Goal: Communication & Community: Answer question/provide support

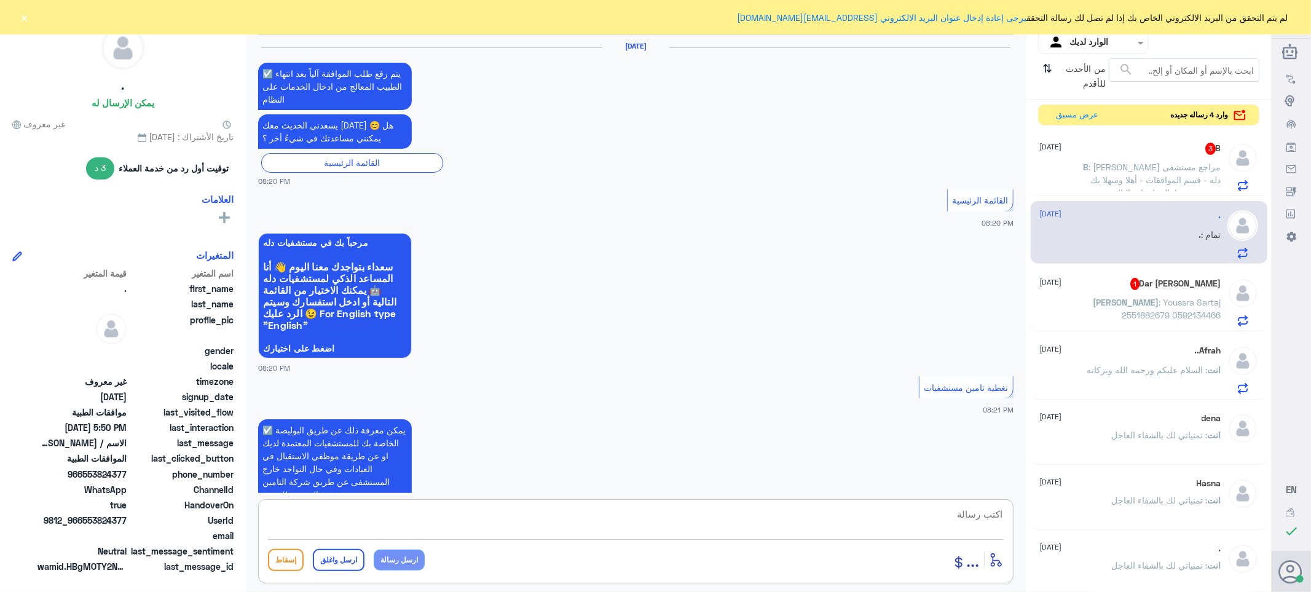
scroll to position [1237, 0]
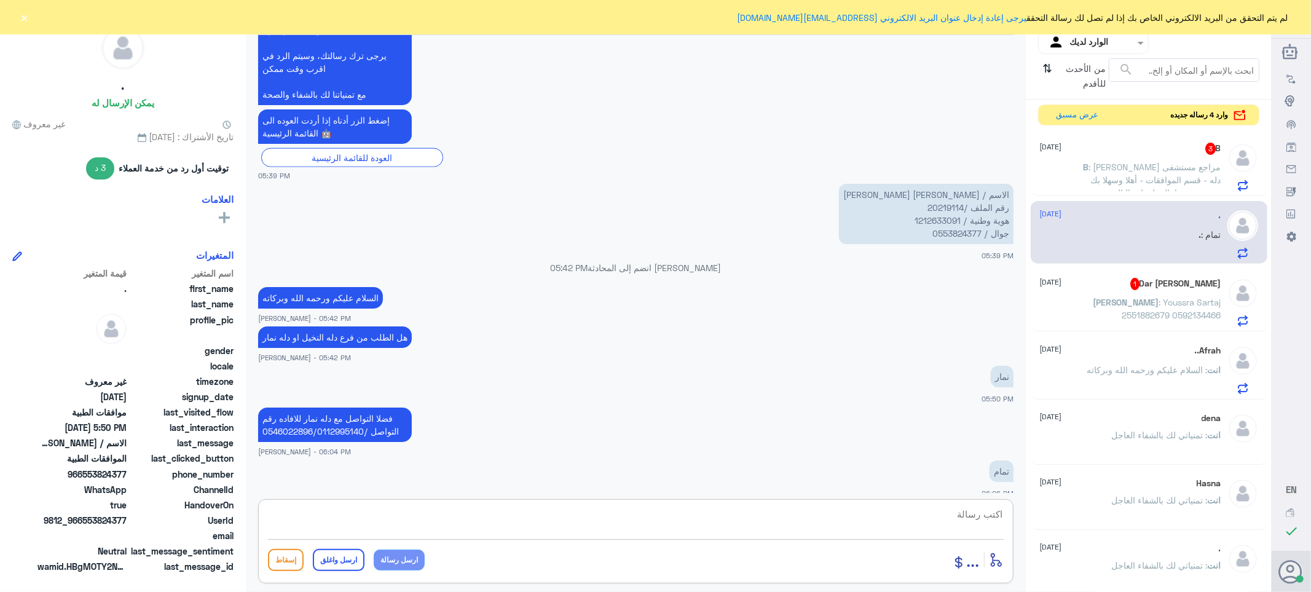
click at [1104, 173] on p "B : [PERSON_NAME] مراجع مستشفى دله - قسم الموافقات - أهلا وسهلا بك يرجى تزويدنا…" at bounding box center [1152, 175] width 138 height 31
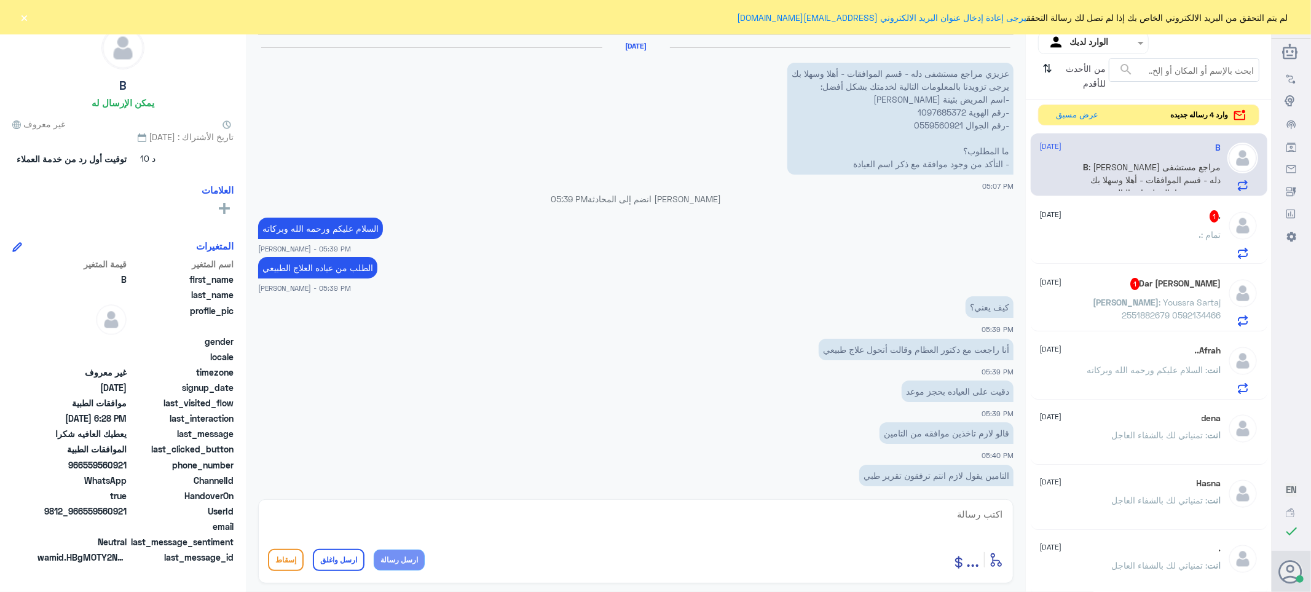
scroll to position [905, 0]
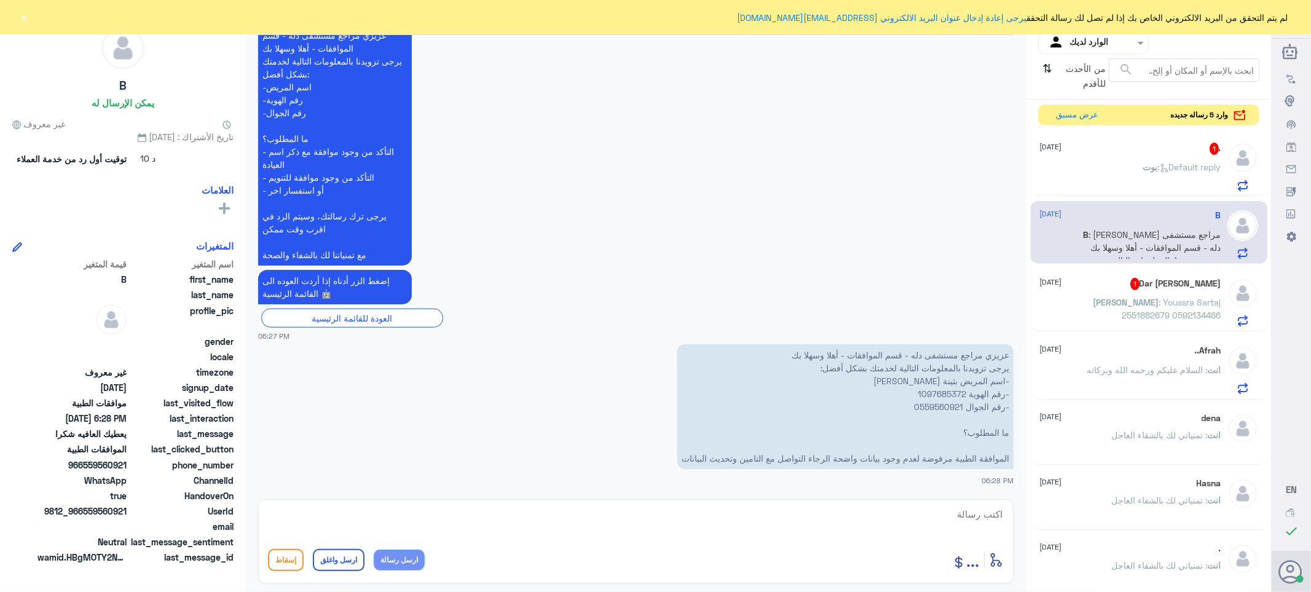
click at [933, 391] on p "عزيزي مراجع مستشفى دله - قسم الموافقات - أهلا وسهلا بك يرجى تزويدنا بالمعلومات …" at bounding box center [845, 406] width 336 height 125
copy p "1097685372"
click at [937, 392] on p "عزيزي مراجع مستشفى دله - قسم الموافقات - أهلا وسهلا بك يرجى تزويدنا بالمعلومات …" at bounding box center [845, 406] width 336 height 125
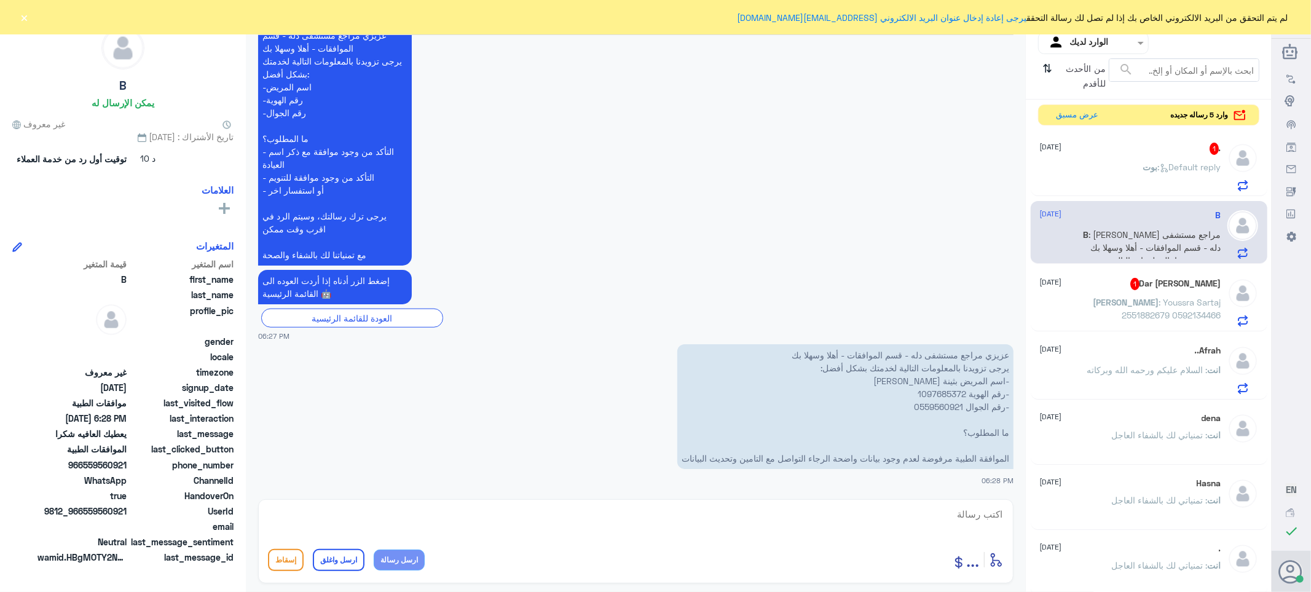
click at [987, 512] on textarea at bounding box center [636, 521] width 736 height 30
click at [855, 506] on textarea "اختي التامين بحاجه الى تقرير الاشعه" at bounding box center [636, 521] width 736 height 30
type textarea "اختي التامين بحاجه الى تقرير الاشعه [MEDICAL_DATA]"
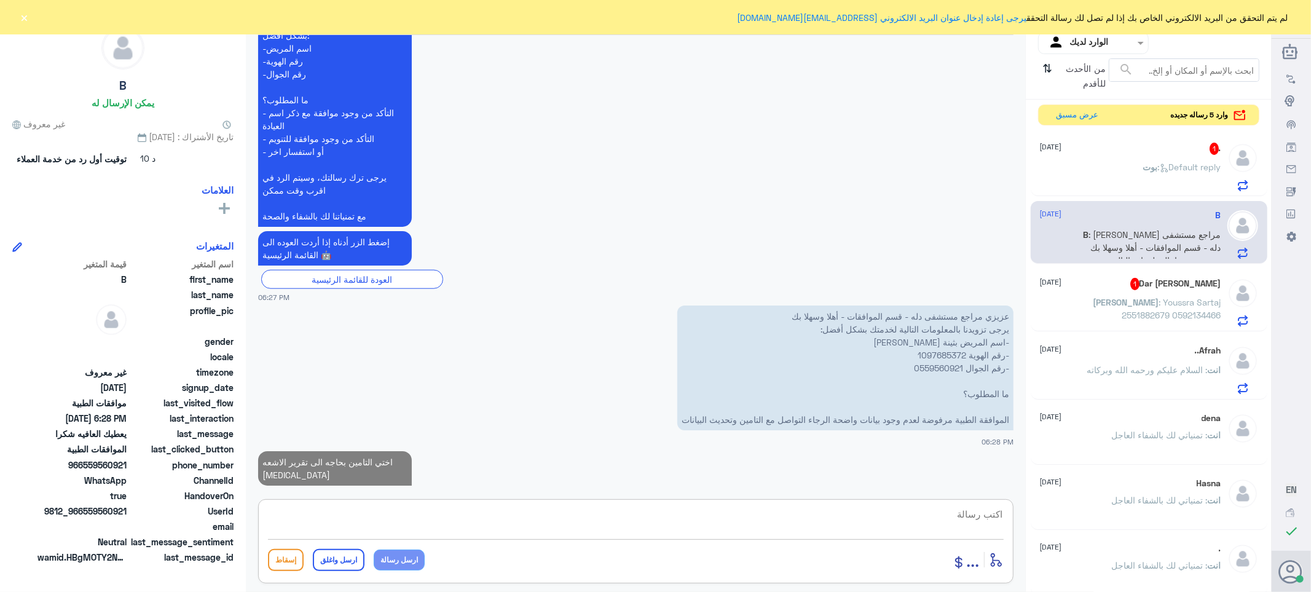
click at [1163, 162] on span ": Default reply" at bounding box center [1189, 167] width 63 height 10
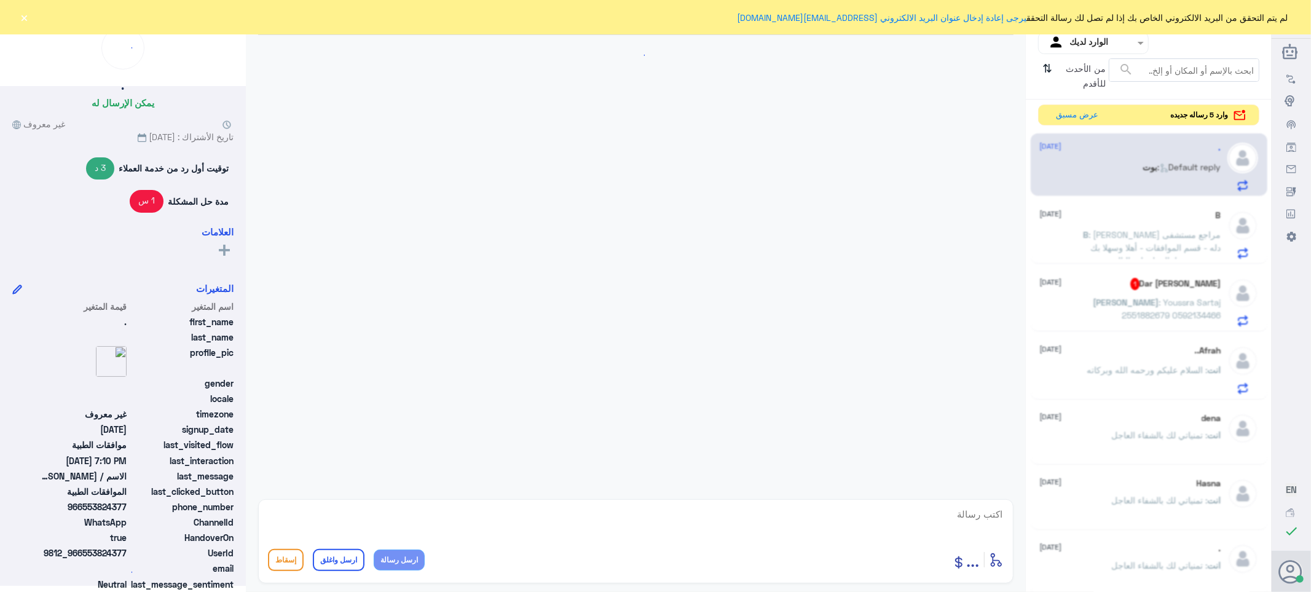
scroll to position [922, 0]
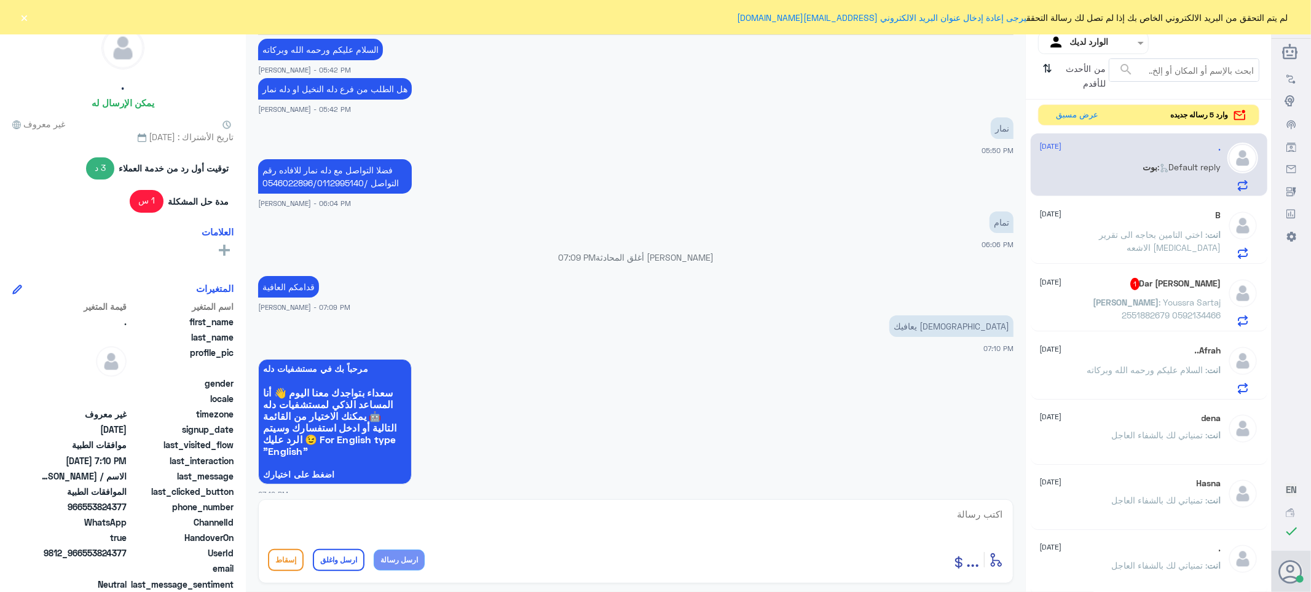
click at [1150, 285] on h5 "[PERSON_NAME] Dar 1" at bounding box center [1175, 284] width 91 height 12
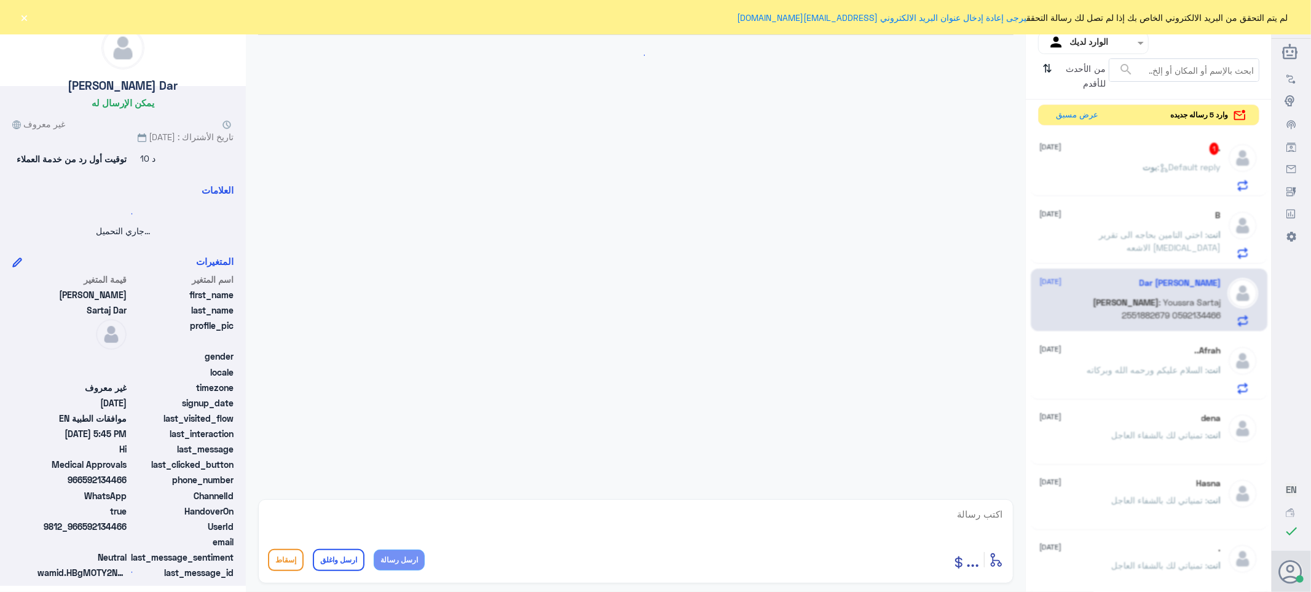
scroll to position [348, 0]
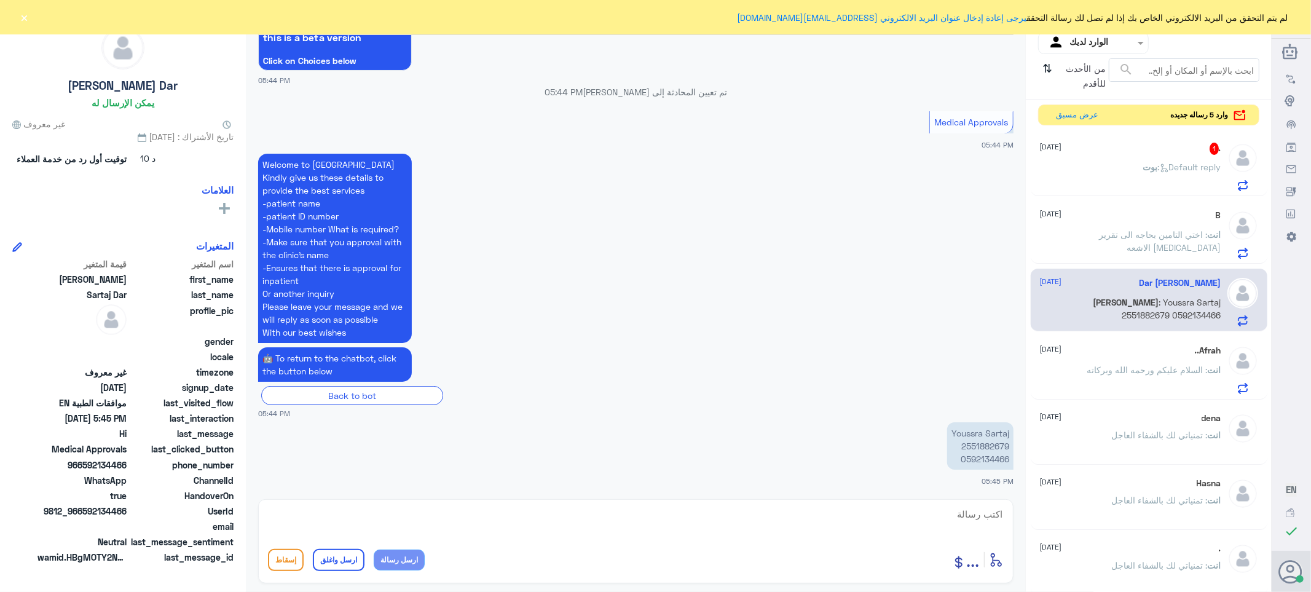
click at [984, 446] on p "Youssra Sartaj 2551882679 0592134466" at bounding box center [980, 445] width 66 height 47
copy p "2551882679"
click at [986, 516] on textarea at bounding box center [636, 521] width 736 height 30
type textarea "تفضل كيف اقدر اساعدك"
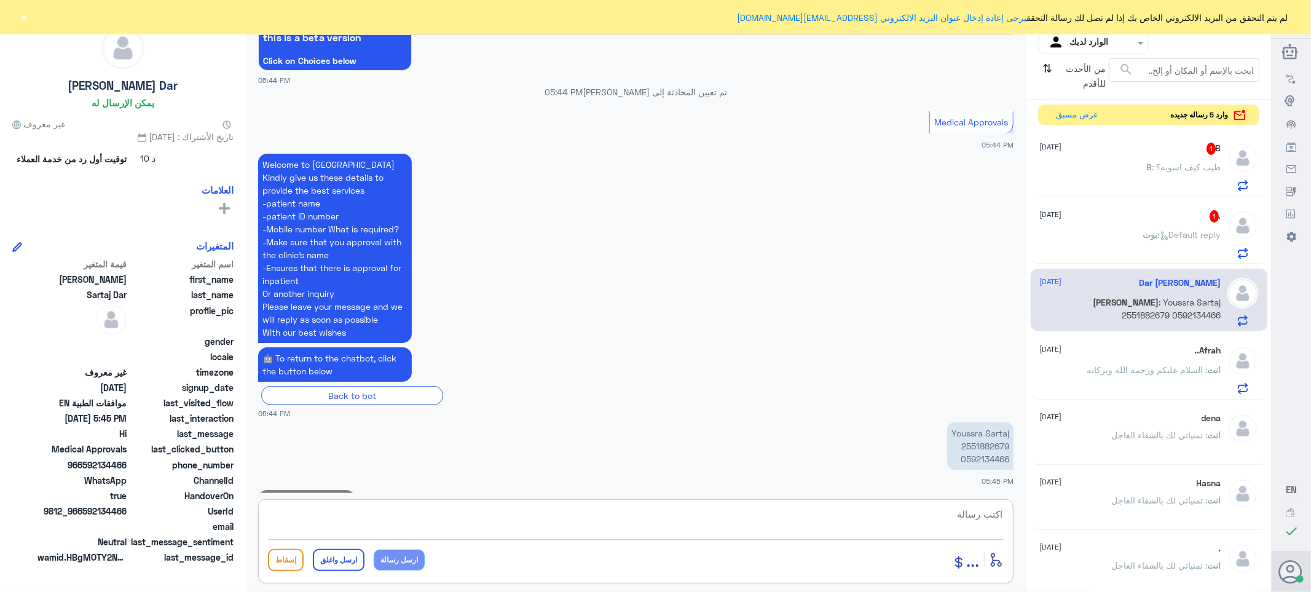
scroll to position [388, 0]
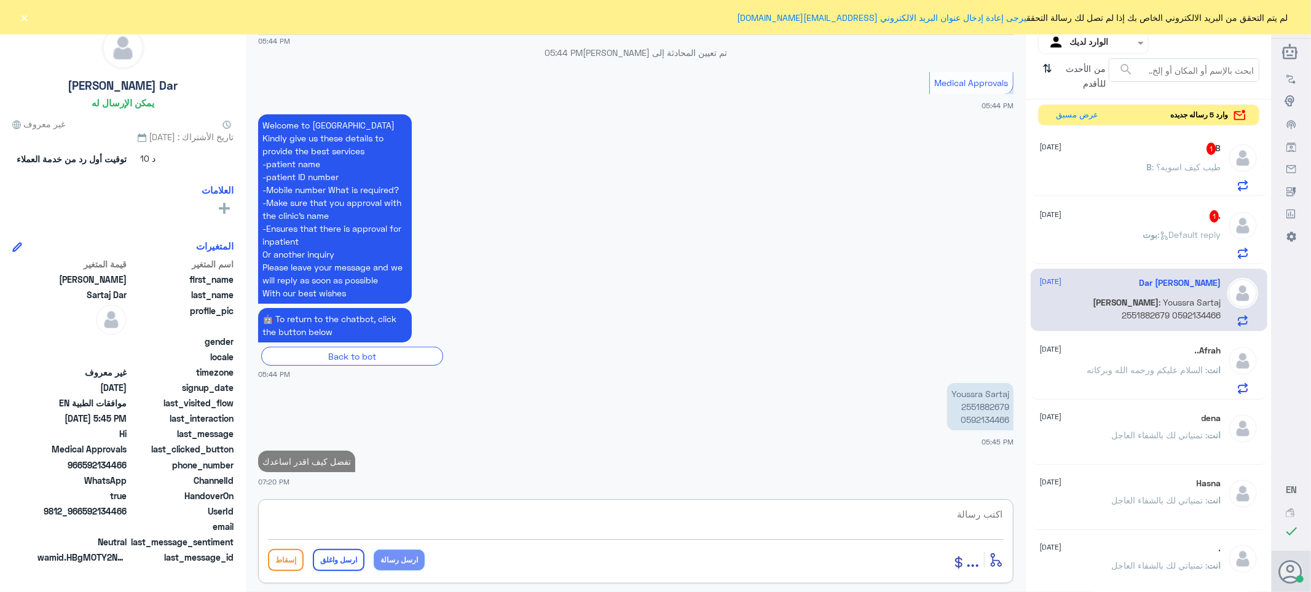
click at [1143, 234] on span "بوت" at bounding box center [1150, 234] width 15 height 10
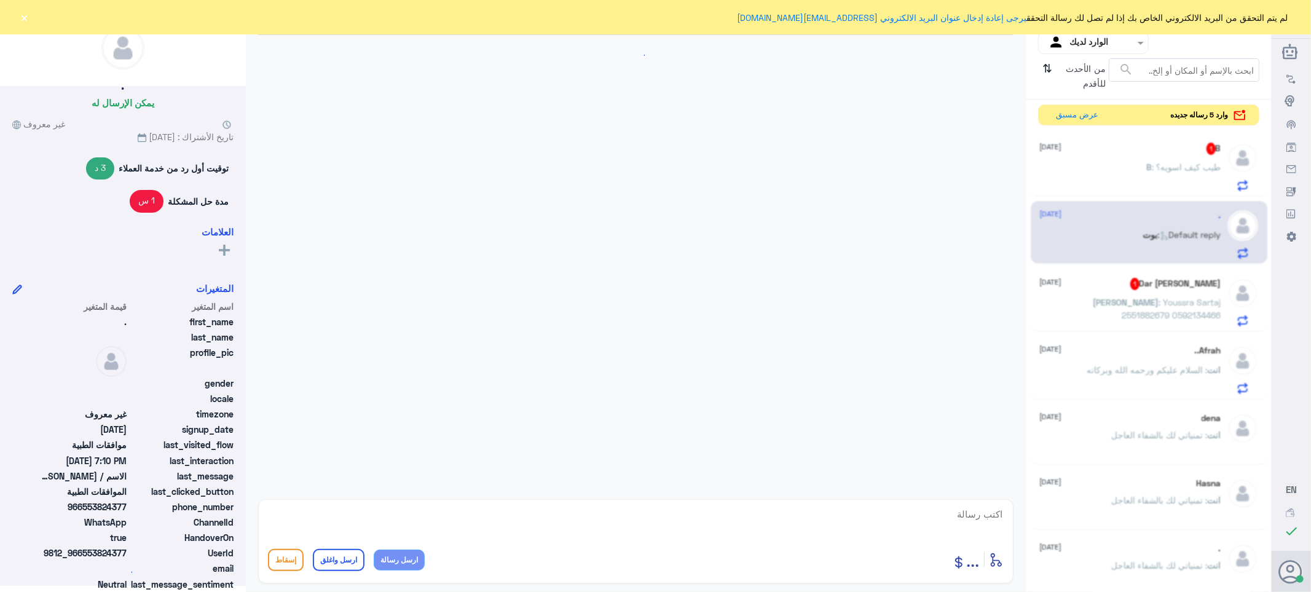
scroll to position [922, 0]
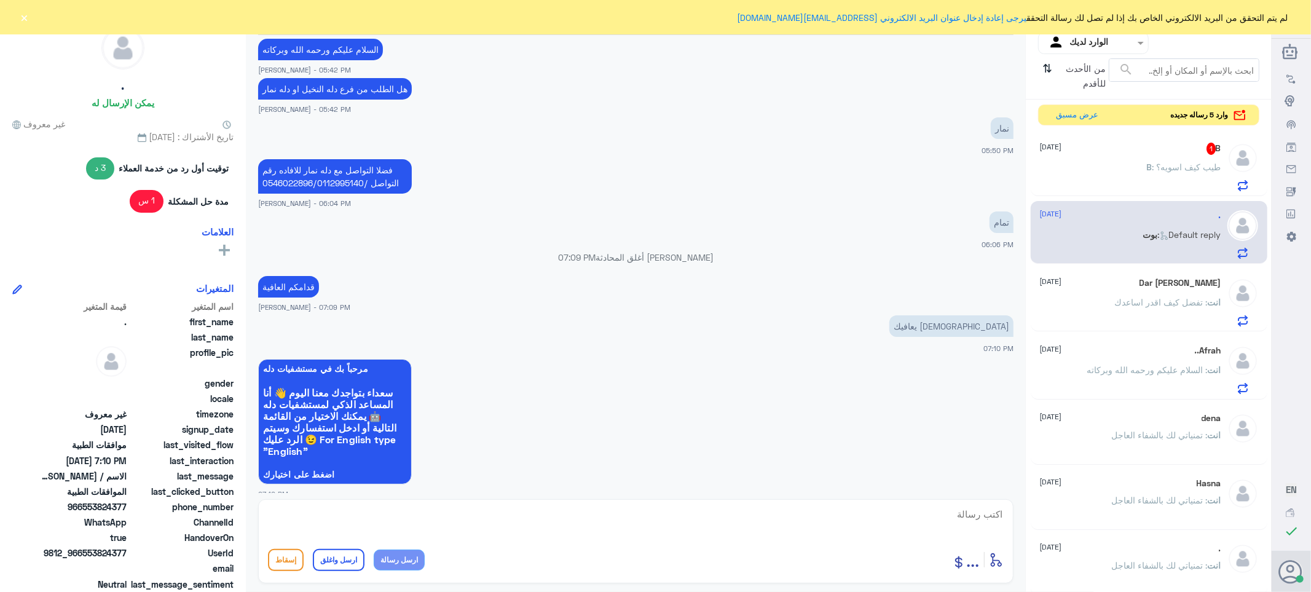
click at [1137, 152] on div "B 1 [DATE]" at bounding box center [1130, 149] width 181 height 12
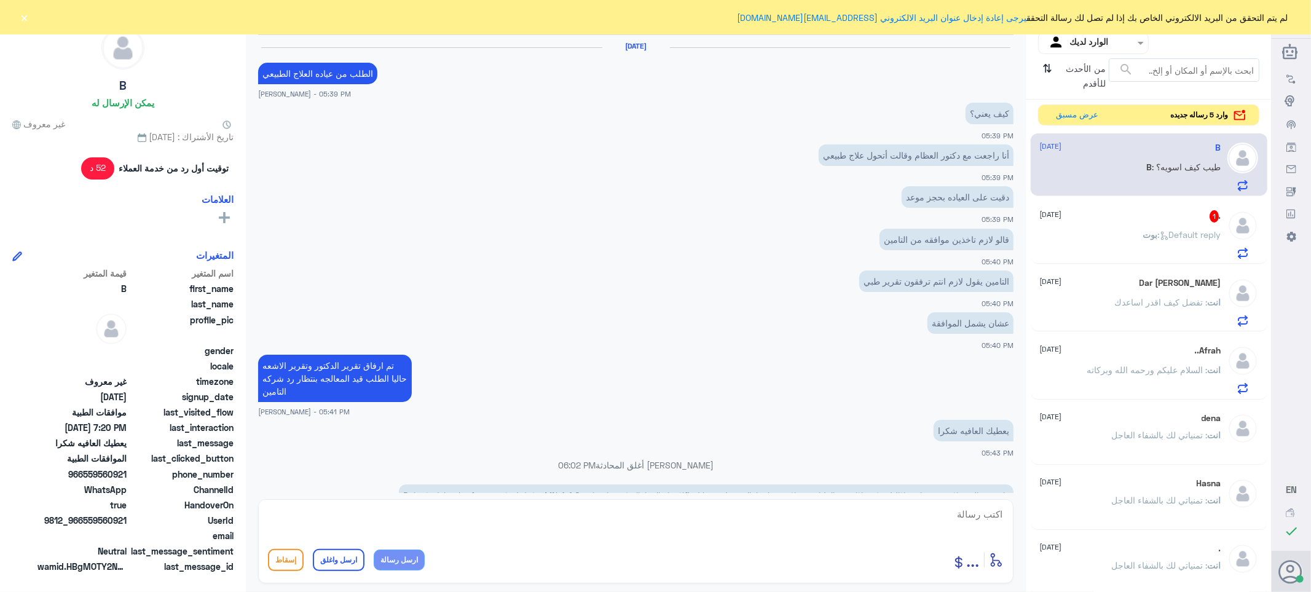
scroll to position [814, 0]
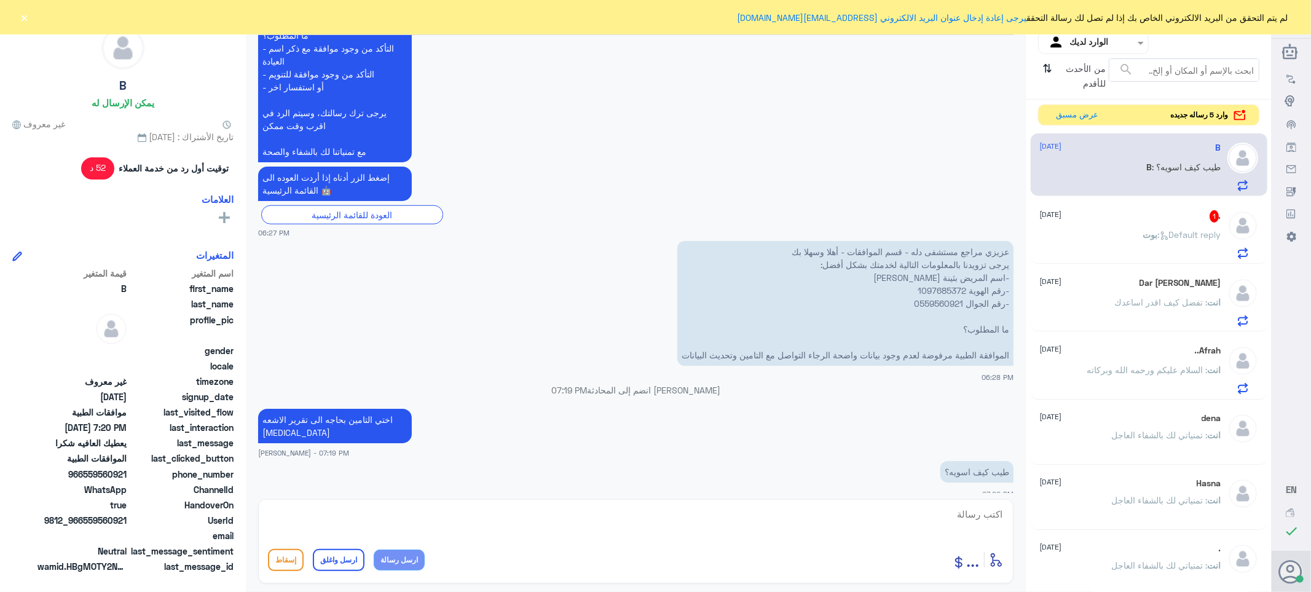
click at [978, 519] on textarea at bounding box center [636, 521] width 736 height 30
type textarea "م"
type textarea "زياره الدكتور المتابع للحاله لطلب لك /MRI"
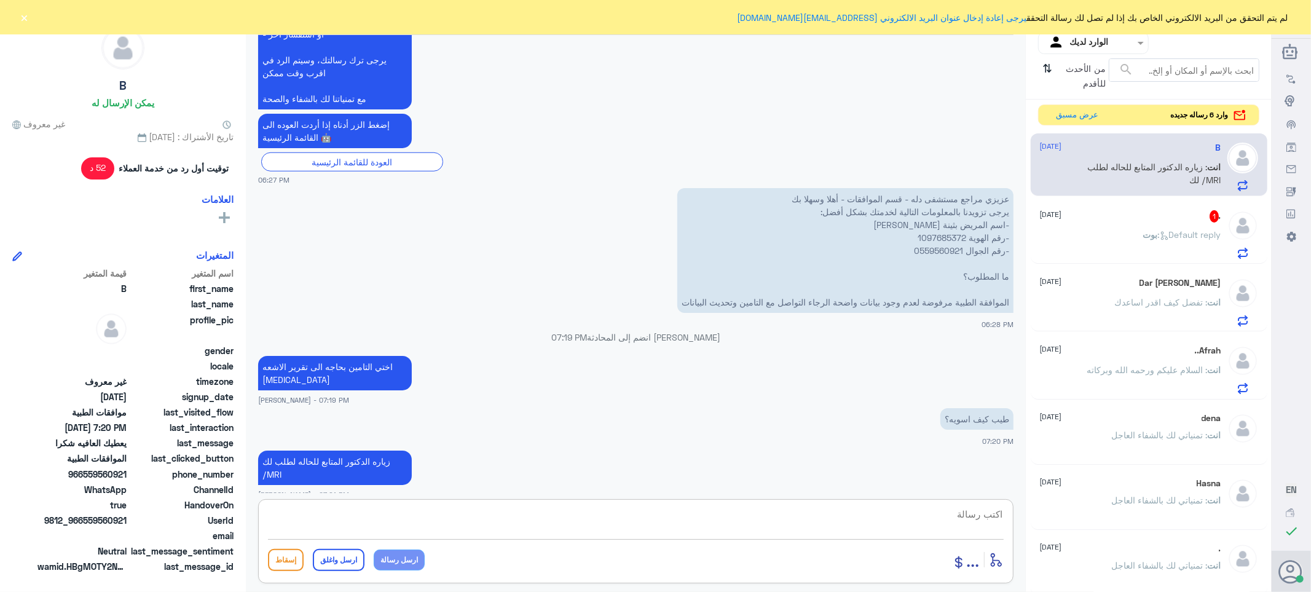
click at [1143, 235] on span "بوت" at bounding box center [1150, 234] width 15 height 10
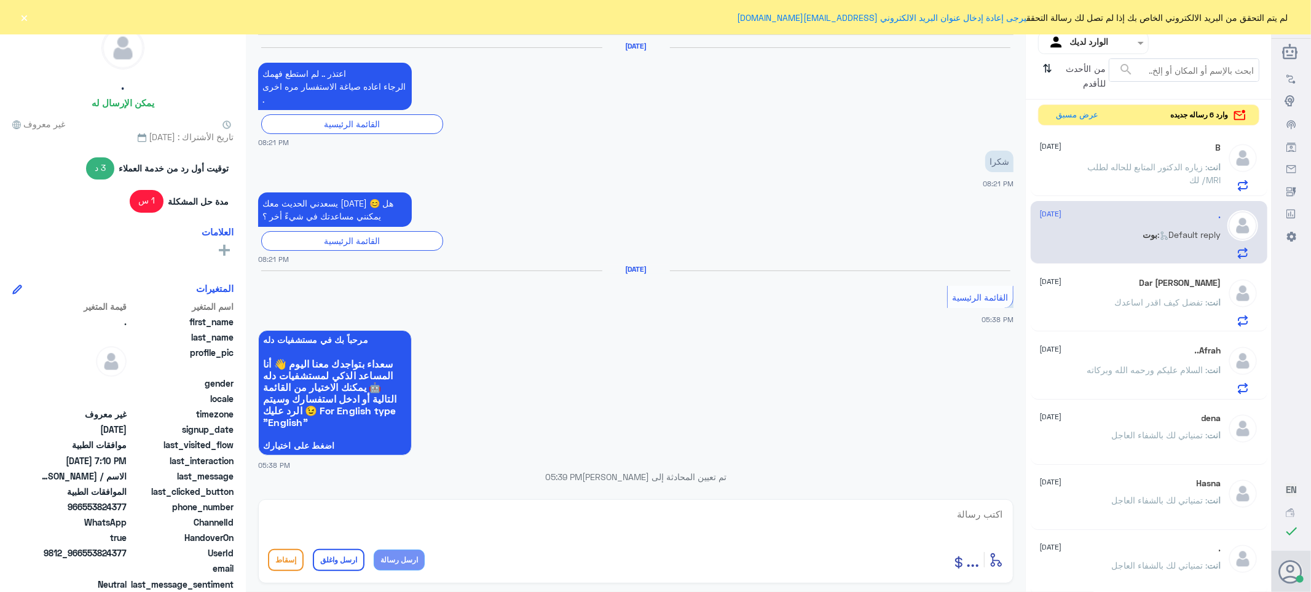
scroll to position [922, 0]
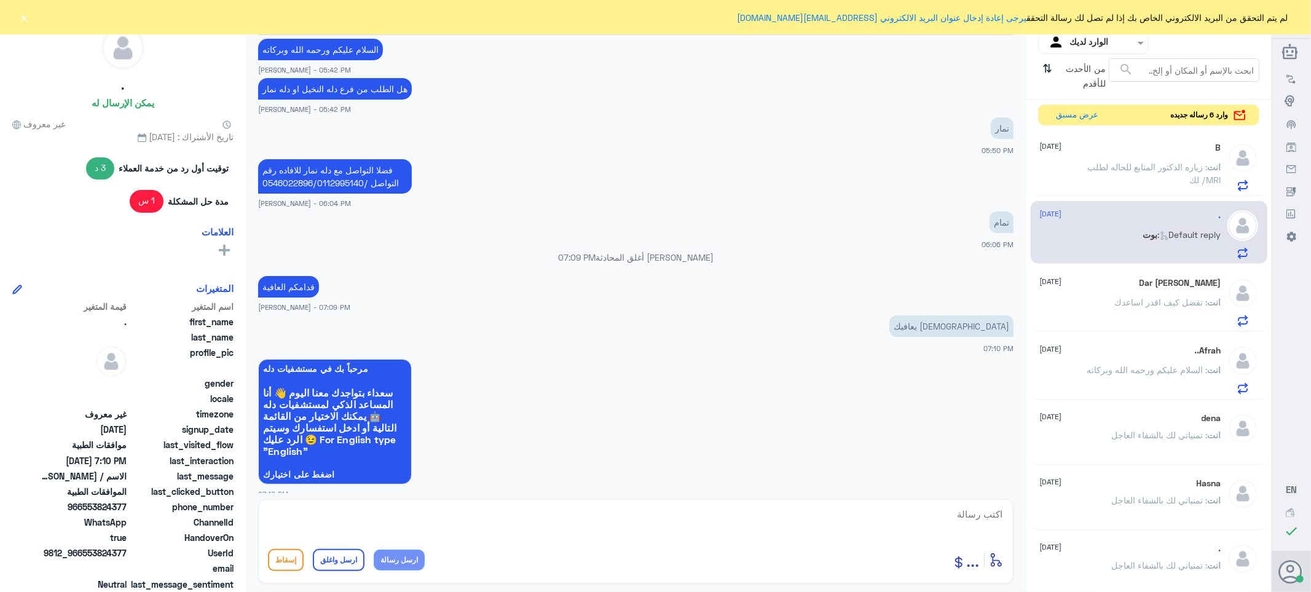
click at [1158, 167] on span ": زياره الدكتور المتابع للحاله لطلب لك /MRI" at bounding box center [1154, 173] width 133 height 23
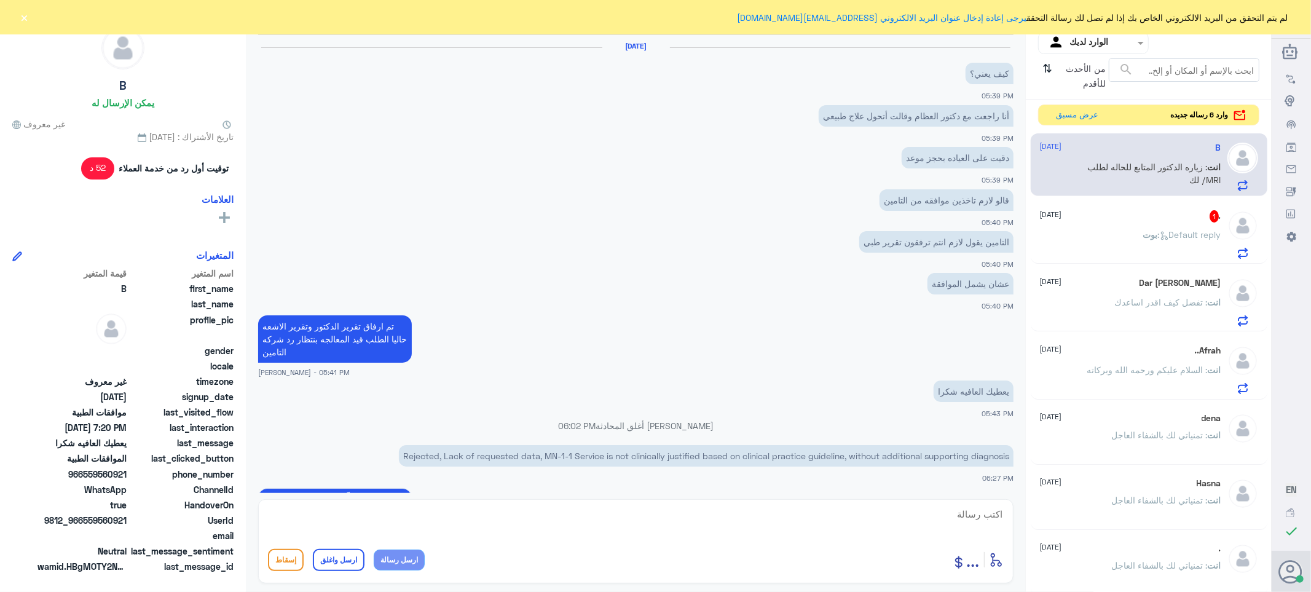
scroll to position [827, 0]
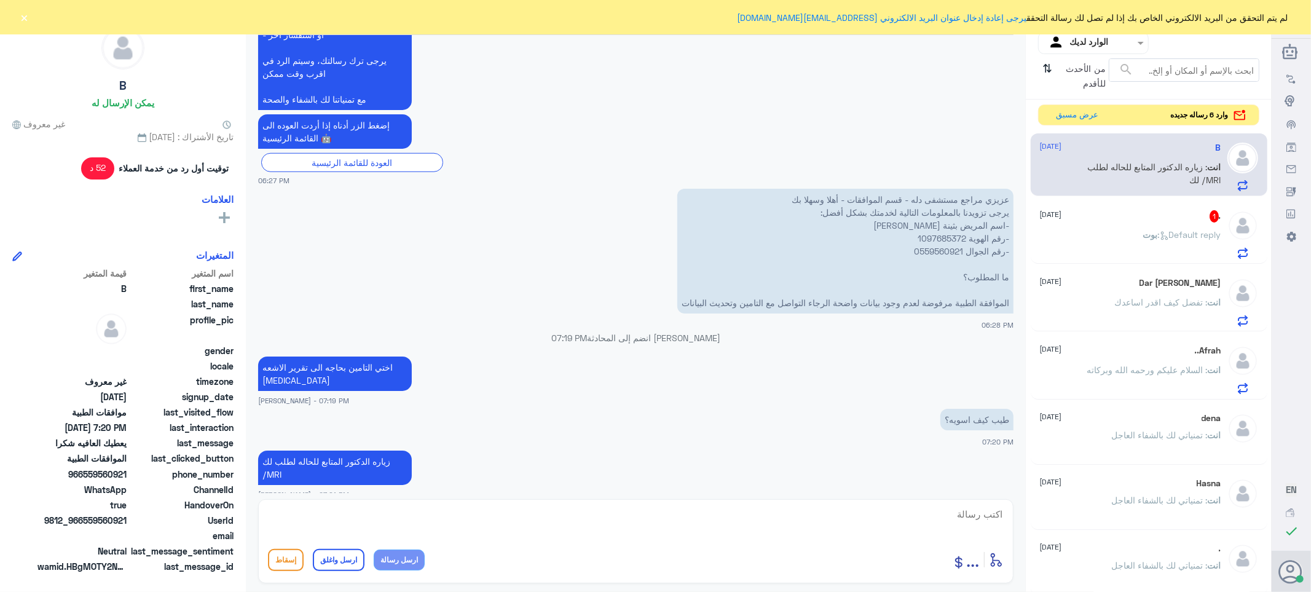
click at [1158, 229] on span ": Default reply" at bounding box center [1189, 234] width 63 height 10
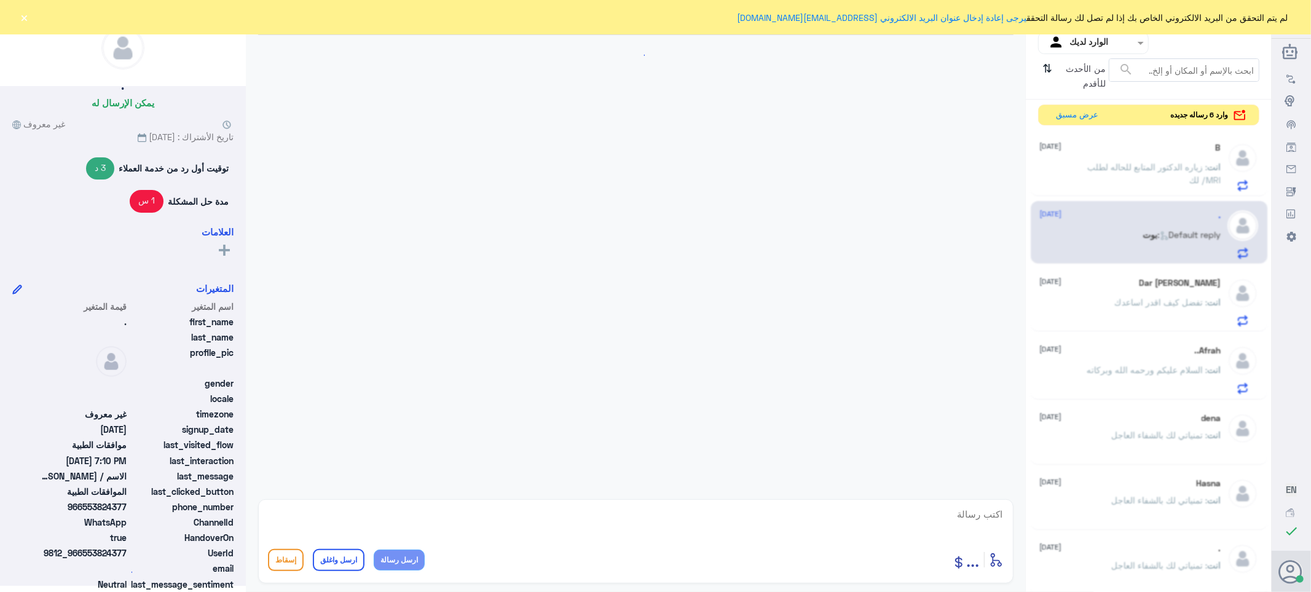
scroll to position [922, 0]
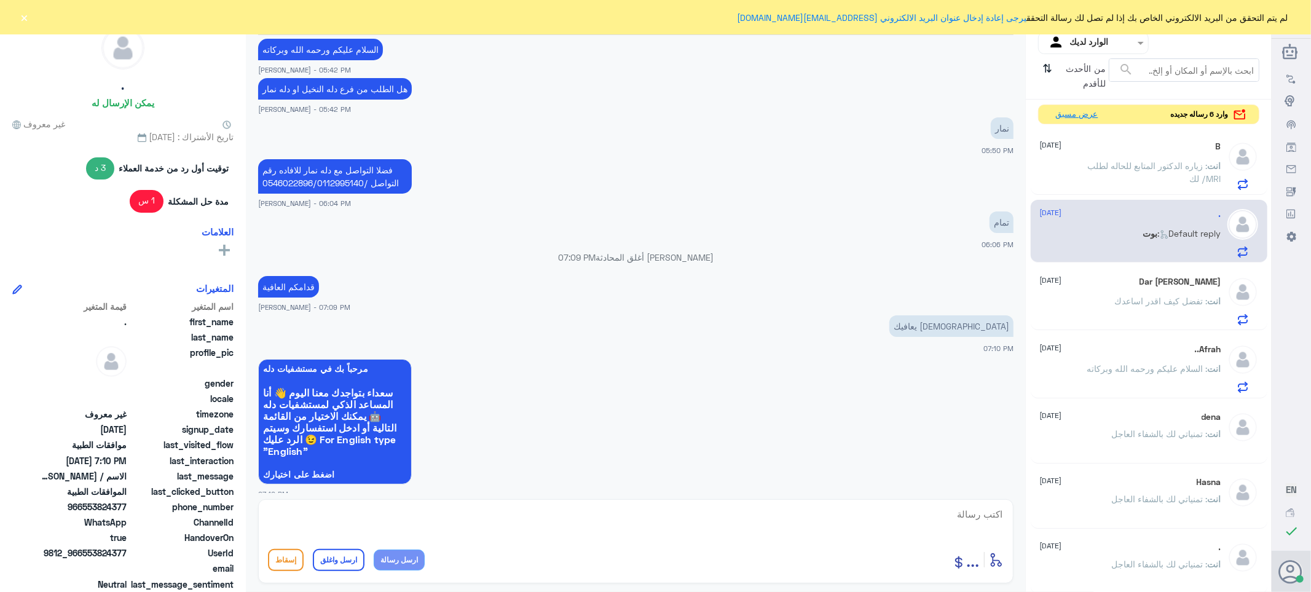
click at [1076, 117] on button "عرض مسبق" at bounding box center [1077, 114] width 52 height 19
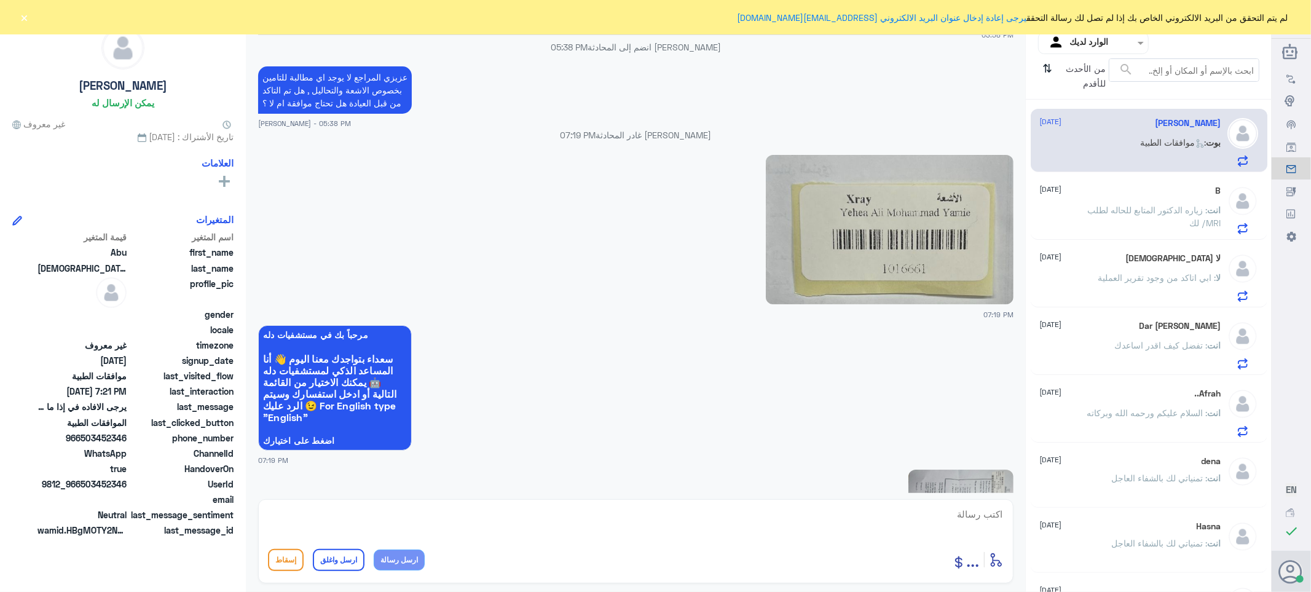
scroll to position [563, 0]
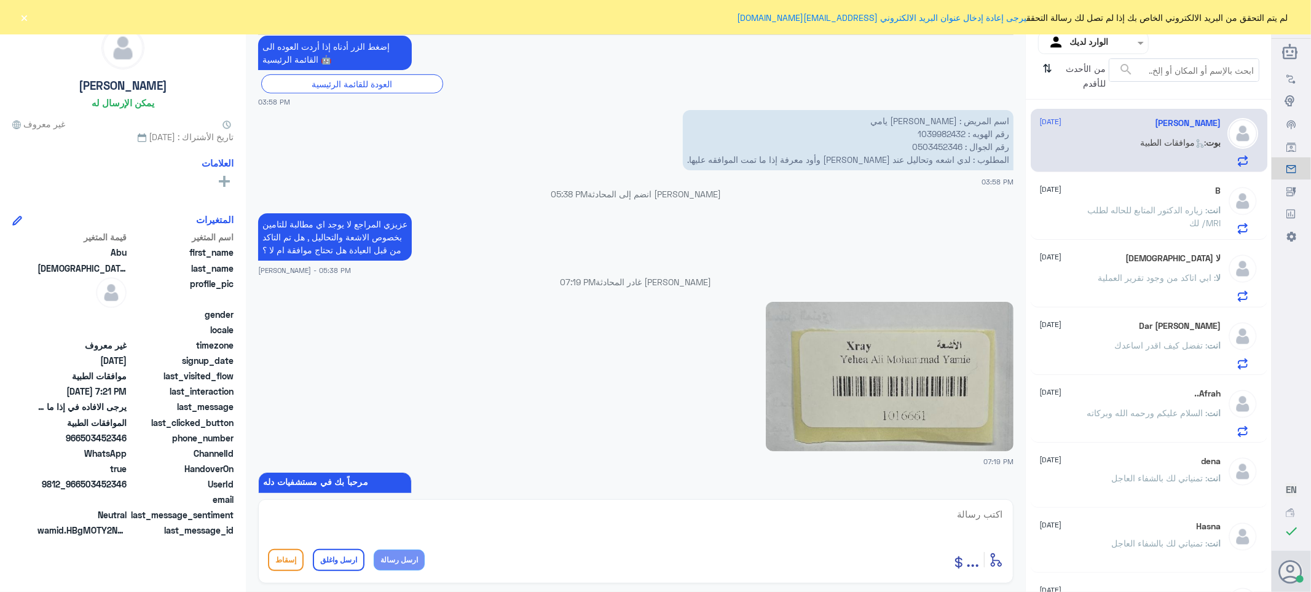
click at [1101, 407] on span ": السلام عليكم ورحمه الله وبركاته" at bounding box center [1147, 412] width 120 height 10
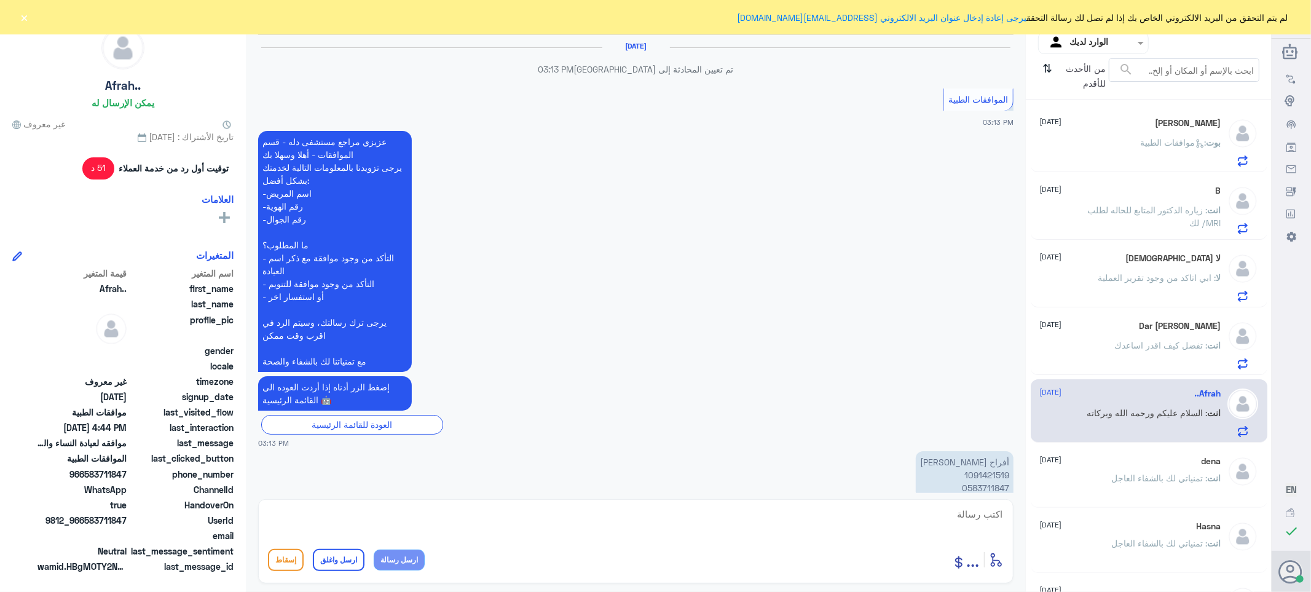
scroll to position [1081, 0]
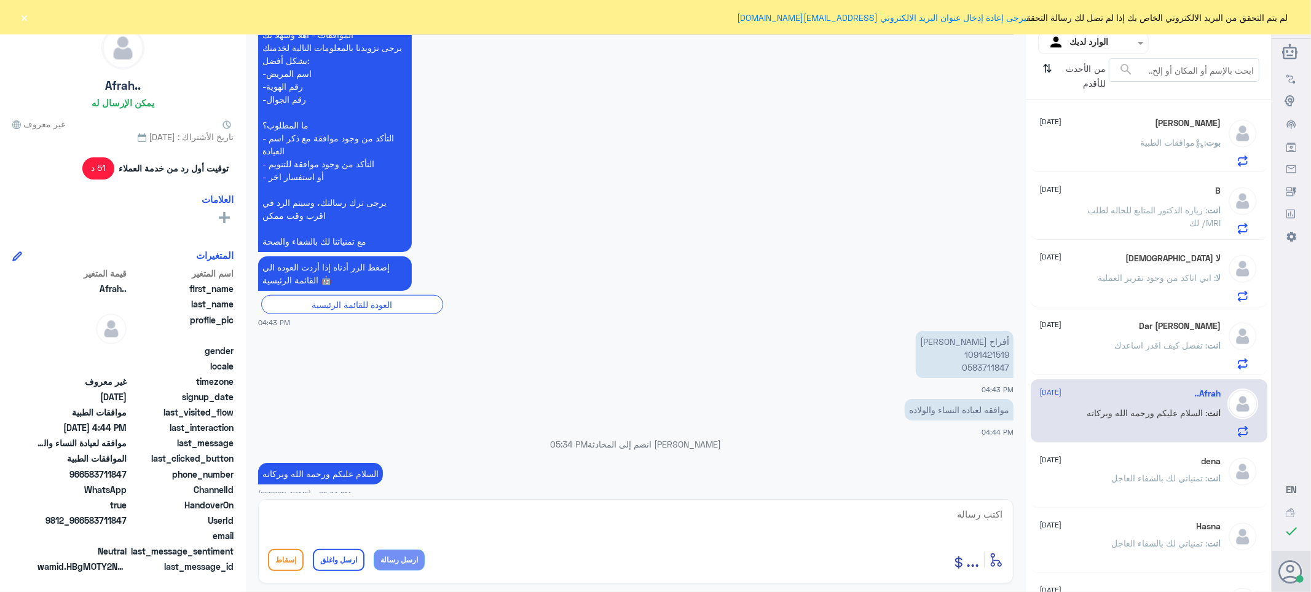
click at [978, 340] on p "[PERSON_NAME] 1091421519 0583711847" at bounding box center [965, 354] width 98 height 47
copy p "1091421519"
click at [957, 513] on textarea at bounding box center [636, 521] width 736 height 30
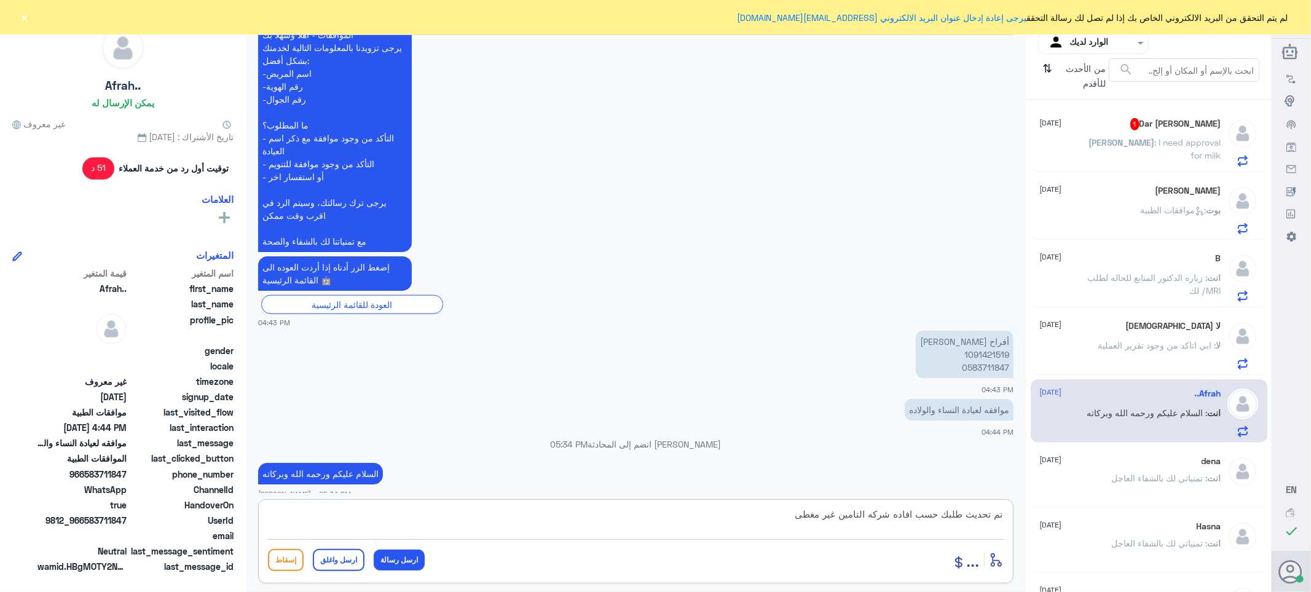
type textarea "تم تحديث طلبك حسب افاده شركه التامين غير مغطى"
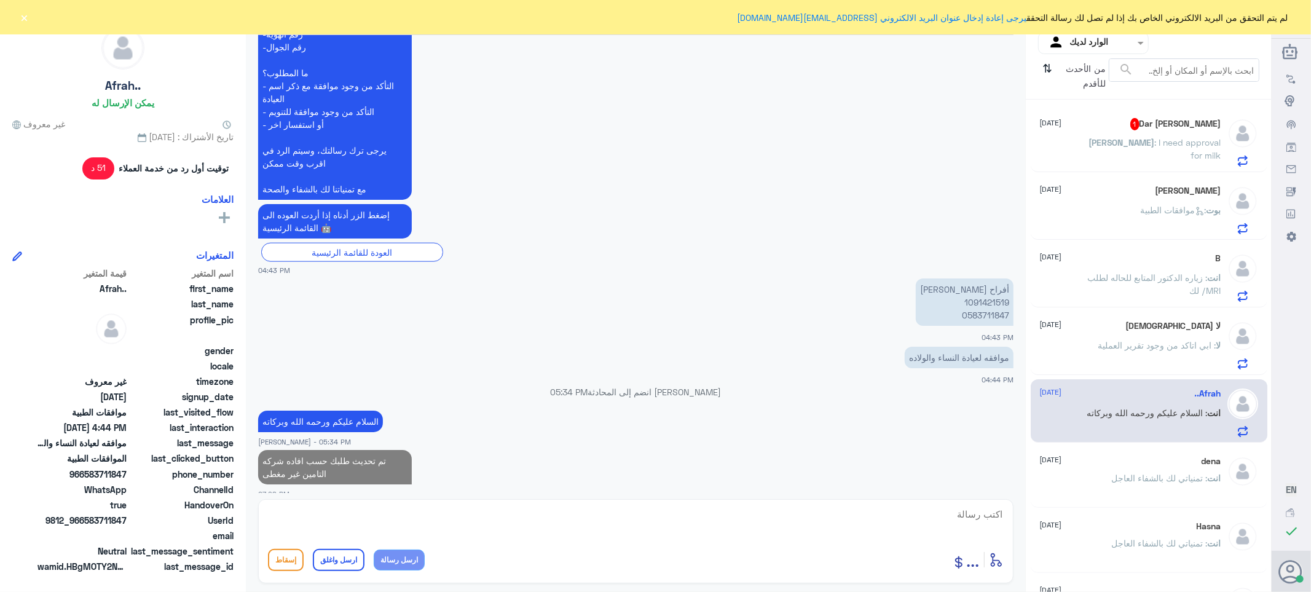
click at [1128, 151] on p "[PERSON_NAME] : I need approval for milk" at bounding box center [1152, 151] width 138 height 31
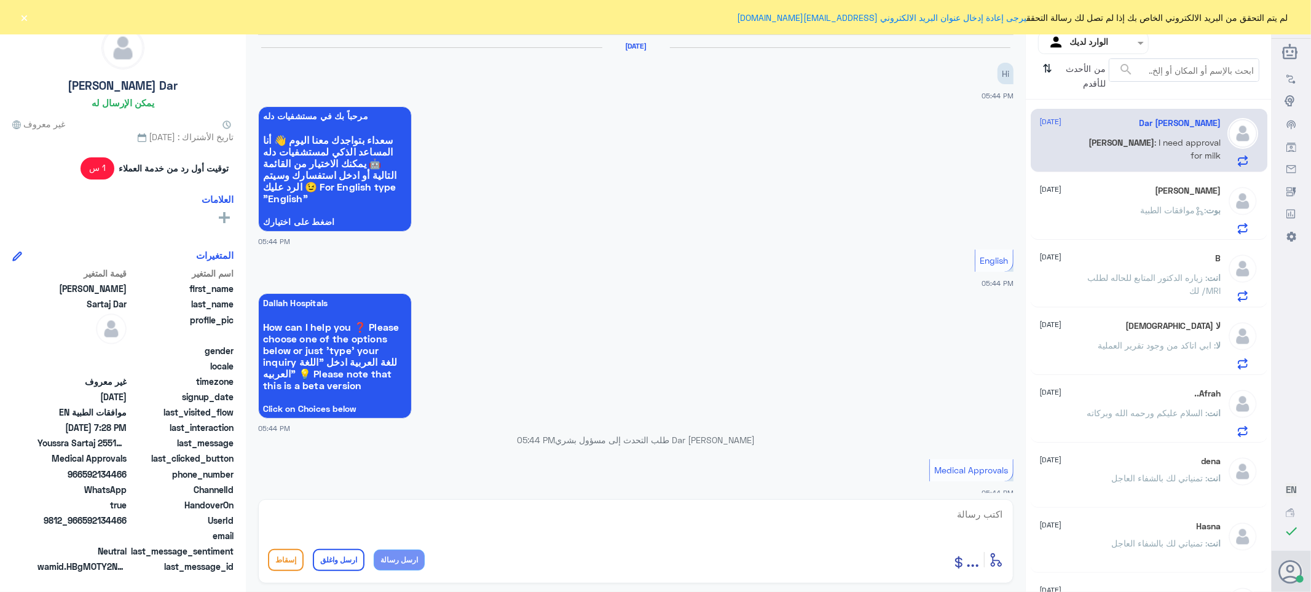
scroll to position [452, 0]
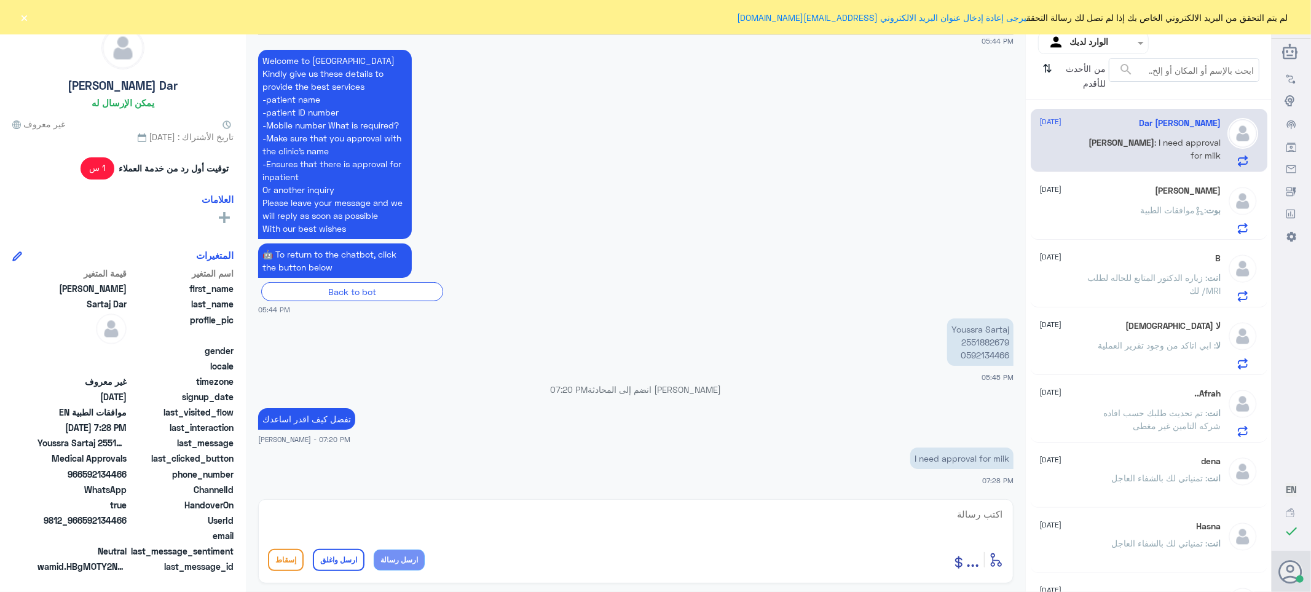
click at [971, 340] on p "Youssra Sartaj 2551882679 0592134466" at bounding box center [980, 341] width 66 height 47
click at [984, 342] on p "Youssra Sartaj 2551882679 0592134466" at bounding box center [980, 341] width 66 height 47
click at [990, 508] on textarea at bounding box center [636, 521] width 736 height 30
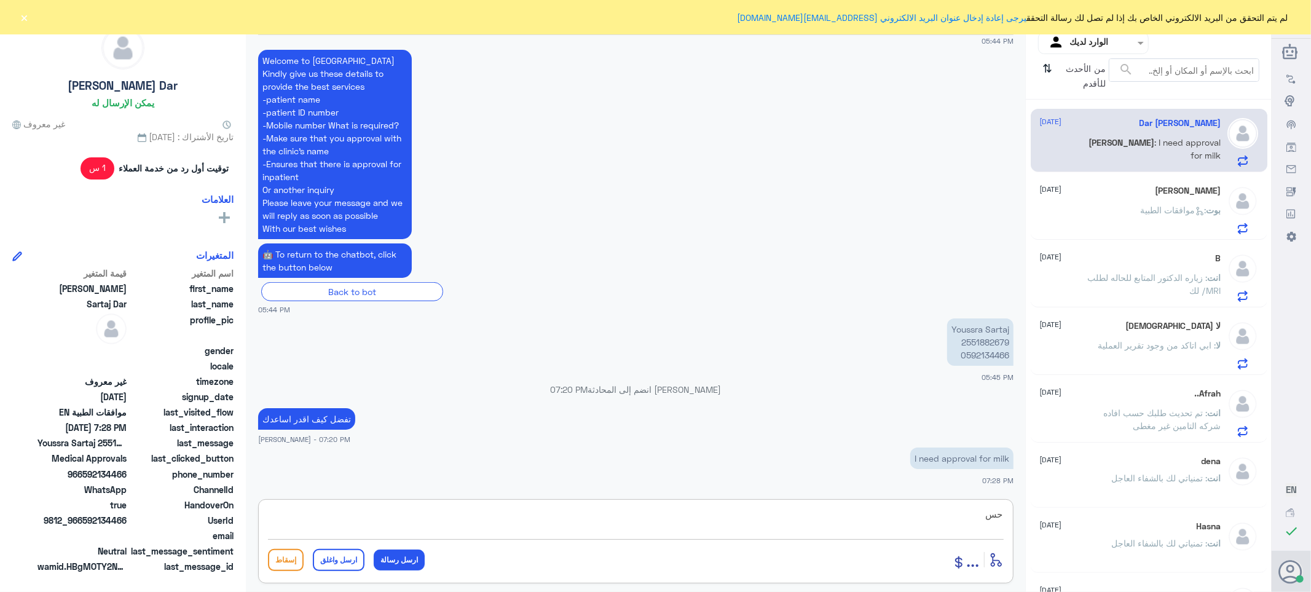
type textarea "ح"
click at [1059, 277] on div "انت : زياره الدكتور المتابع للحاله لطلب لك /MRI" at bounding box center [1130, 288] width 181 height 28
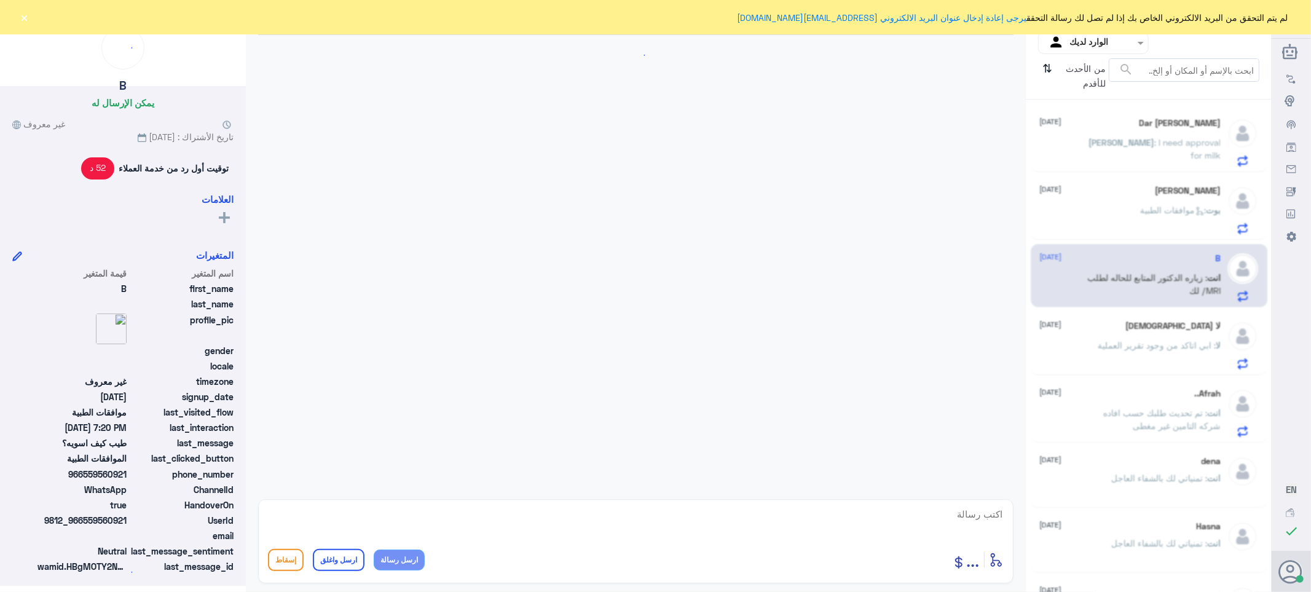
scroll to position [827, 0]
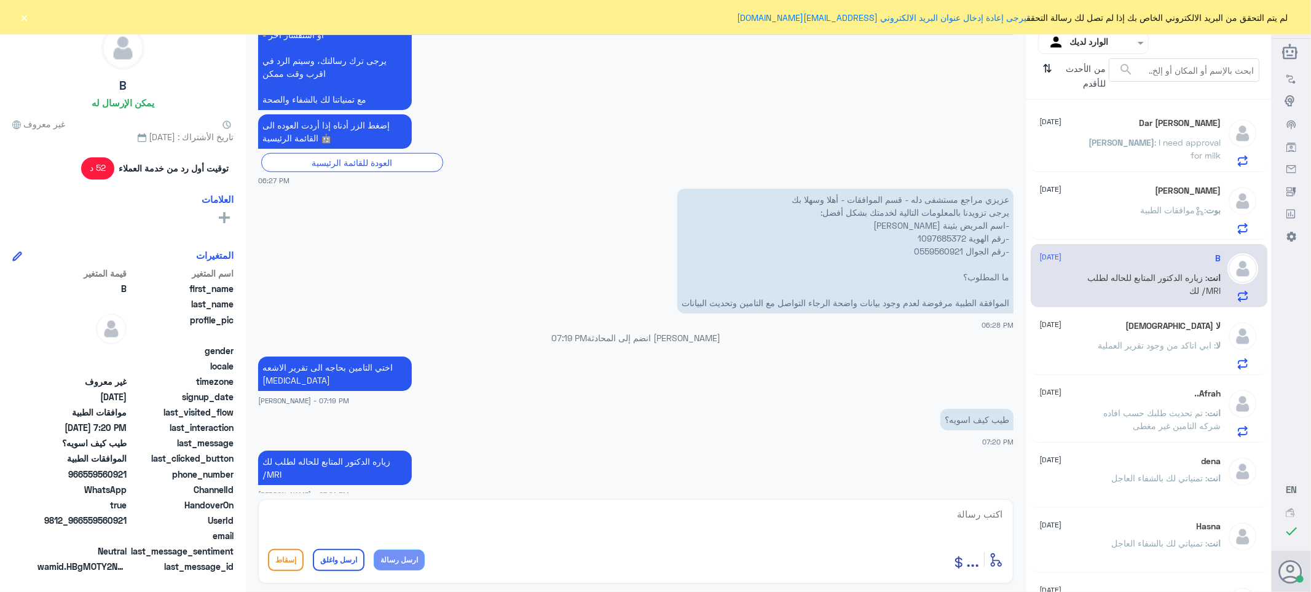
click at [1088, 220] on div "بوت : موافقات الطبية" at bounding box center [1130, 220] width 181 height 28
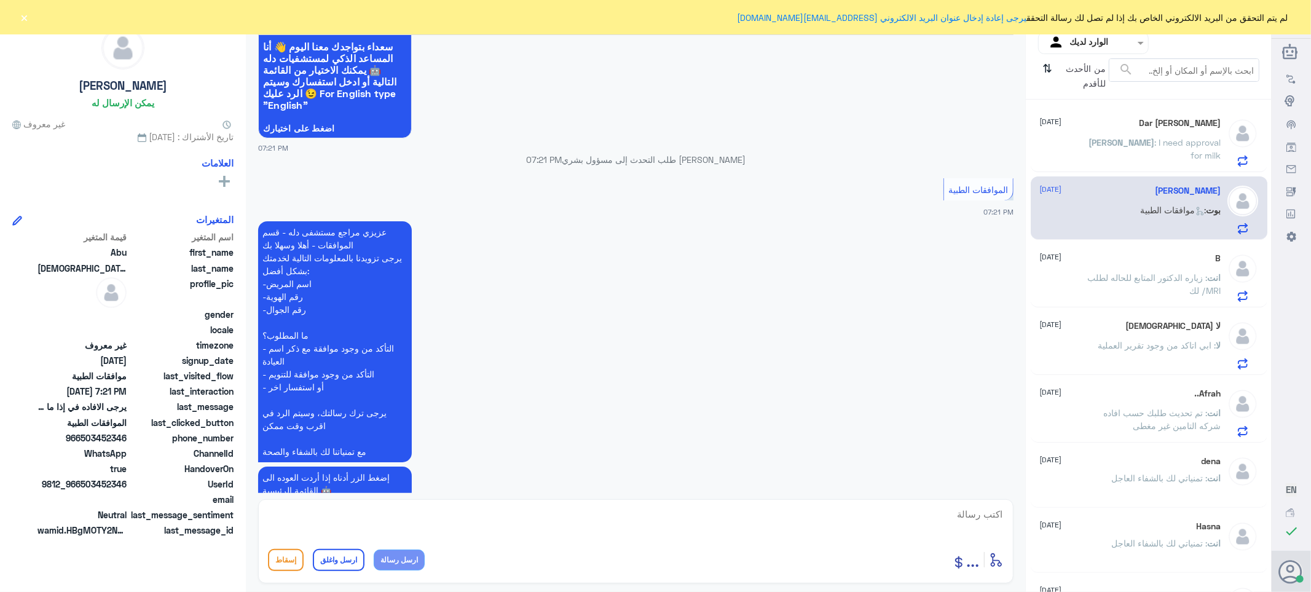
scroll to position [1451, 0]
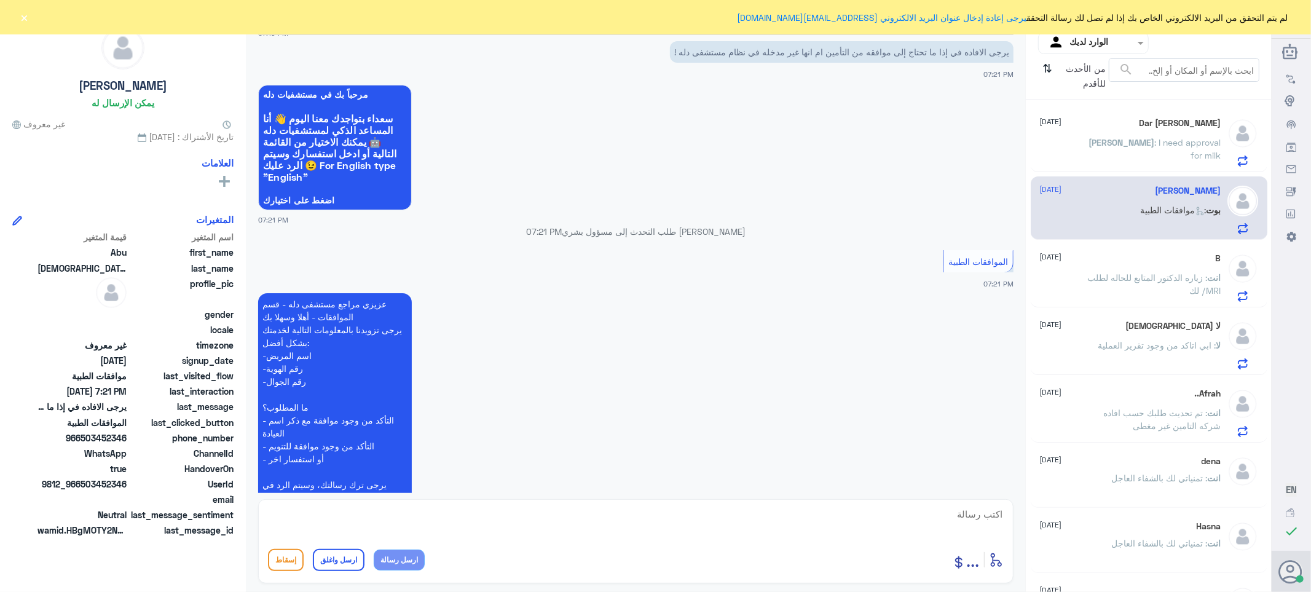
click at [1155, 139] on span ": I need approval for milk" at bounding box center [1188, 148] width 66 height 23
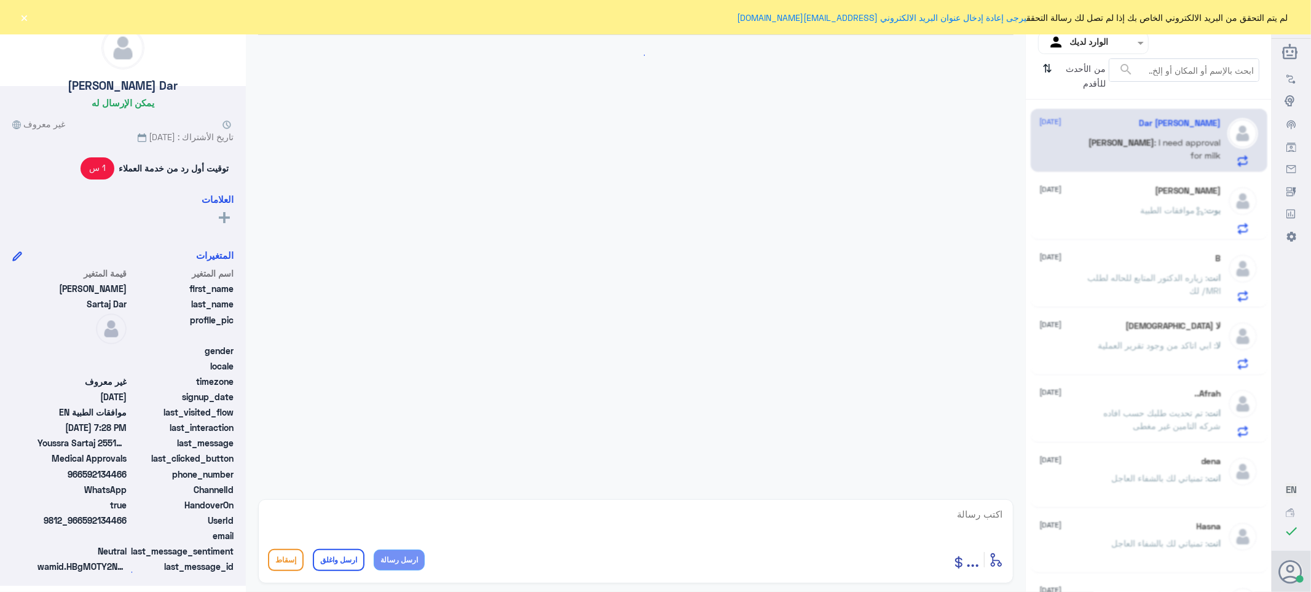
scroll to position [452, 0]
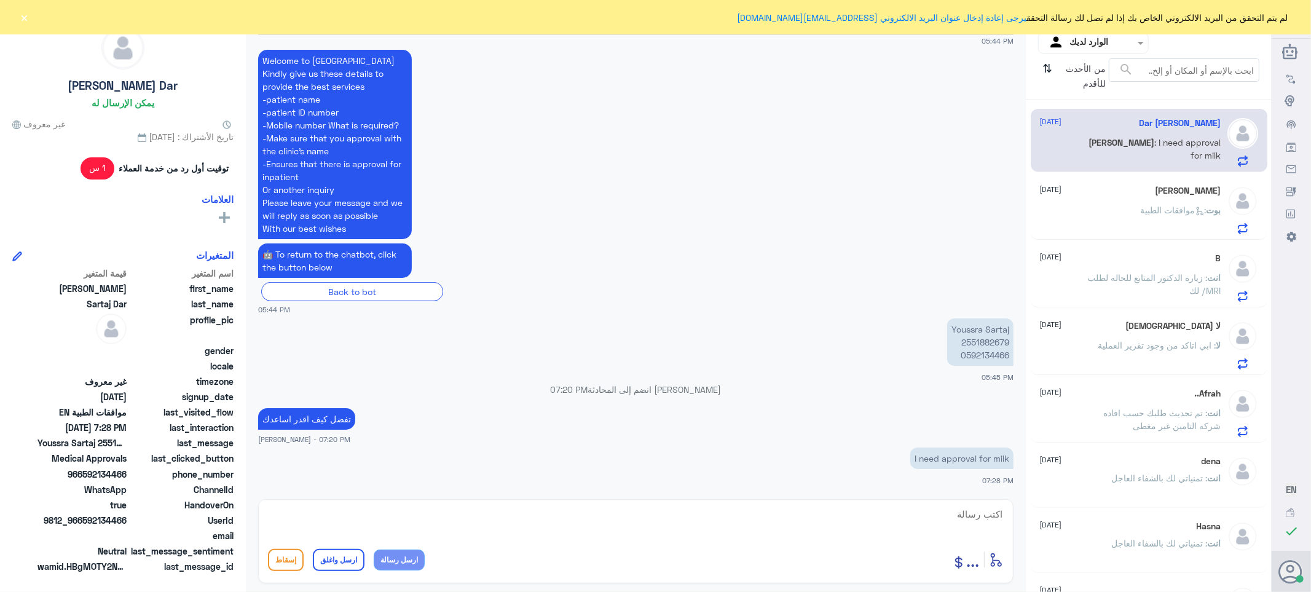
click at [1147, 417] on p "انت : تم تحديث طلبك حسب افاده شركه التامين غير مغطى" at bounding box center [1152, 421] width 138 height 31
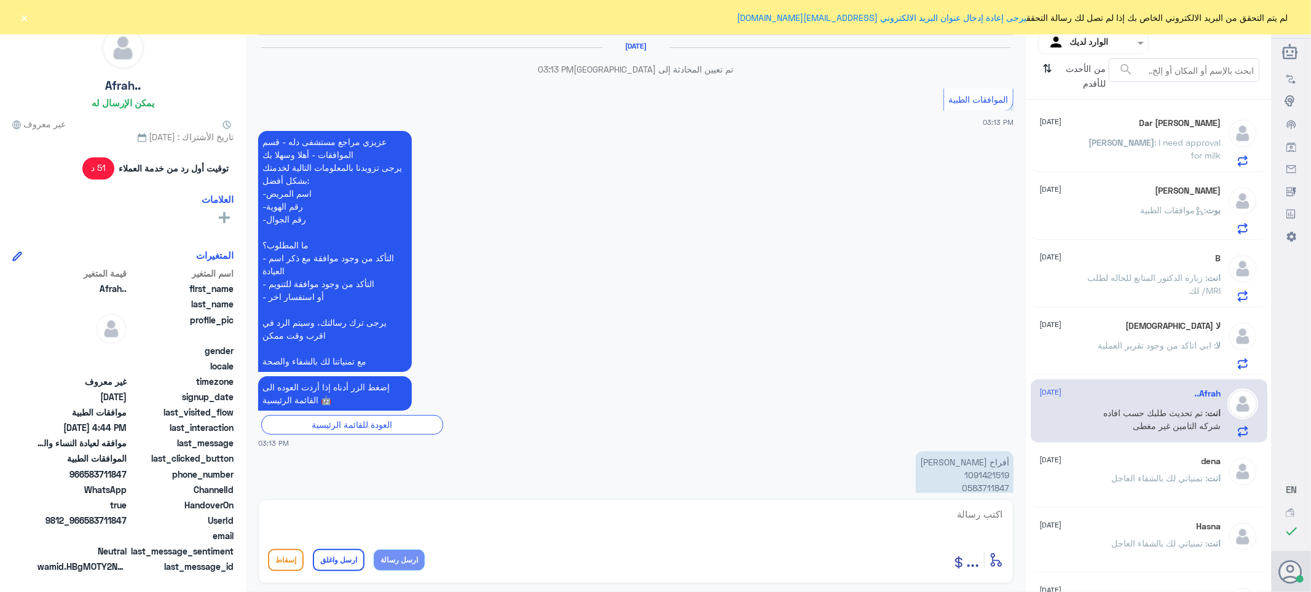
scroll to position [1134, 0]
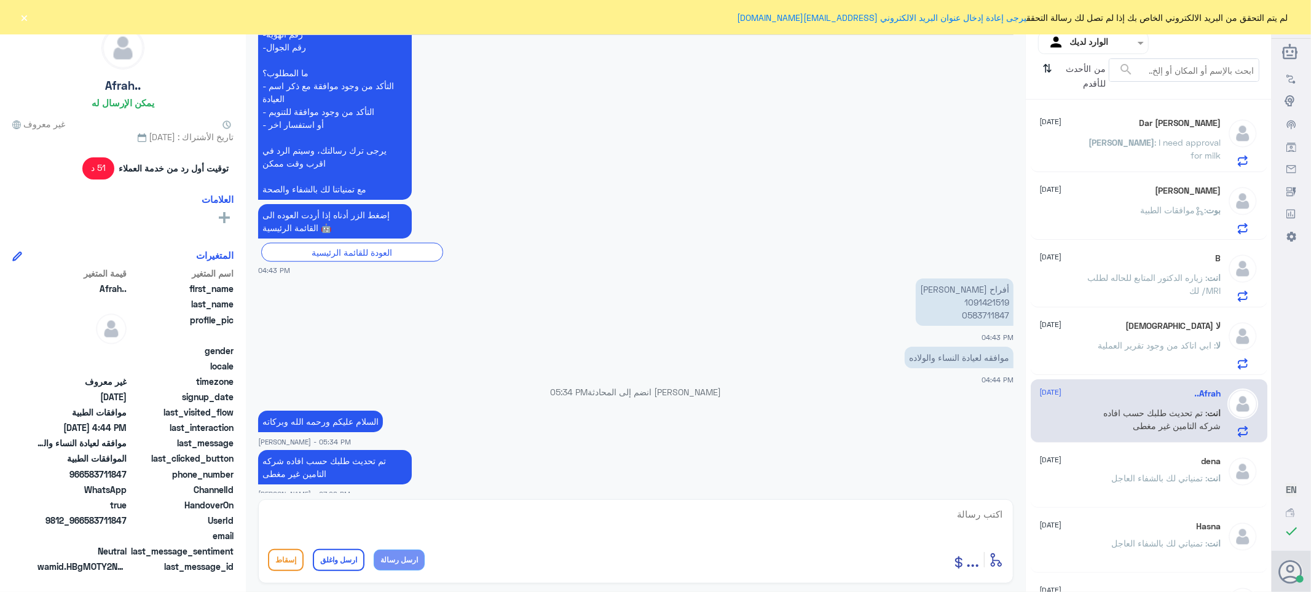
click at [1099, 342] on span ": ابي اتاكد من وجود تقرير العملية" at bounding box center [1157, 345] width 118 height 10
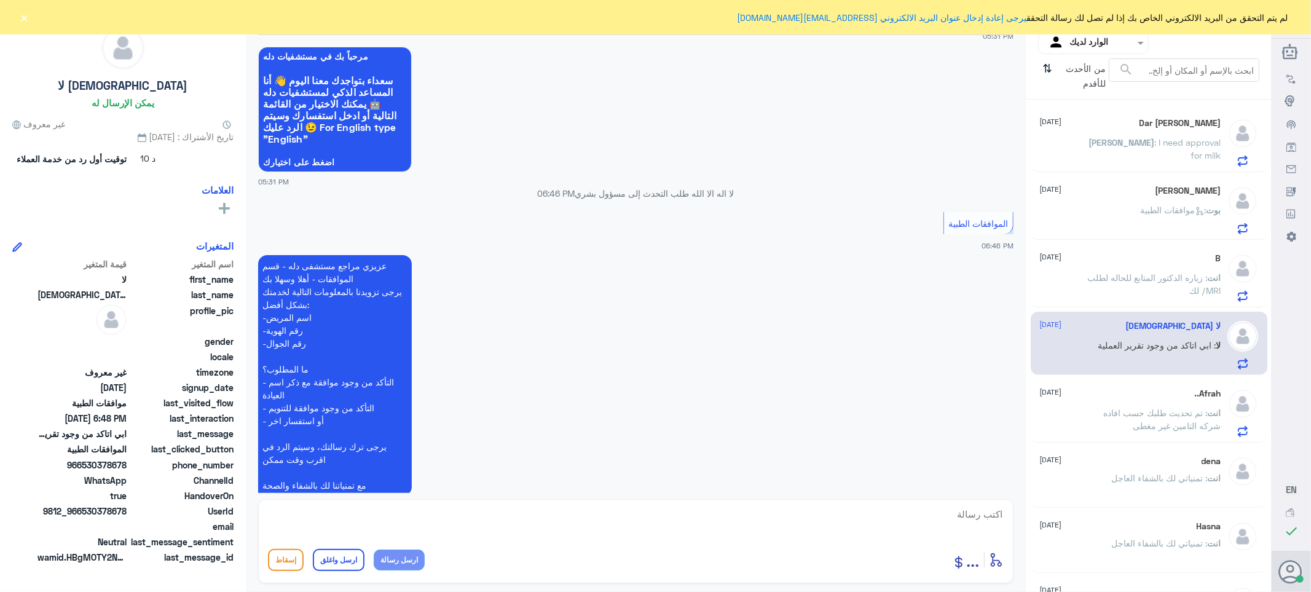
scroll to position [1155, 0]
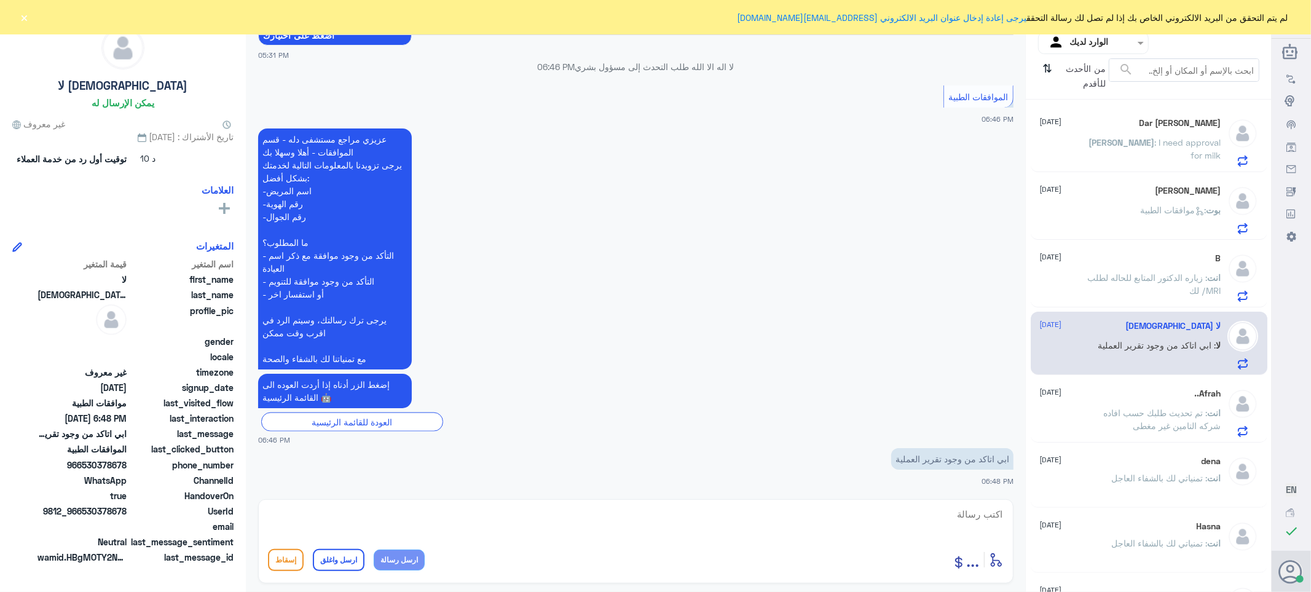
click at [1094, 41] on input "text" at bounding box center [1103, 43] width 68 height 14
click at [22, 19] on button "×" at bounding box center [24, 17] width 12 height 12
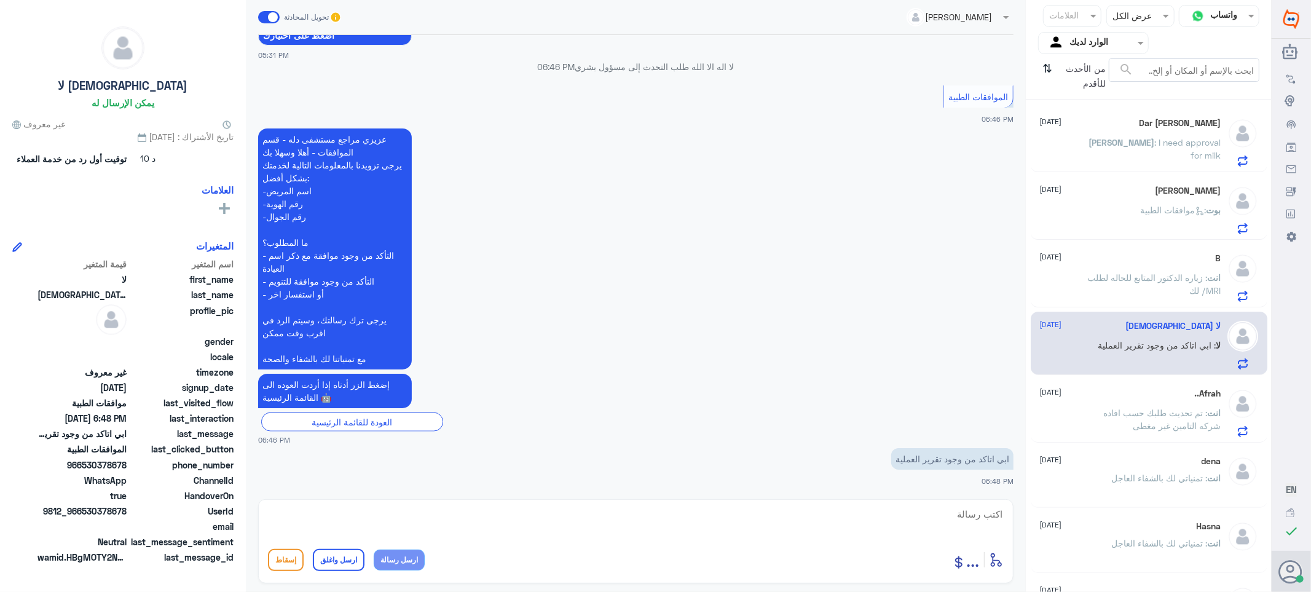
click at [1061, 44] on div at bounding box center [1092, 43] width 109 height 14
click at [1061, 107] on div "الوارد لديك" at bounding box center [1093, 110] width 111 height 28
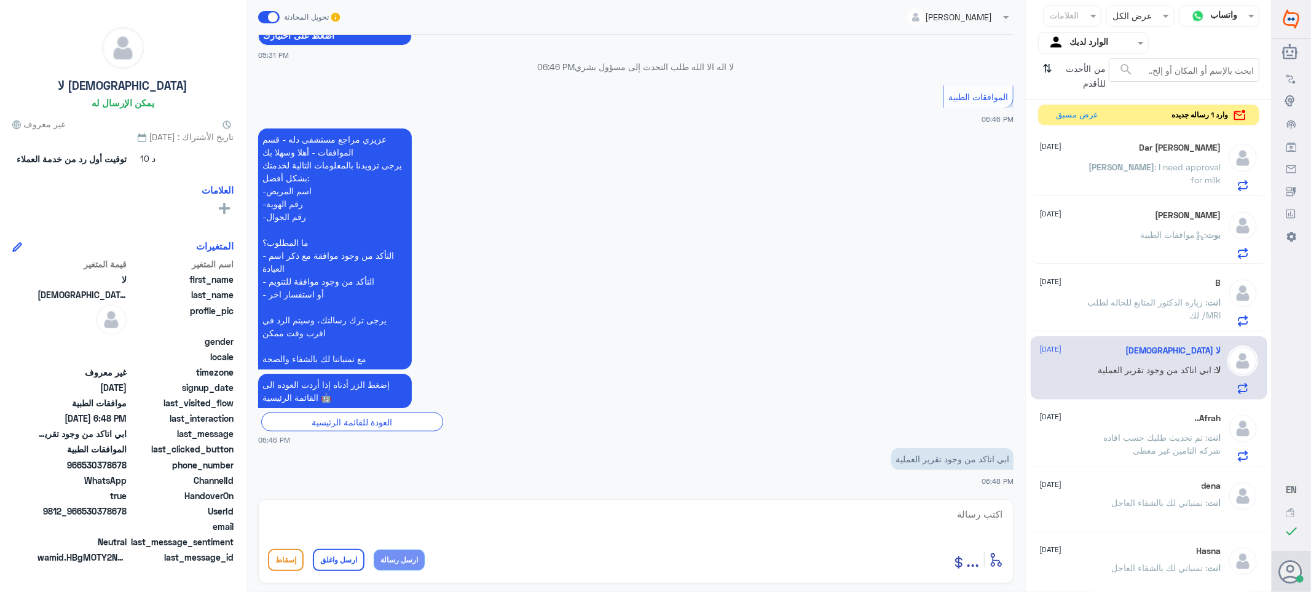
click at [1122, 160] on div "[PERSON_NAME] Dar [DATE][PERSON_NAME] : I need approval for milk" at bounding box center [1130, 167] width 181 height 49
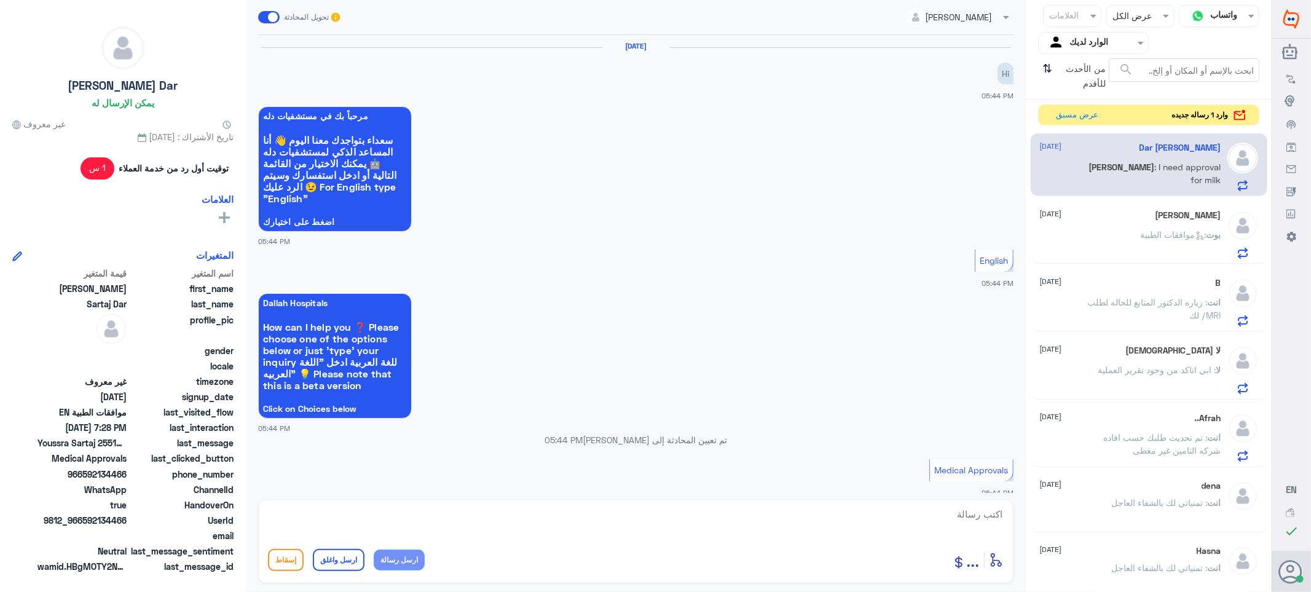
scroll to position [452, 0]
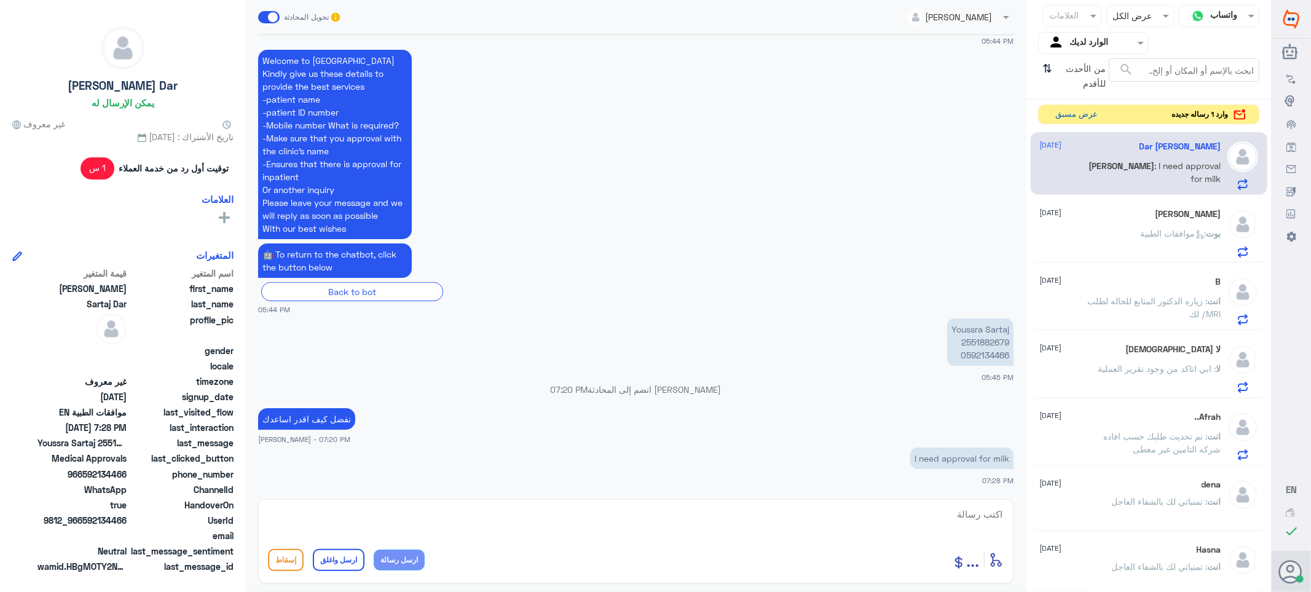
click at [1066, 111] on button "عرض مسبق" at bounding box center [1077, 114] width 52 height 19
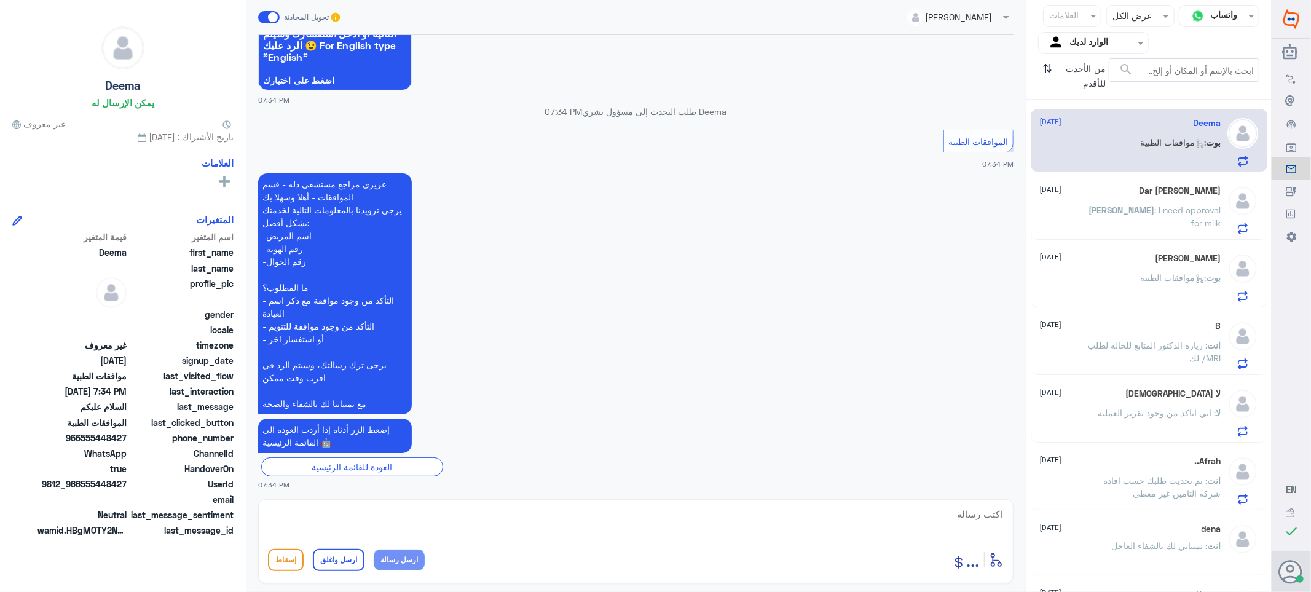
scroll to position [144, 0]
click at [982, 510] on textarea at bounding box center [636, 521] width 736 height 30
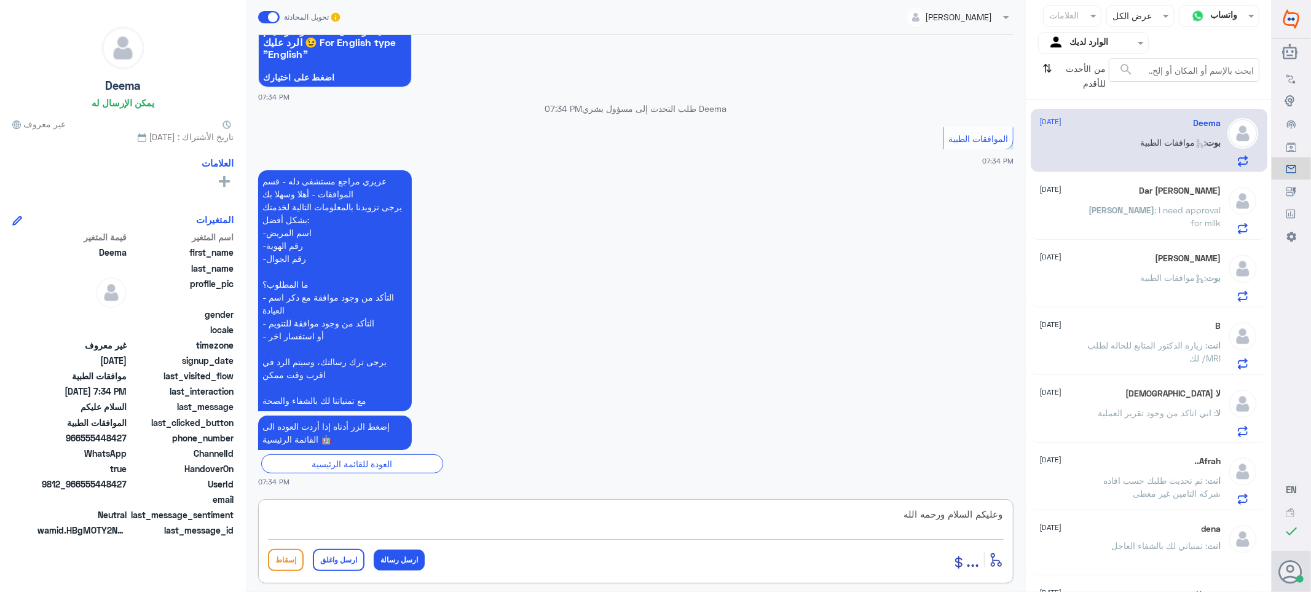
type textarea "وعليكم السلام ورحمه الله"
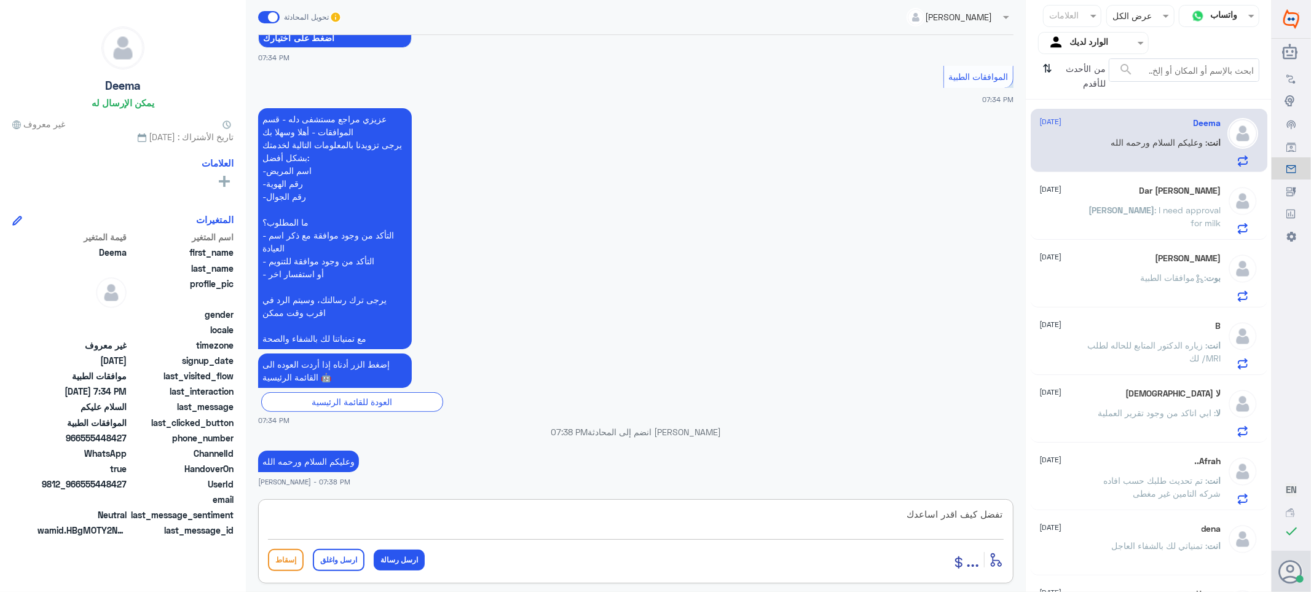
type textarea "تفضل كيف اقدر اساعدك"
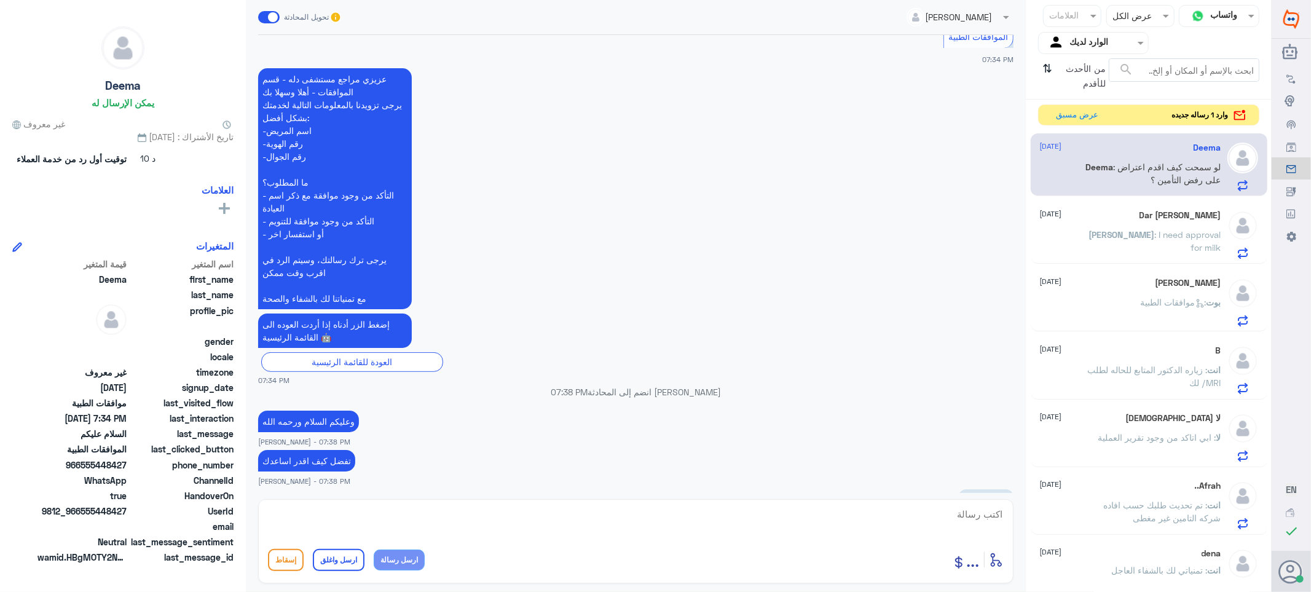
scroll to position [308, 0]
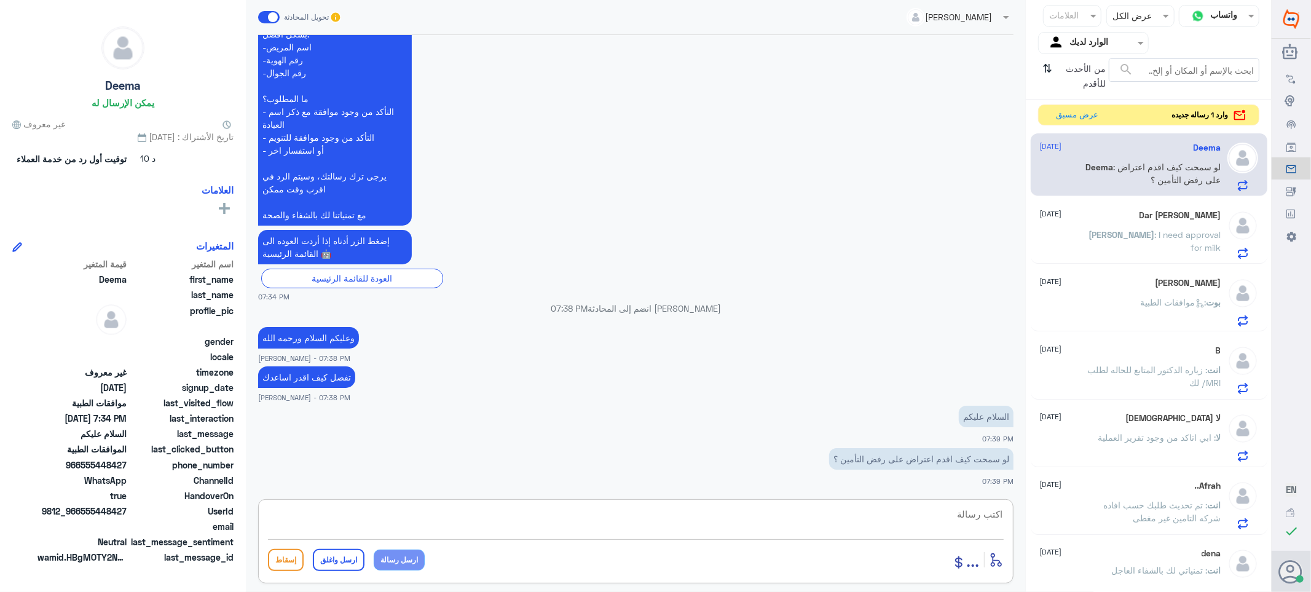
click at [1083, 16] on div "العلامات" at bounding box center [1064, 15] width 42 height 19
click at [1000, 15] on span at bounding box center [1005, 16] width 15 height 13
click at [972, 98] on div "الموافقات" at bounding box center [923, 104] width 180 height 23
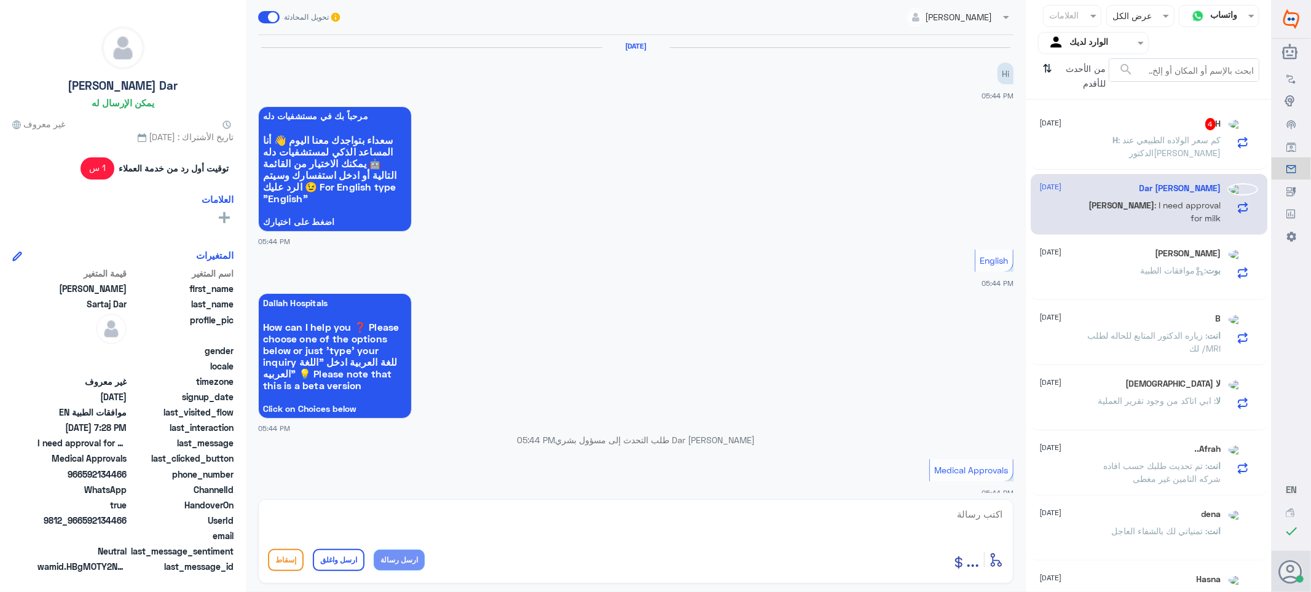
scroll to position [452, 0]
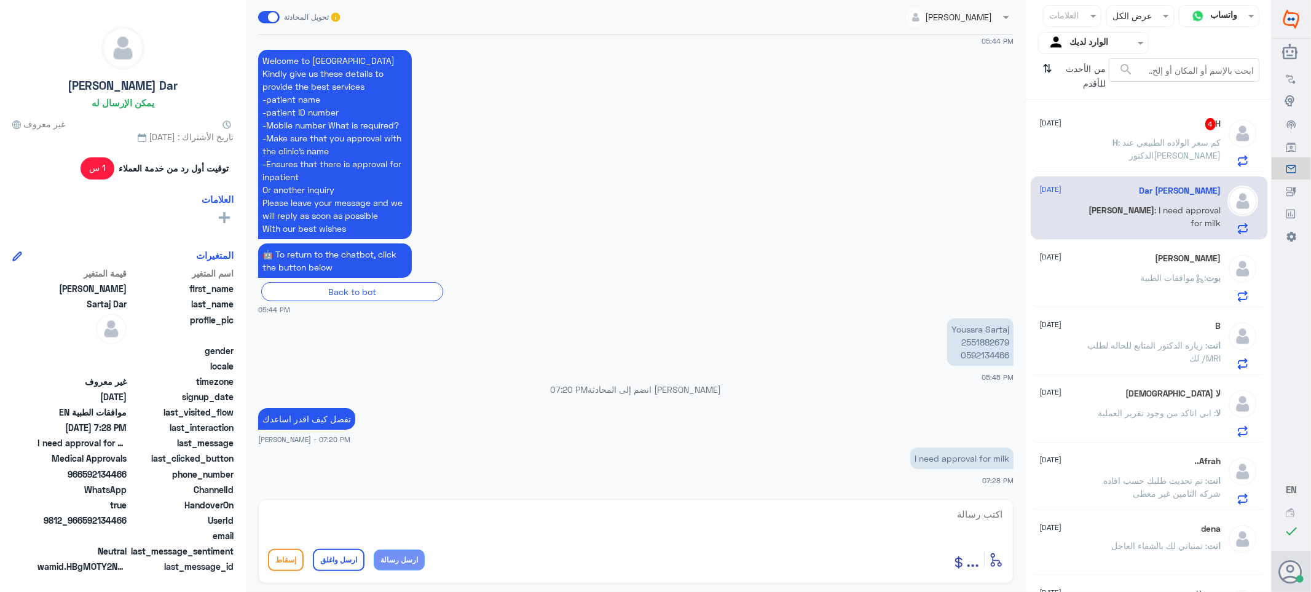
click at [986, 17] on input "text" at bounding box center [964, 16] width 75 height 14
click at [914, 39] on div "رسالة غير معينة لأحد" at bounding box center [947, 45] width 74 height 13
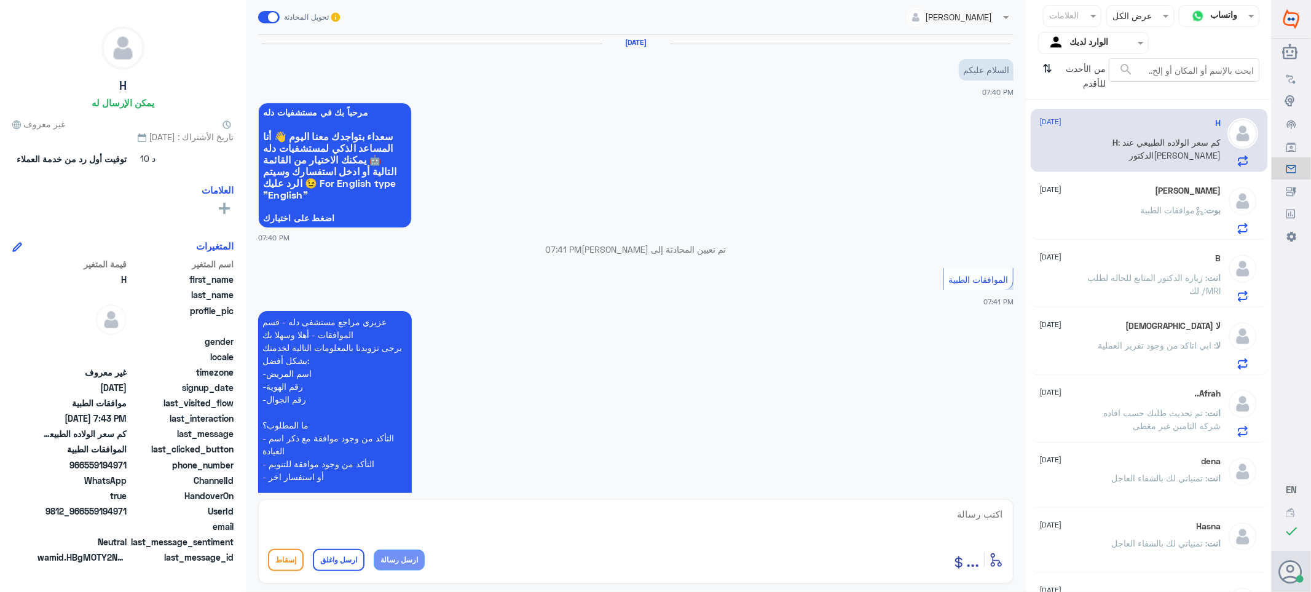
scroll to position [0, 0]
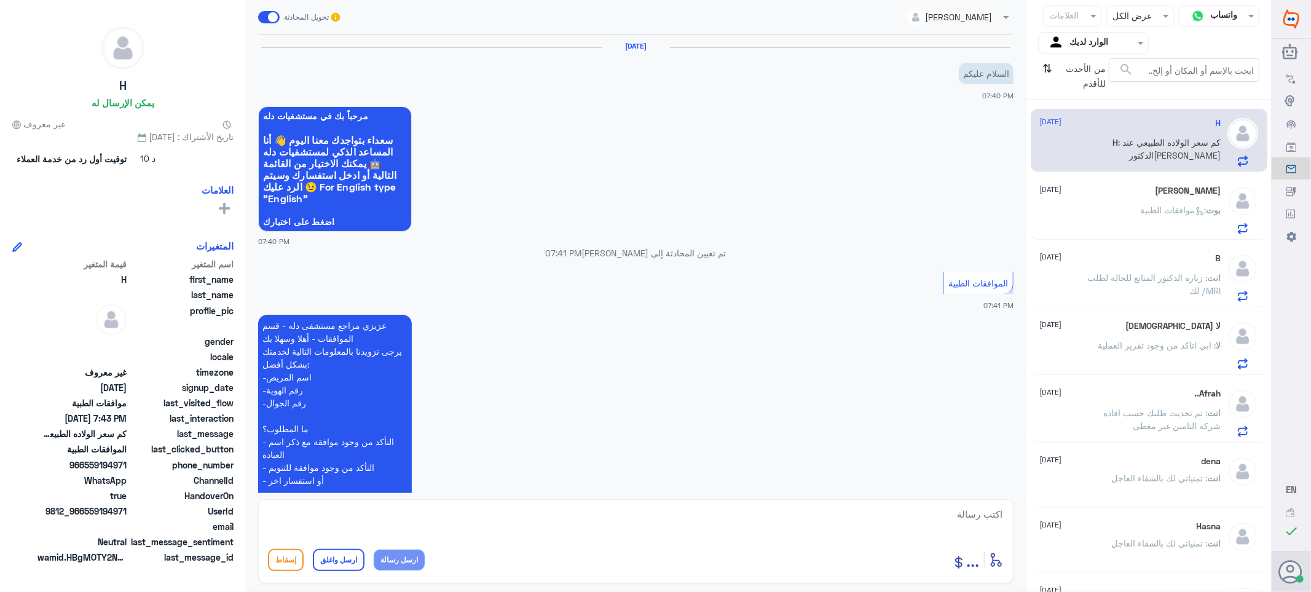
click at [956, 18] on input "text" at bounding box center [964, 16] width 75 height 14
click at [993, 80] on img at bounding box center [991, 79] width 16 height 16
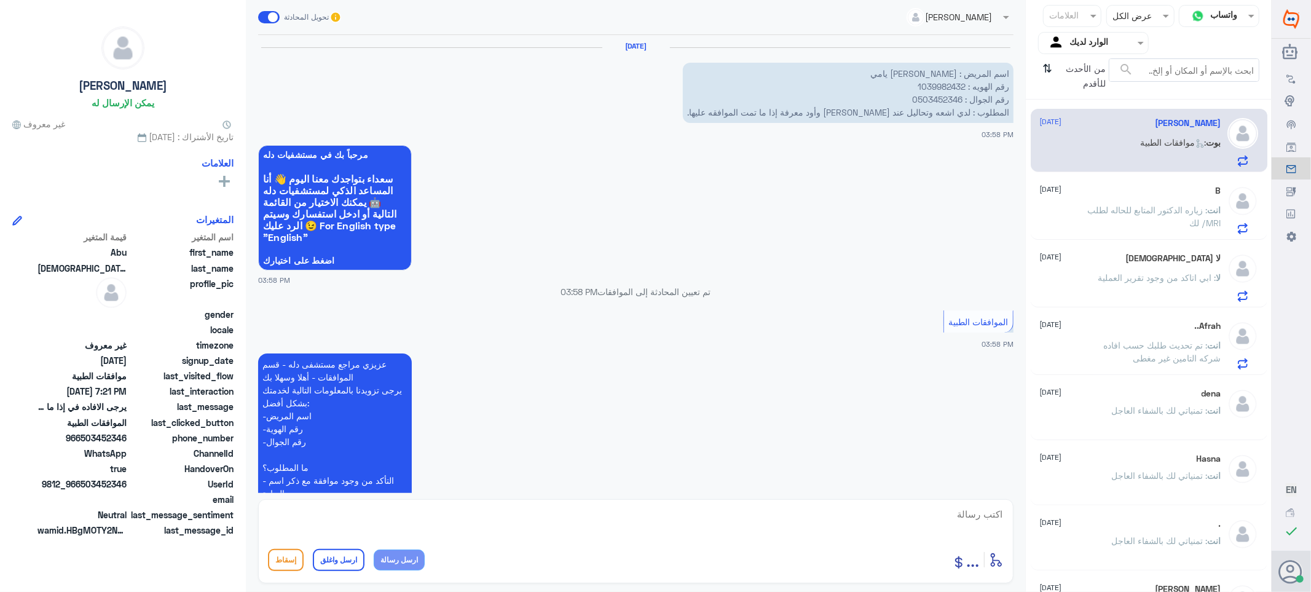
scroll to position [1587, 0]
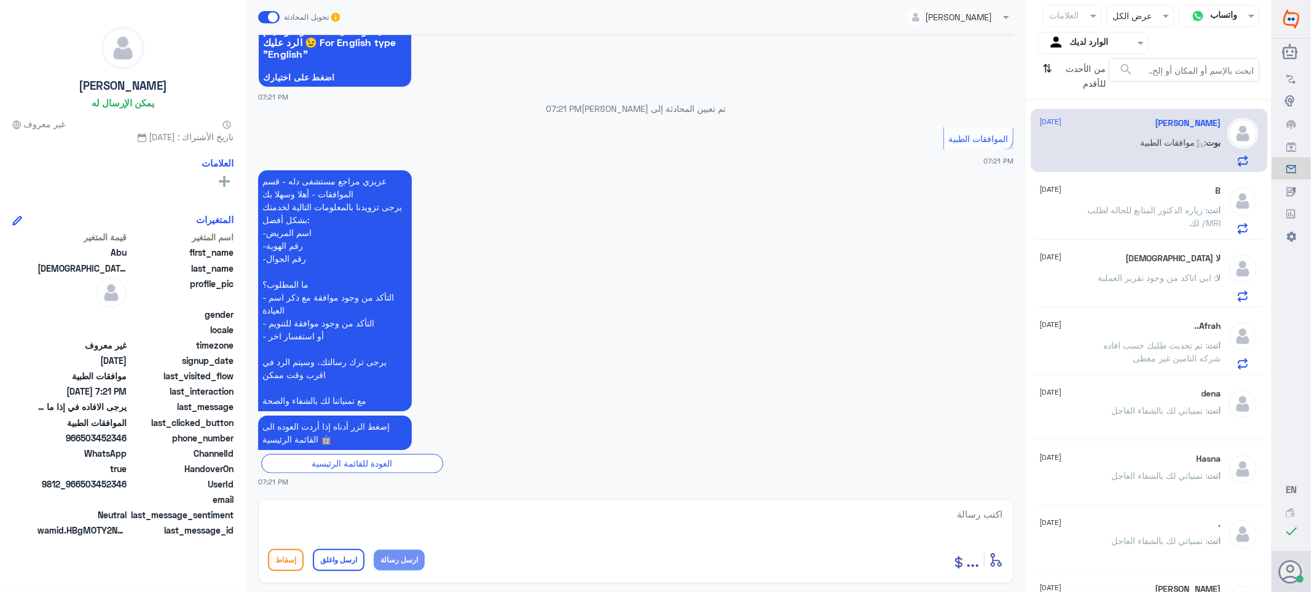
click at [273, 20] on span at bounding box center [269, 17] width 22 height 12
click at [0, 0] on input "checkbox" at bounding box center [0, 0] width 0 height 0
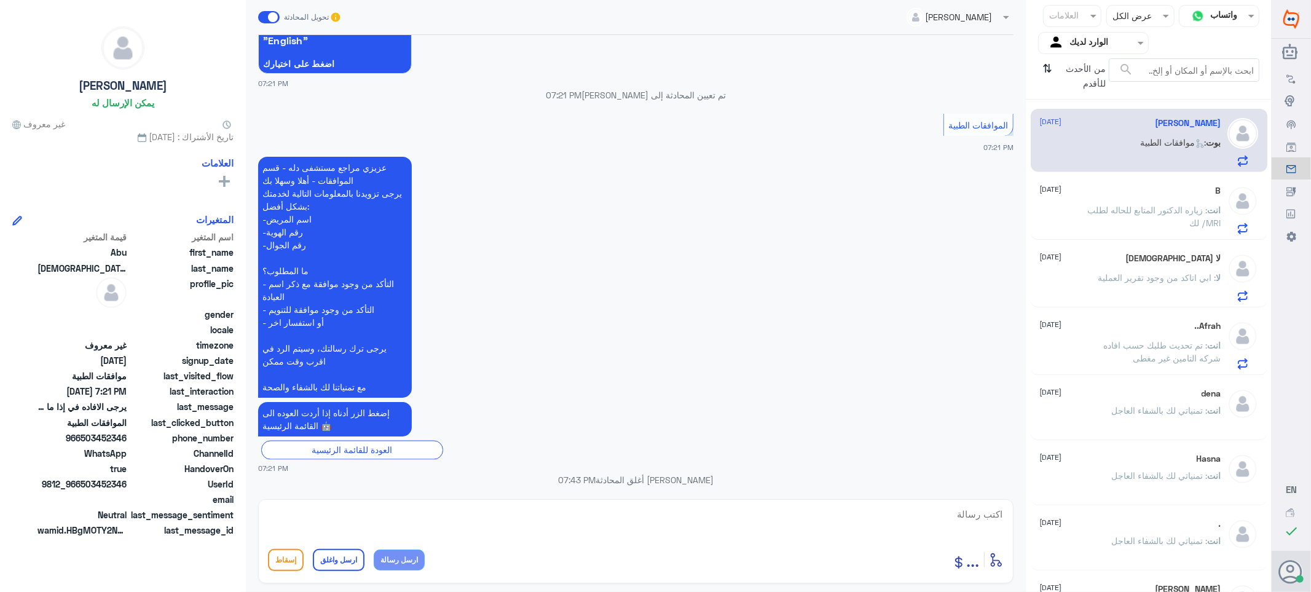
scroll to position [1609, 0]
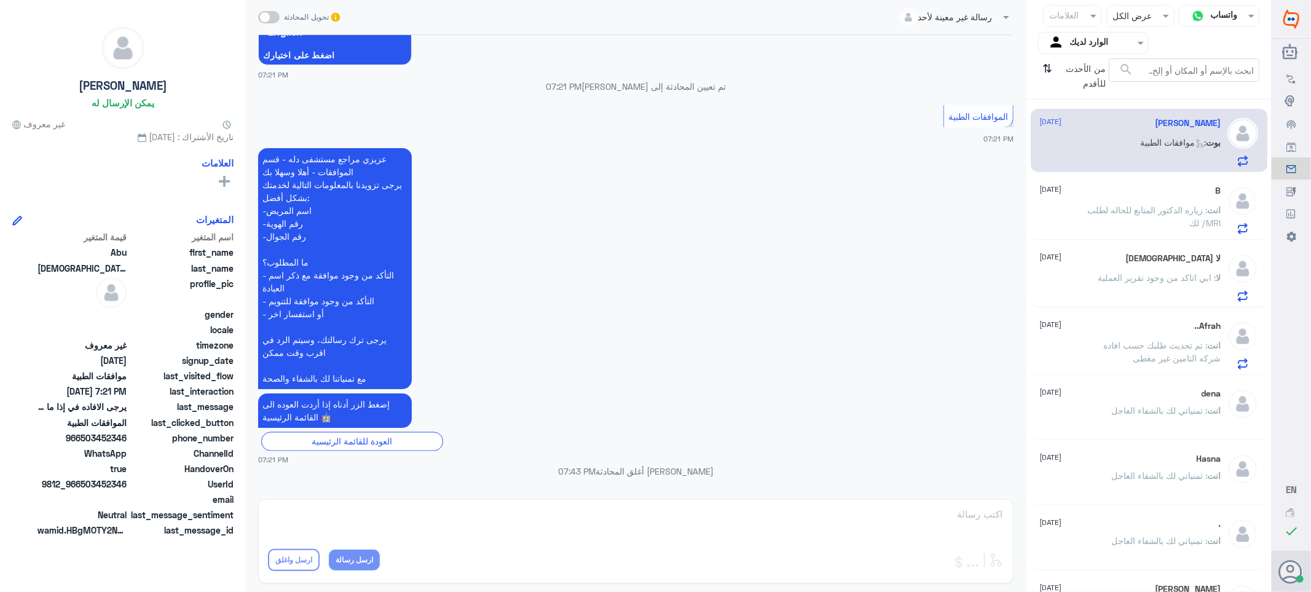
click at [272, 15] on span at bounding box center [269, 17] width 22 height 12
click at [0, 0] on input "checkbox" at bounding box center [0, 0] width 0 height 0
click at [908, 13] on div at bounding box center [951, 16] width 125 height 14
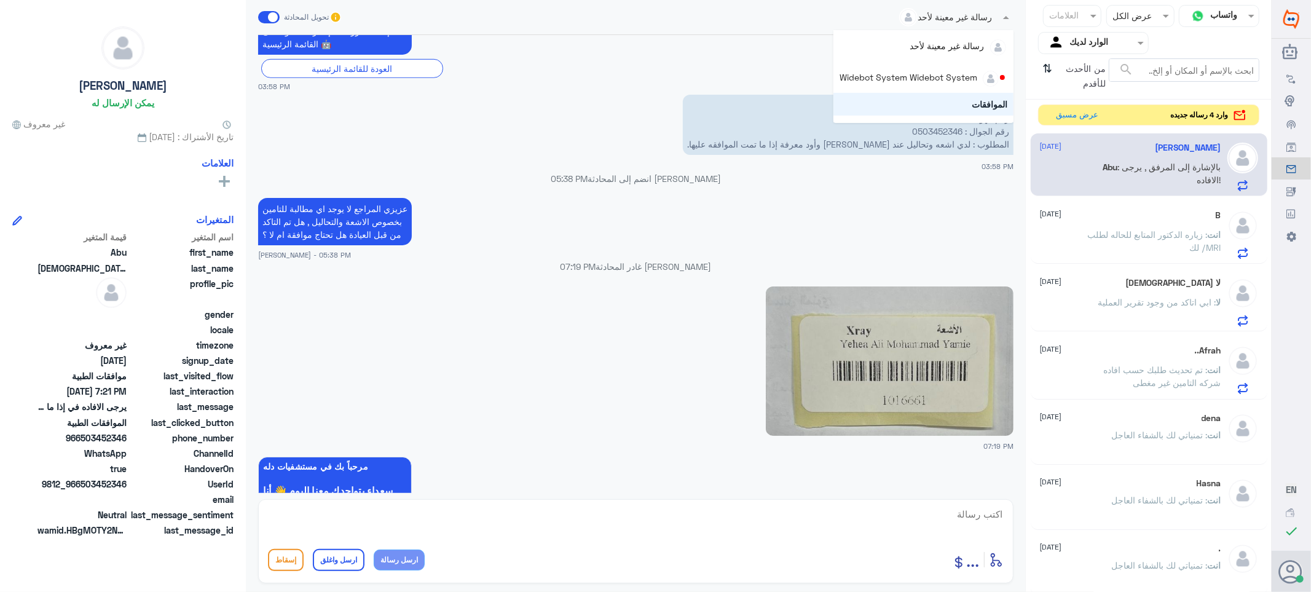
scroll to position [559, 0]
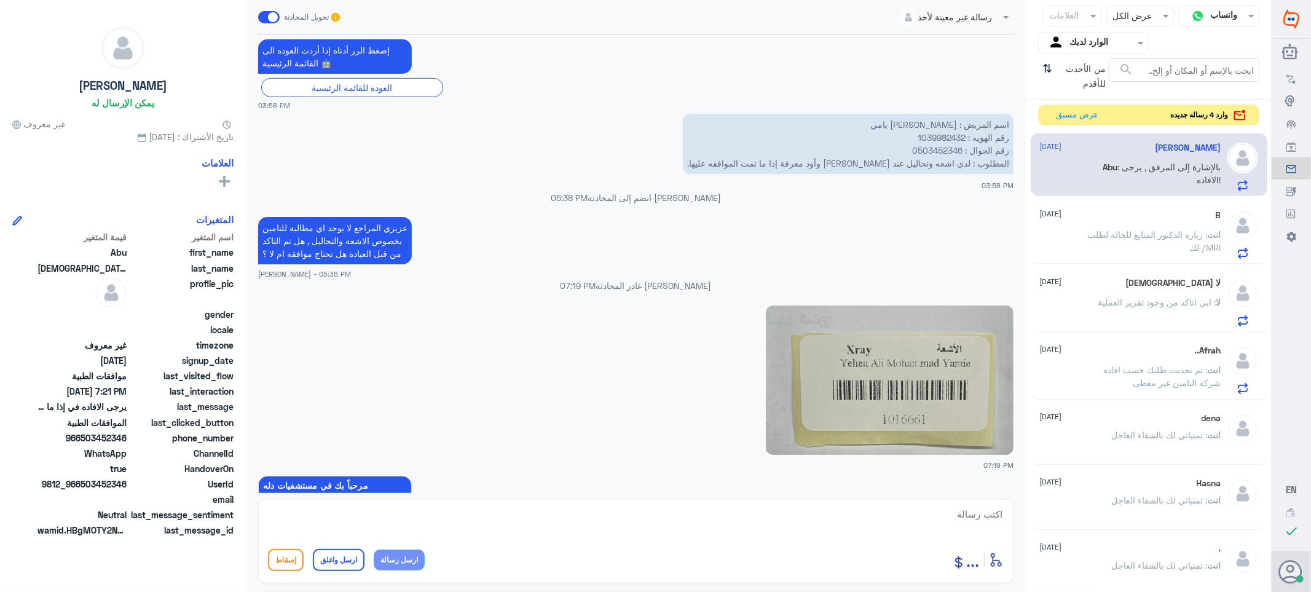
click at [866, 392] on img at bounding box center [890, 379] width 248 height 149
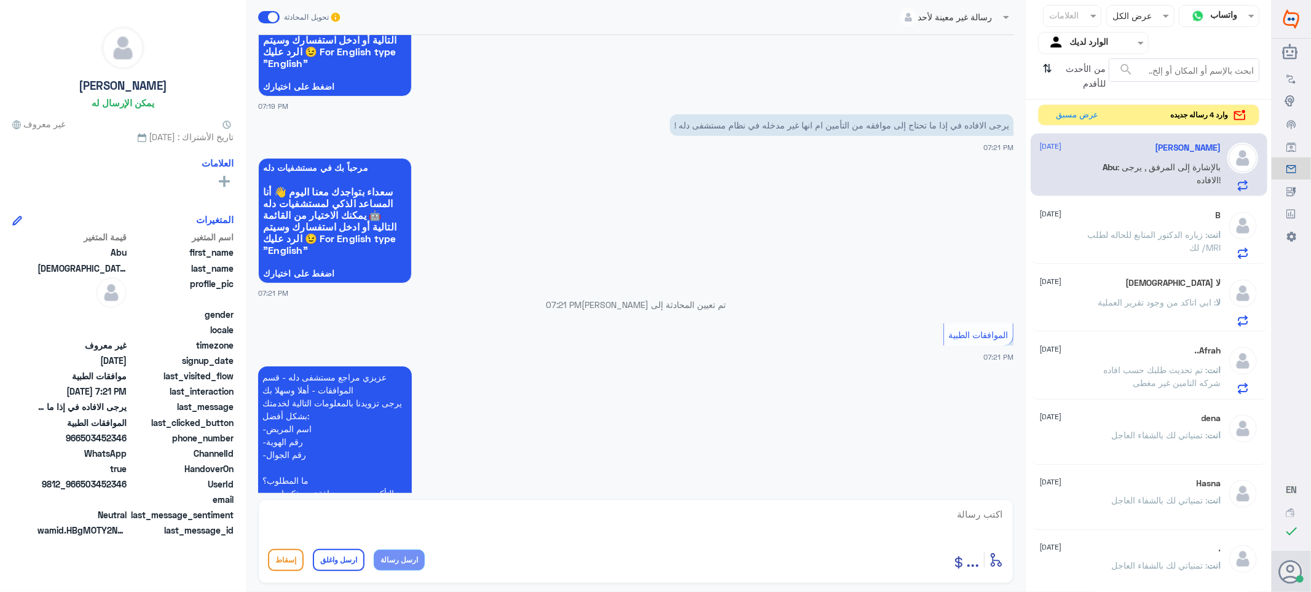
scroll to position [1378, 0]
click at [1076, 117] on button "عرض مسبق" at bounding box center [1077, 114] width 52 height 19
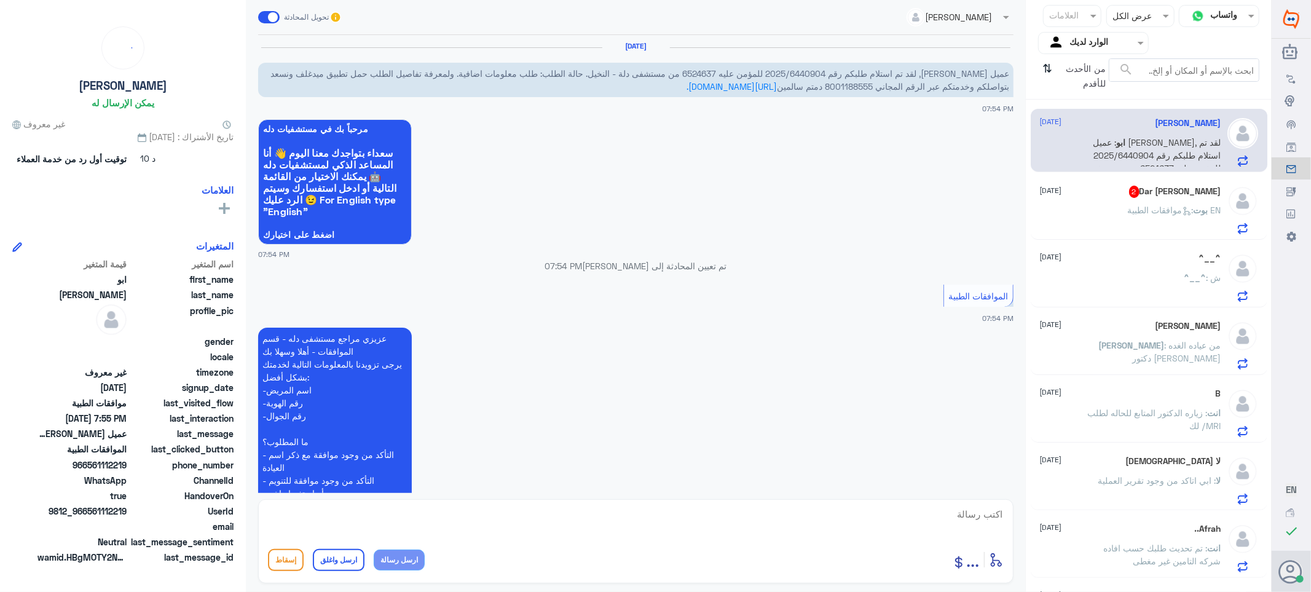
scroll to position [364, 0]
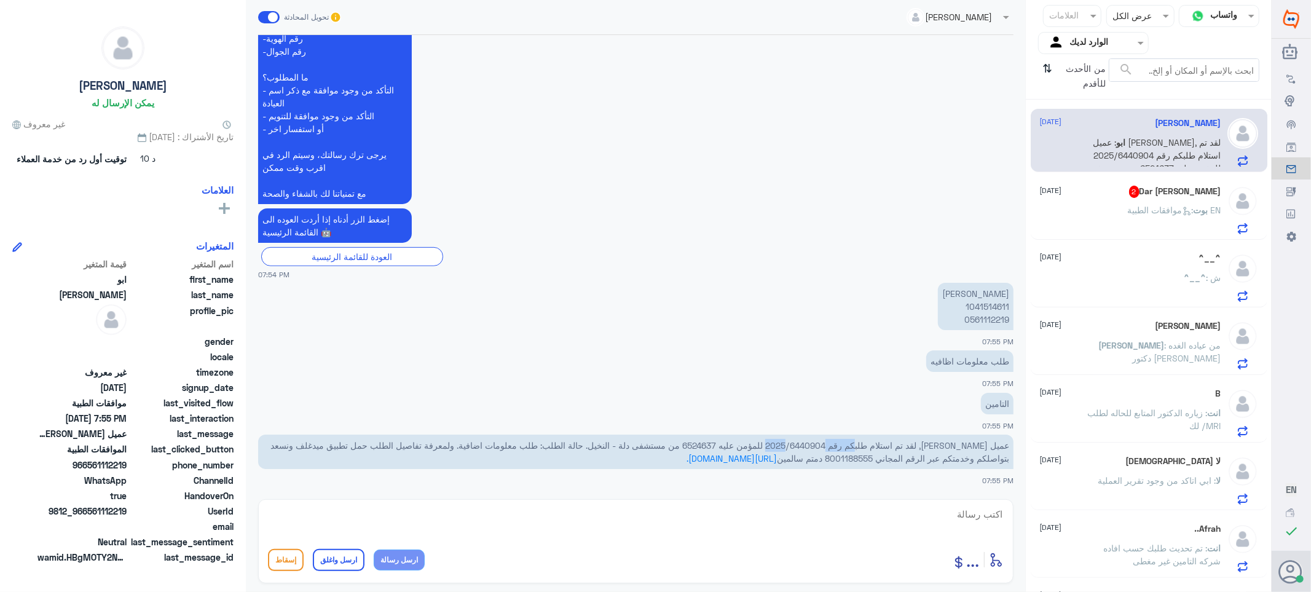
drag, startPoint x: 801, startPoint y: 442, endPoint x: 855, endPoint y: 441, distance: 54.1
click at [855, 441] on span "عميل [PERSON_NAME], لقد تم استلام طلبكم رقم 2025/6440904 للمؤمن عليه 6524637 من…" at bounding box center [639, 451] width 739 height 23
drag, startPoint x: 799, startPoint y: 446, endPoint x: 857, endPoint y: 444, distance: 57.8
click at [857, 444] on span "عميل [PERSON_NAME], لقد تم استلام طلبكم رقم 2025/6440904 للمؤمن عليه 6524637 من…" at bounding box center [639, 451] width 739 height 23
copy span "2025/6440904"
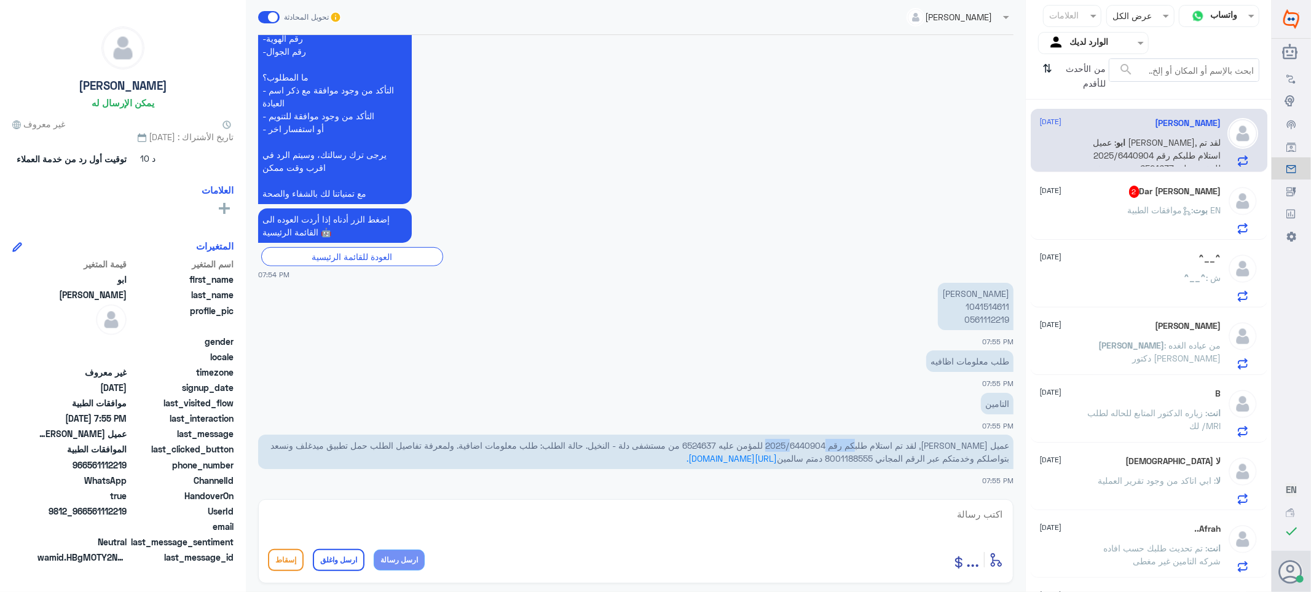
copy span "2025/6440904"
click at [1168, 207] on span ": موافقات الطبية EN" at bounding box center [1174, 210] width 93 height 10
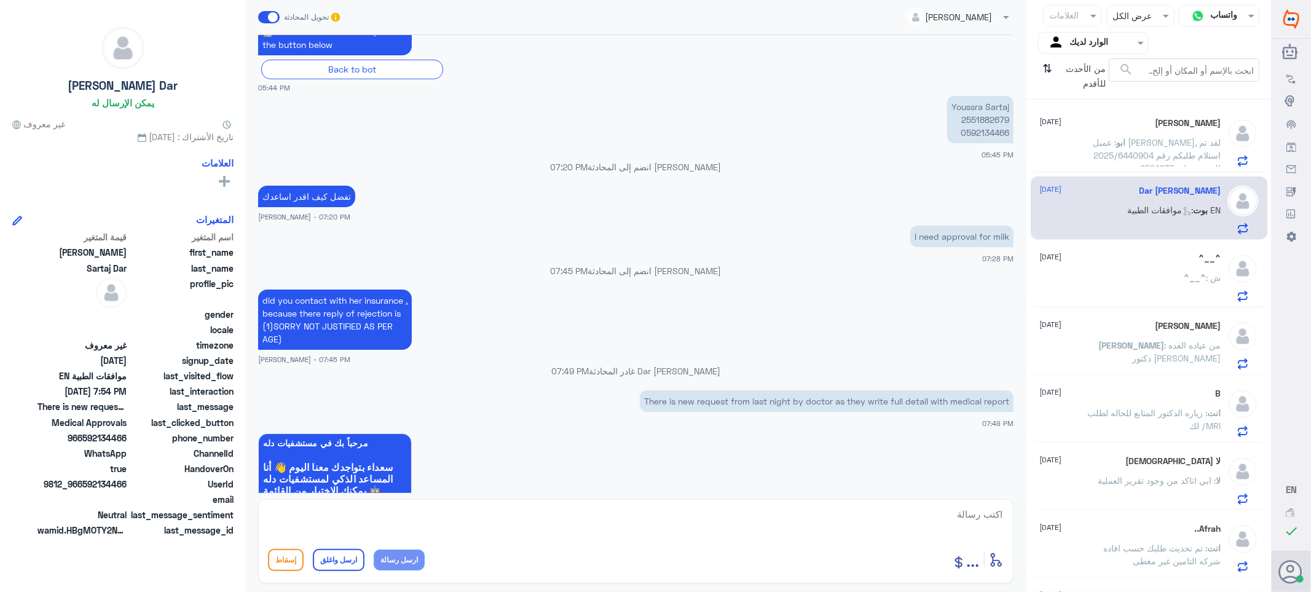
scroll to position [506, 0]
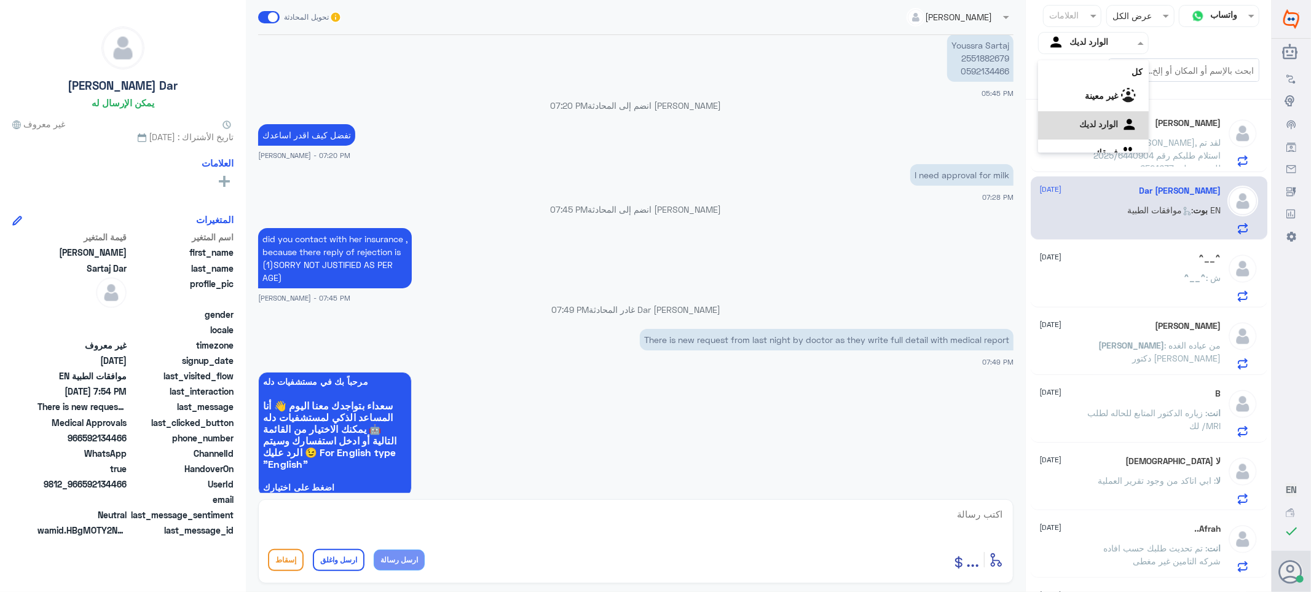
click at [1072, 41] on input "text" at bounding box center [1103, 43] width 68 height 14
click at [1067, 113] on div "الوارد لديك" at bounding box center [1093, 110] width 111 height 28
click at [1045, 72] on icon "⇅" at bounding box center [1048, 73] width 10 height 31
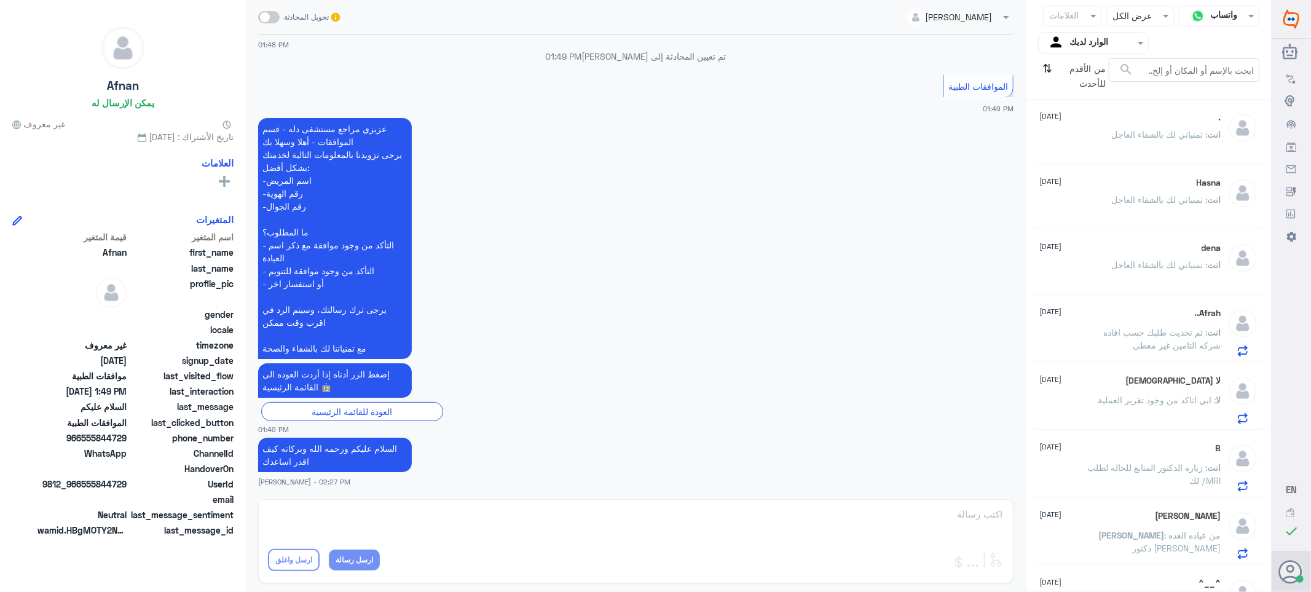
scroll to position [136, 0]
click at [1111, 321] on div "Afrah.. [DATE] انت : تم تحديث طلبك حسب افاده شركه التامين غير مغطى" at bounding box center [1130, 331] width 181 height 49
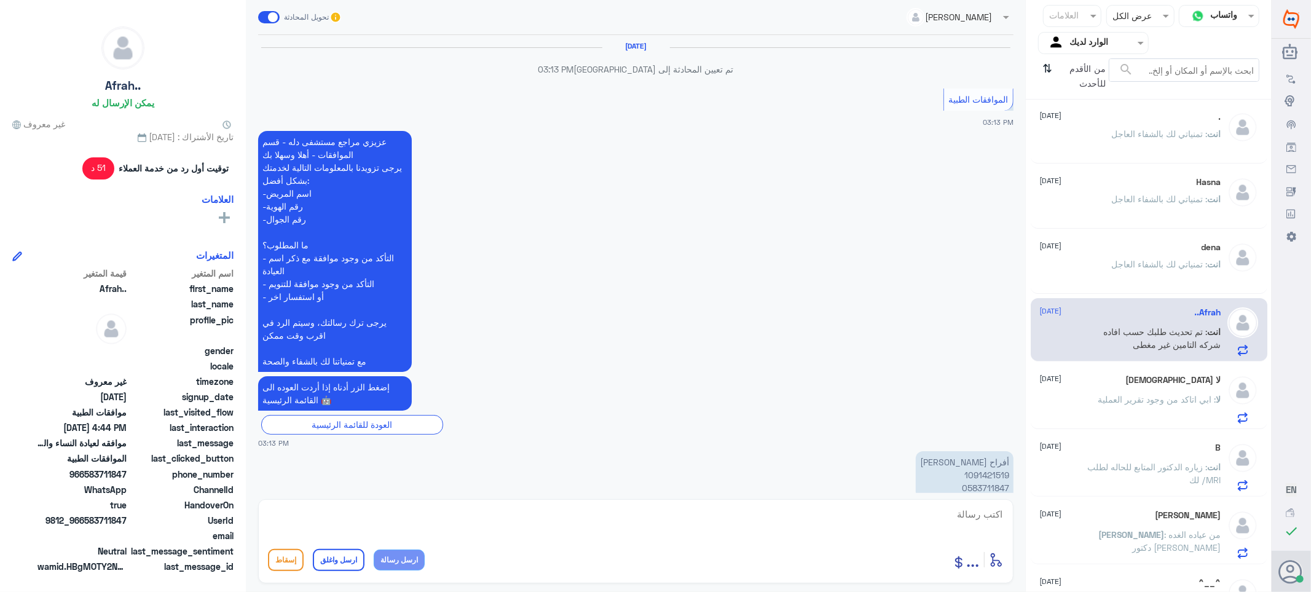
scroll to position [1134, 0]
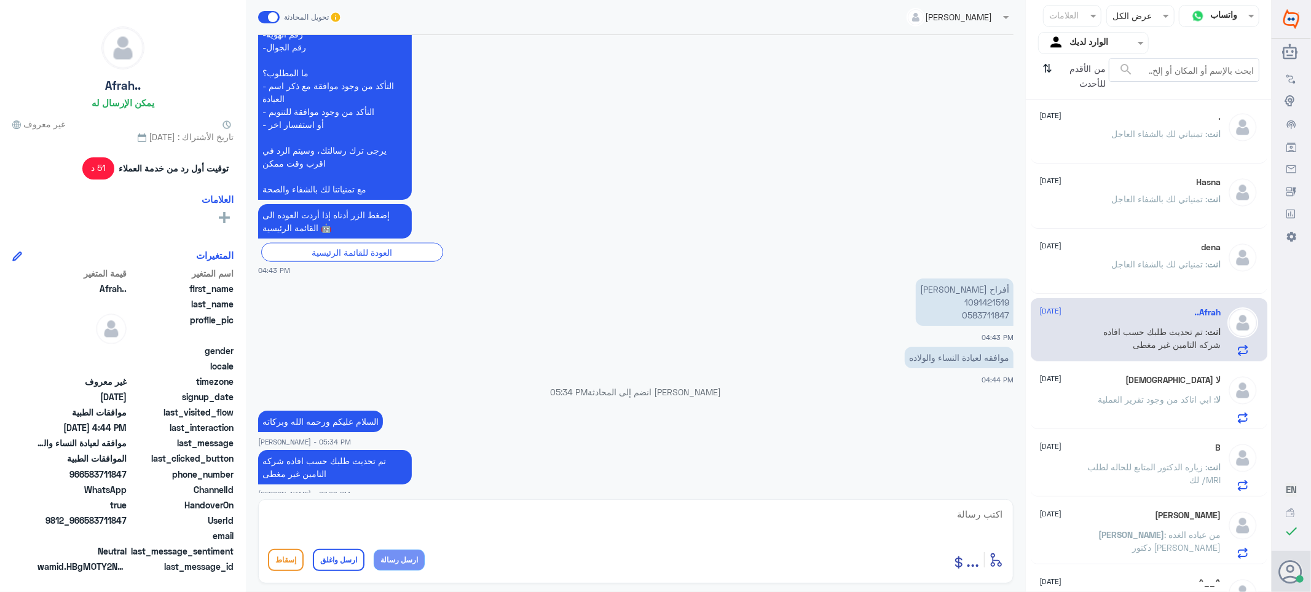
click at [1139, 389] on div "لا [DEMOGRAPHIC_DATA] [DATE] لا : ابي اتاكد من وجود تقرير العملية" at bounding box center [1130, 399] width 181 height 49
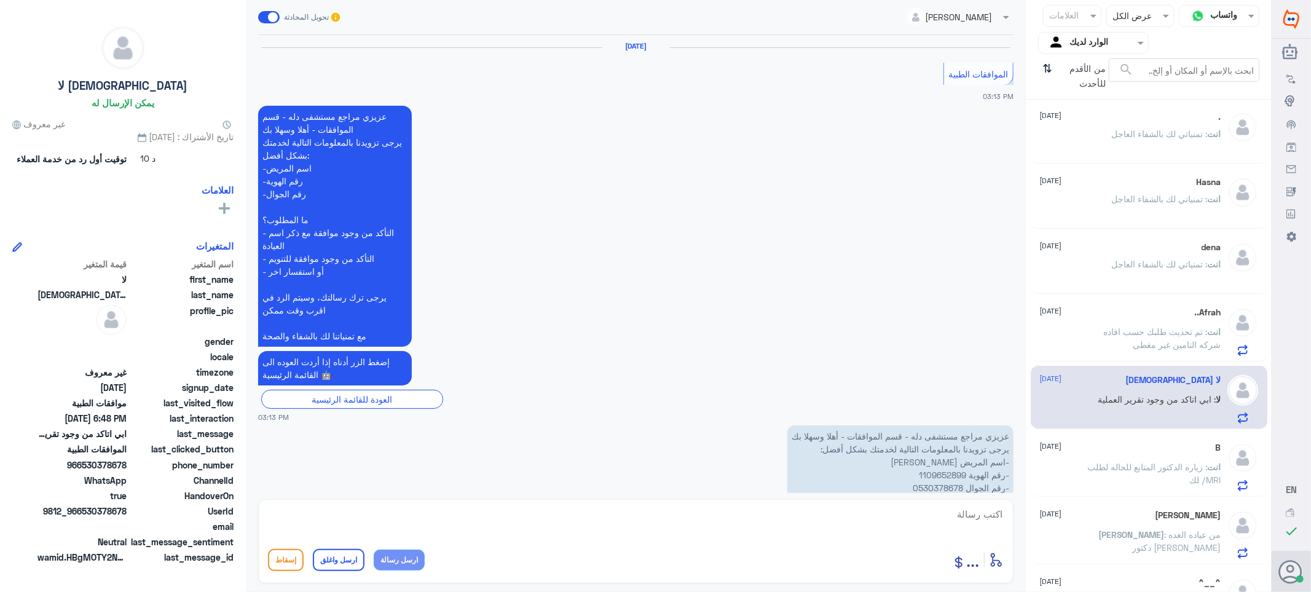
scroll to position [1155, 0]
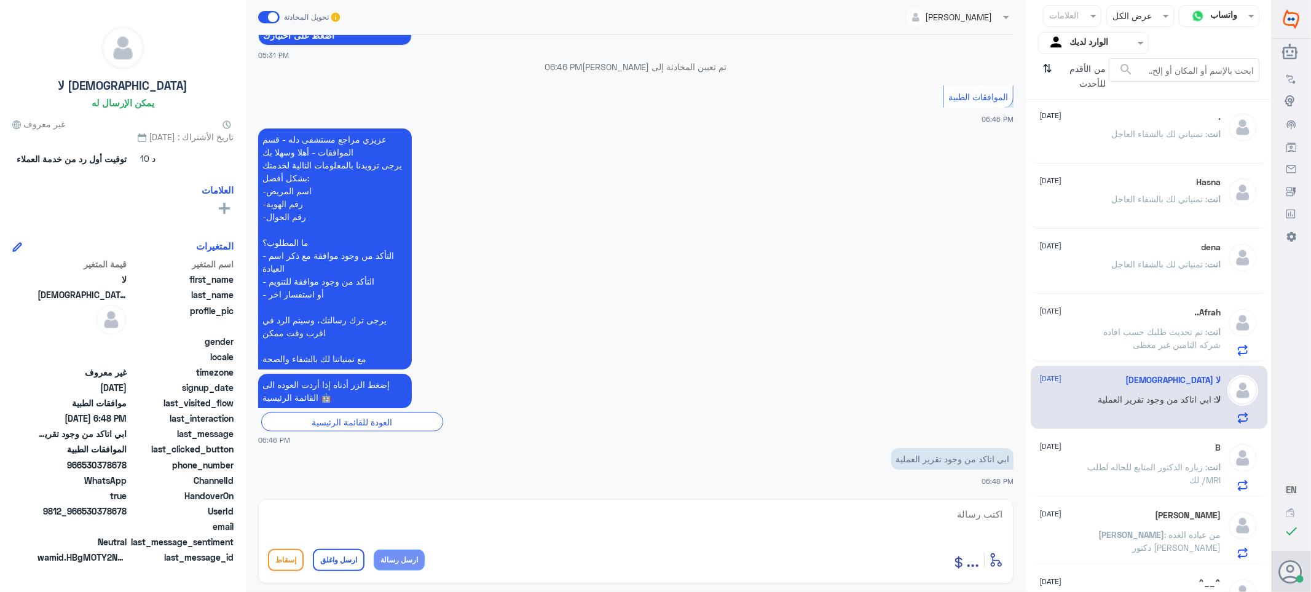
click at [1137, 466] on span ": زياره الدكتور المتابع للحاله لطلب لك /MRI" at bounding box center [1154, 472] width 133 height 23
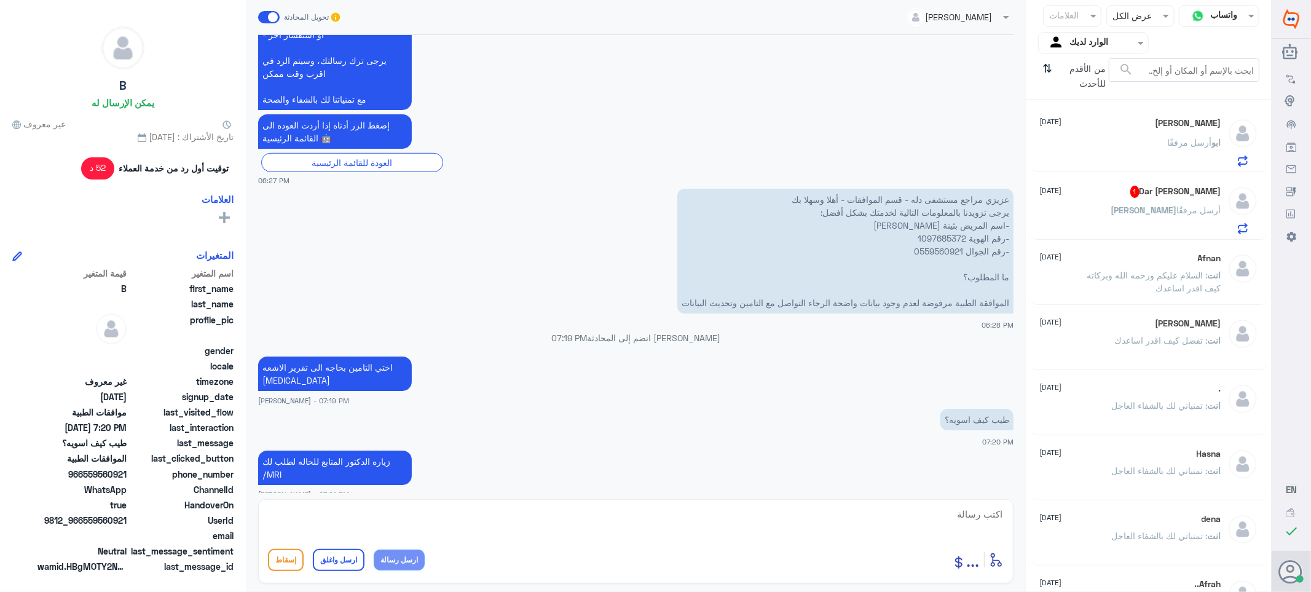
click at [1122, 210] on div "[PERSON_NAME] أرسل مرفقًا" at bounding box center [1130, 220] width 181 height 28
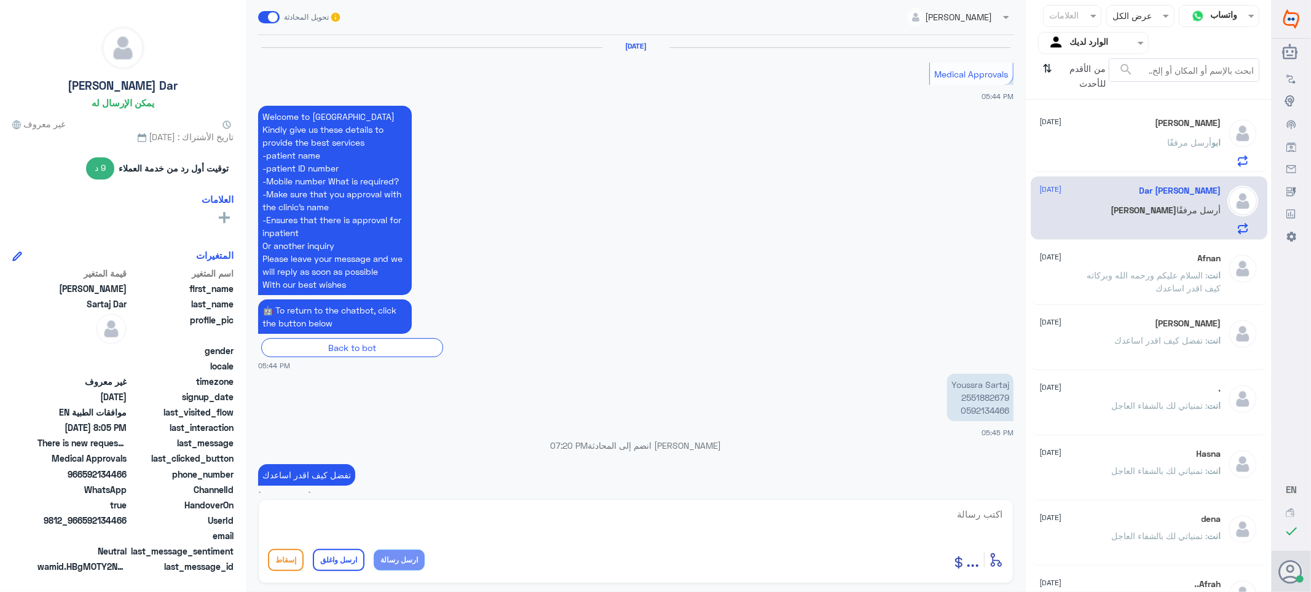
scroll to position [1169, 0]
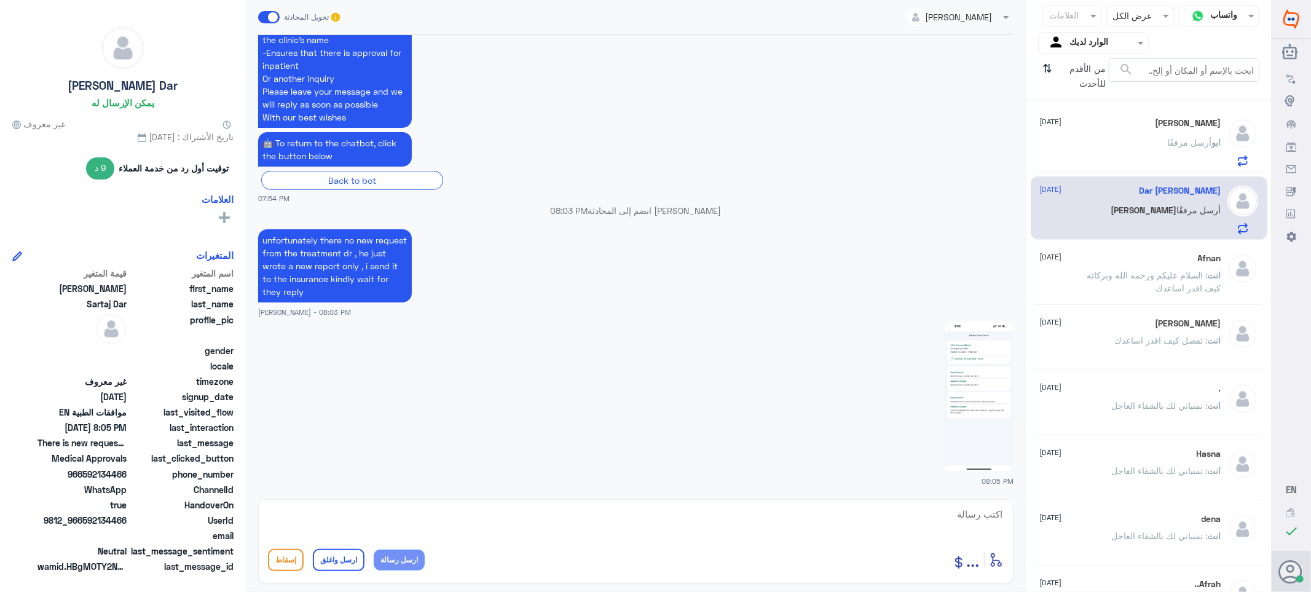
click at [1115, 157] on div "[PERSON_NAME] مرفقًا" at bounding box center [1130, 153] width 181 height 28
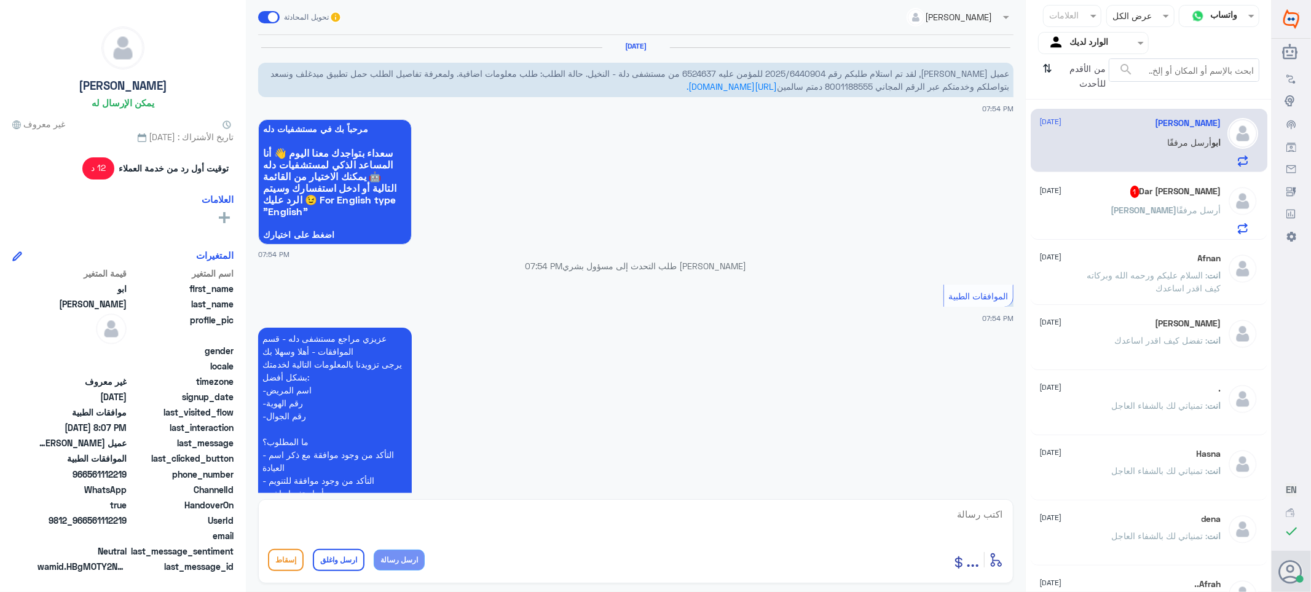
scroll to position [575, 0]
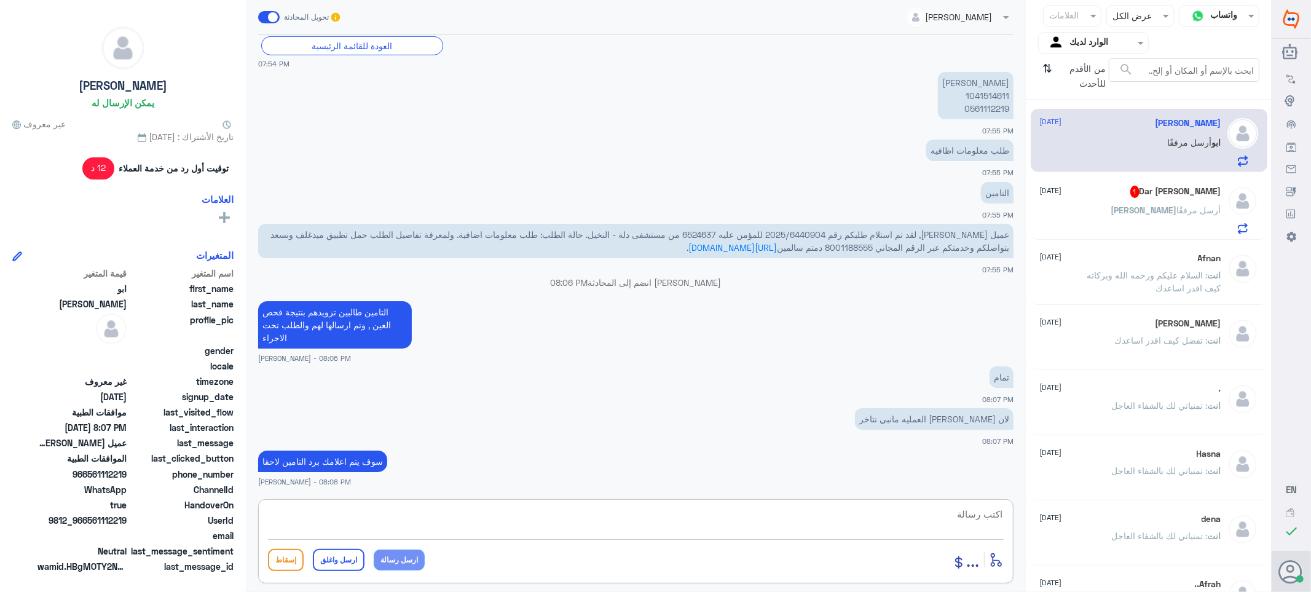
click at [941, 516] on textarea at bounding box center [636, 521] width 736 height 30
paste textarea "تمنياتي لك بالشفاء العاجل"
type textarea "تمنياتي لك بالشفاء العاجل"
drag, startPoint x: 932, startPoint y: 528, endPoint x: 1092, endPoint y: 558, distance: 162.5
click at [1092, 558] on div "قناة واتساب Status × عرض الكل العلامات Agent Filter الوارد لديك search من الأقد…" at bounding box center [635, 297] width 1271 height 595
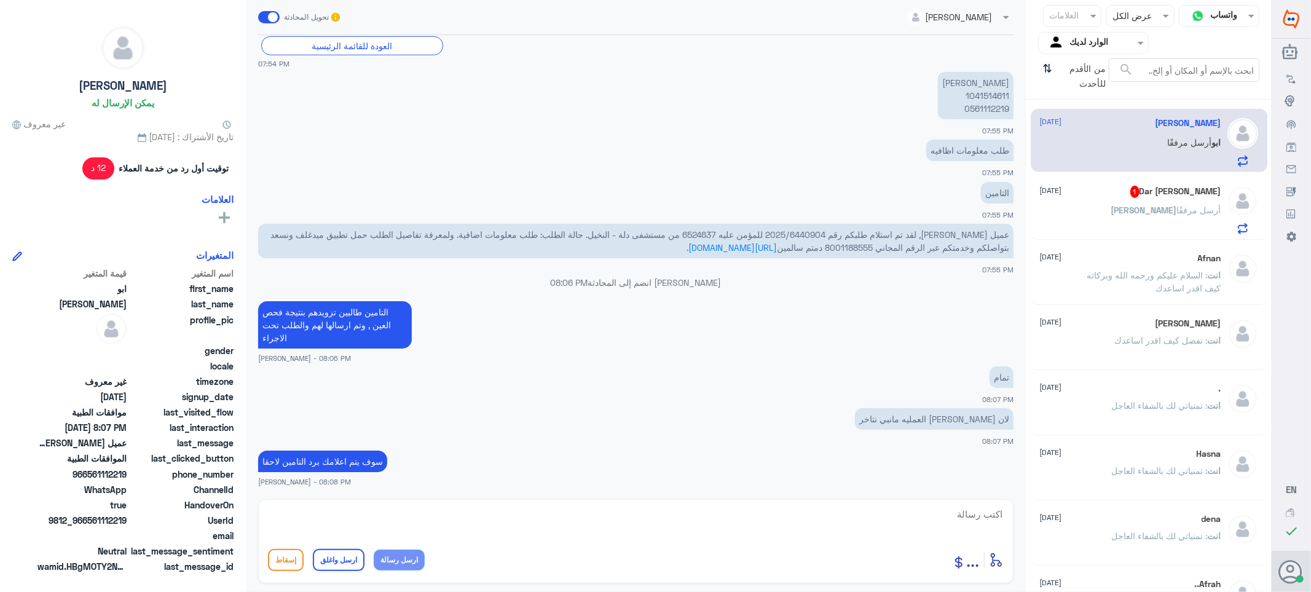
click at [1132, 192] on div "[PERSON_NAME] Dar 1 [DATE]" at bounding box center [1130, 192] width 181 height 12
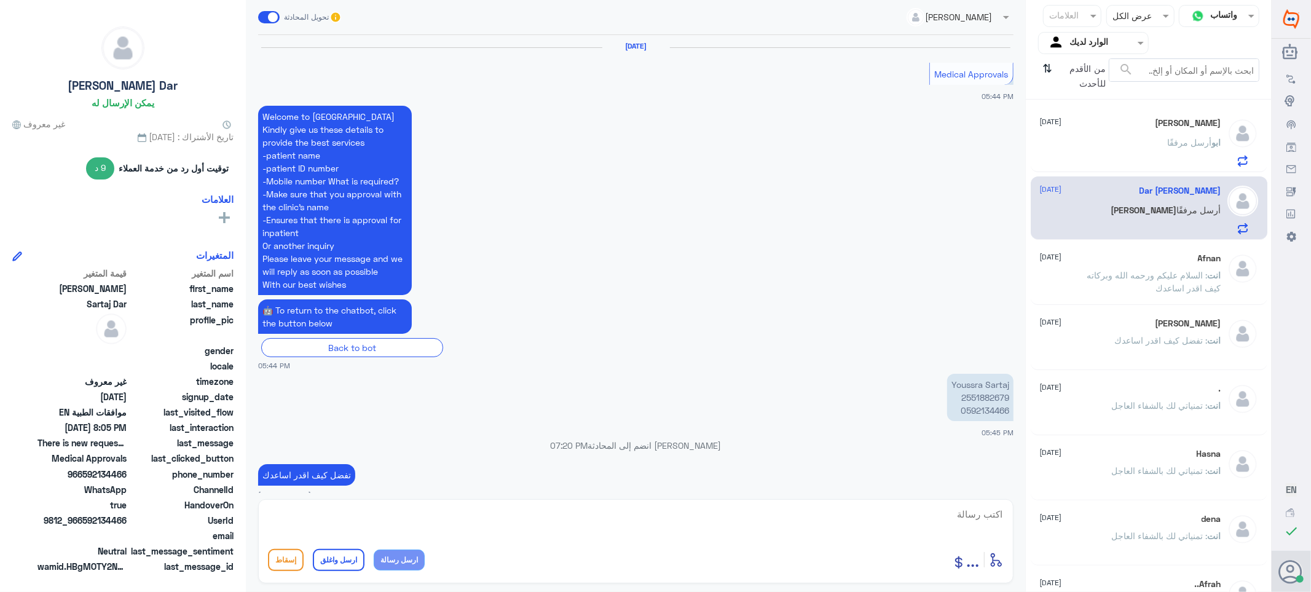
scroll to position [1169, 0]
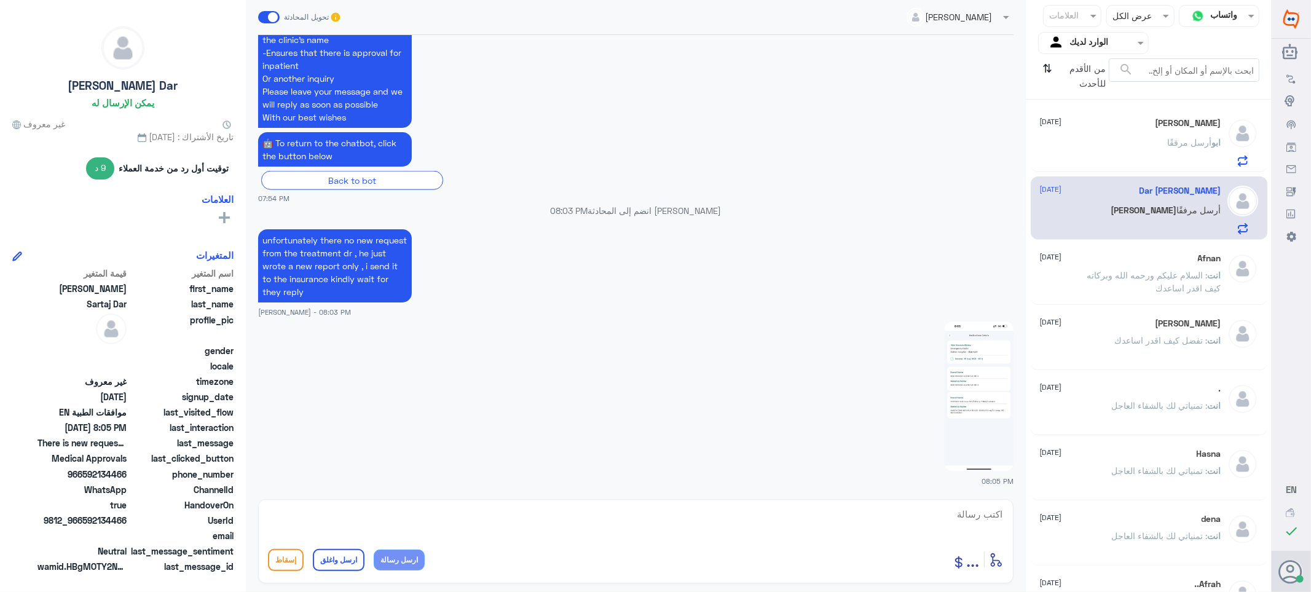
click at [1139, 336] on span ": تفضل كيف اقدر اساعدك" at bounding box center [1161, 340] width 93 height 10
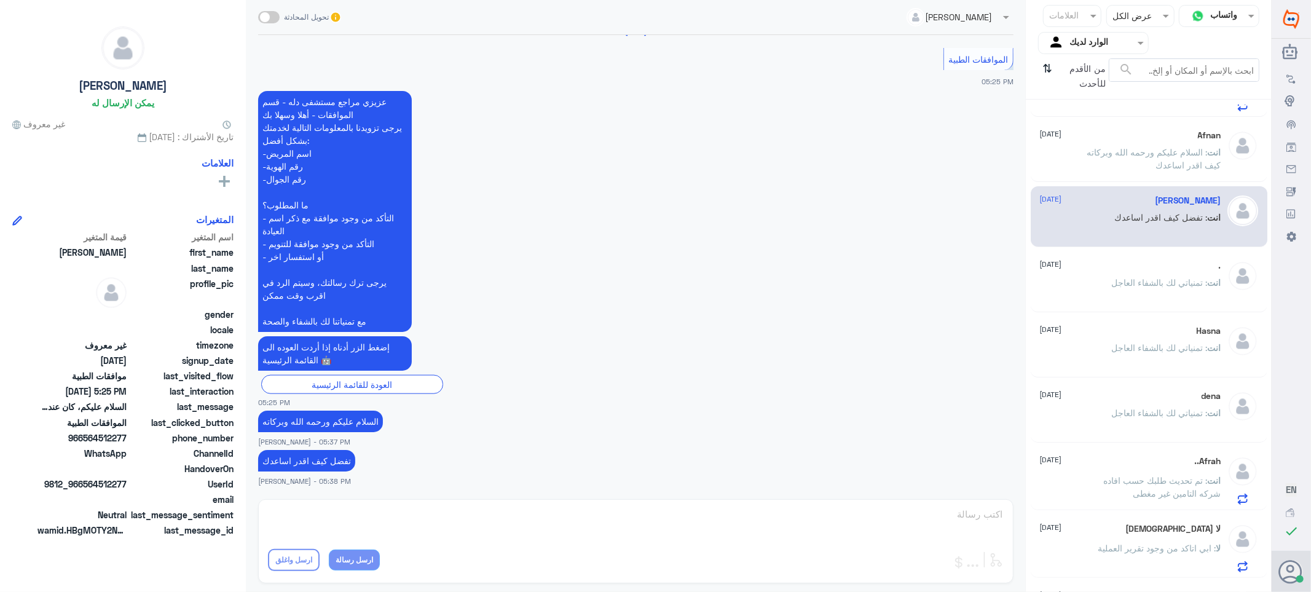
scroll to position [136, 0]
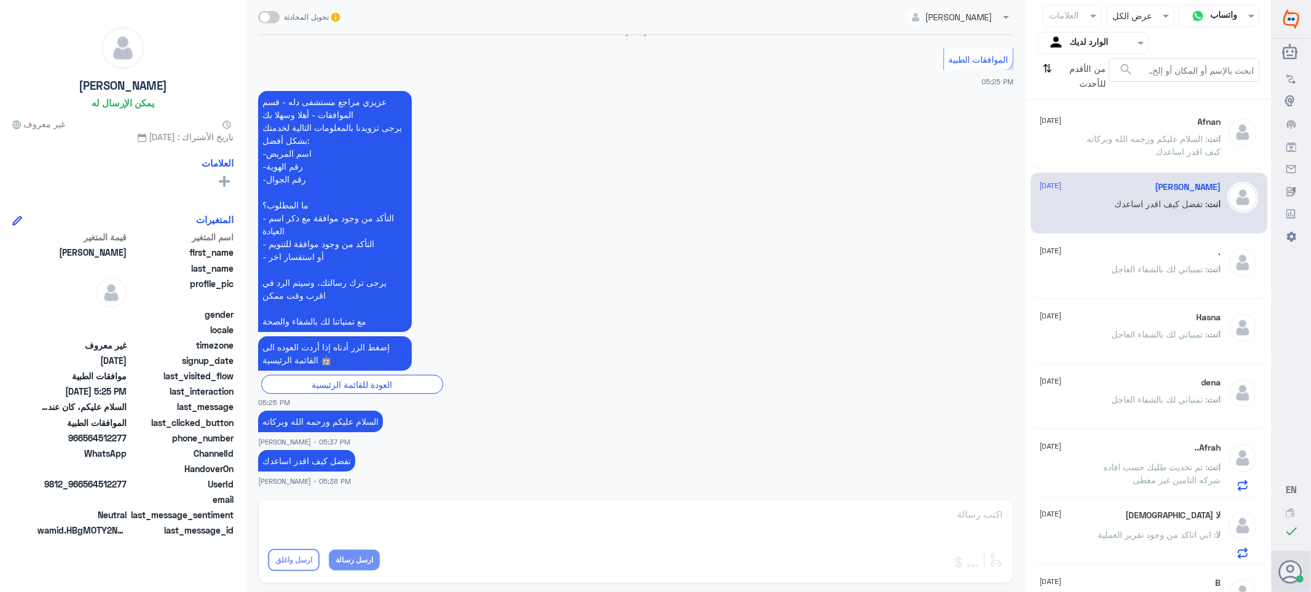
click at [1088, 453] on div "Afrah.. [DATE] انت : تم تحديث طلبك حسب افاده شركه التامين غير مغطى" at bounding box center [1130, 466] width 181 height 49
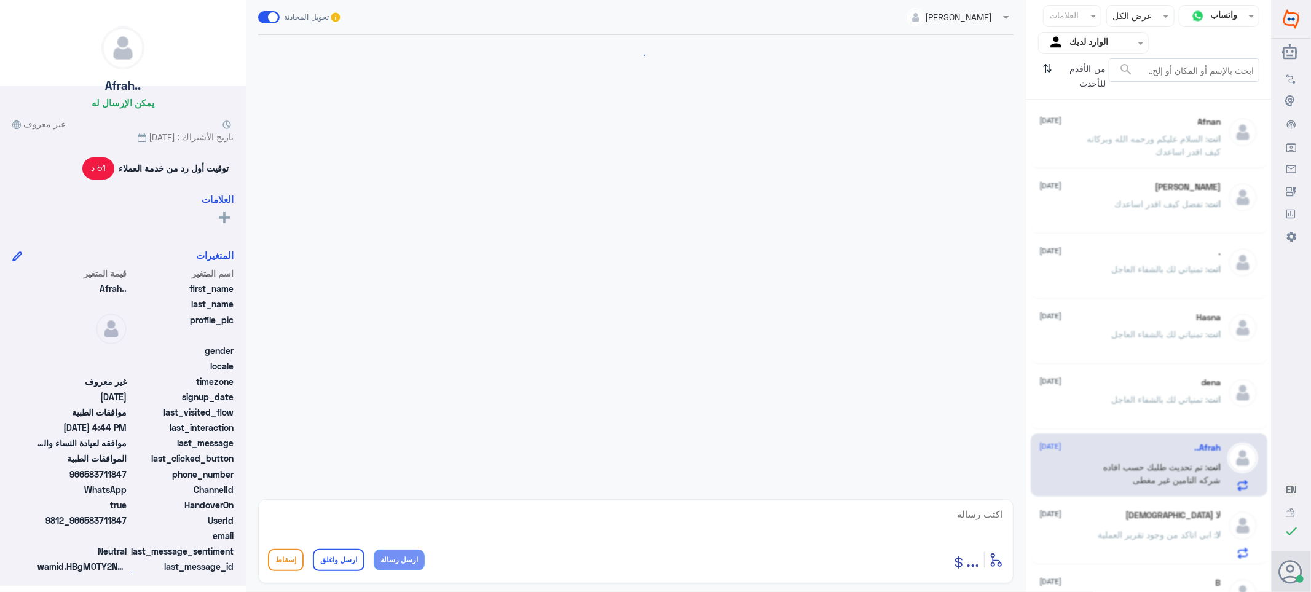
scroll to position [1134, 0]
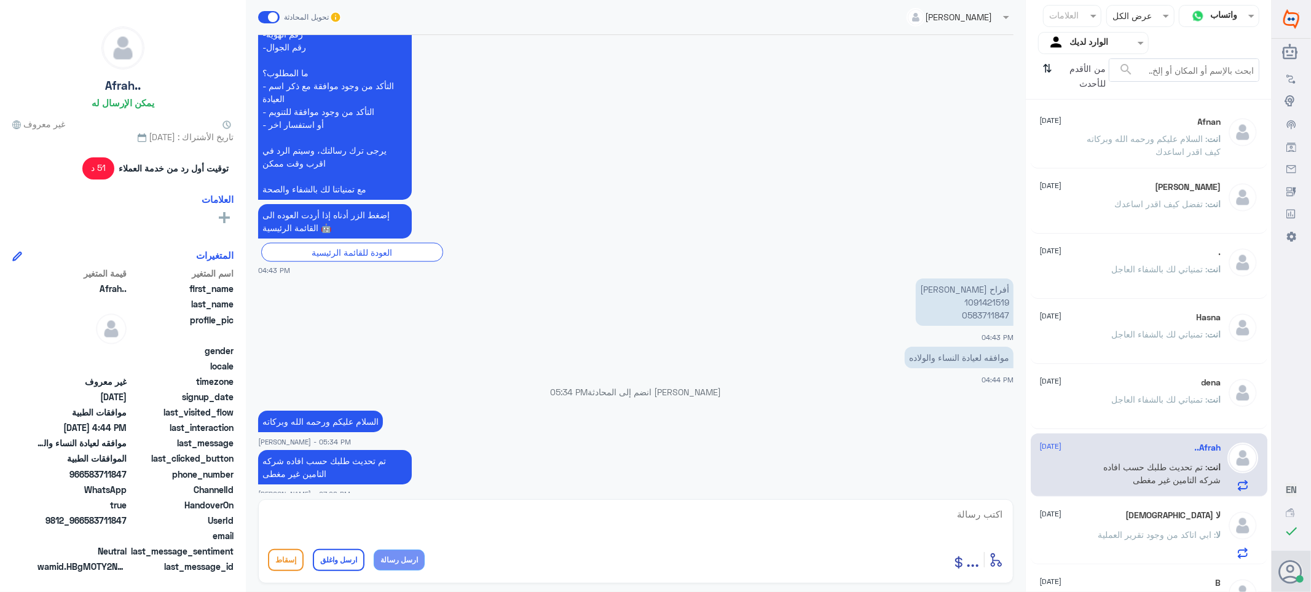
click at [960, 514] on textarea at bounding box center [636, 521] width 736 height 30
paste textarea "تمنياتي لك بالشفاء العاجل"
type textarea "تمنياتي لك بالشفاء العاجل"
click at [332, 555] on button "ارسل واغلق" at bounding box center [339, 560] width 52 height 22
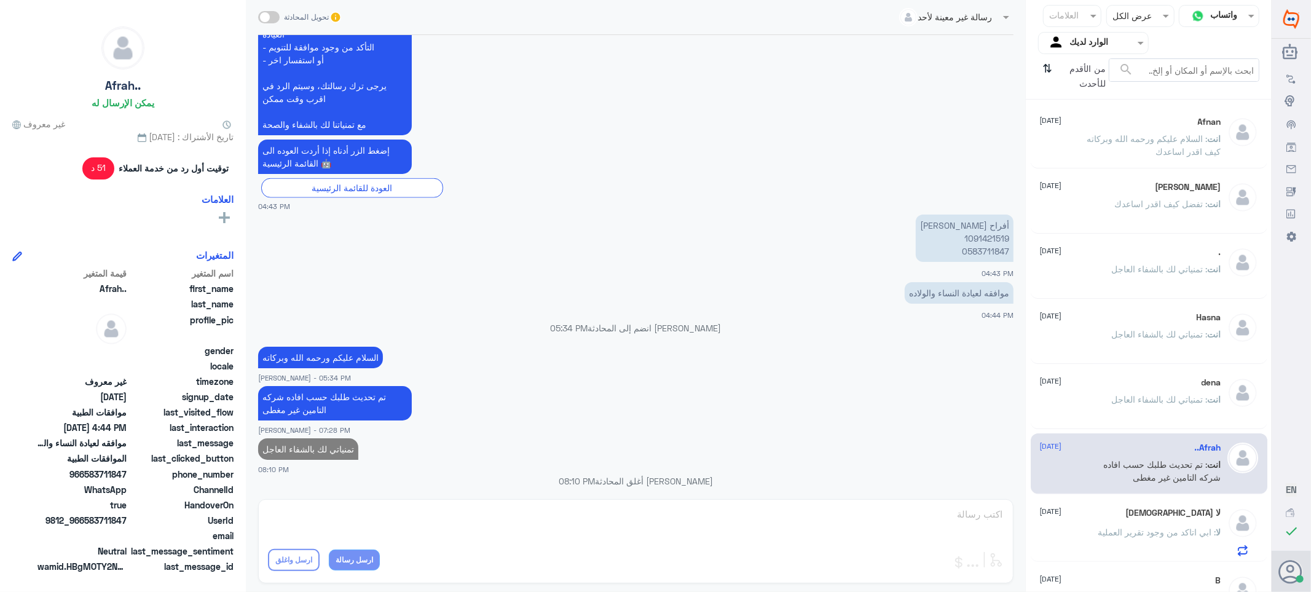
scroll to position [1170, 0]
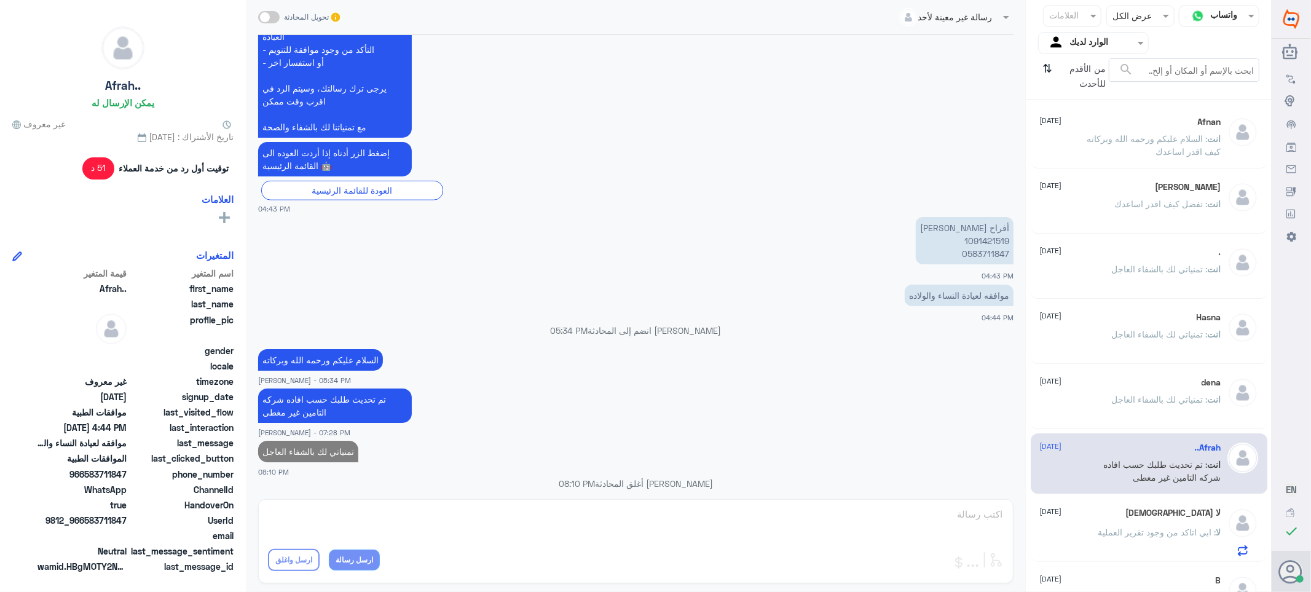
click at [1108, 527] on span ": ابي اتاكد من وجود تقرير العملية" at bounding box center [1157, 532] width 118 height 10
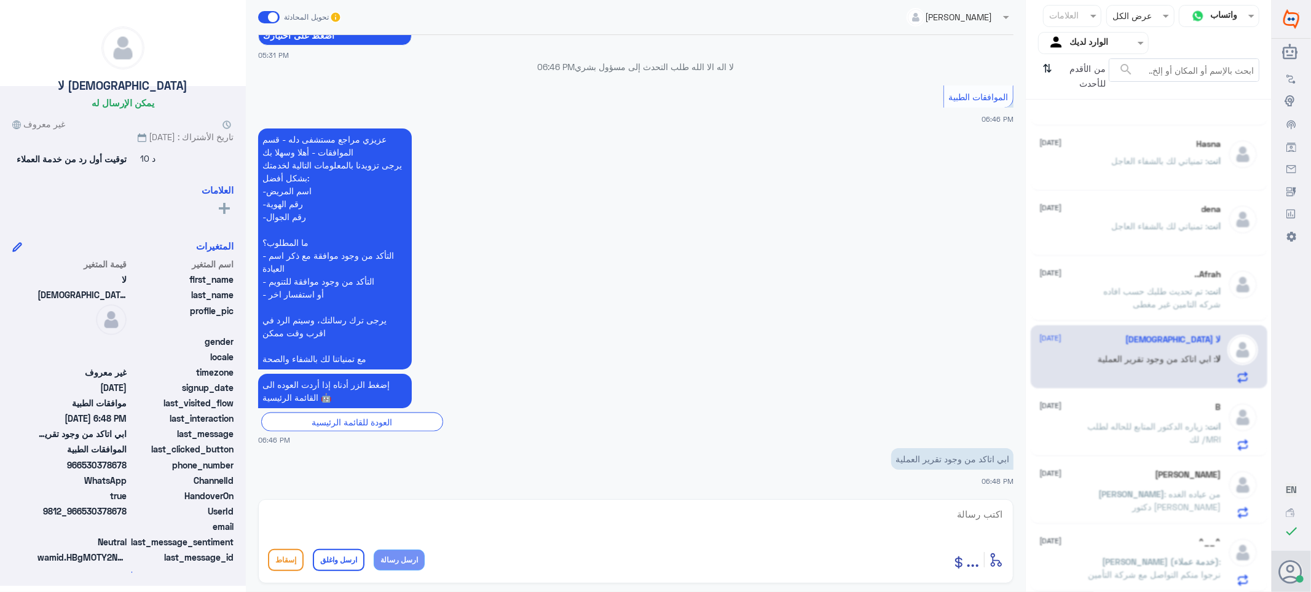
scroll to position [6, 0]
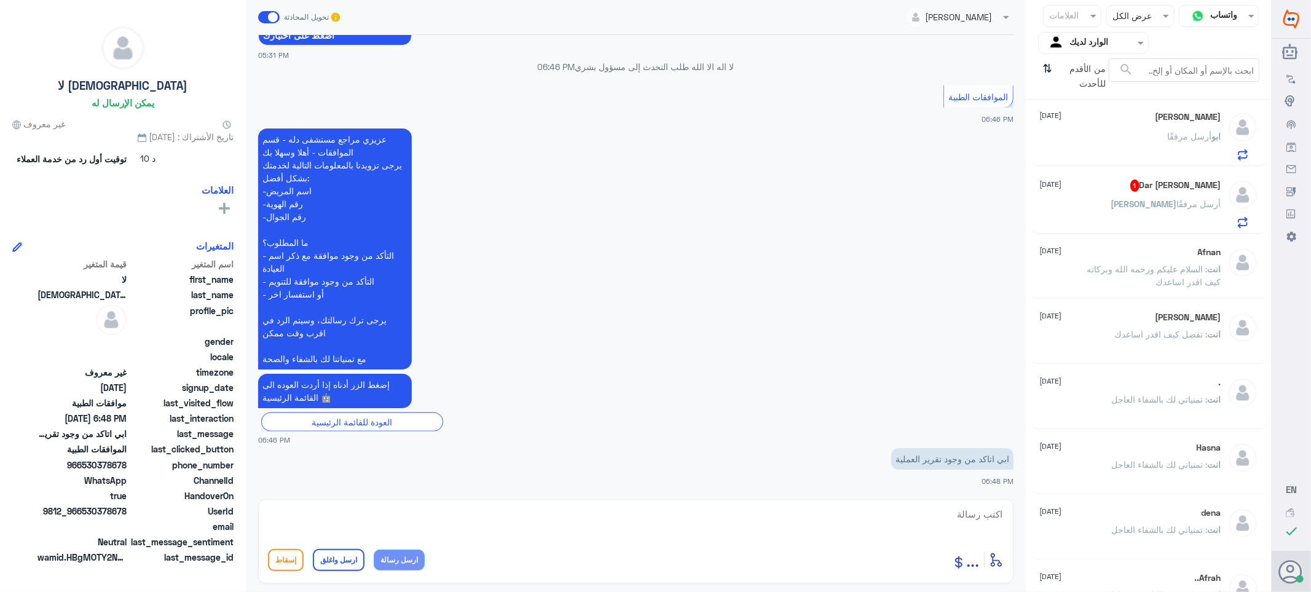
click at [1092, 414] on div "انت : تمنياتي لك بالشفاء العاجل" at bounding box center [1130, 410] width 181 height 28
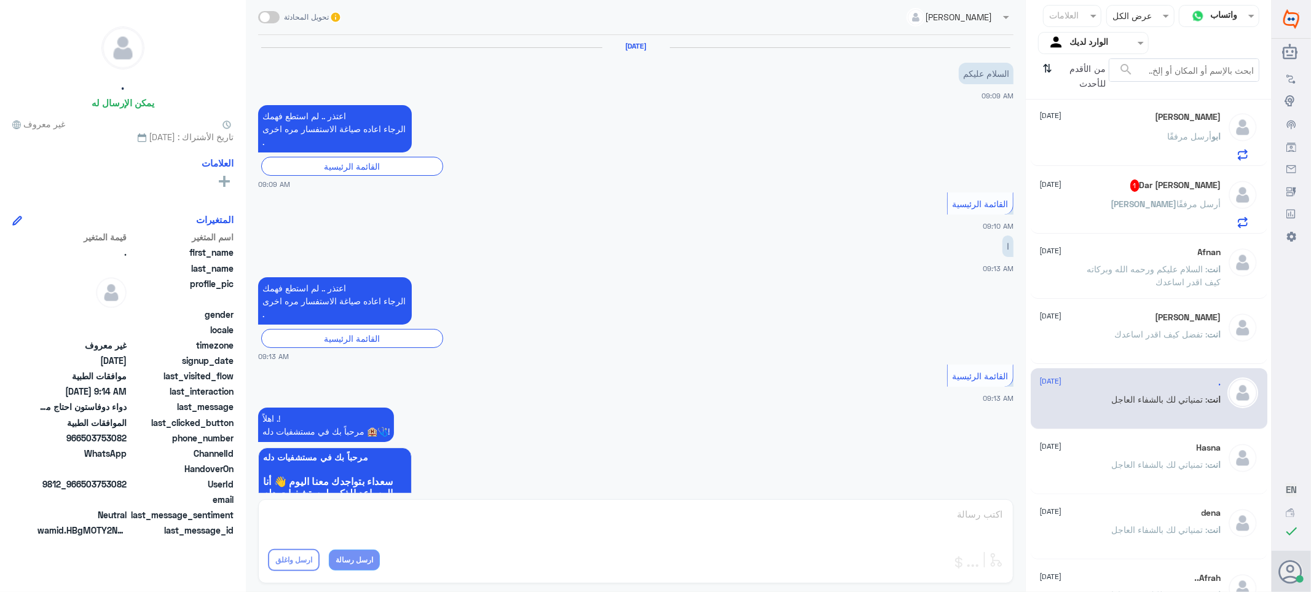
scroll to position [707, 0]
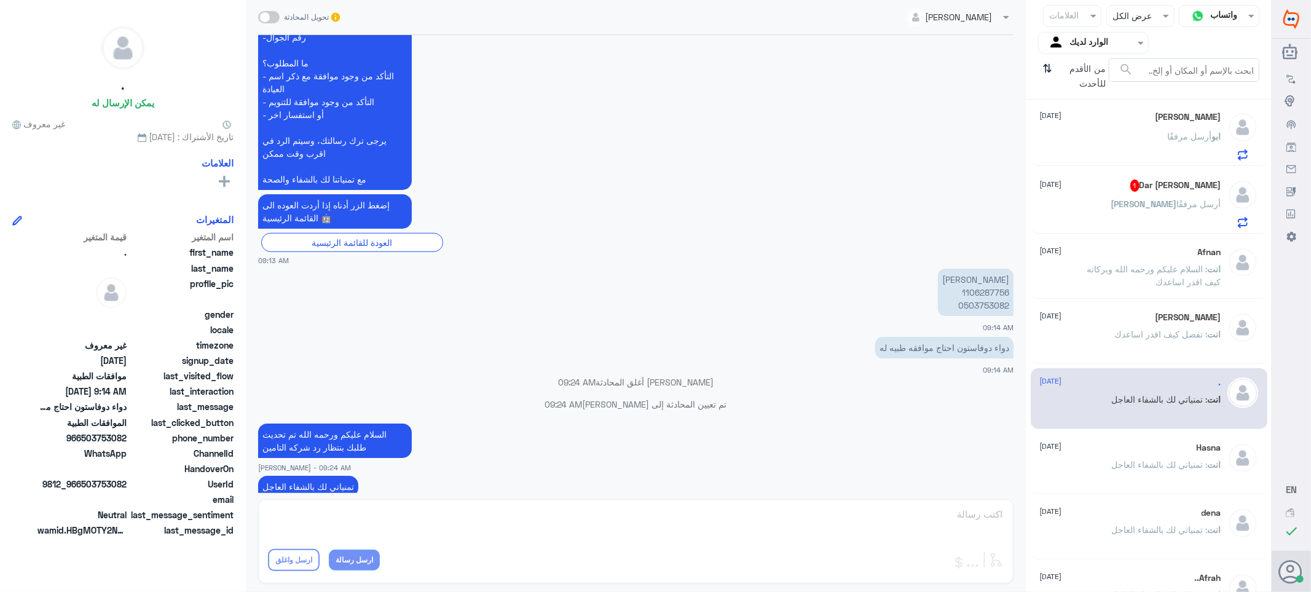
click at [1096, 465] on div "انت : تمنياتي لك بالشفاء العاجل" at bounding box center [1130, 475] width 181 height 28
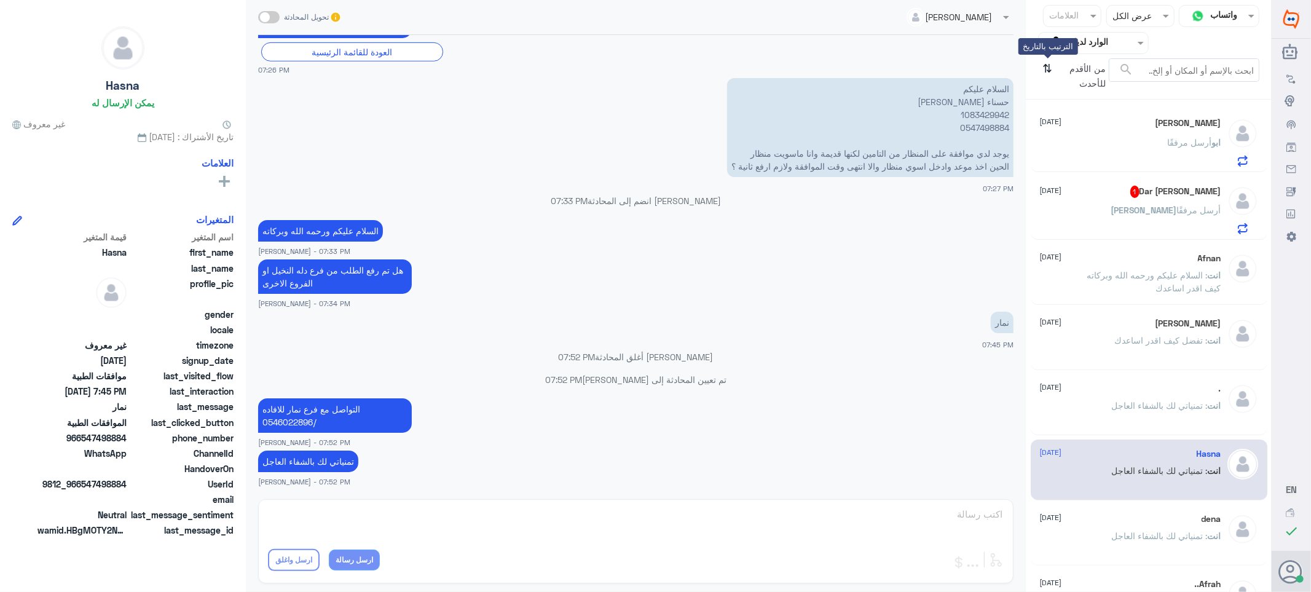
click at [1043, 71] on icon "⇅" at bounding box center [1048, 73] width 10 height 31
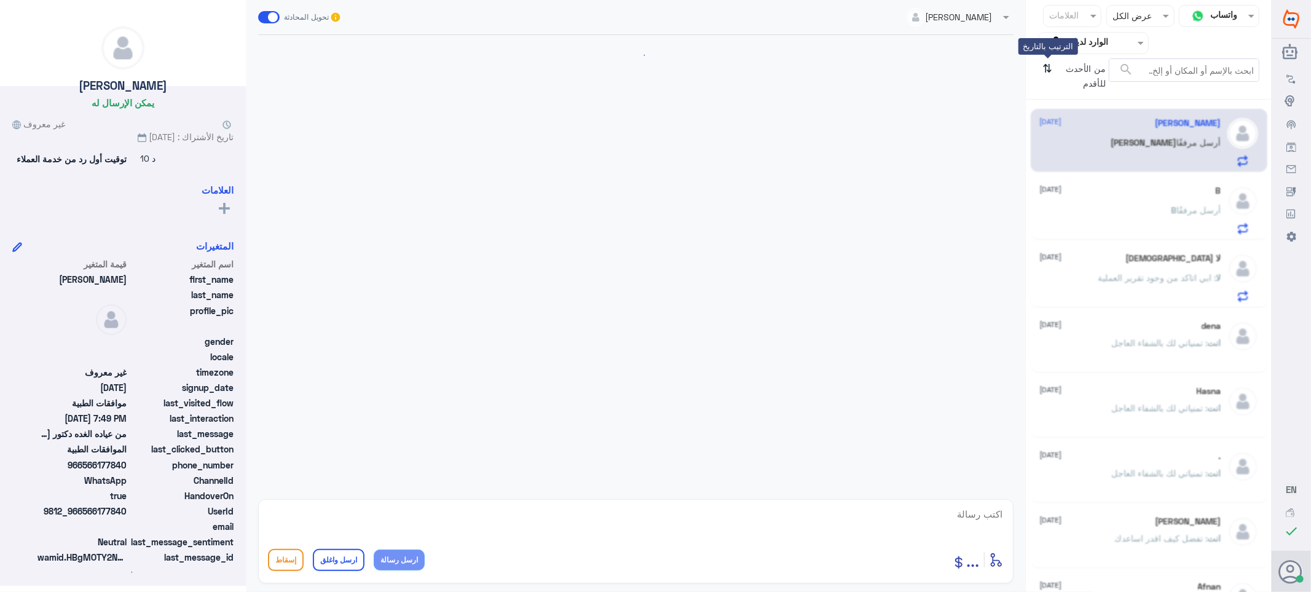
scroll to position [267, 0]
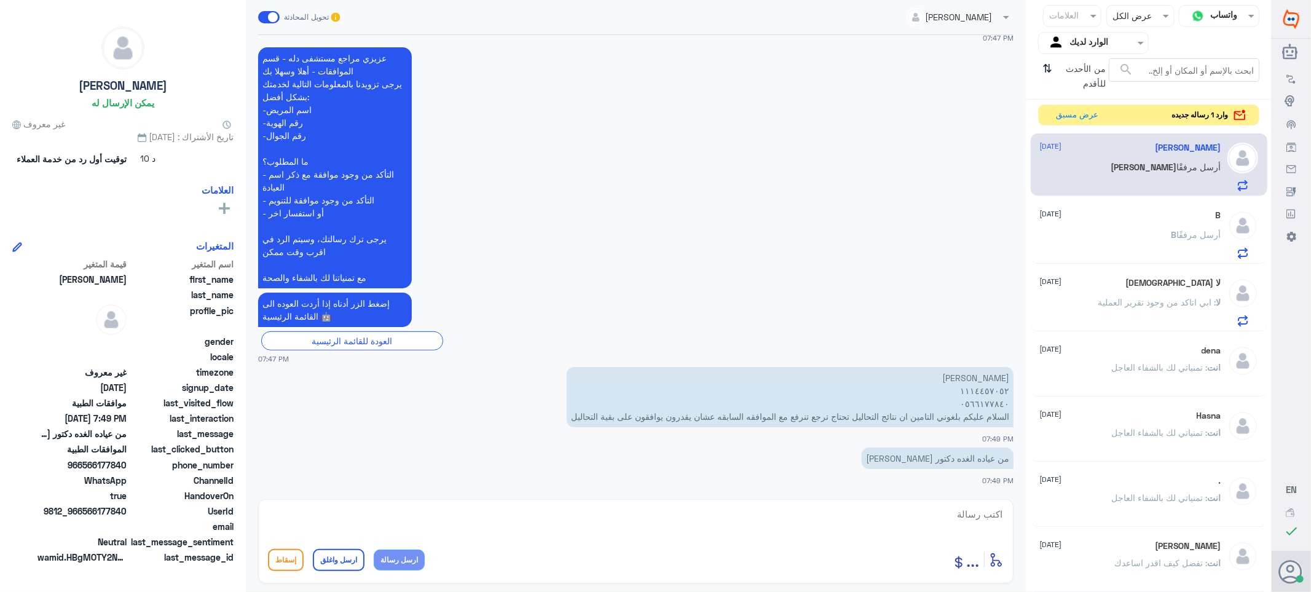
drag, startPoint x: 956, startPoint y: 514, endPoint x: 992, endPoint y: 511, distance: 35.8
click at [960, 513] on textarea at bounding box center [636, 521] width 736 height 30
drag, startPoint x: 933, startPoint y: 512, endPoint x: 1038, endPoint y: 542, distance: 109.7
click at [1038, 542] on div "قناة واتساب Status × عرض الكل العلامات Agent Filter الوارد لديك search من الأحد…" at bounding box center [635, 297] width 1271 height 595
type textarea "1114457052"
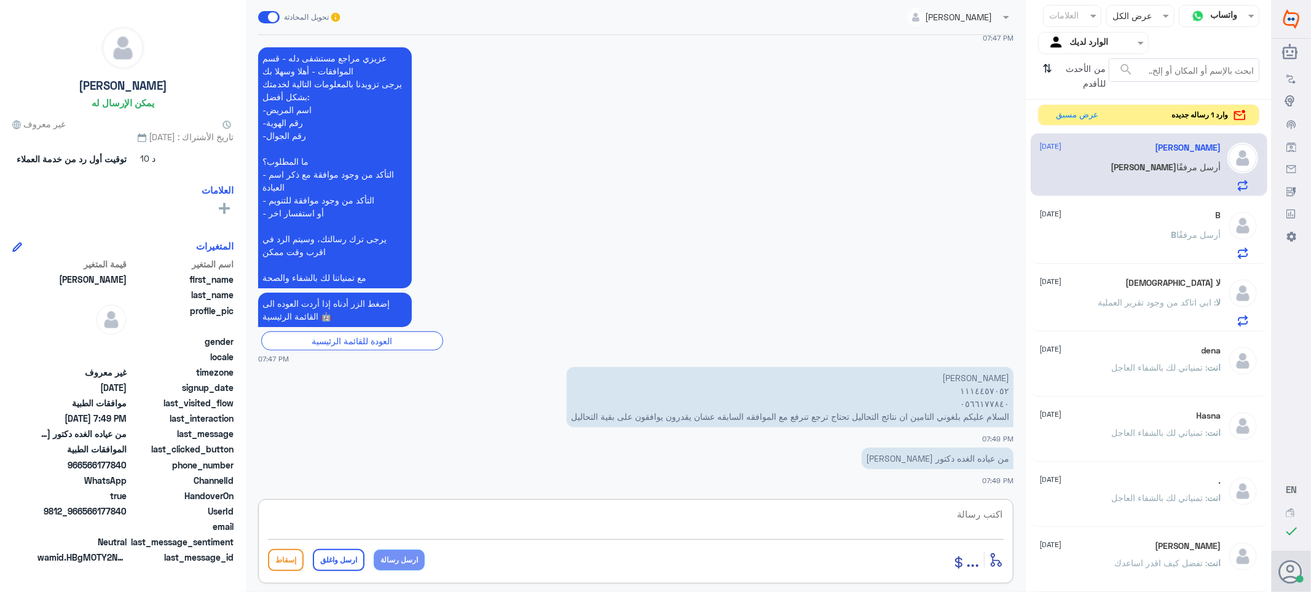
click at [939, 520] on textarea at bounding box center [636, 521] width 736 height 30
click at [986, 515] on textarea at bounding box center [636, 521] width 736 height 30
type textarea "J"
click at [989, 517] on textarea at bounding box center [636, 521] width 736 height 30
paste textarea "تمنياتي لك بالشفاء العاجل"
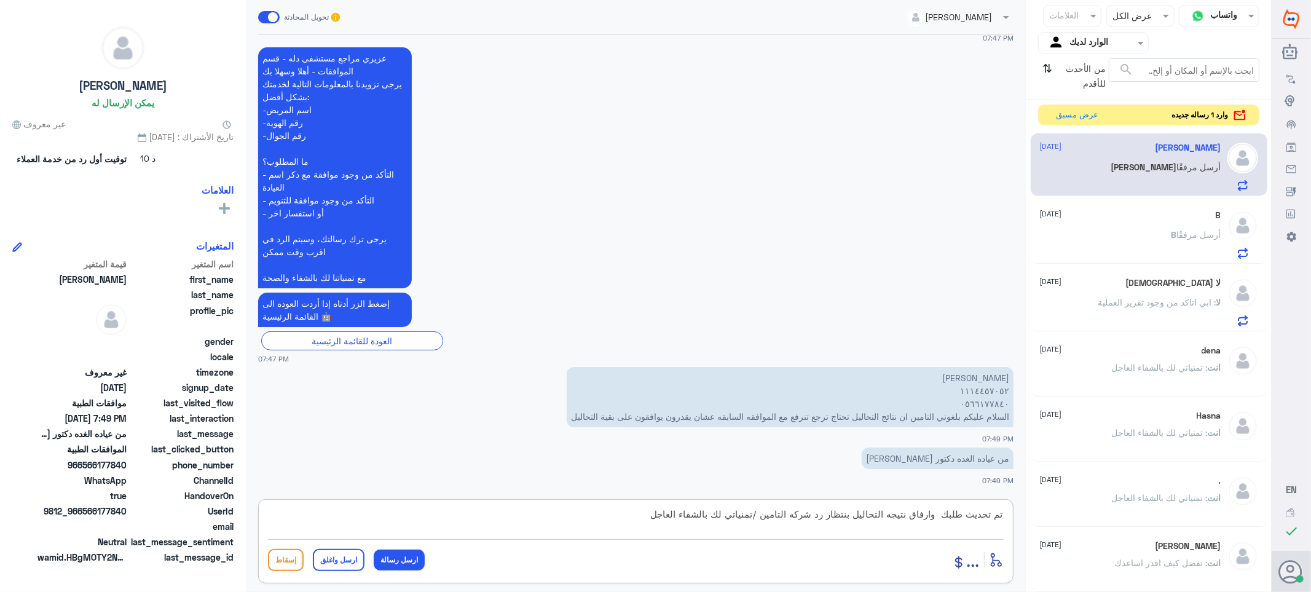
type textarea "تم تحديث طلبك وارفاق نتيجه التحاليل بنتظار رد شركه التامين /تمنياتي لك بالشفاء …"
click at [327, 563] on button "ارسل واغلق" at bounding box center [339, 560] width 52 height 22
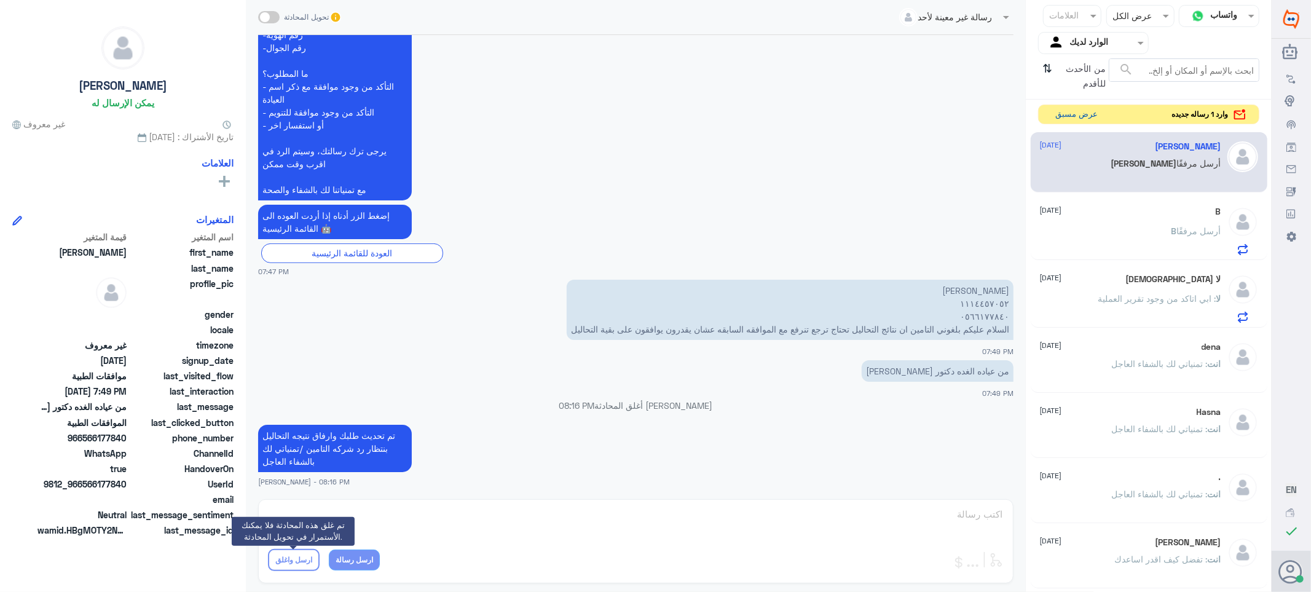
click at [1051, 111] on button "عرض مسبق" at bounding box center [1077, 114] width 52 height 19
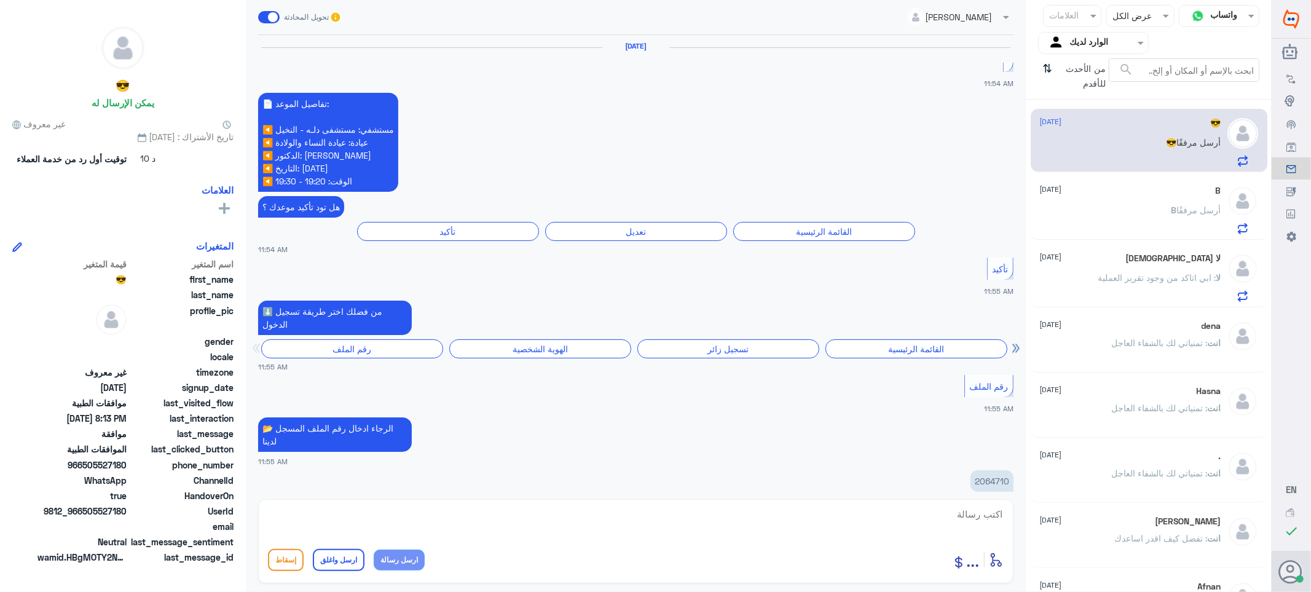
scroll to position [1330, 0]
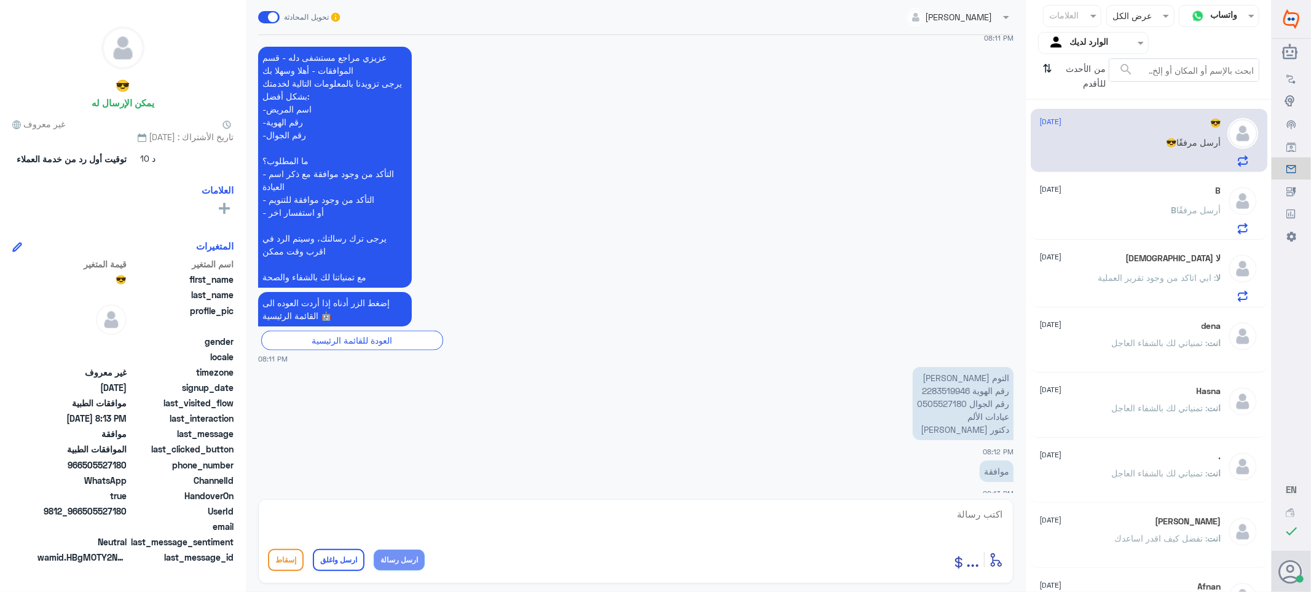
click at [943, 375] on p "التوم [PERSON_NAME] رقم الهوية 2283519946 رقم الجوال 0505527180 عيادات الألم دك…" at bounding box center [963, 403] width 101 height 73
copy p "2283519946"
click at [973, 514] on textarea at bounding box center [636, 521] width 736 height 30
click at [962, 522] on textarea at bounding box center [636, 521] width 736 height 30
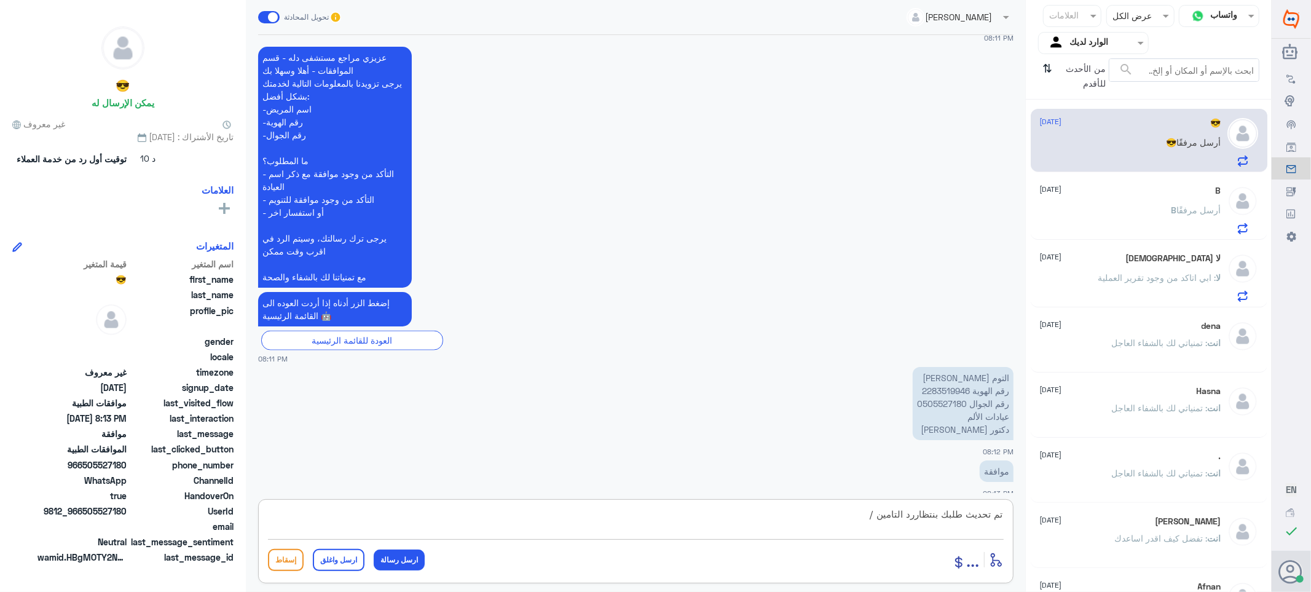
paste textarea "تمنياتي لك بالشفاء العاجل"
type textarea "تم تحديث طلبك بنتظاررد التامين /تمنياتي لك بالشفاء العاجل"
click at [345, 554] on button "ارسل واغلق" at bounding box center [339, 560] width 52 height 22
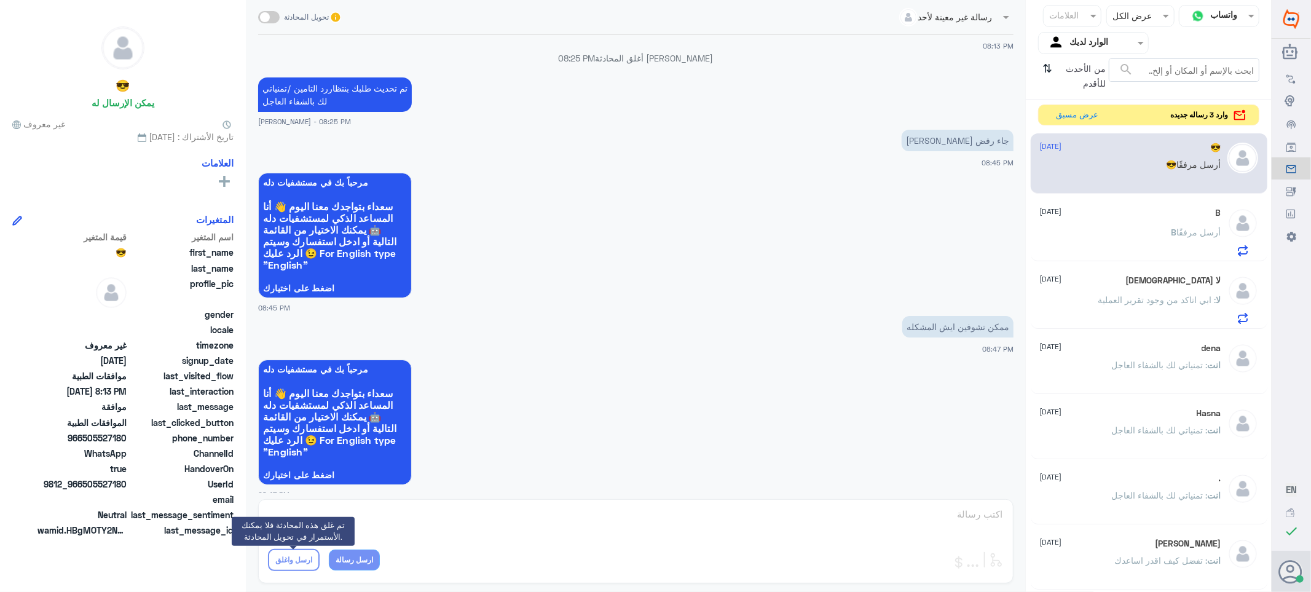
scroll to position [1619, 0]
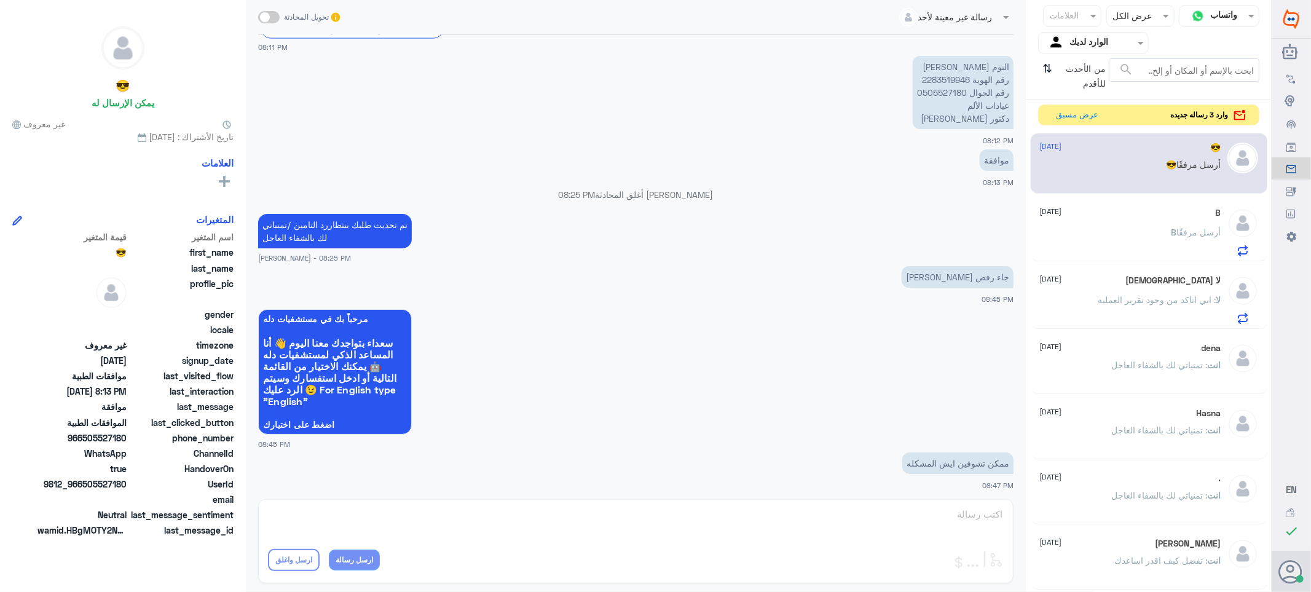
click at [930, 65] on p "التوم [PERSON_NAME] رقم الهوية 2283519946 رقم الجوال 0505527180 عيادات الألم دك…" at bounding box center [963, 92] width 101 height 73
copy p "2283519946"
click at [1072, 112] on button "عرض مسبق" at bounding box center [1077, 114] width 52 height 19
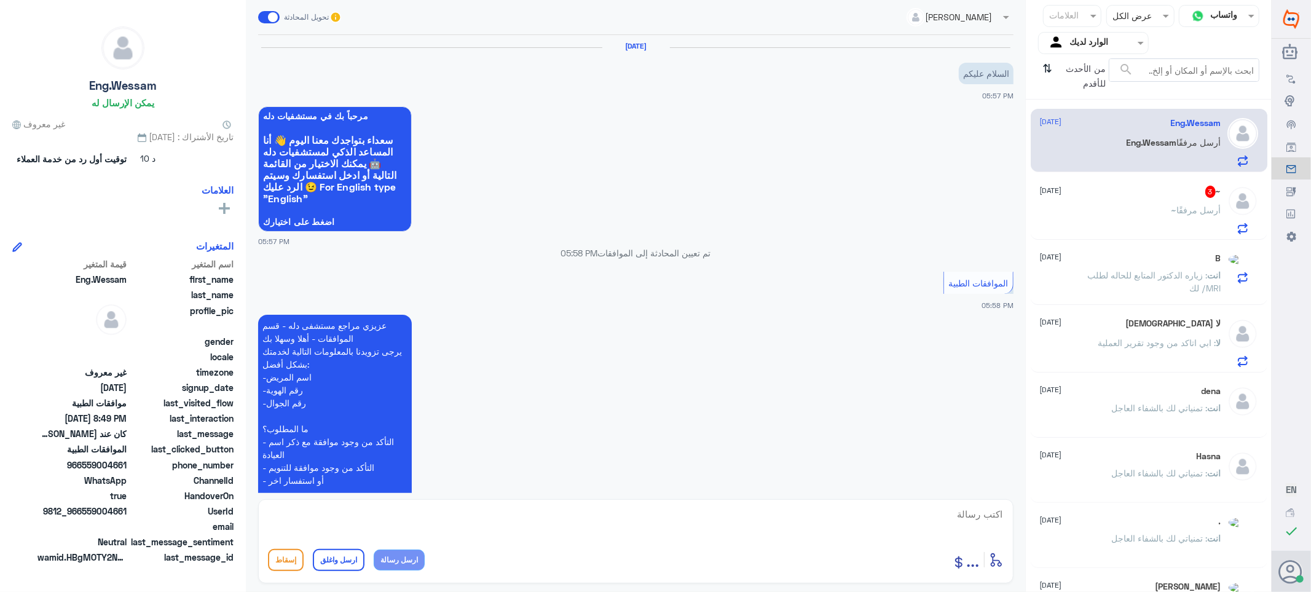
scroll to position [1427, 0]
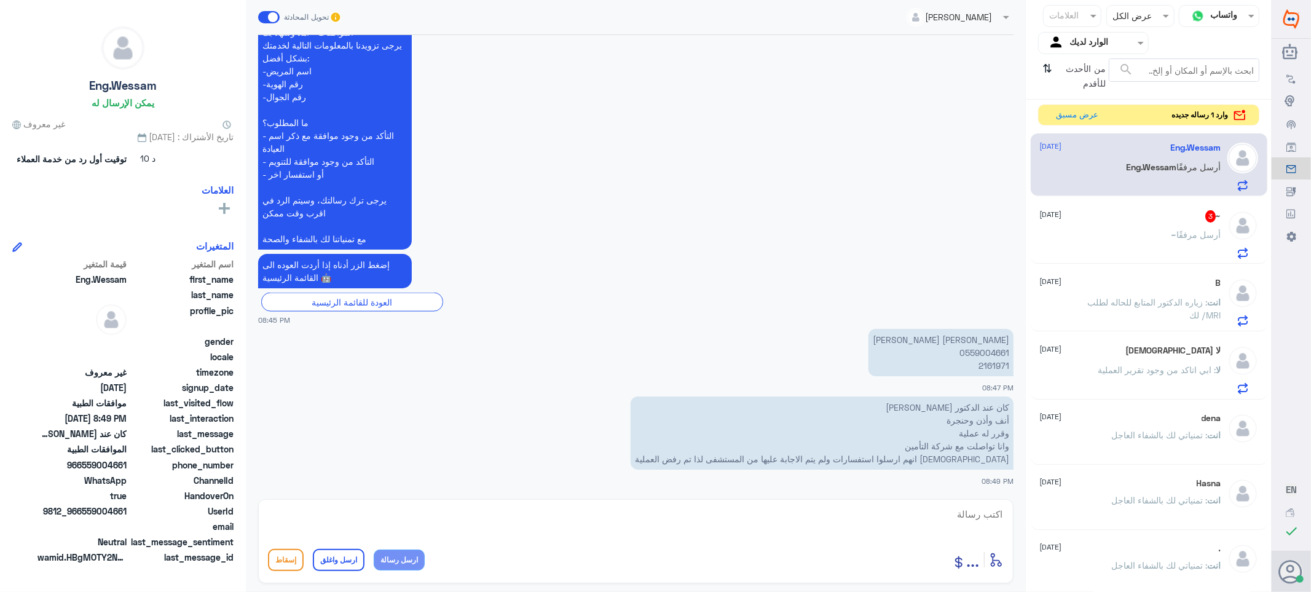
click at [978, 349] on p "[PERSON_NAME] [PERSON_NAME] 0559004661 2161971" at bounding box center [940, 352] width 145 height 47
click at [988, 365] on p "[PERSON_NAME] [PERSON_NAME] 0559004661 2161971" at bounding box center [940, 352] width 145 height 47
copy p "2161971"
click at [1129, 231] on div "~ أرسل مرفقًا" at bounding box center [1130, 245] width 181 height 28
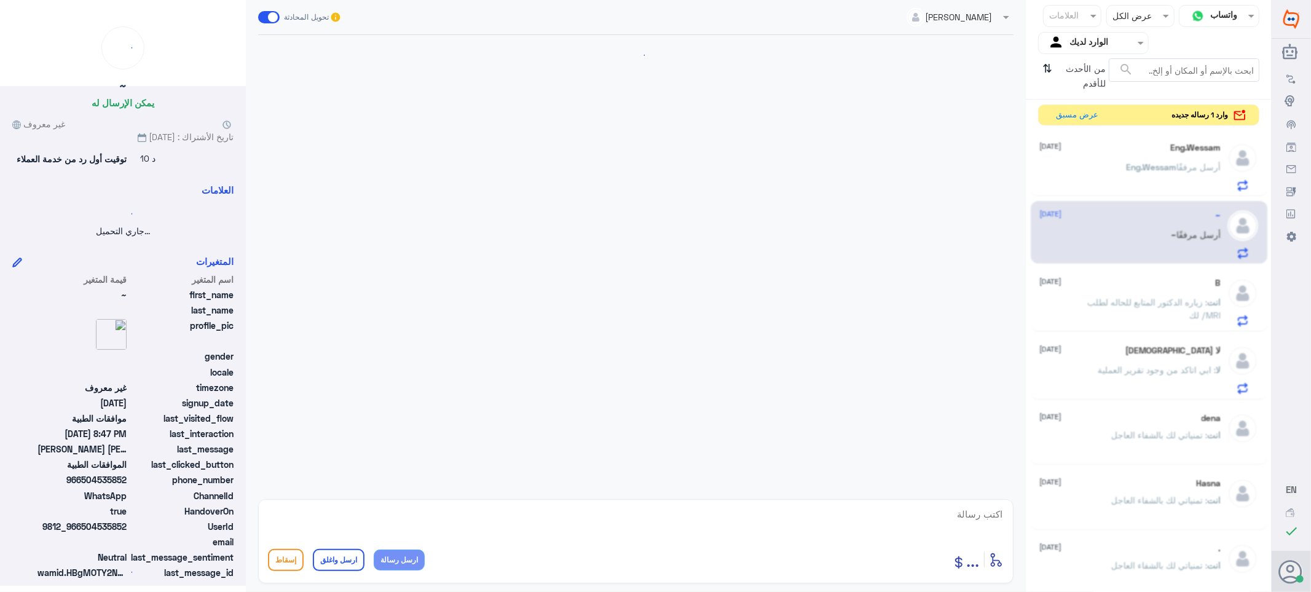
scroll to position [225, 0]
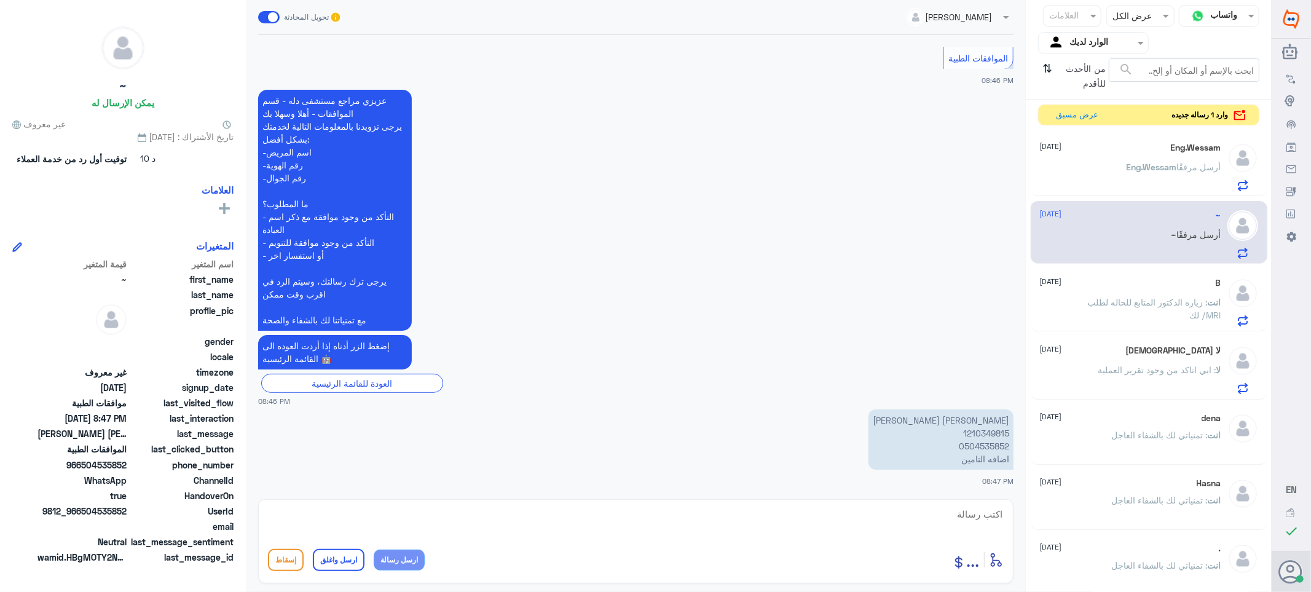
click at [975, 429] on p "[PERSON_NAME] [PERSON_NAME] 1210349815 0504535852 اضافه التامين" at bounding box center [940, 439] width 145 height 60
copy p "1210349815"
click at [1103, 162] on div "Eng.Wessam [DATE] Eng.Wessam أرسل مرفقًا" at bounding box center [1130, 167] width 181 height 49
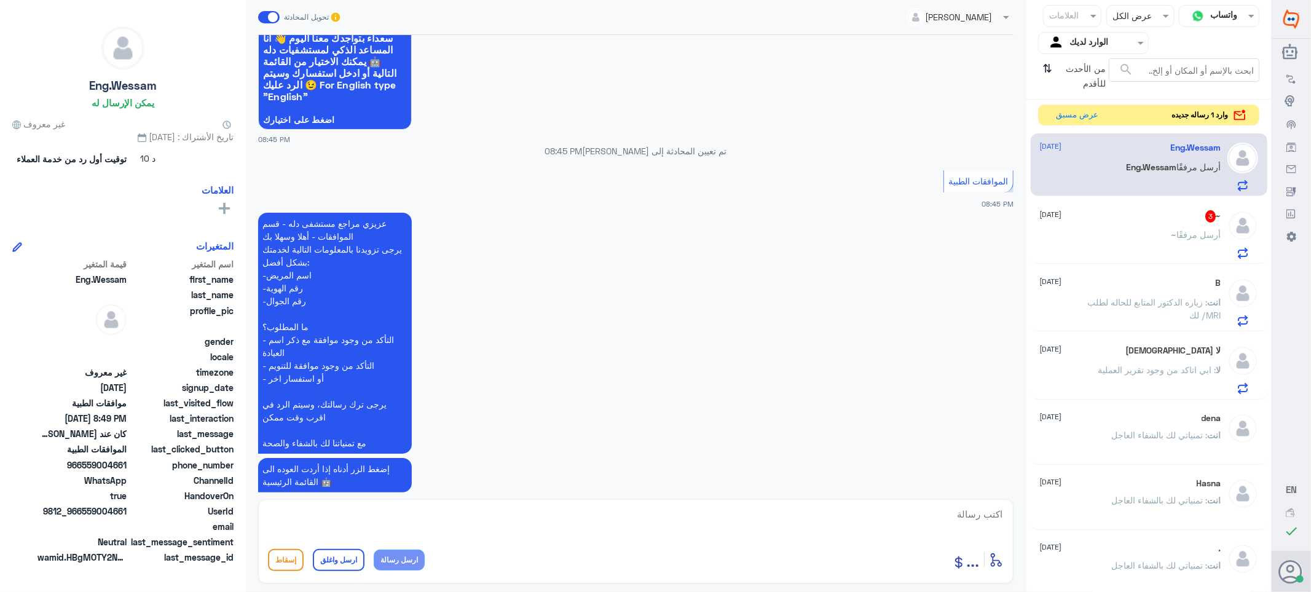
scroll to position [881, 0]
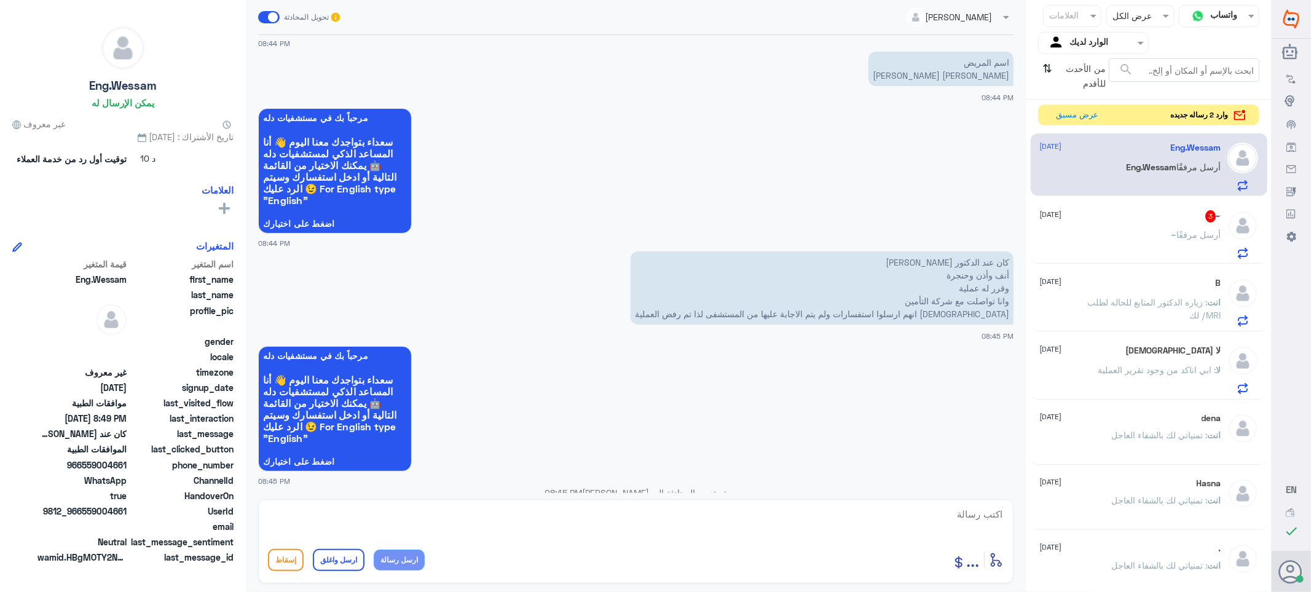
click at [1103, 218] on div "~ 3 [DATE]" at bounding box center [1130, 216] width 181 height 12
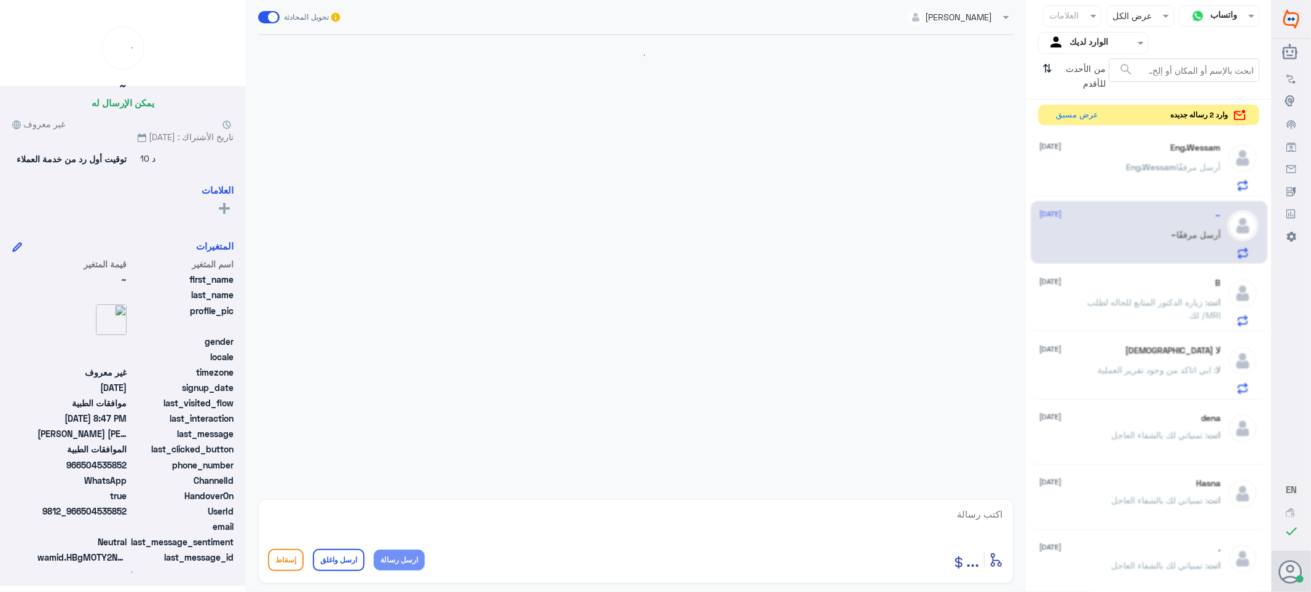
scroll to position [225, 0]
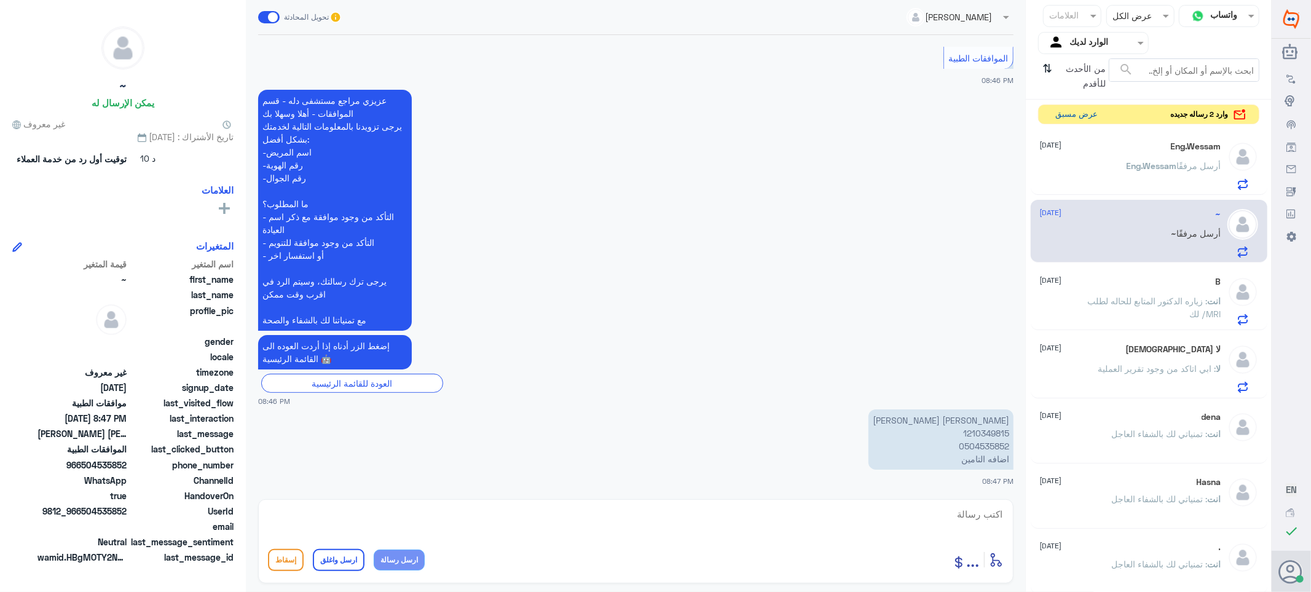
click at [1081, 117] on button "عرض مسبق" at bounding box center [1077, 114] width 52 height 19
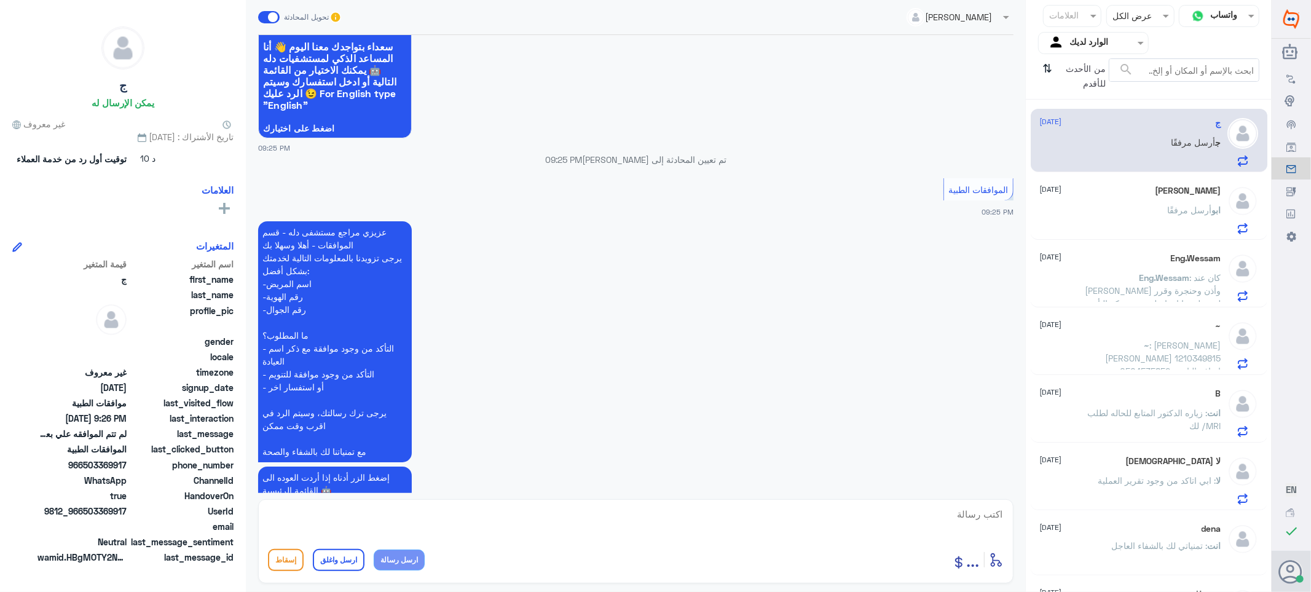
scroll to position [187, 0]
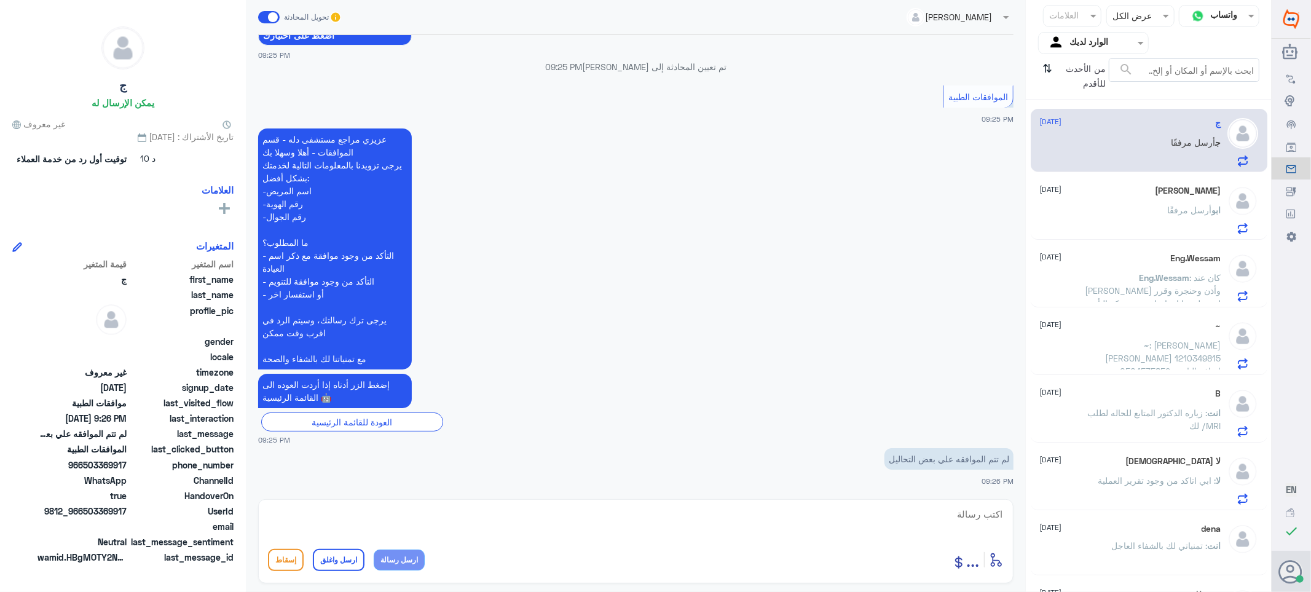
click at [971, 517] on textarea at bounding box center [636, 521] width 736 height 30
type textarea "فضلا رقم الهويه"
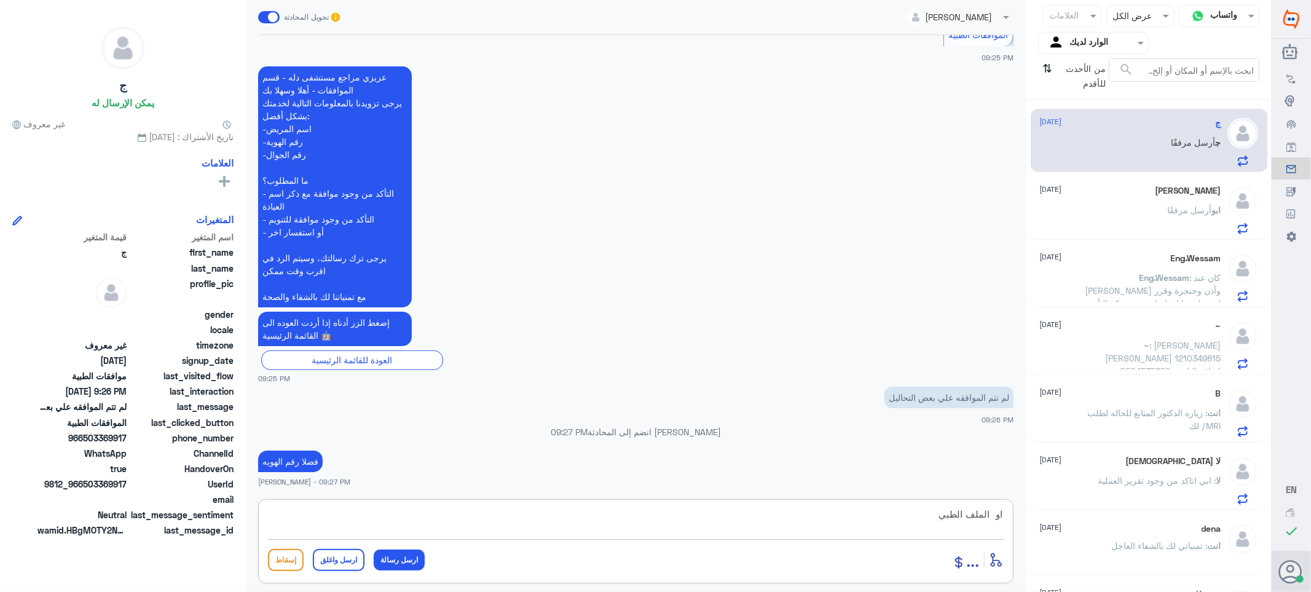
type textarea "او الملف الطبي"
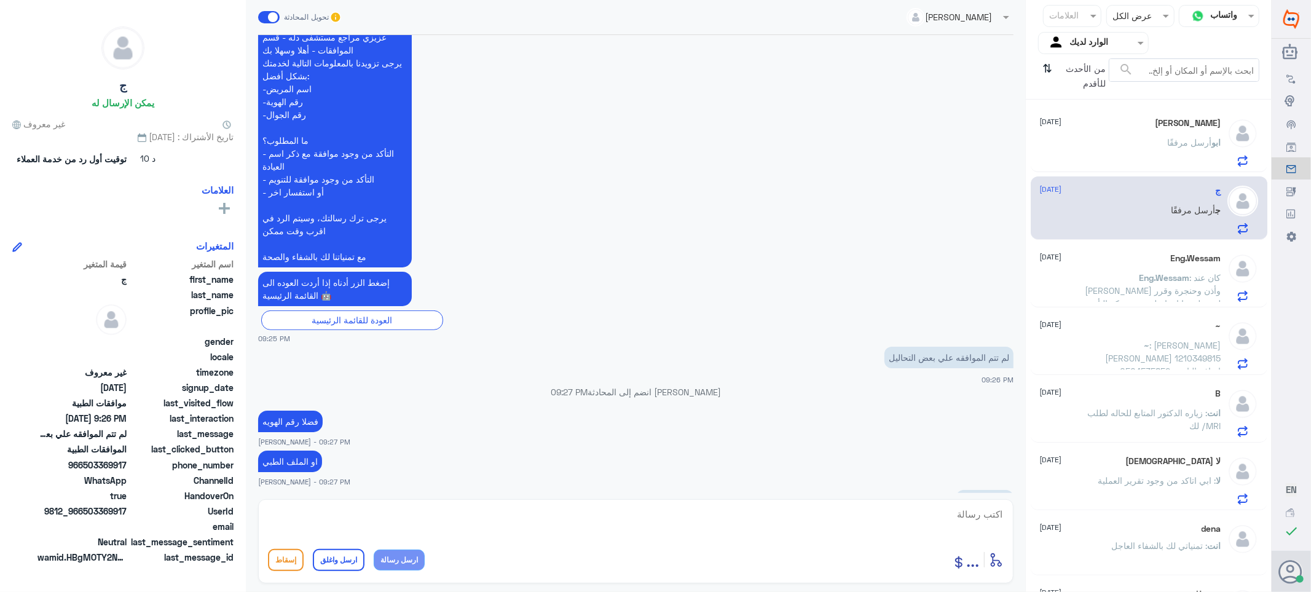
scroll to position [349, 0]
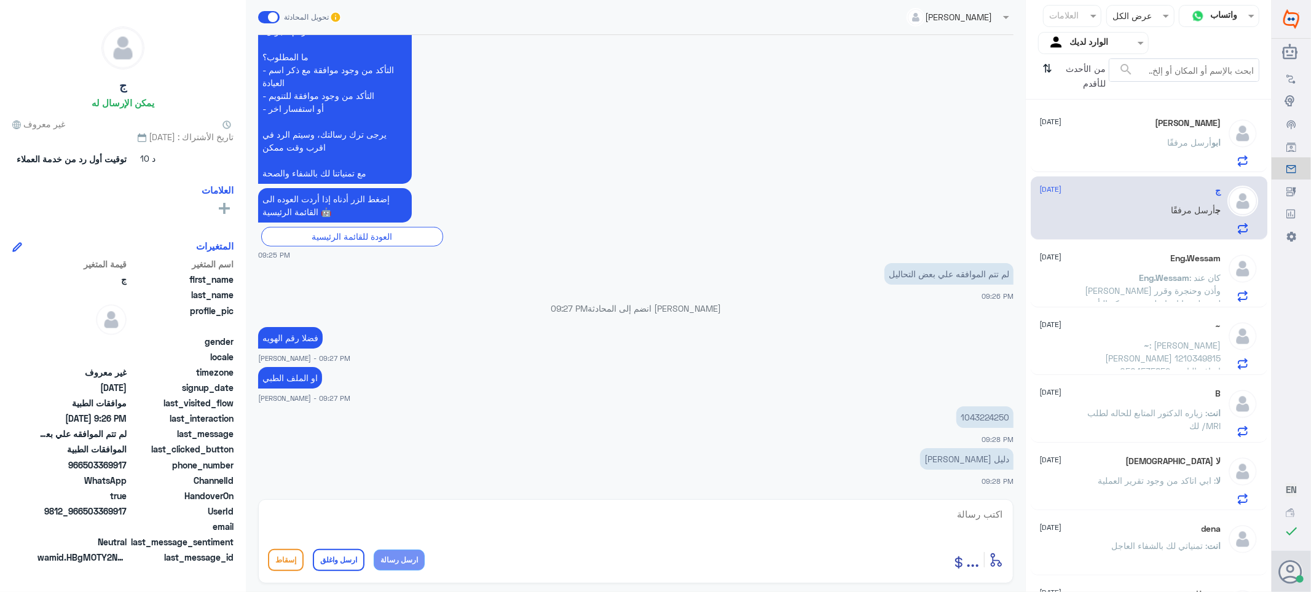
click at [975, 420] on p "1043224250" at bounding box center [984, 417] width 57 height 22
copy p "1043224250"
click at [971, 512] on textarea at bounding box center [636, 521] width 736 height 30
type textarea "J"
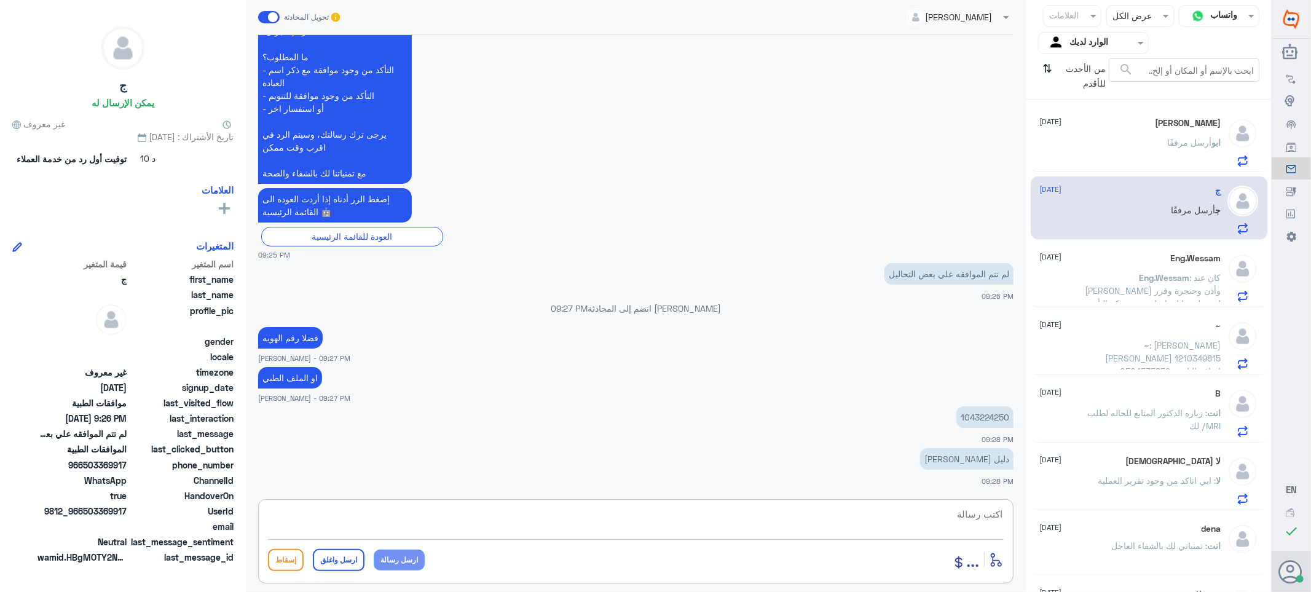
click at [975, 512] on textarea at bounding box center [636, 521] width 736 height 30
paste textarea "تمنياتي لك بالشفاء العاجل"
type textarea "تم تحديث طلبك بنتظار رد شركه التامين /تمنياتي لك بالشفاء العاجل"
click at [329, 566] on button "ارسل واغلق" at bounding box center [339, 560] width 52 height 22
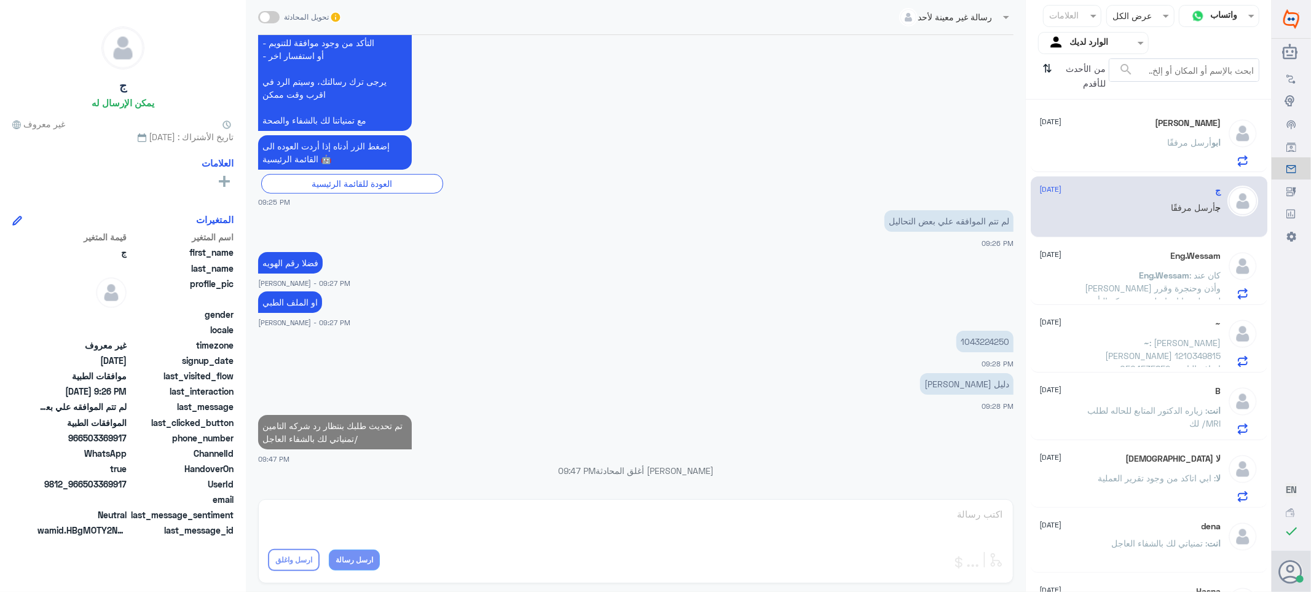
click at [1051, 72] on div "من الأحدث للأقدم ⇅" at bounding box center [1073, 76] width 71 height 36
click at [1047, 72] on icon "⇅" at bounding box center [1048, 73] width 10 height 31
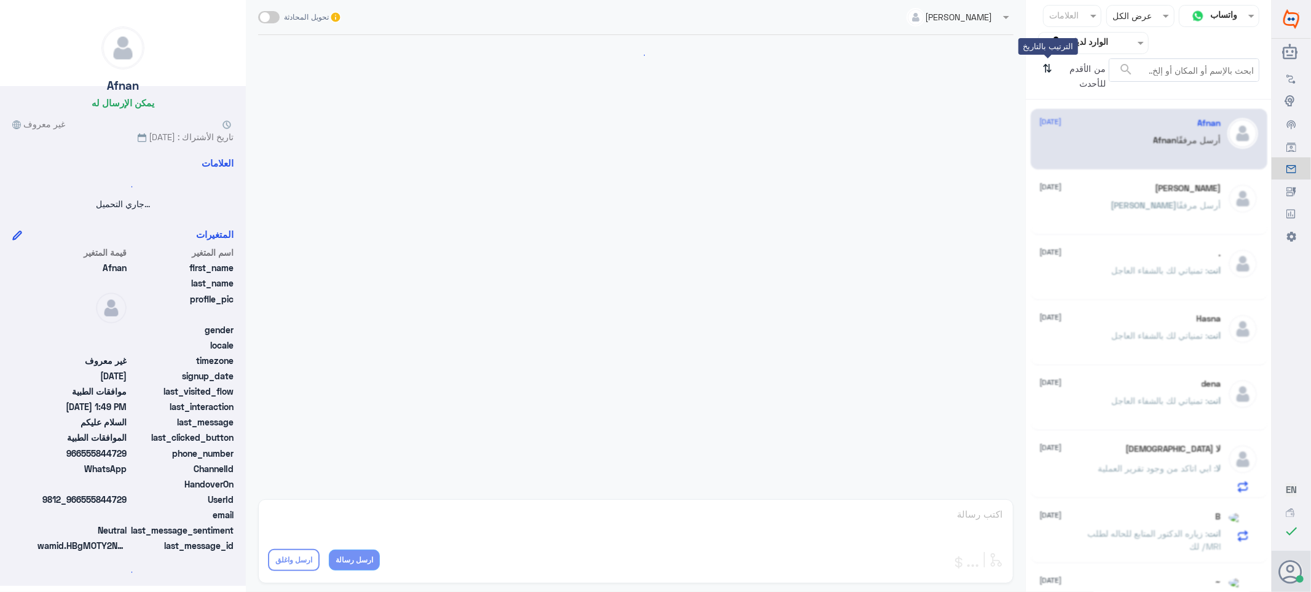
scroll to position [197, 0]
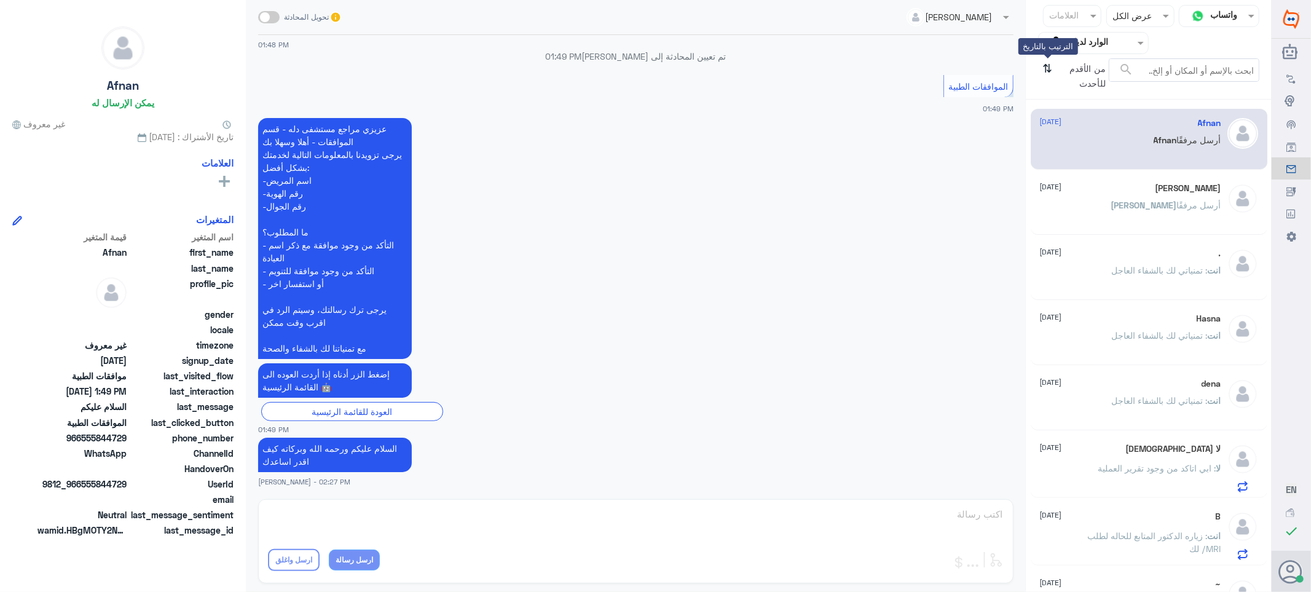
click at [1048, 66] on icon "⇅" at bounding box center [1048, 73] width 10 height 31
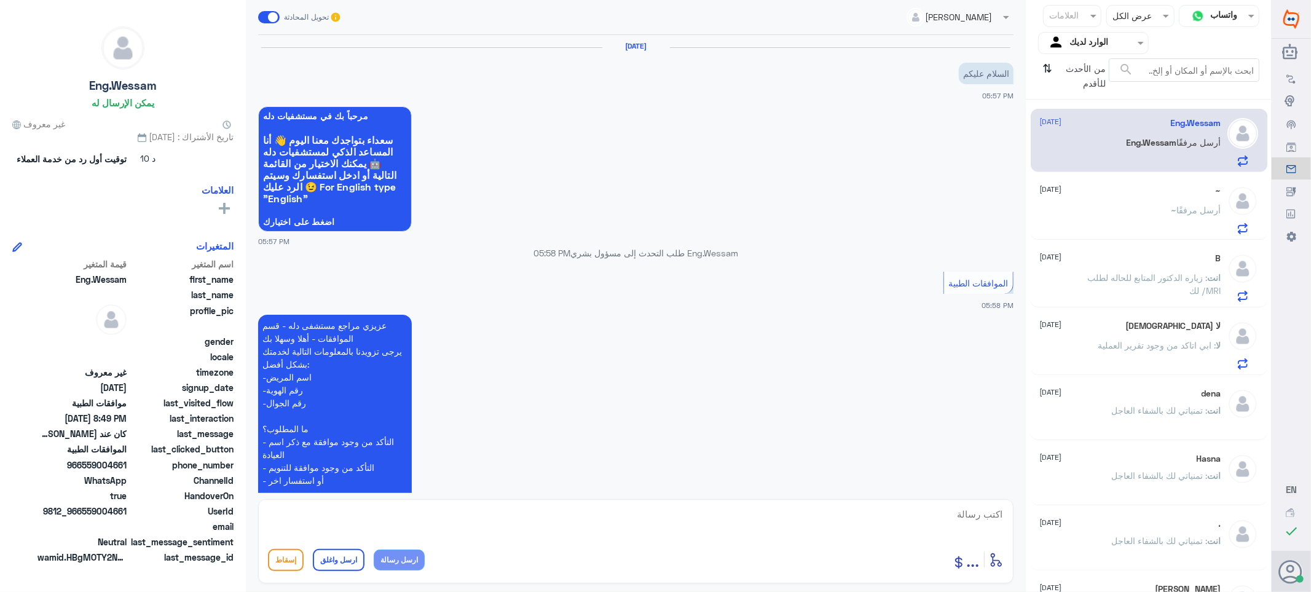
scroll to position [1427, 0]
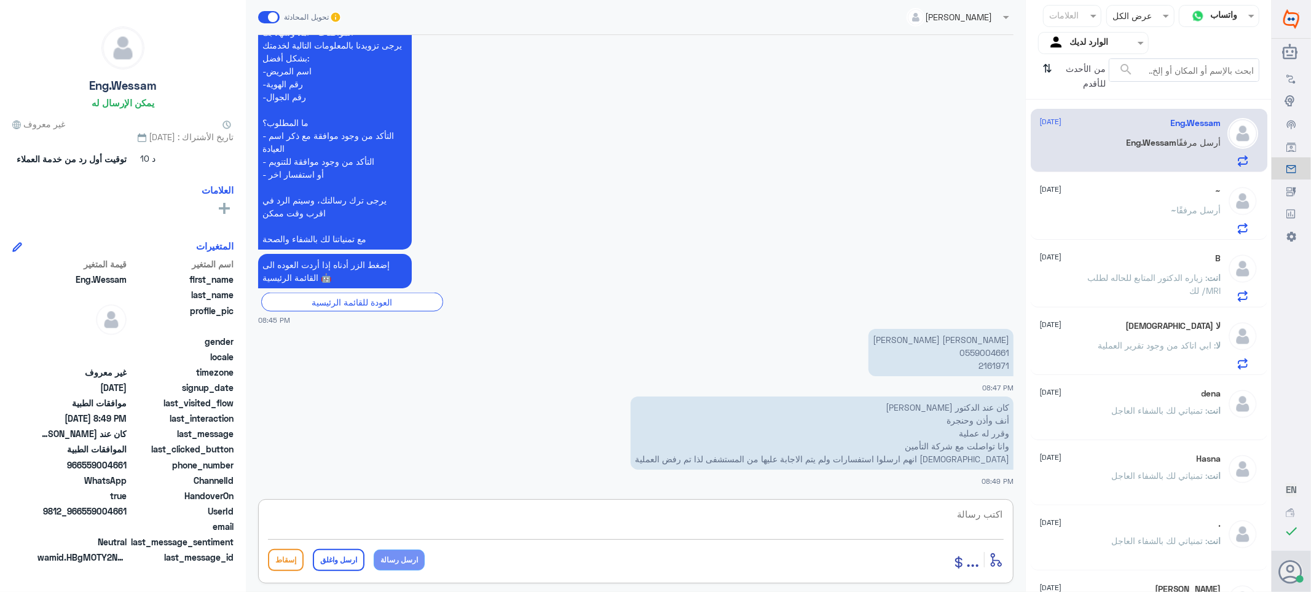
click at [979, 514] on textarea at bounding box center [636, 521] width 736 height 30
paste textarea "تمنياتي لك بالشفاء العاجل"
type textarea "تم الاجابه على الاستفسار بنتظار رد التامين /تمنياتي لك بالشفاء العاجل"
drag, startPoint x: 341, startPoint y: 562, endPoint x: 459, endPoint y: 493, distance: 136.6
click at [341, 561] on button "ارسل واغلق" at bounding box center [339, 560] width 52 height 22
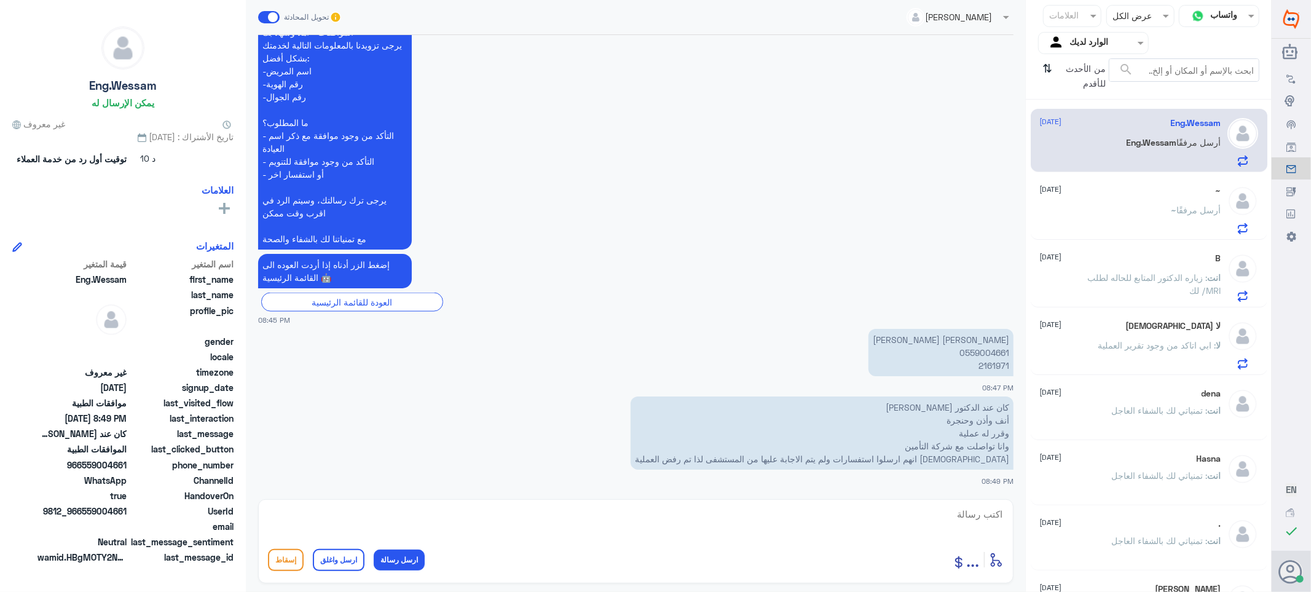
scroll to position [1480, 0]
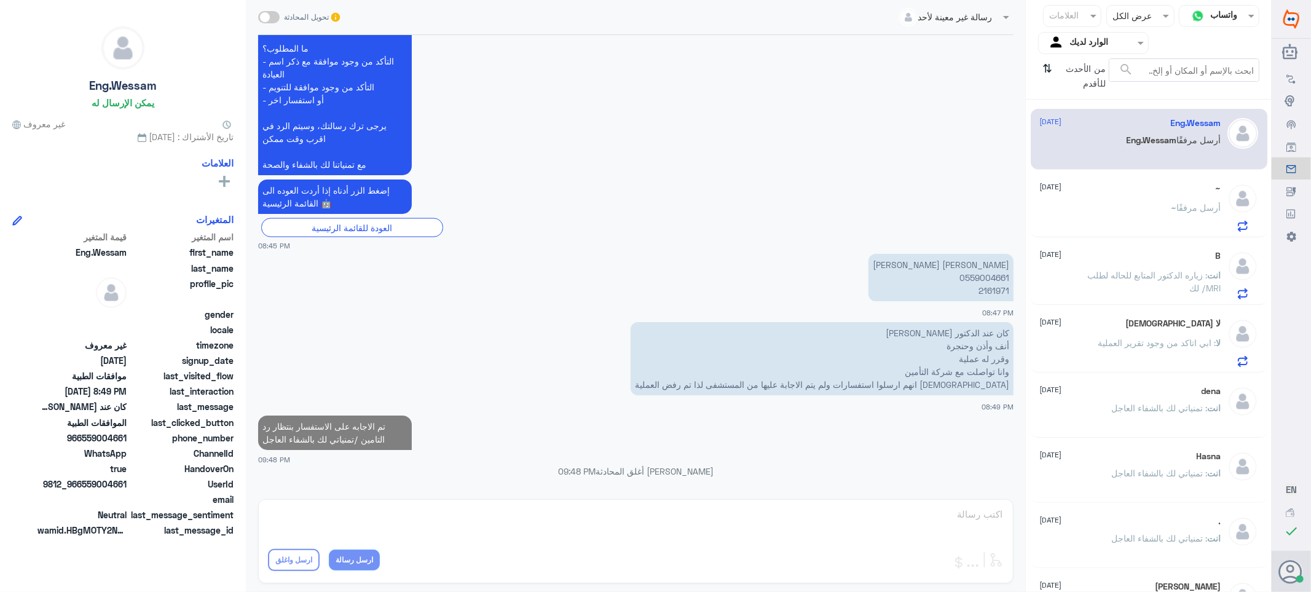
click at [1104, 218] on div "~ أرسل مرفقًا" at bounding box center [1130, 218] width 181 height 28
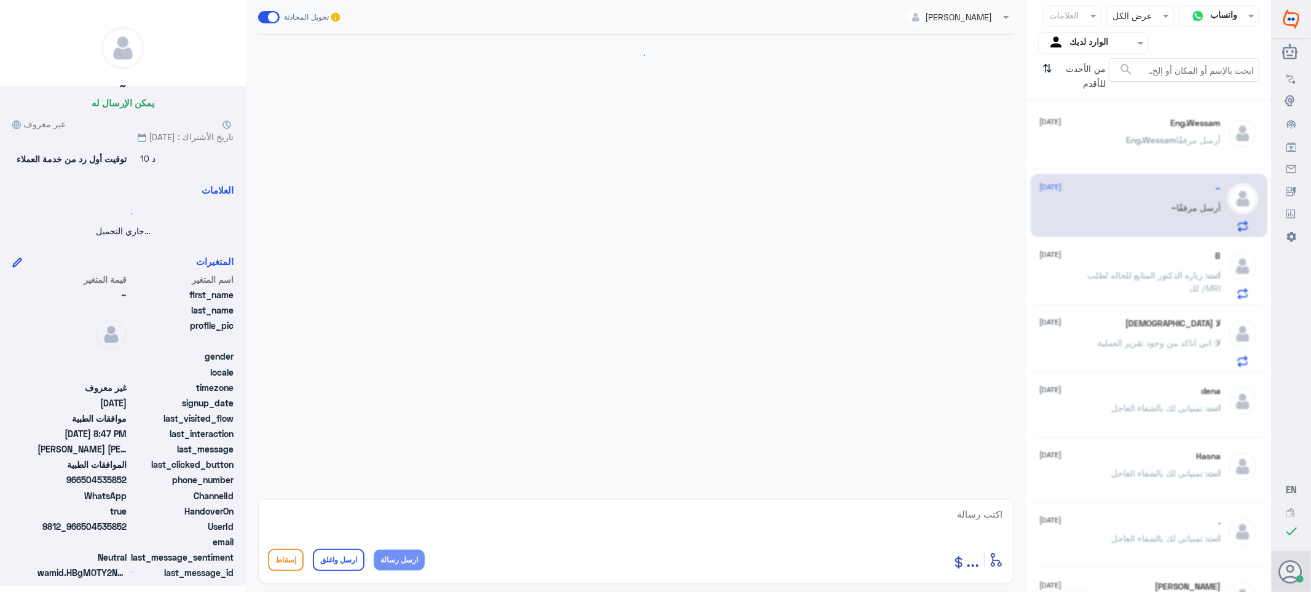
scroll to position [225, 0]
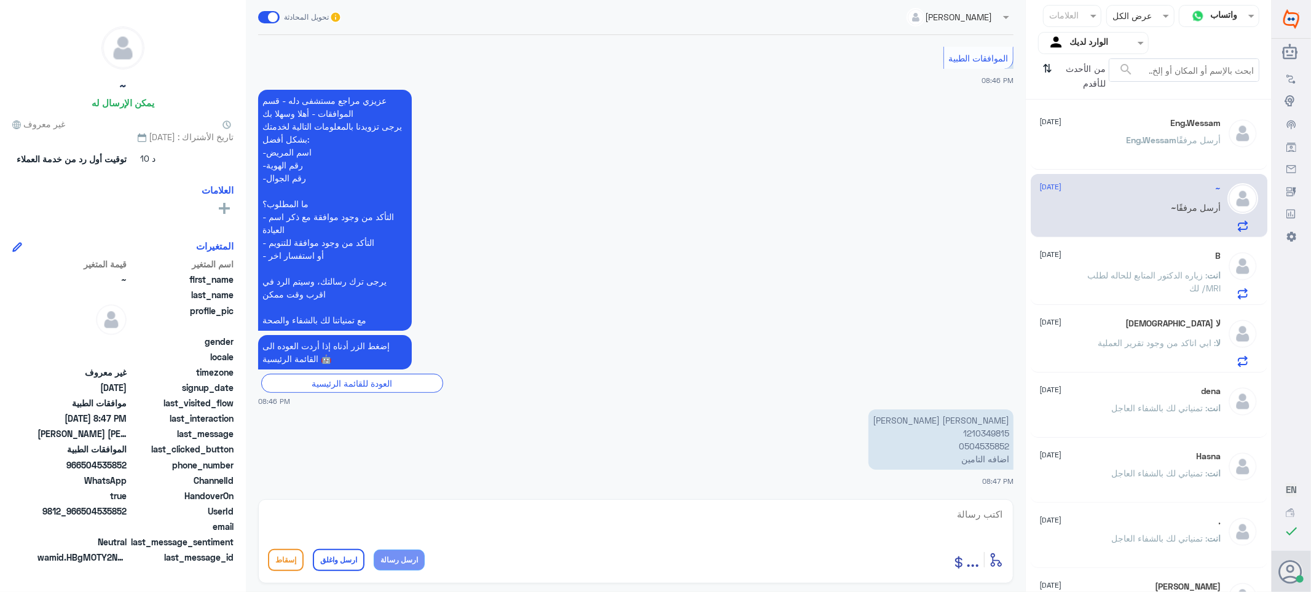
click at [1168, 271] on span ": زياره الدكتور المتابع للحاله لطلب لك /MRI" at bounding box center [1154, 281] width 133 height 23
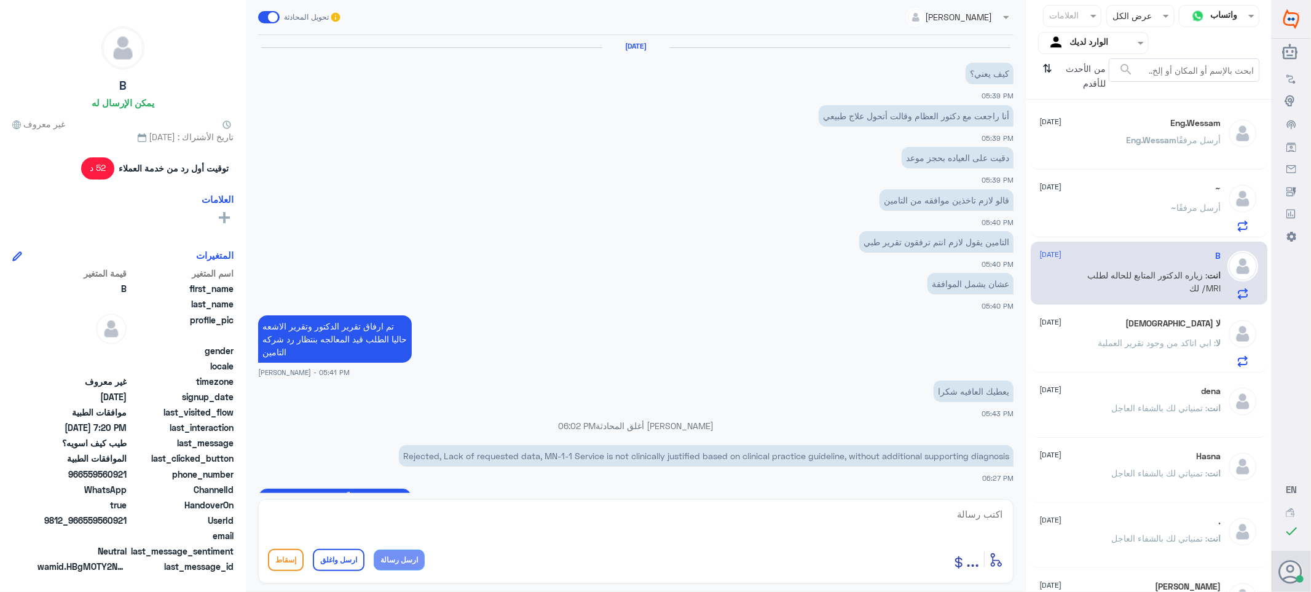
scroll to position [827, 0]
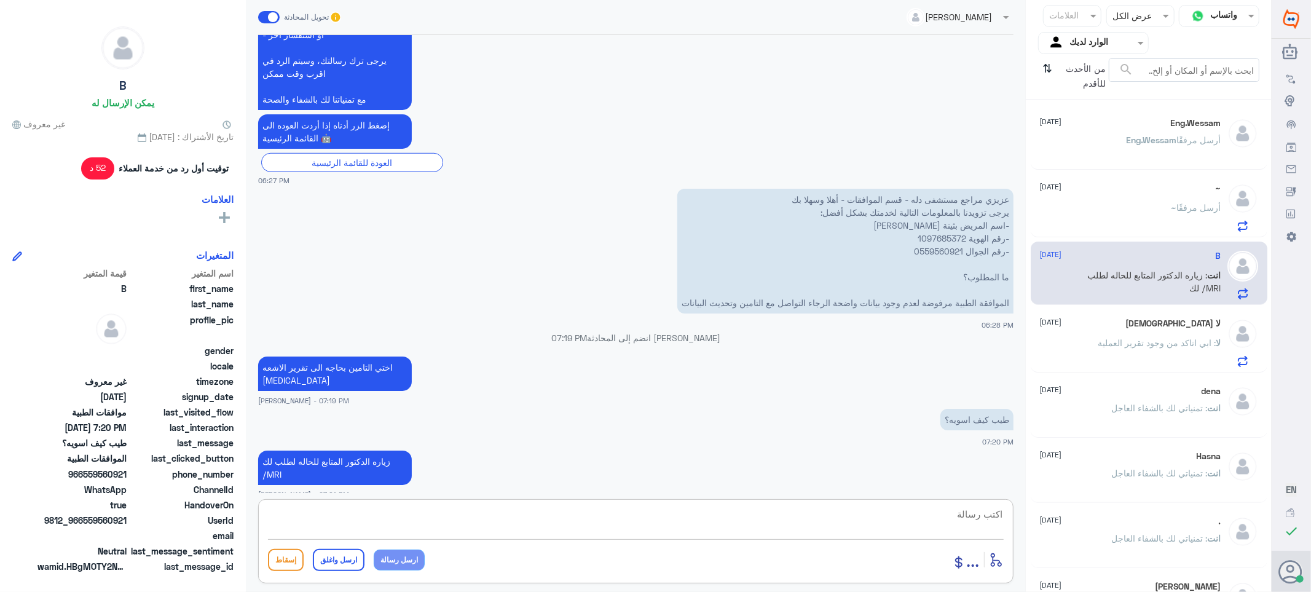
click at [951, 508] on textarea at bounding box center [636, 521] width 736 height 30
paste textarea "تمنياتي لك بالشفاء العاجل"
type textarea "تمنياتي لك بالشفاء العاجل"
click at [328, 560] on button "ارسل واغلق" at bounding box center [339, 560] width 52 height 22
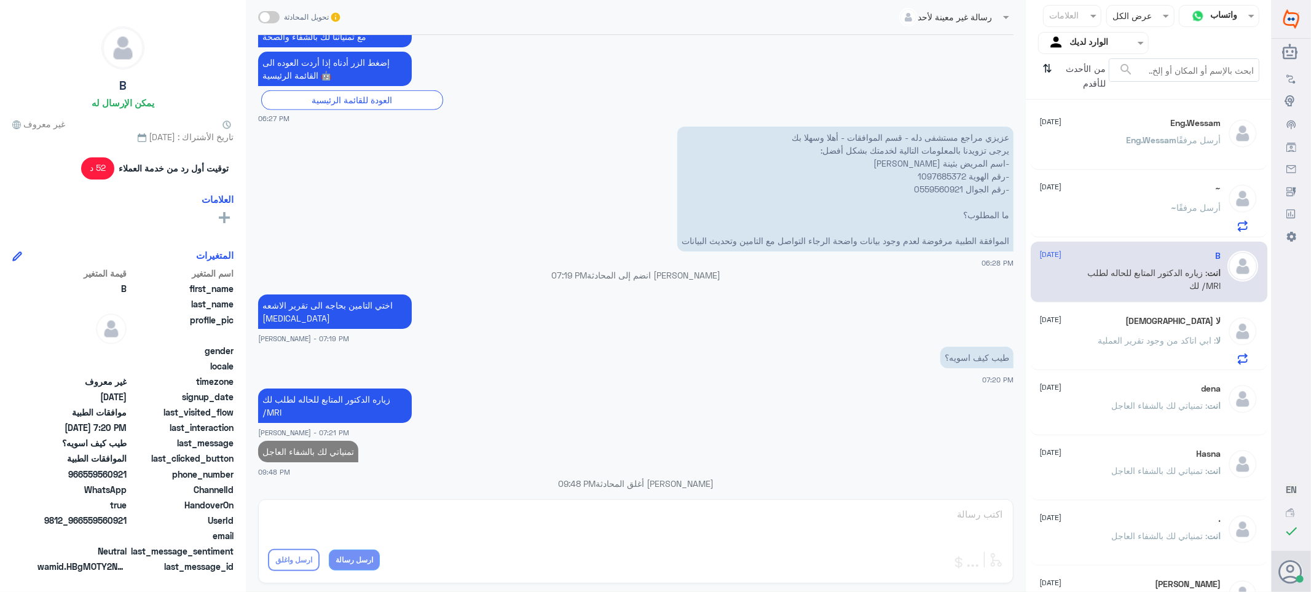
click at [1114, 409] on span ": تمنياتي لك بالشفاء العاجل" at bounding box center [1160, 405] width 96 height 10
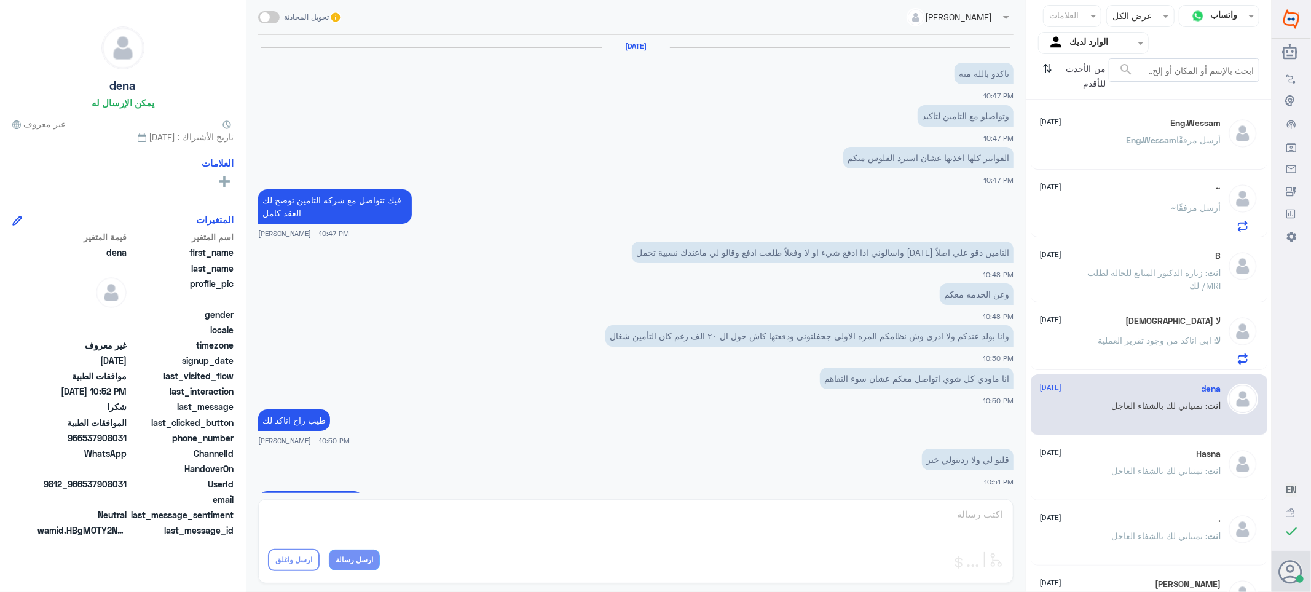
scroll to position [369, 0]
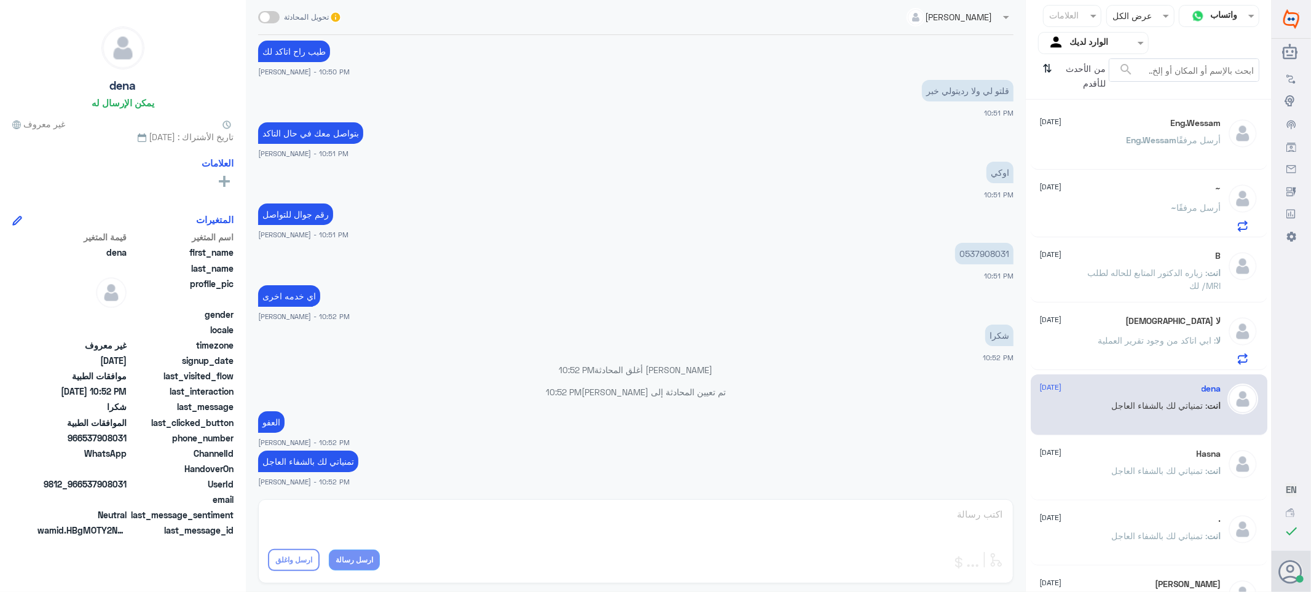
click at [1088, 337] on div "لا : ابي اتاكد من وجود تقرير العملية" at bounding box center [1130, 351] width 181 height 28
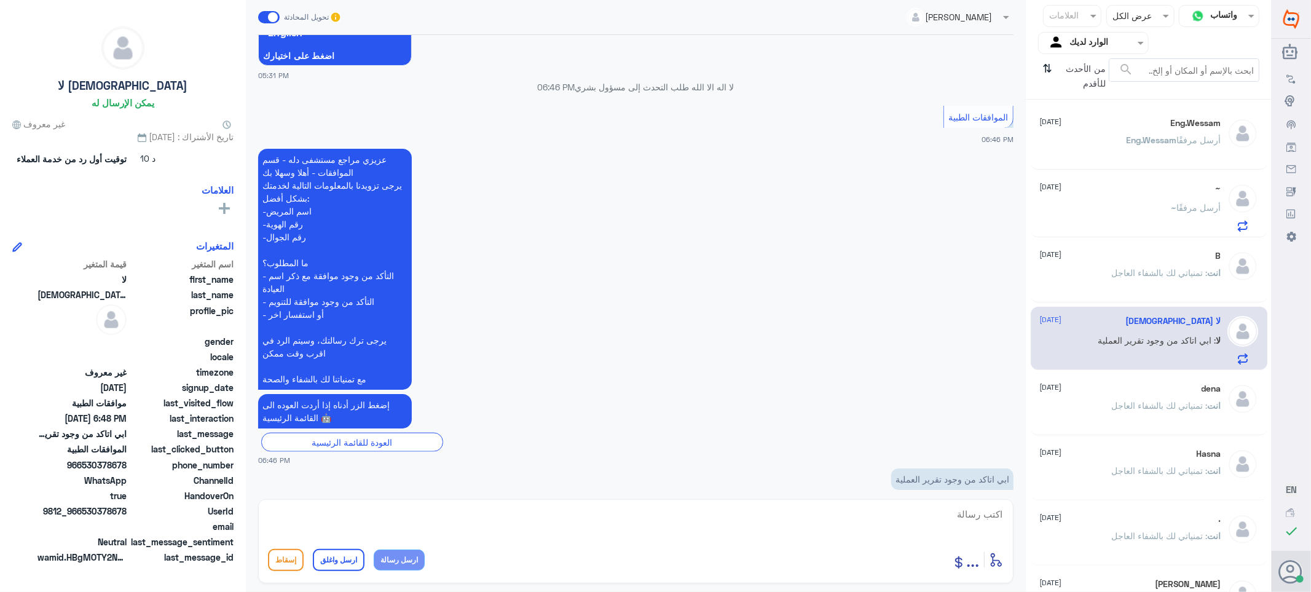
scroll to position [1155, 0]
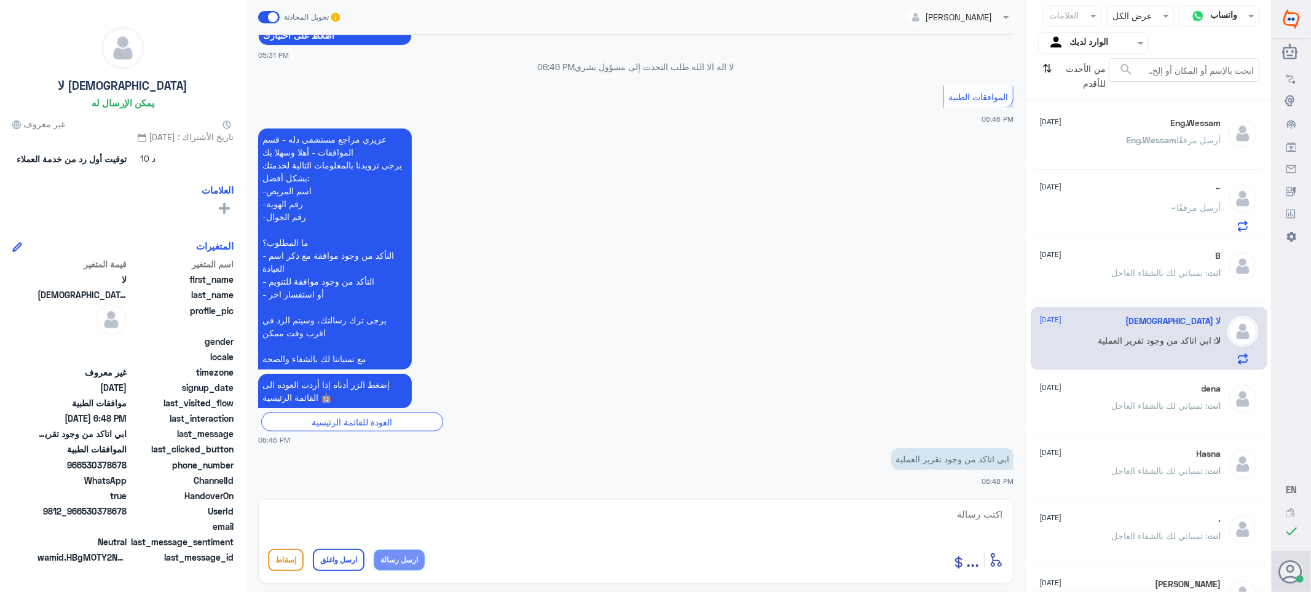
click at [1112, 275] on span ": تمنياتي لك بالشفاء العاجل" at bounding box center [1160, 272] width 96 height 10
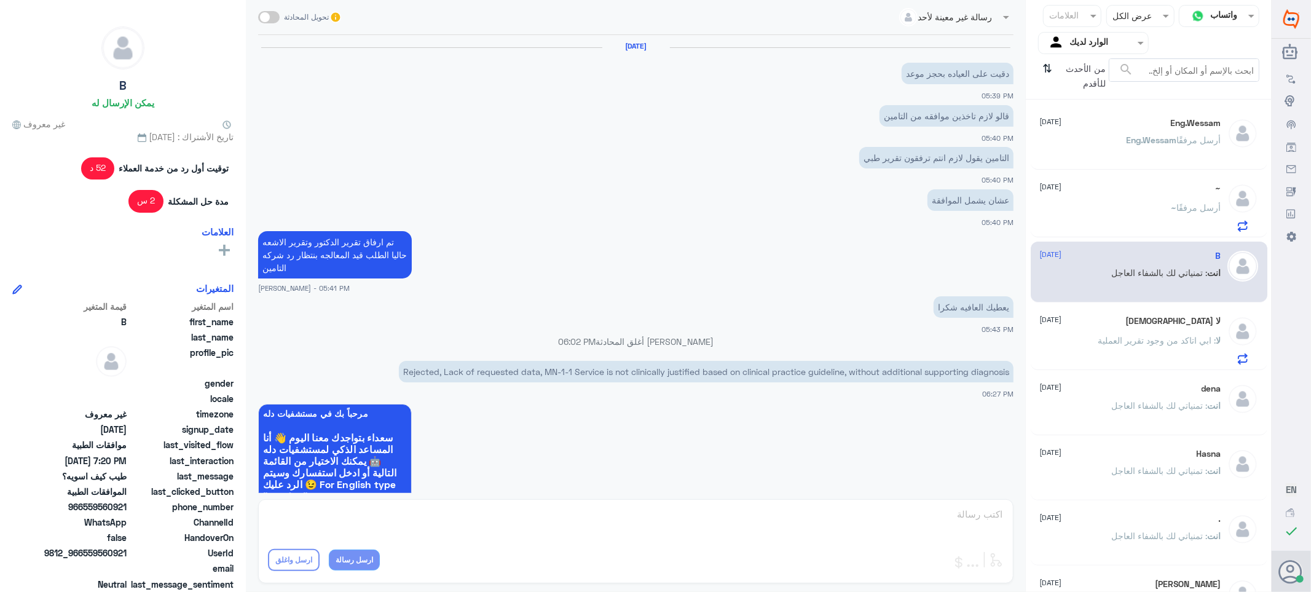
scroll to position [806, 0]
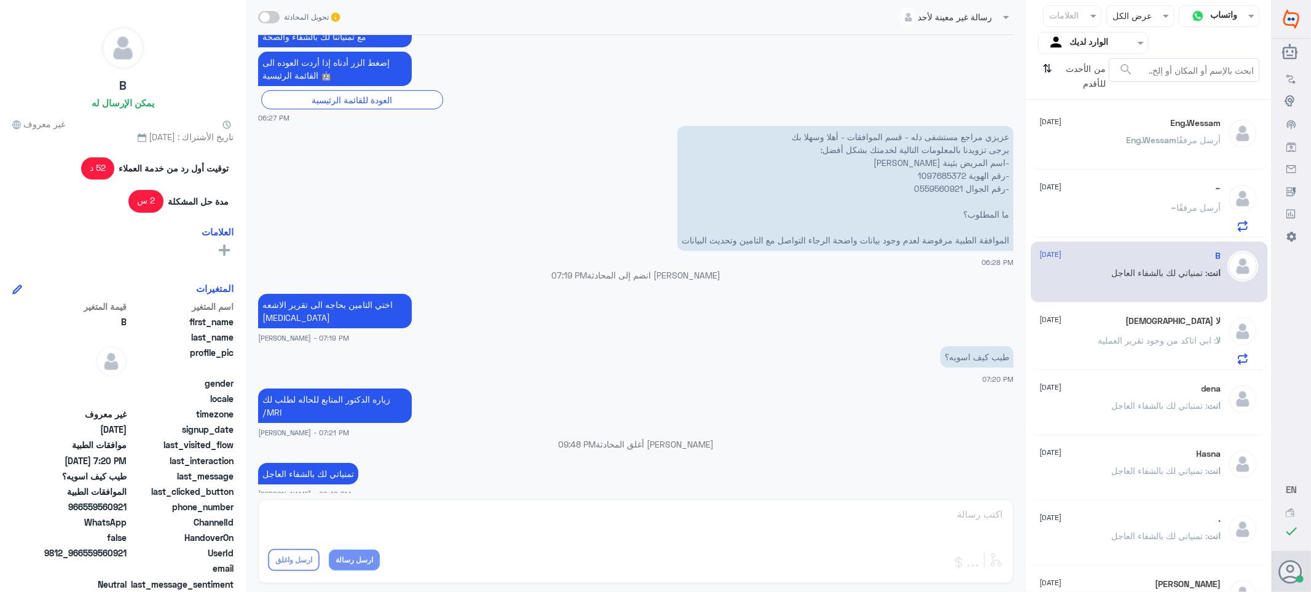
click at [1140, 186] on div "~ [DATE]" at bounding box center [1130, 188] width 181 height 10
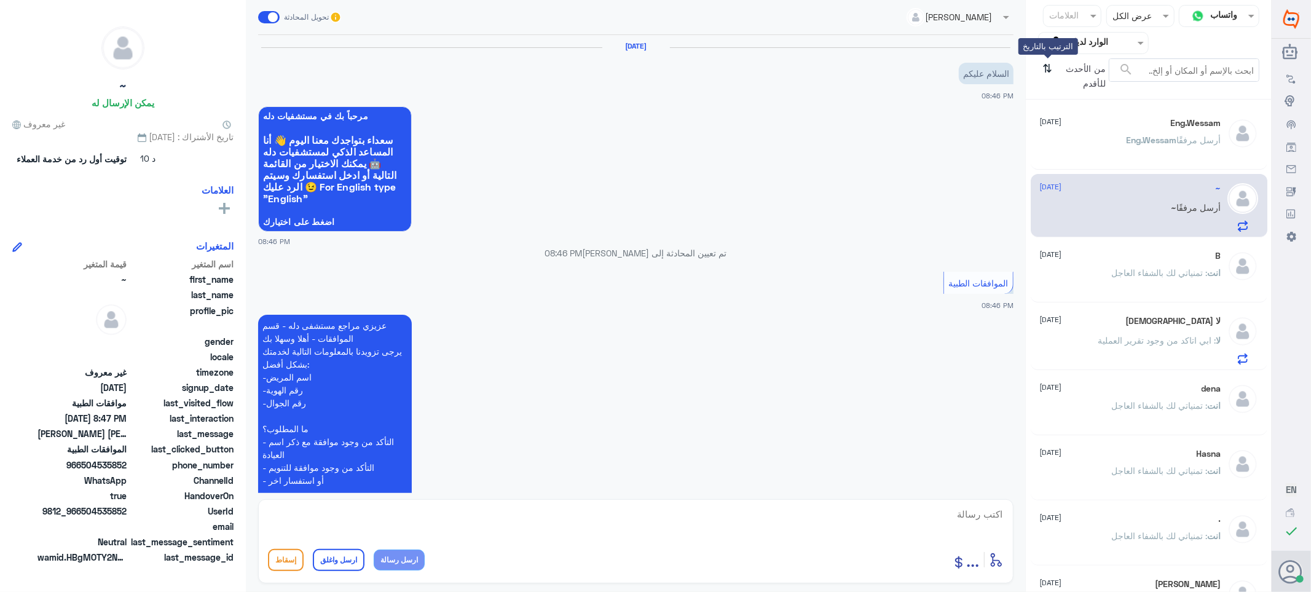
scroll to position [225, 0]
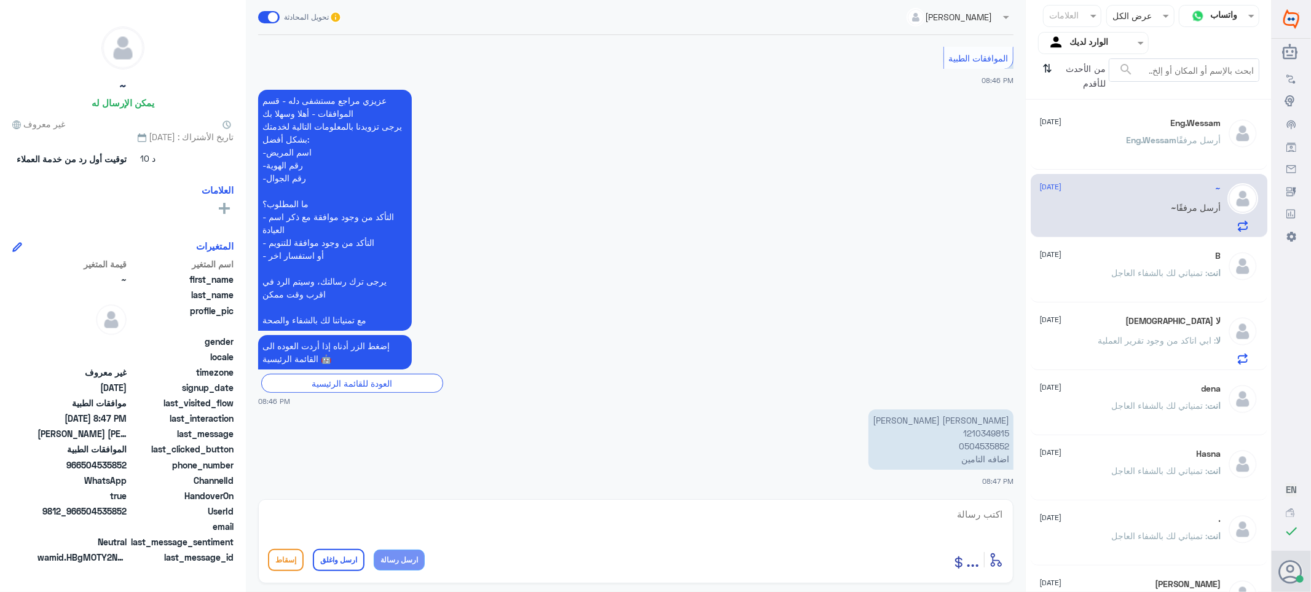
click at [1062, 120] on span "[DATE]" at bounding box center [1051, 121] width 22 height 11
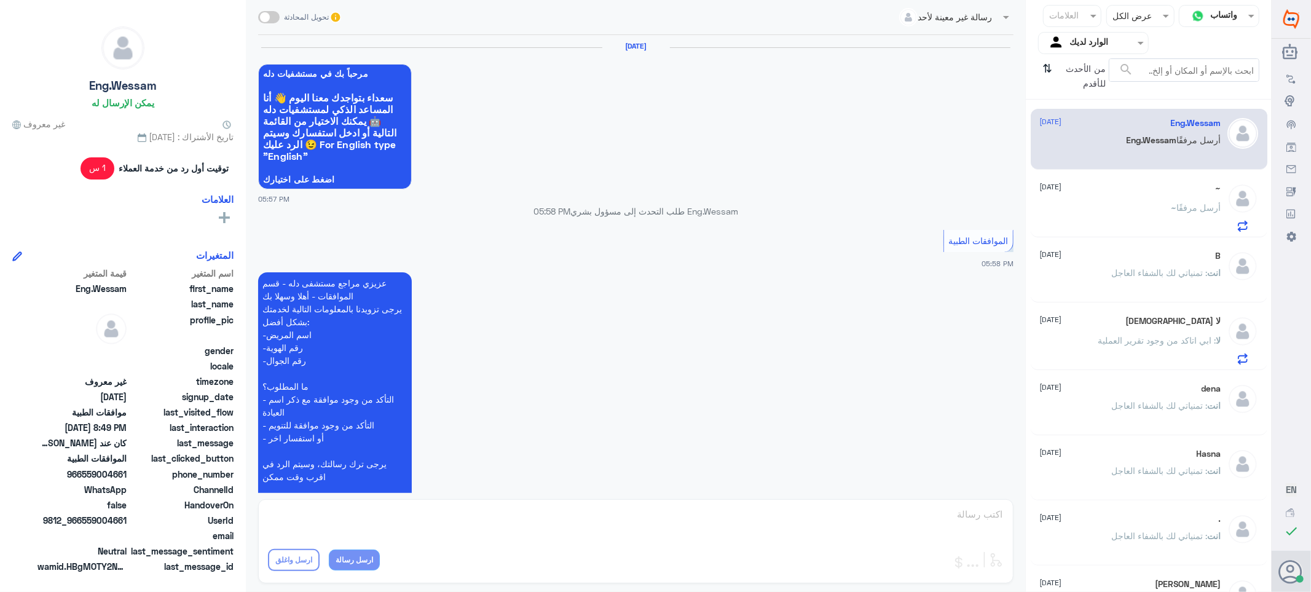
scroll to position [1460, 0]
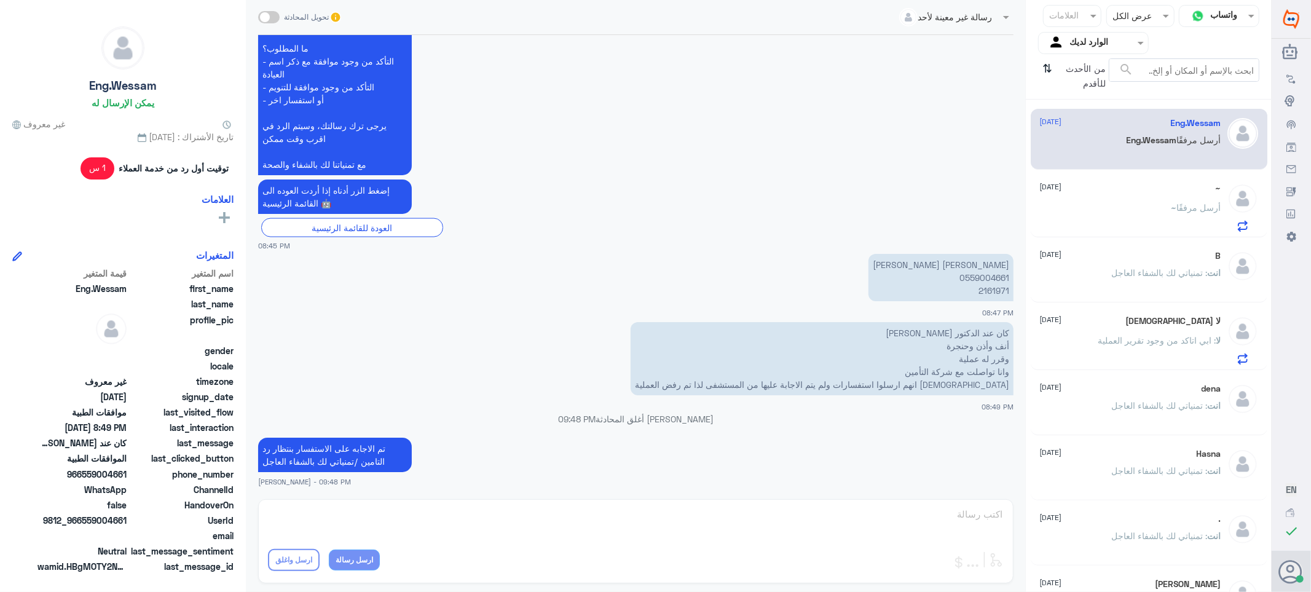
click at [1117, 201] on div "~ [DATE] ~ أرسل مرفقًا" at bounding box center [1130, 207] width 181 height 49
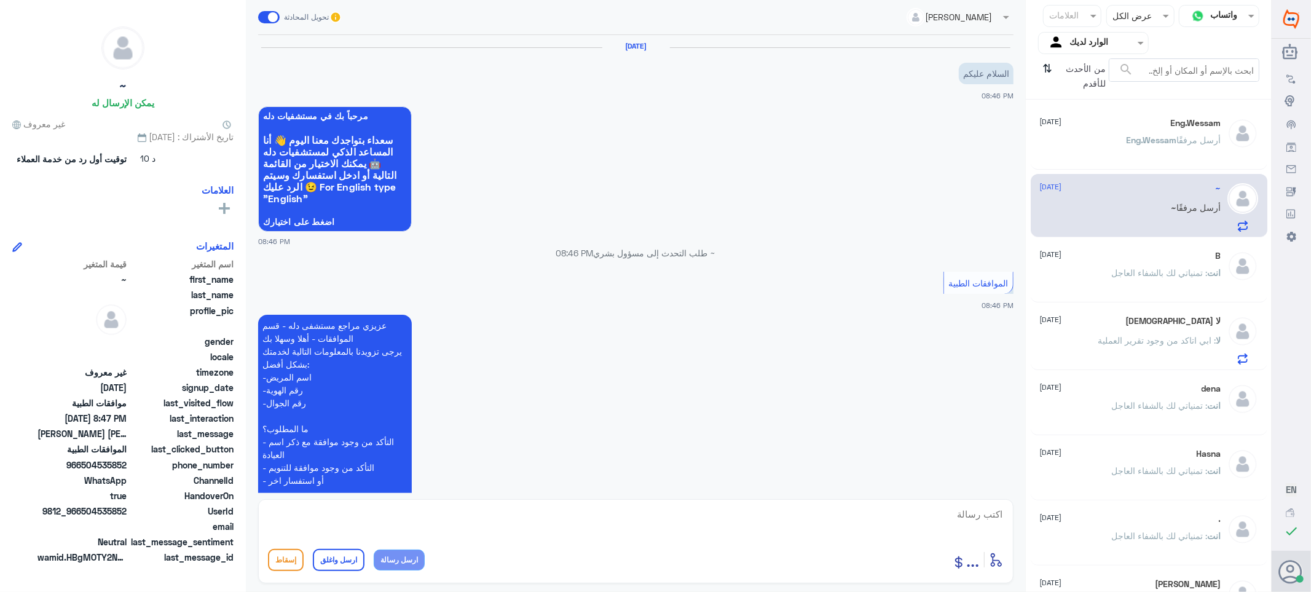
scroll to position [225, 0]
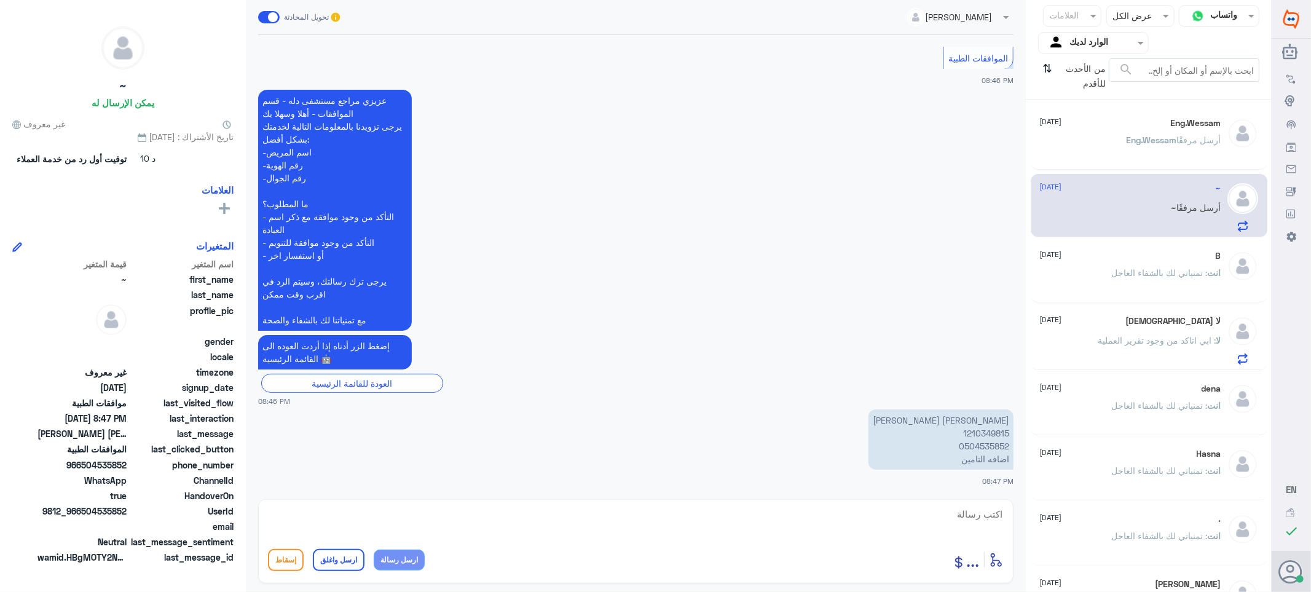
click at [975, 432] on p "[PERSON_NAME] [PERSON_NAME] 1210349815 0504535852 اضافه التامين" at bounding box center [940, 439] width 145 height 60
click at [1105, 133] on div "Eng.Wessam 1 [DATE] Eng.Wessam أرسل مرفقًا" at bounding box center [1130, 141] width 181 height 46
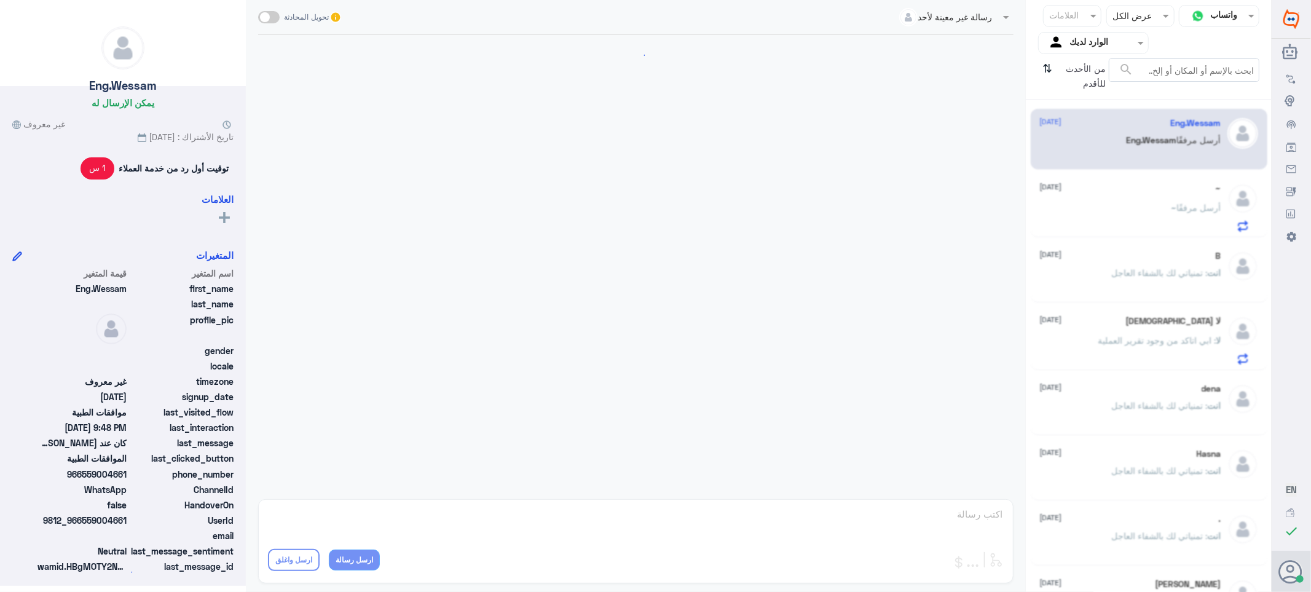
scroll to position [1505, 0]
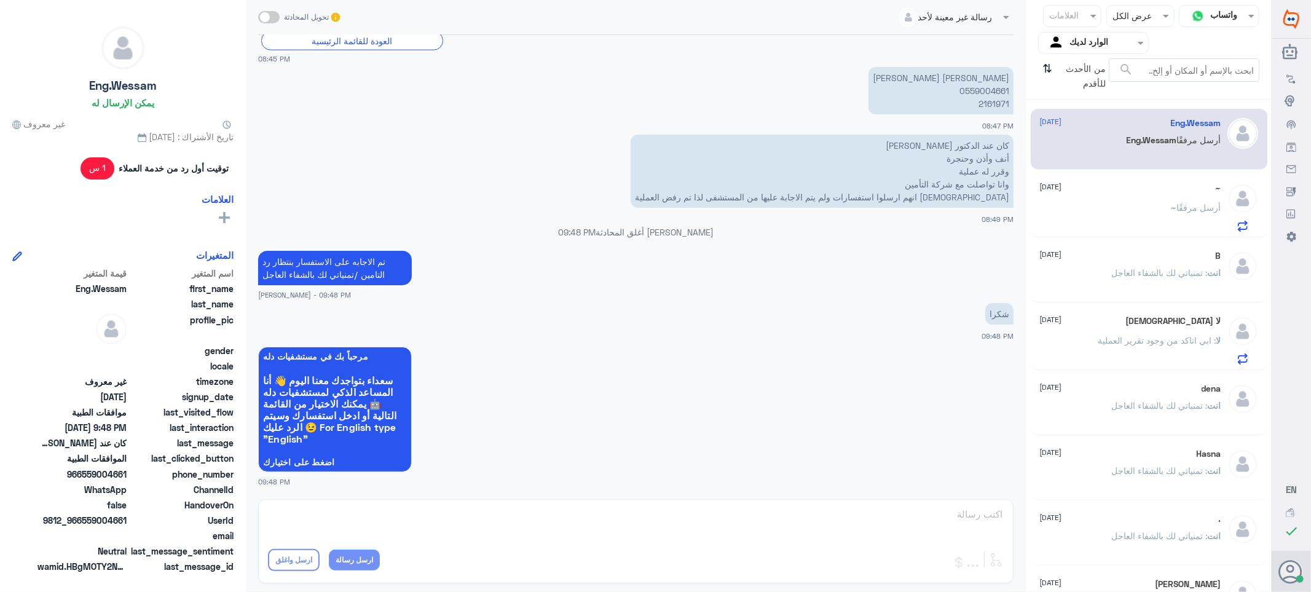
click at [1113, 213] on div "~ أرسل مرفقًا" at bounding box center [1130, 218] width 181 height 28
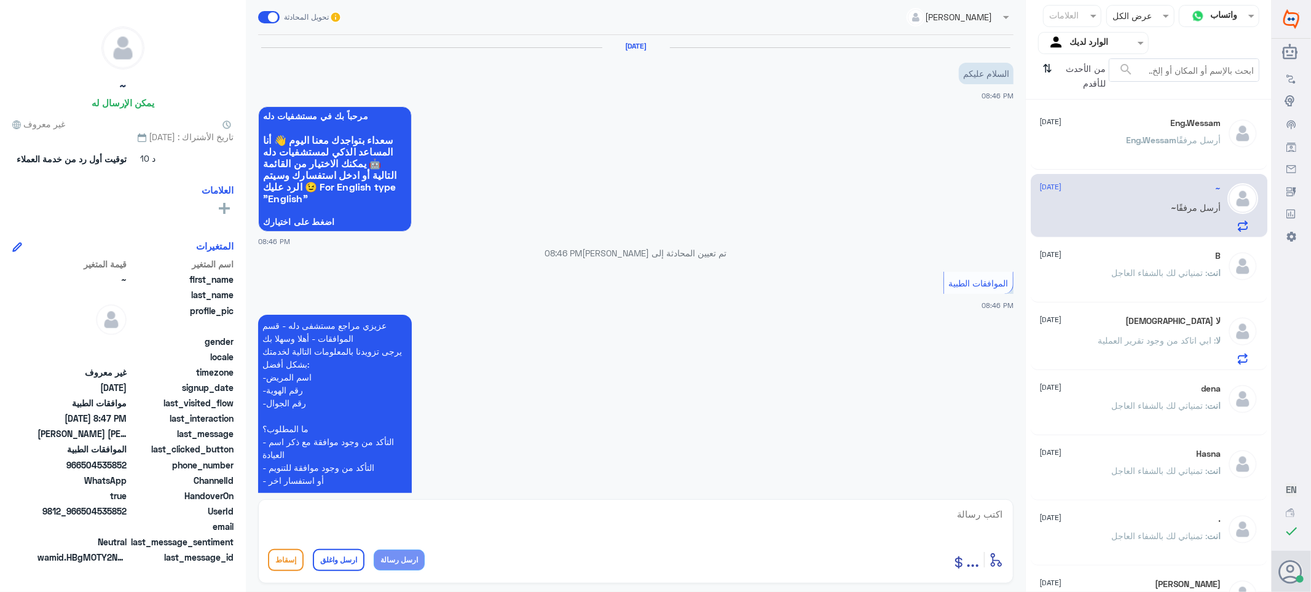
scroll to position [225, 0]
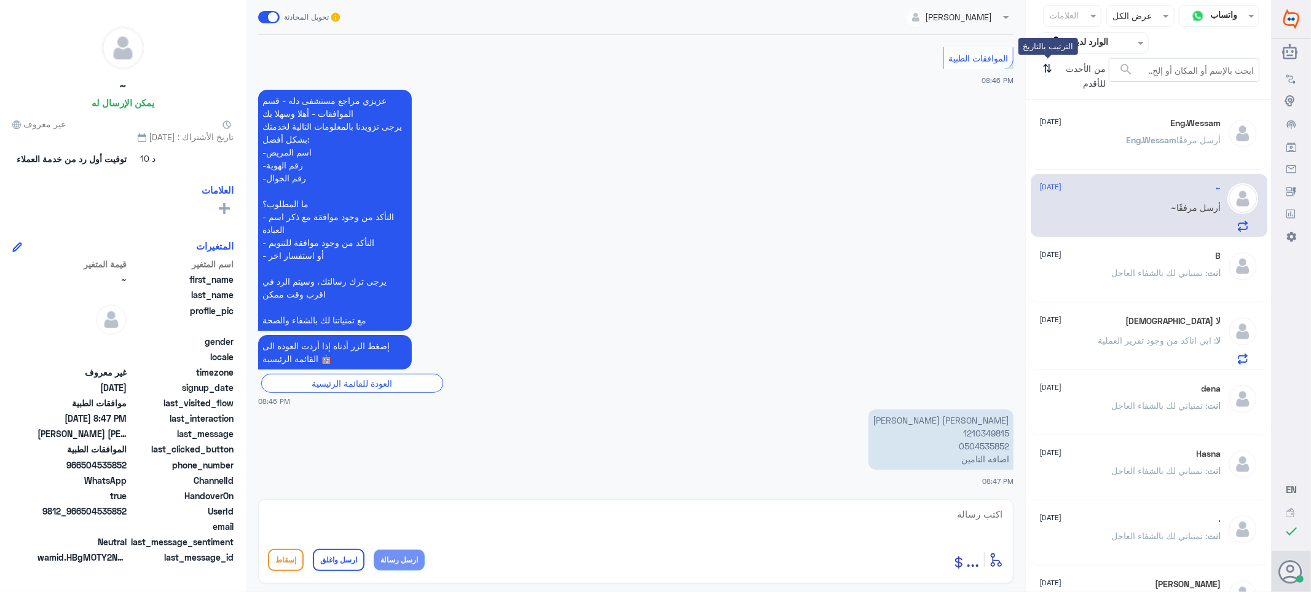
click at [1043, 65] on icon "⇅" at bounding box center [1048, 73] width 10 height 31
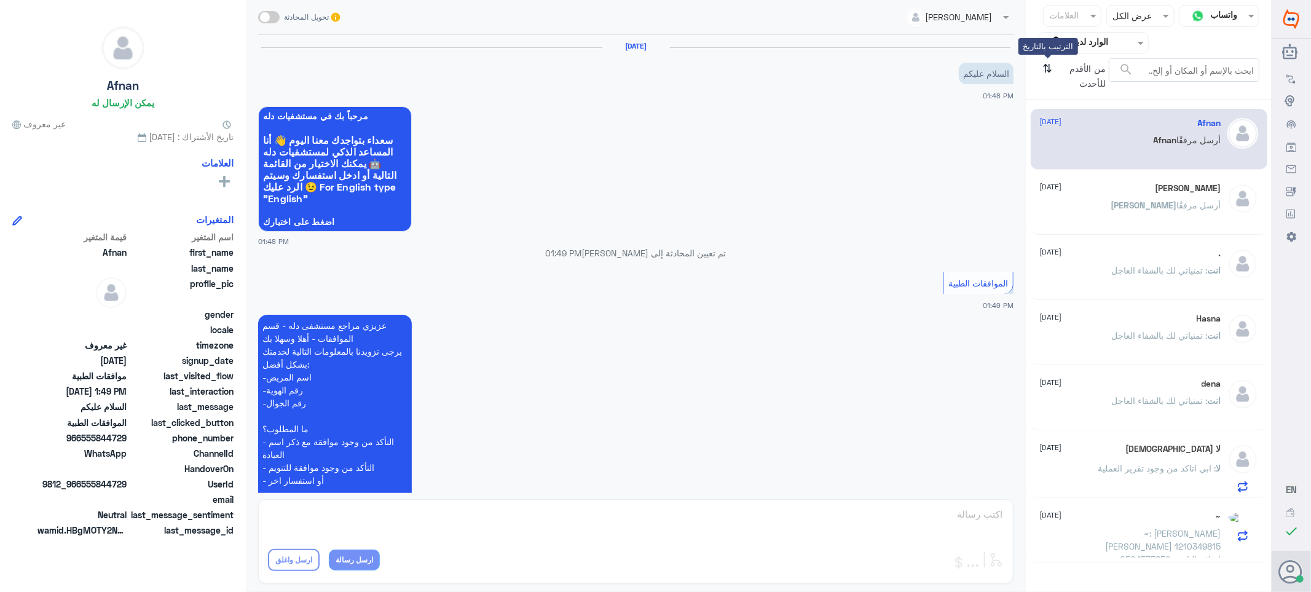
scroll to position [197, 0]
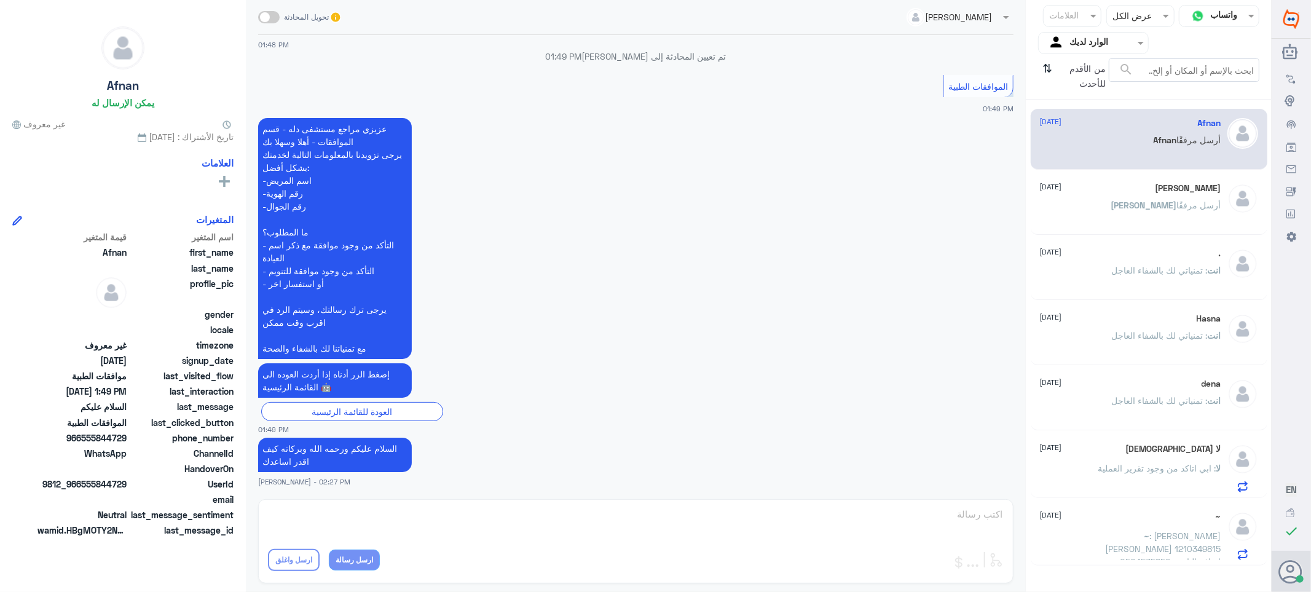
click at [1104, 538] on p "~ : [PERSON_NAME] [PERSON_NAME] 1210349815 0504535852 اضافه التامين" at bounding box center [1152, 544] width 138 height 31
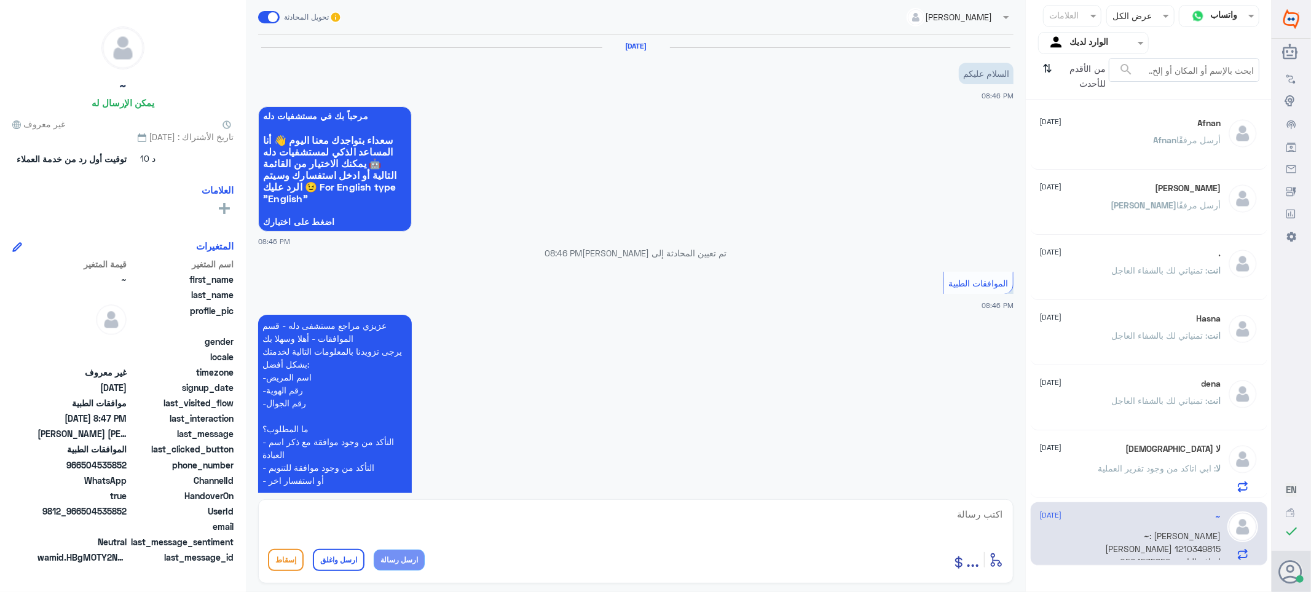
scroll to position [225, 0]
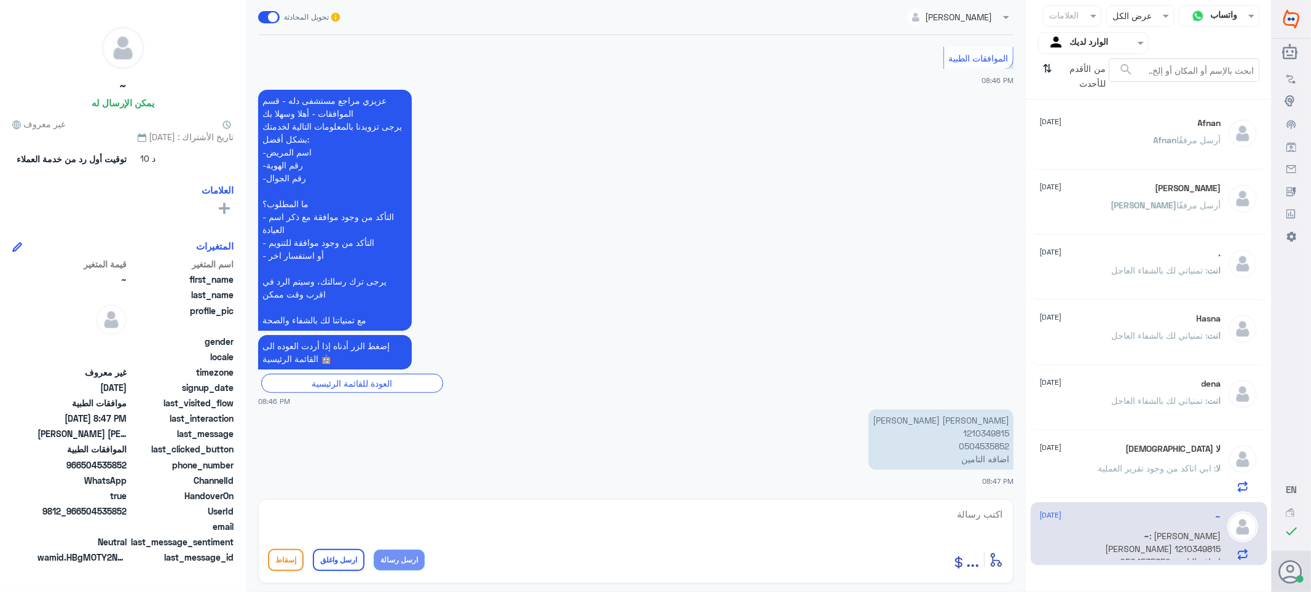
click at [1144, 463] on span ": ابي اتاكد من وجود تقرير العملية" at bounding box center [1157, 468] width 118 height 10
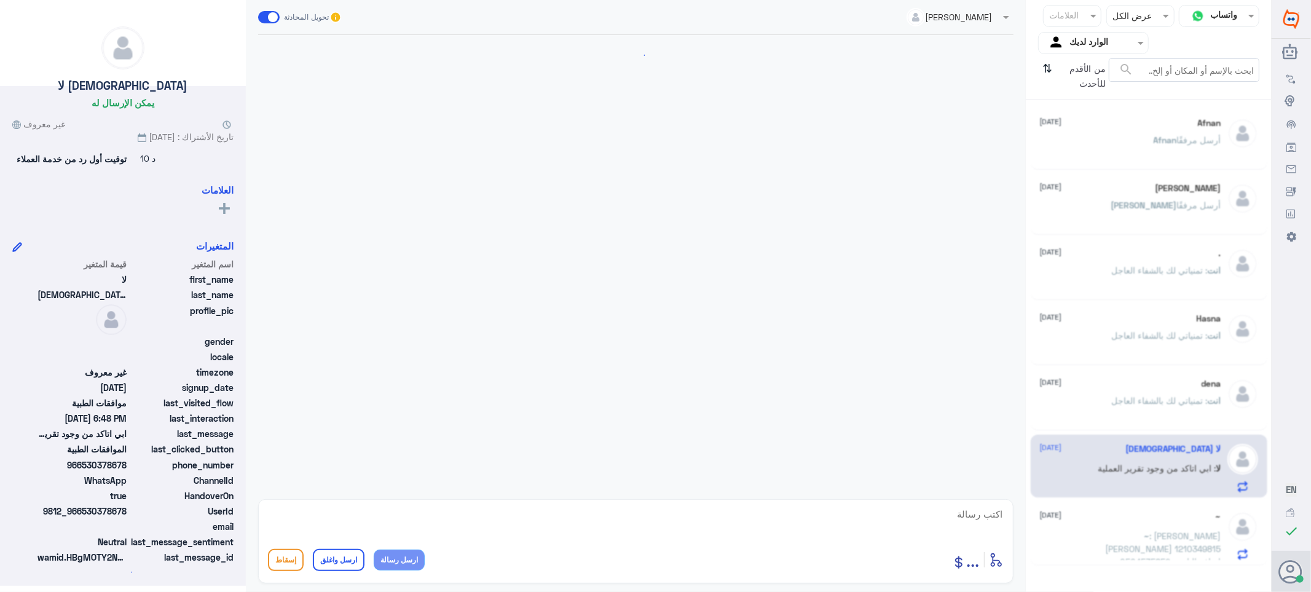
scroll to position [1155, 0]
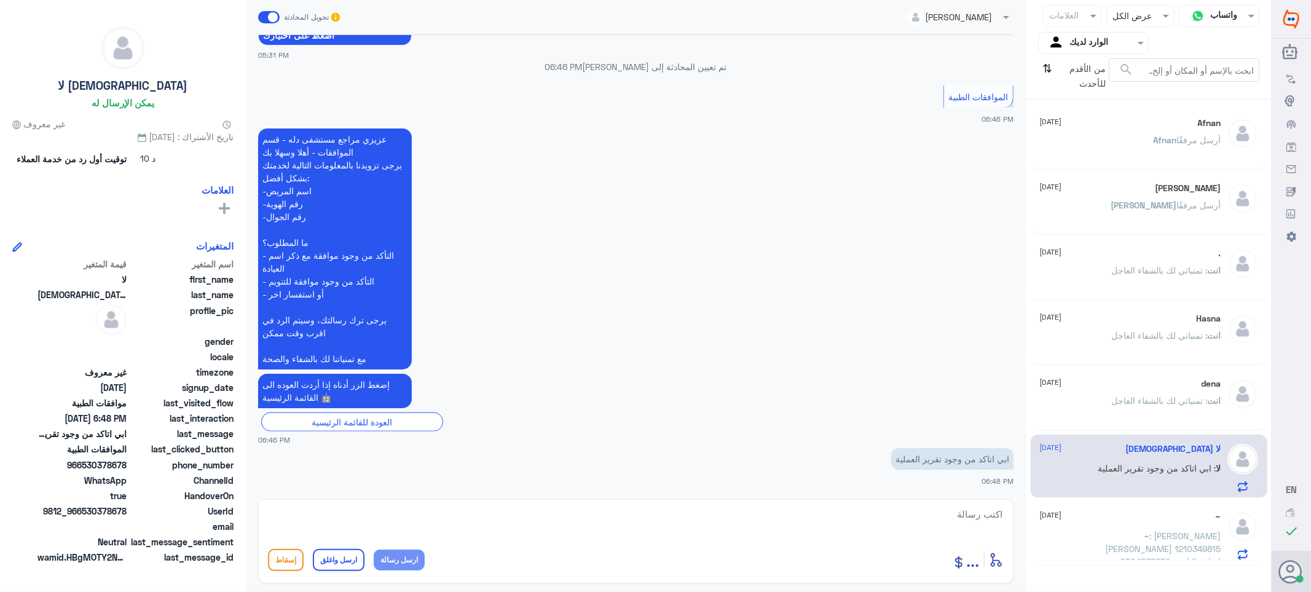
click at [1113, 403] on span ": تمنياتي لك بالشفاء العاجل" at bounding box center [1160, 400] width 96 height 10
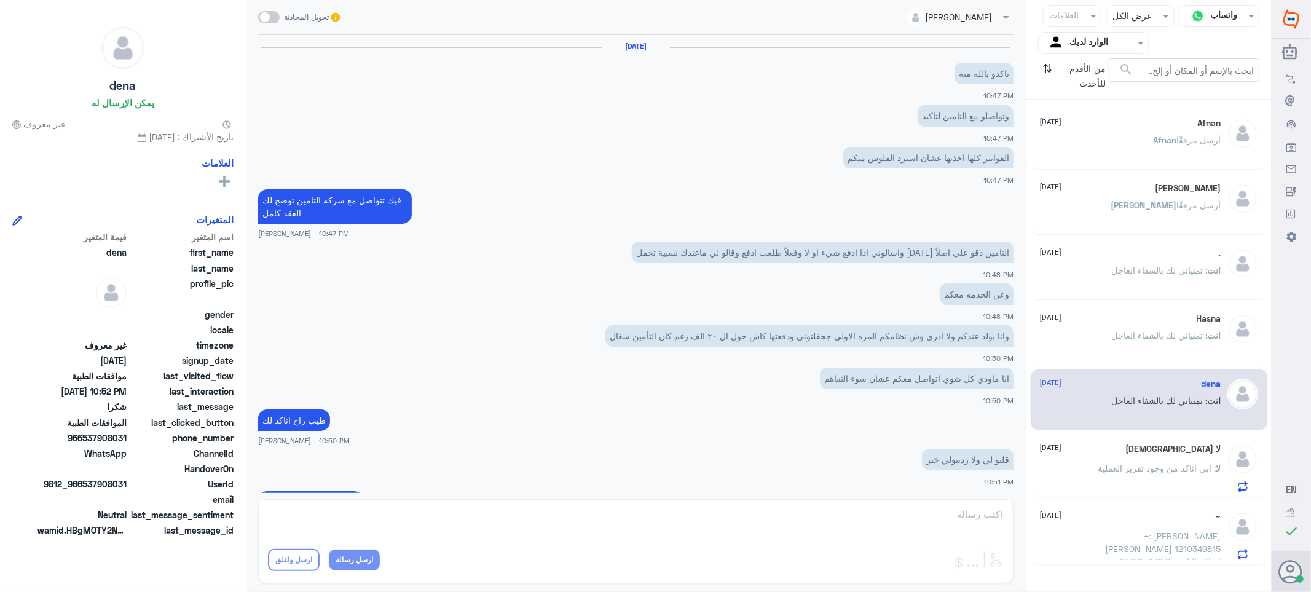
scroll to position [369, 0]
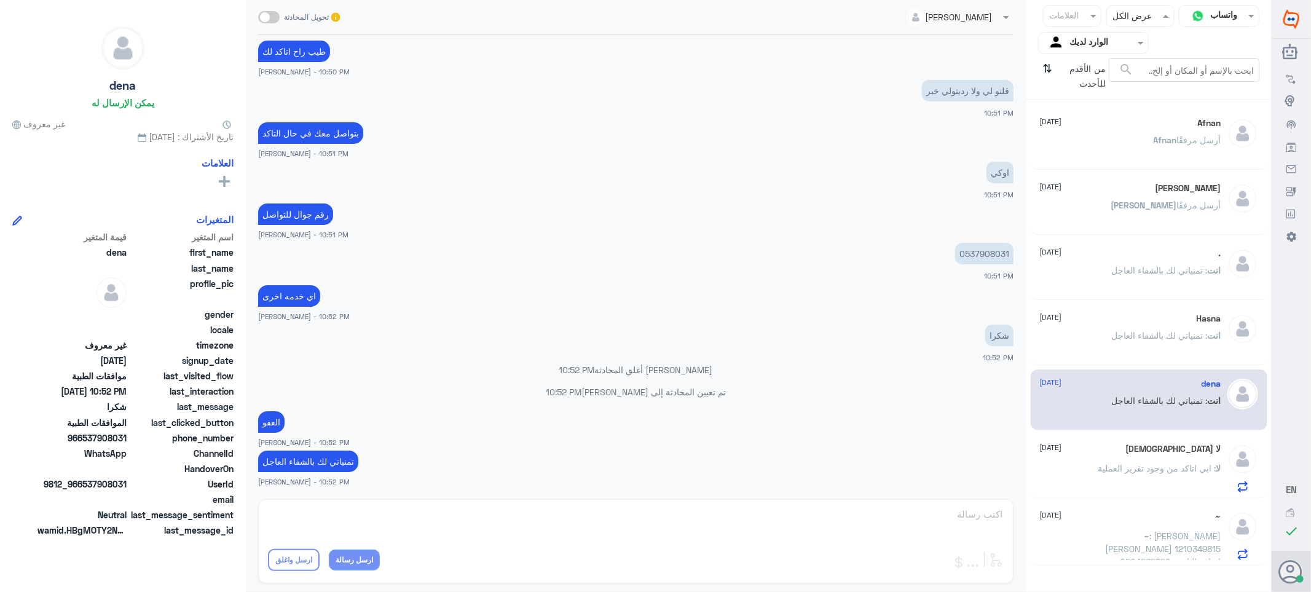
click at [1125, 21] on div at bounding box center [1140, 16] width 67 height 14
click at [1121, 21] on div at bounding box center [1140, 16] width 67 height 14
click at [1065, 49] on div at bounding box center [1092, 43] width 109 height 14
click at [1071, 139] on div "فريقك" at bounding box center [1093, 138] width 111 height 28
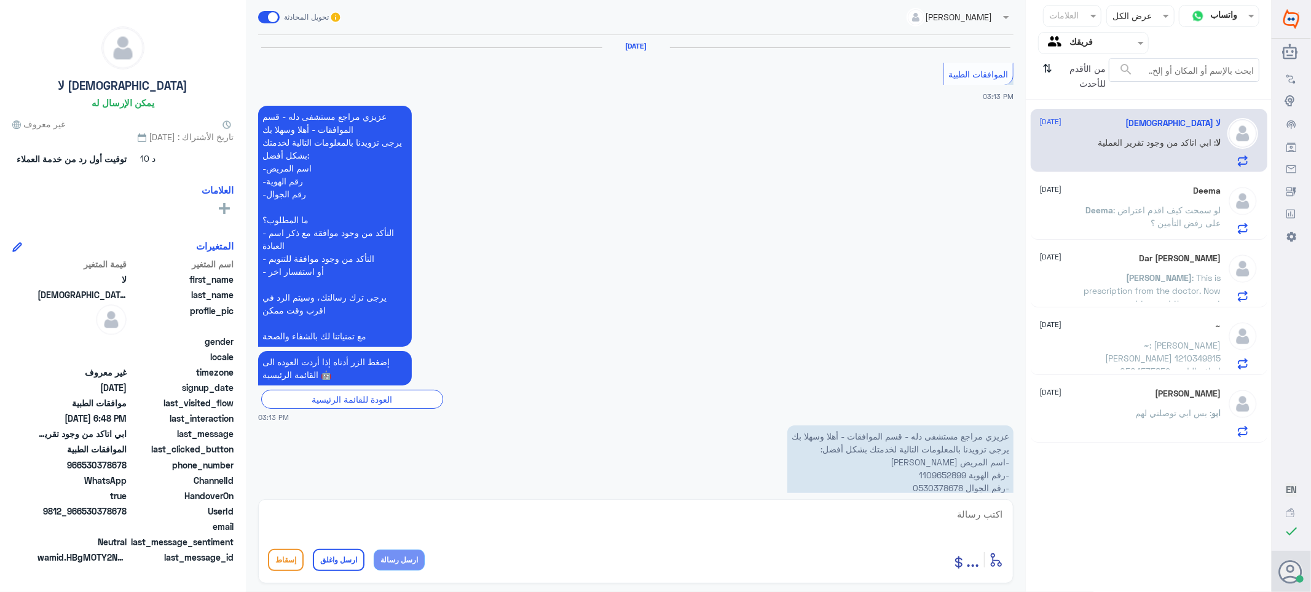
scroll to position [1155, 0]
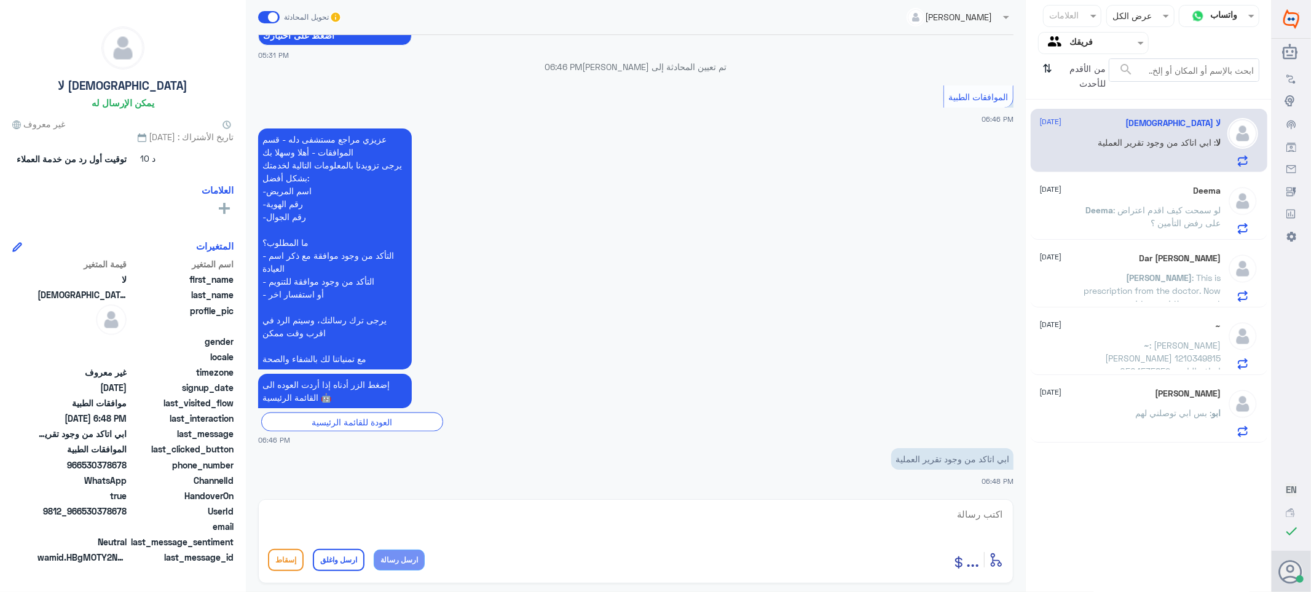
click at [1089, 213] on span "Deema" at bounding box center [1100, 210] width 28 height 10
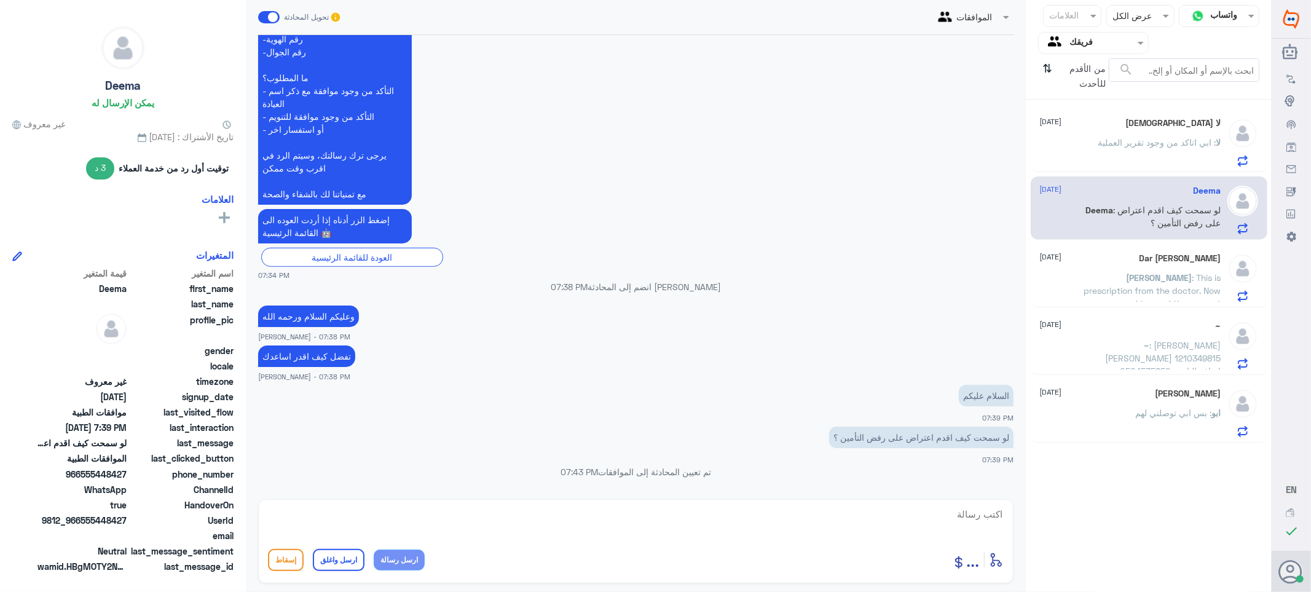
scroll to position [352, 0]
click at [975, 515] on textarea at bounding box center [636, 521] width 736 height 30
type textarea "التوصل مع شركه تامينك"
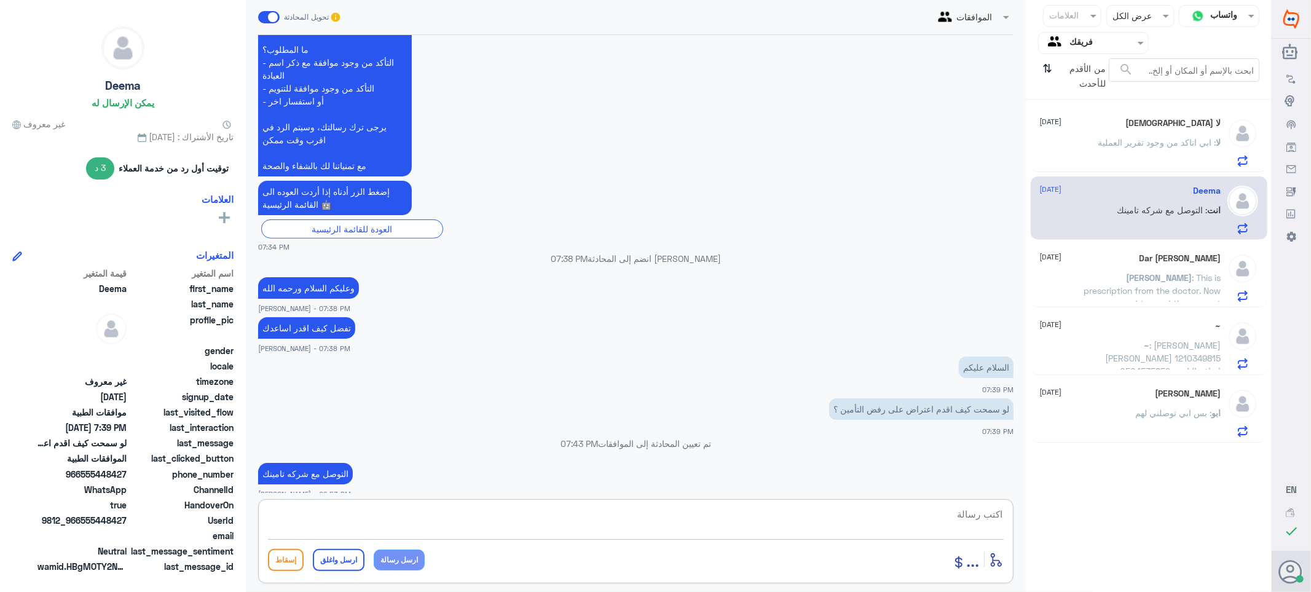
scroll to position [391, 0]
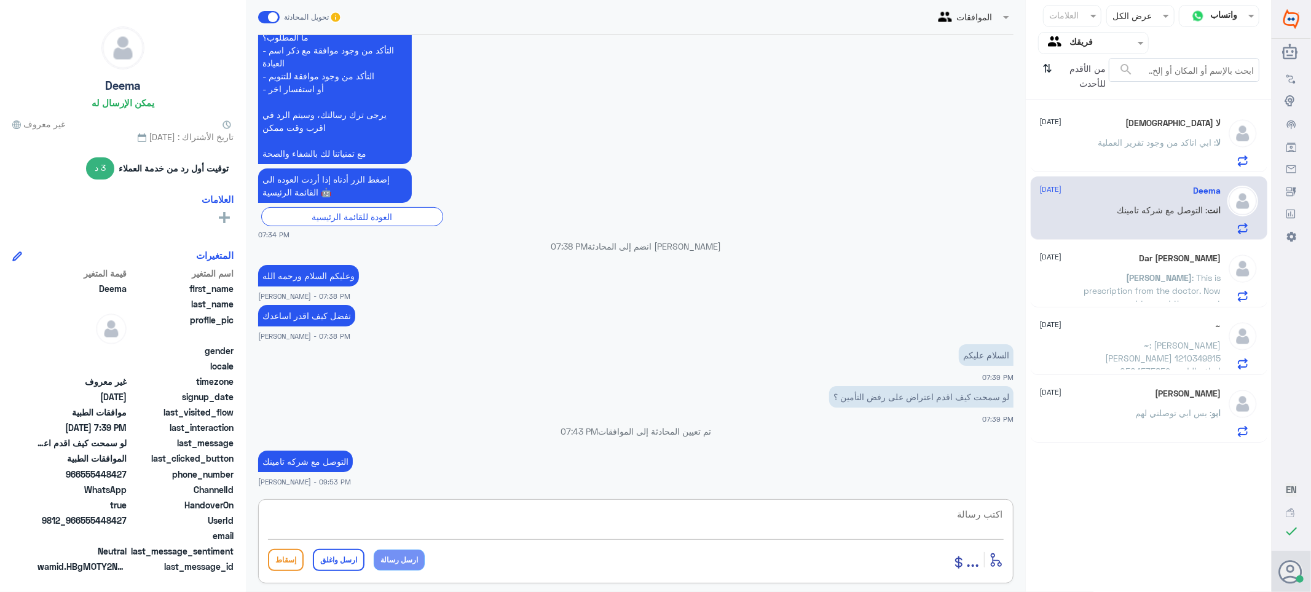
click at [972, 516] on textarea at bounding box center [636, 521] width 736 height 30
type textarea "ممكن رقم الملف او الهويه"
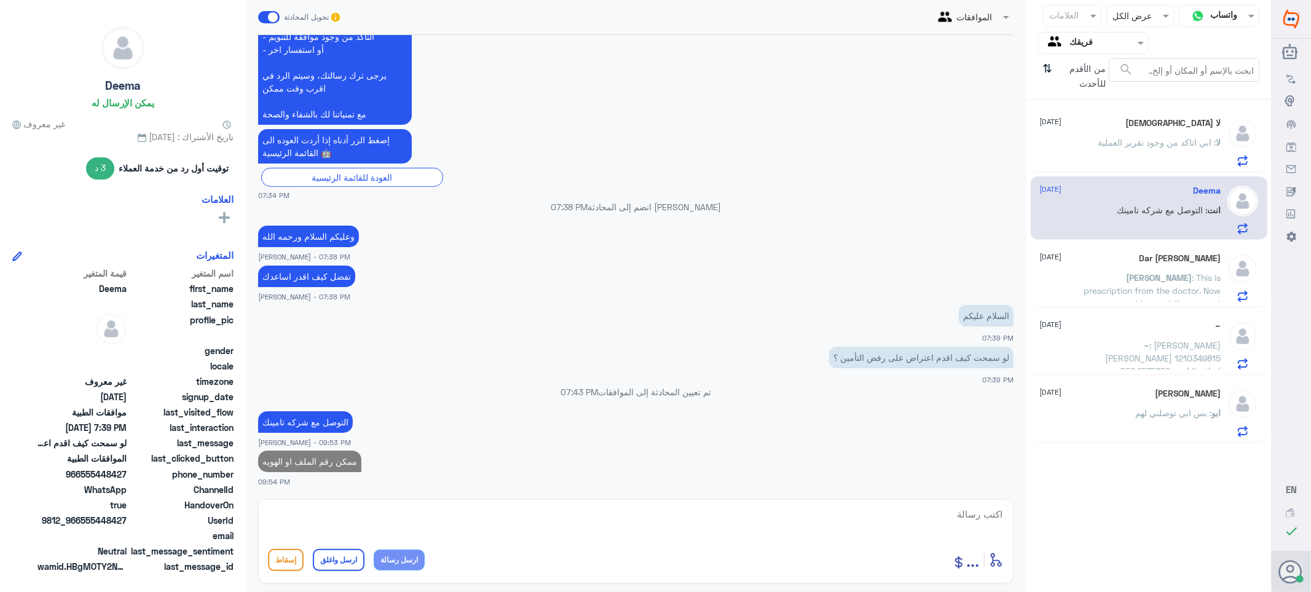
click at [1131, 281] on p "[PERSON_NAME] : This is prescription from the doctor. Now you need to send the …" at bounding box center [1152, 286] width 138 height 31
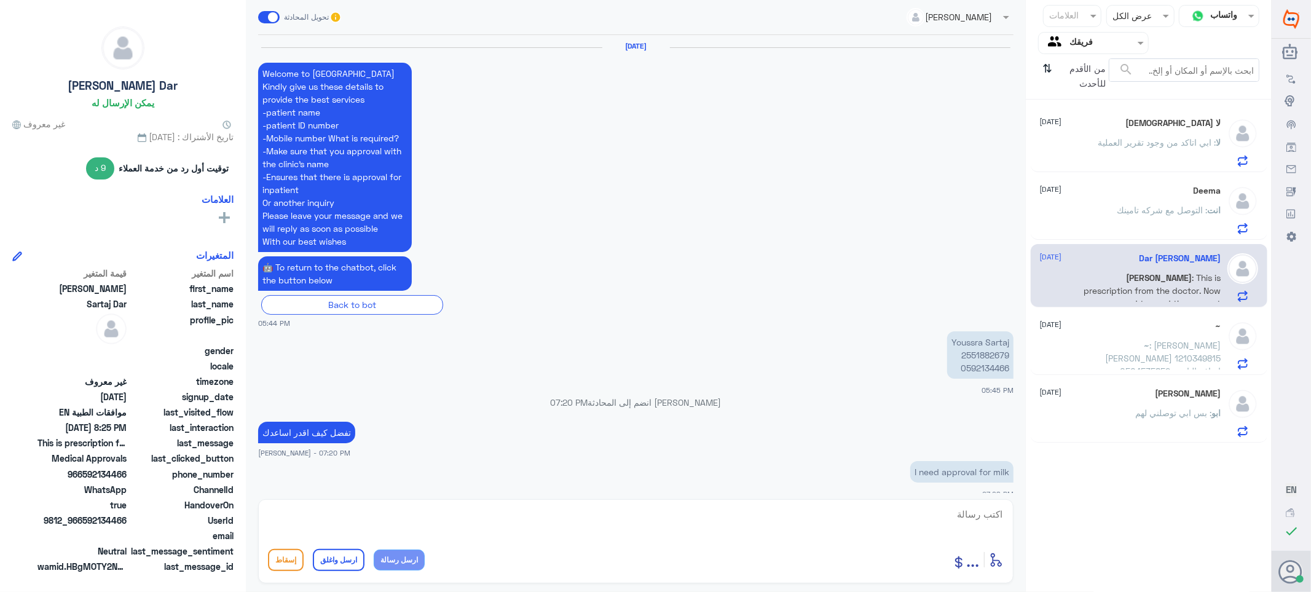
scroll to position [1168, 0]
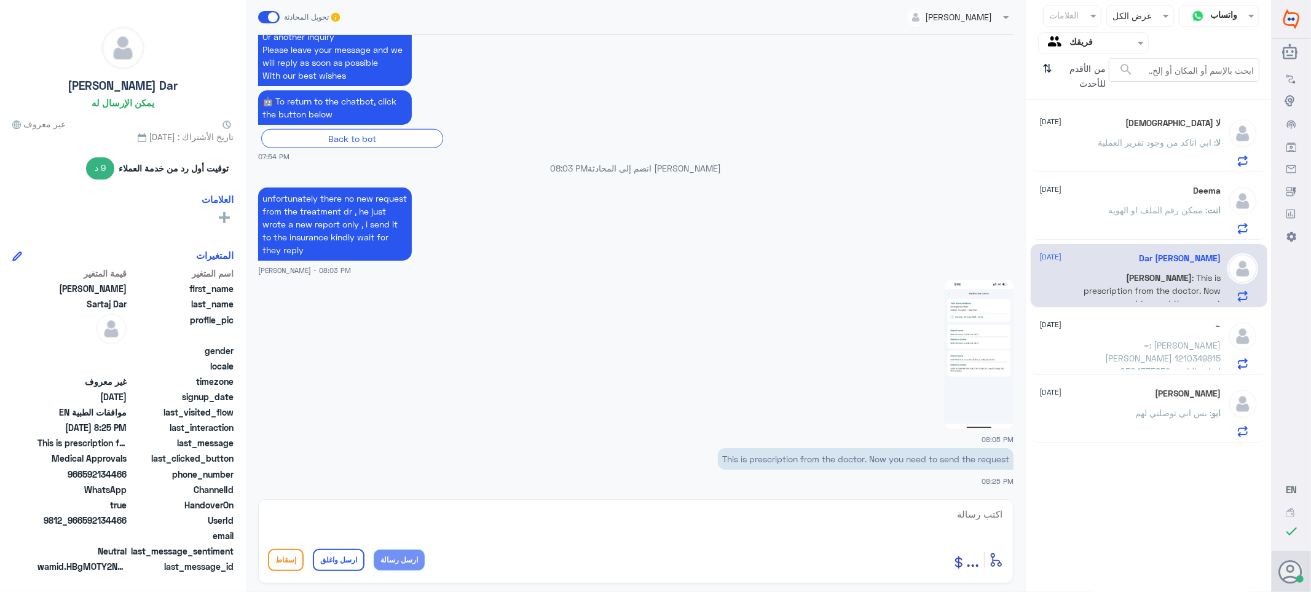
click at [1113, 347] on p "~ : [PERSON_NAME] [PERSON_NAME] 1210349815 0504535852 اضافه التامين" at bounding box center [1152, 354] width 138 height 31
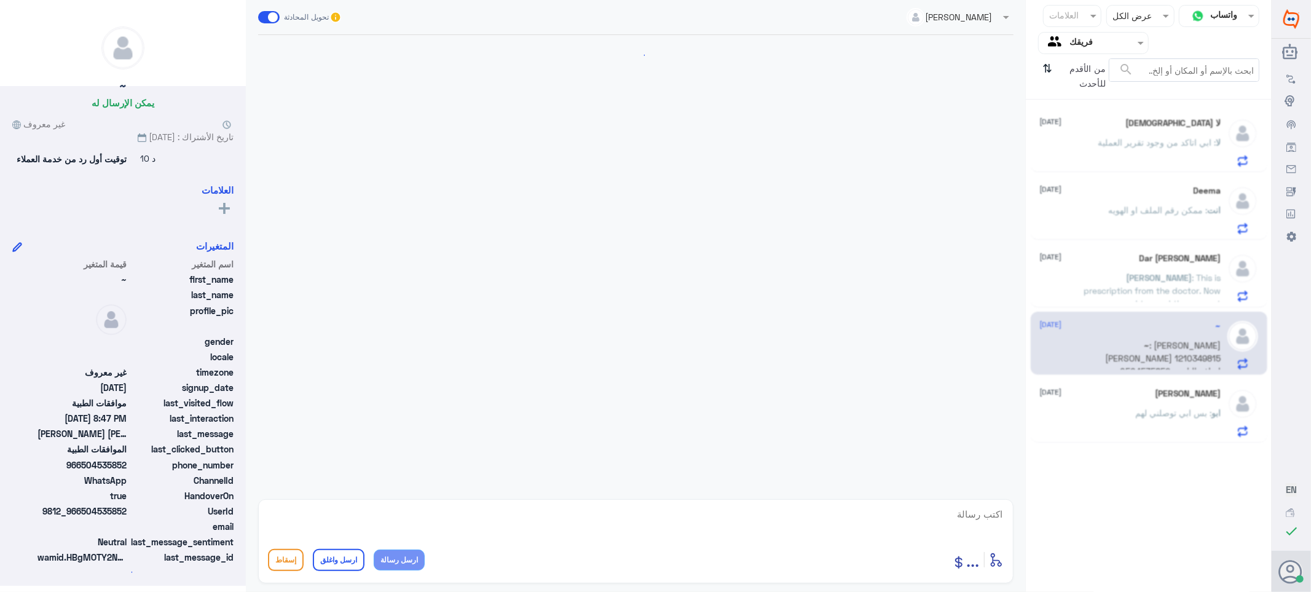
scroll to position [225, 0]
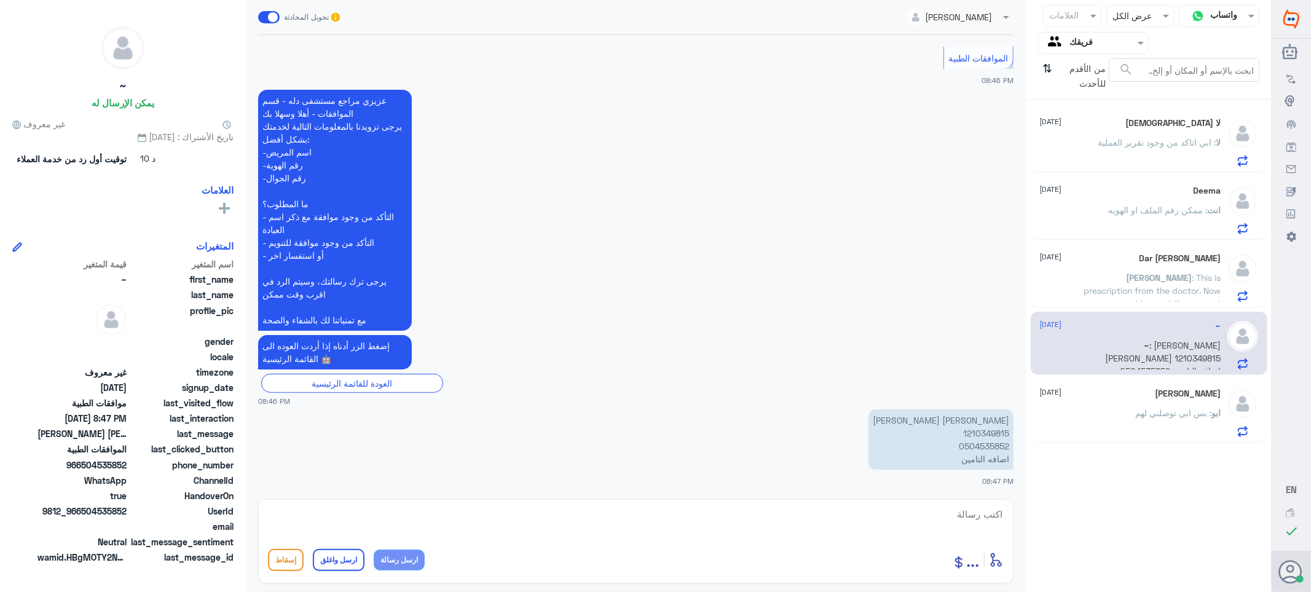
click at [1123, 414] on div "ابو : بس ابي توصلني لهم" at bounding box center [1130, 423] width 181 height 28
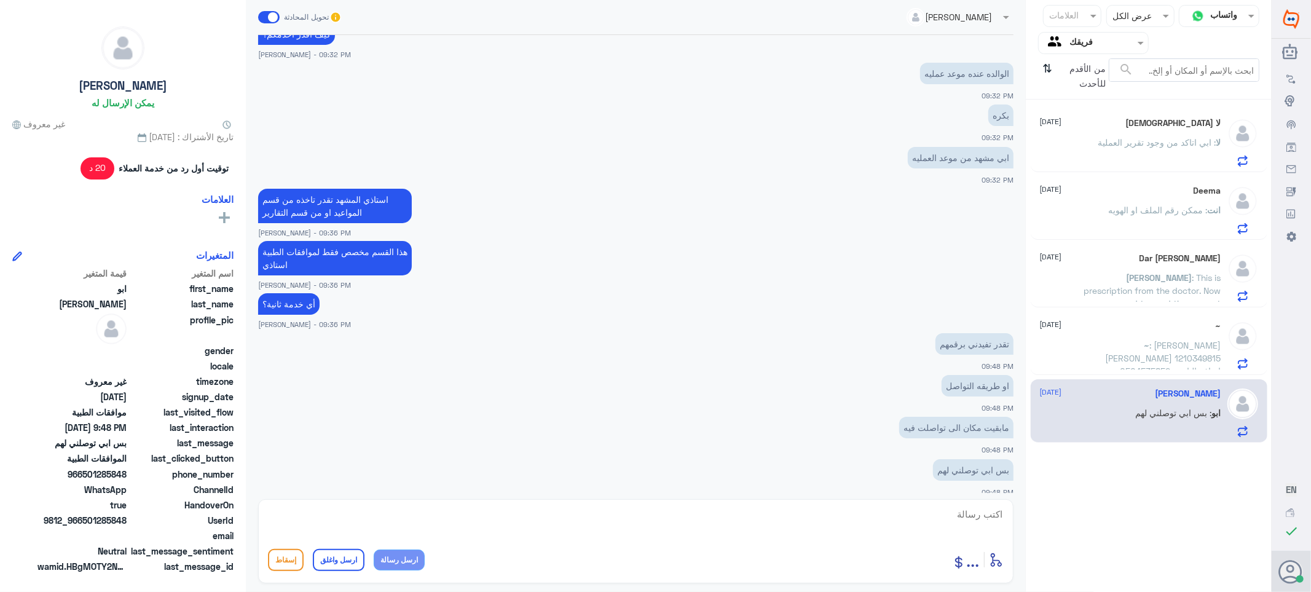
scroll to position [752, 0]
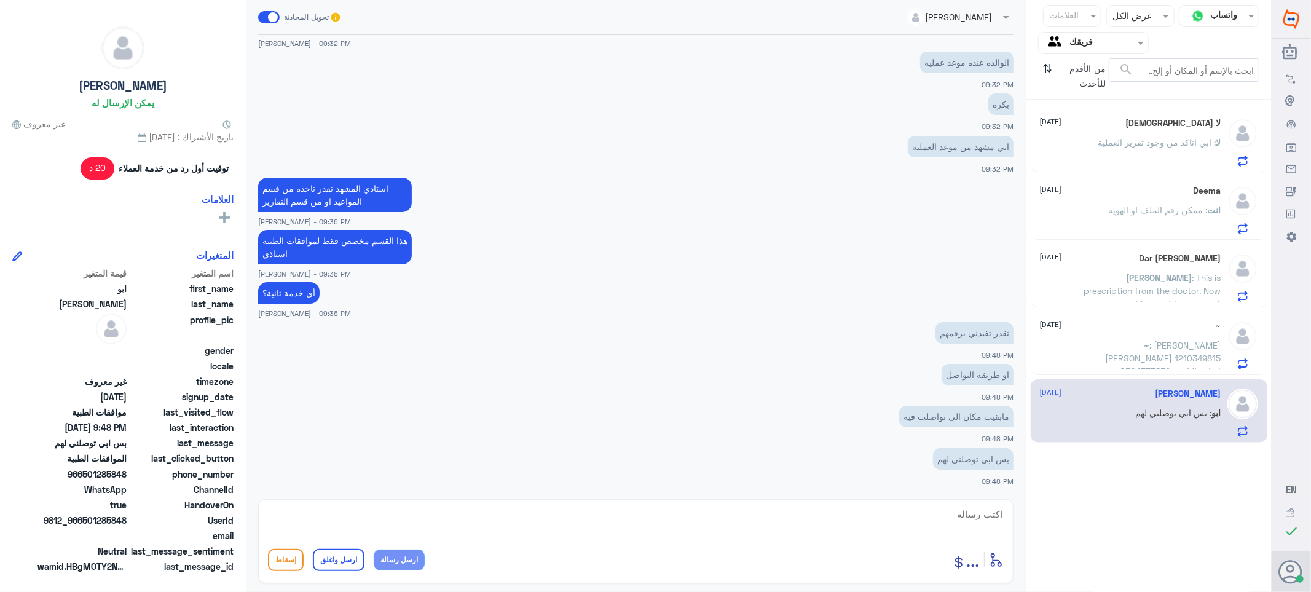
click at [1149, 337] on div "~ [DATE] ~ : [PERSON_NAME] [PERSON_NAME] 1210349815 0504535852 اضافه التامين" at bounding box center [1130, 345] width 181 height 49
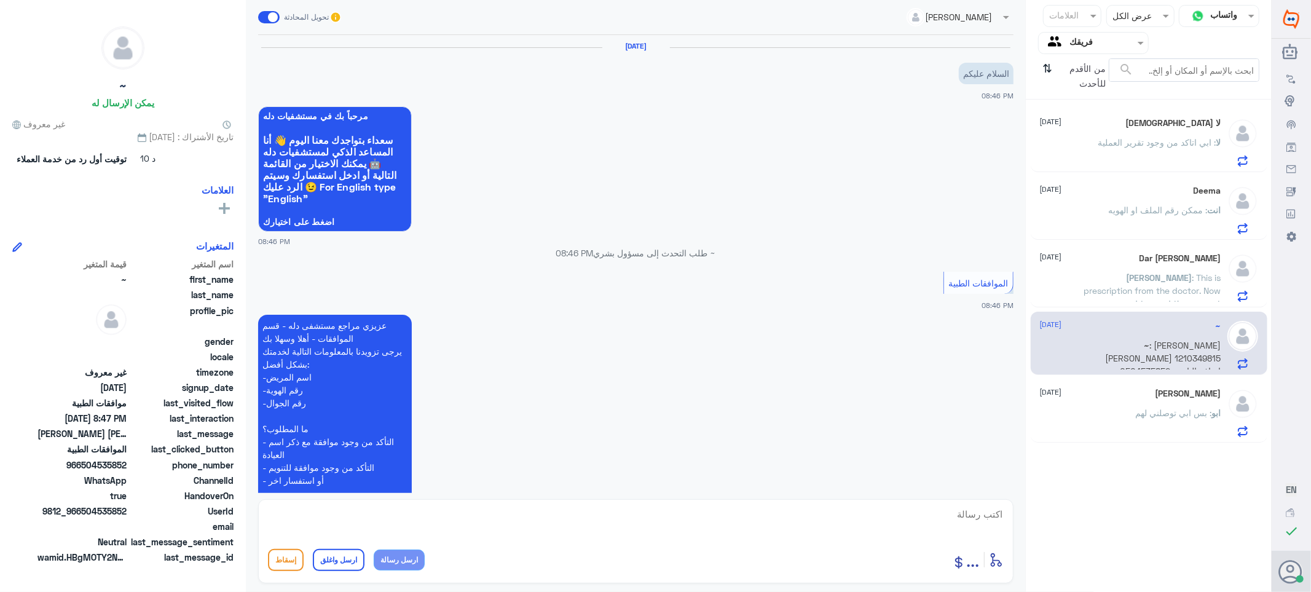
scroll to position [225, 0]
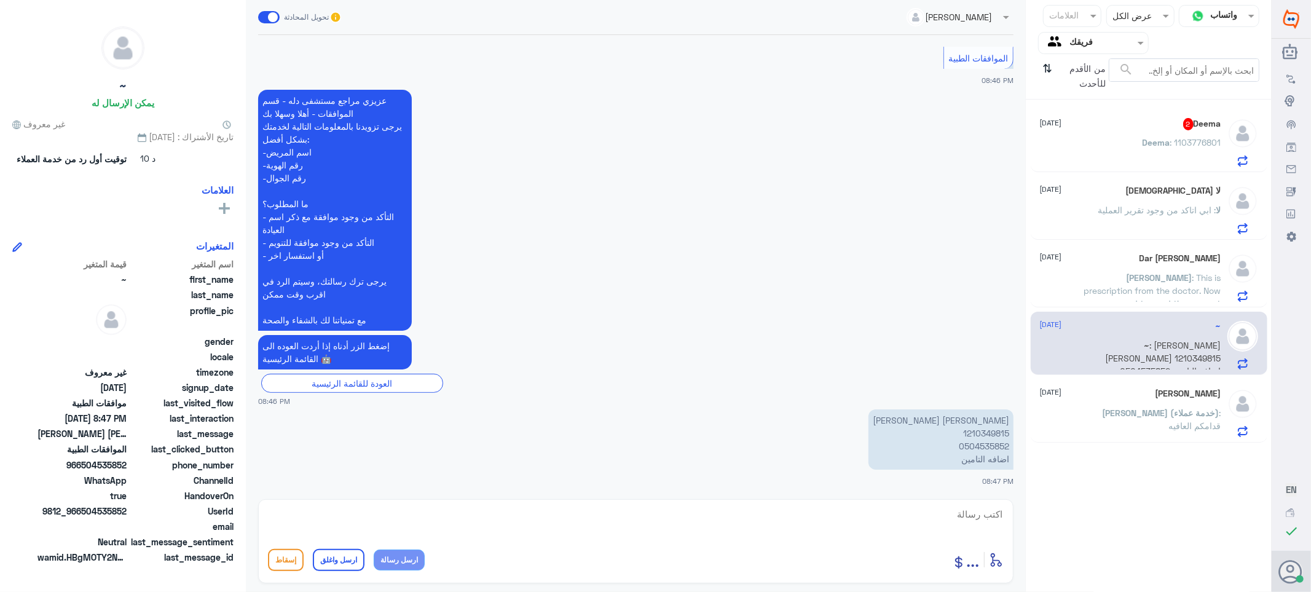
click at [1174, 124] on div "Deema 2 [DATE]" at bounding box center [1130, 124] width 181 height 12
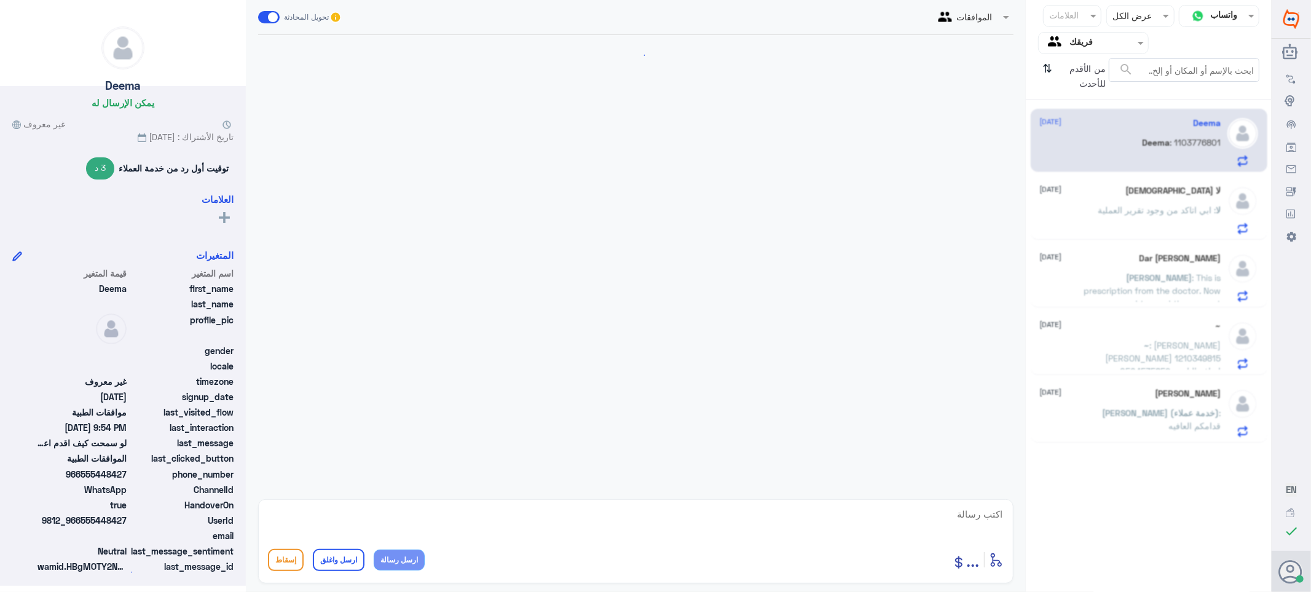
scroll to position [514, 0]
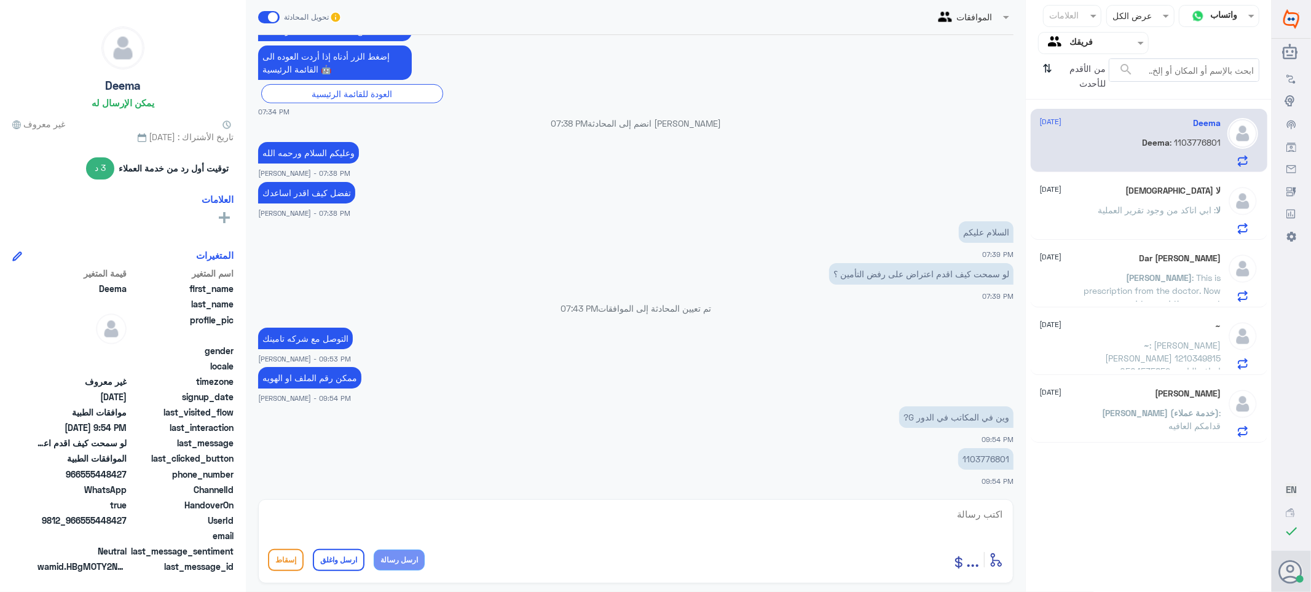
click at [981, 458] on p "1103776801" at bounding box center [985, 459] width 55 height 22
click at [1074, 37] on input "text" at bounding box center [1103, 43] width 68 height 14
click at [965, 512] on textarea at bounding box center [636, 521] width 736 height 30
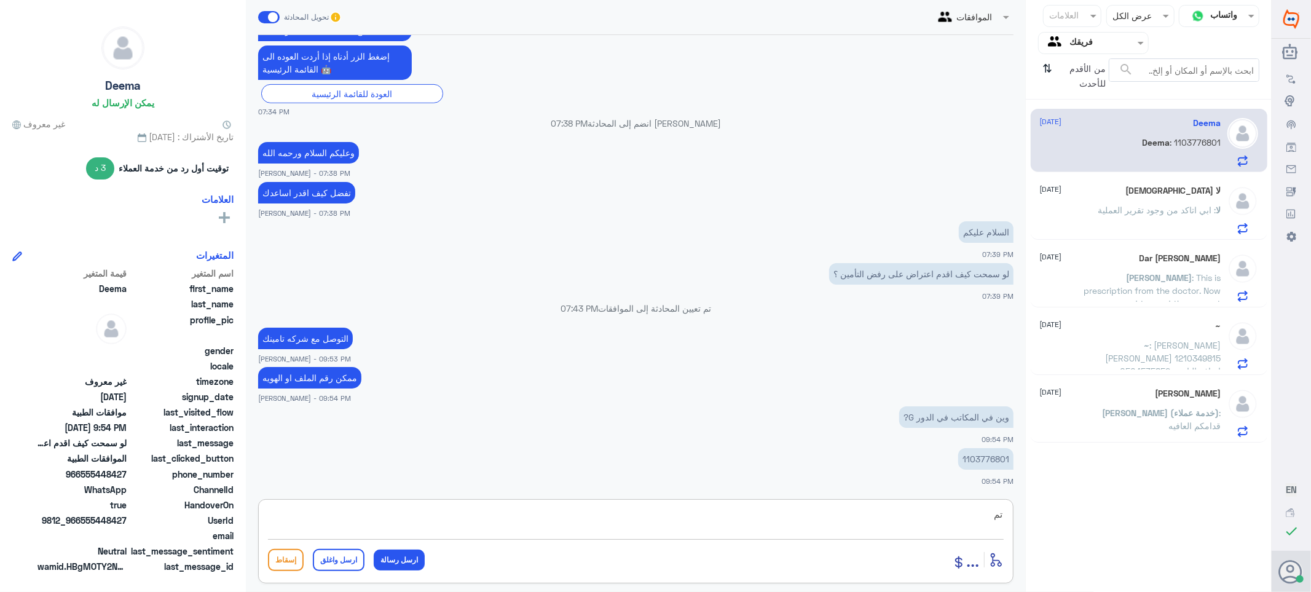
type textarea "ت"
paste textarea "تمنياتي لك بالشفاء العاجل"
type textarea "راح تتم متابعه طلبك في حال الرفض التواصل مع شركه التامين للافاده ****تمنياتي لك…"
click at [327, 560] on button "ارسل واغلق" at bounding box center [339, 560] width 52 height 22
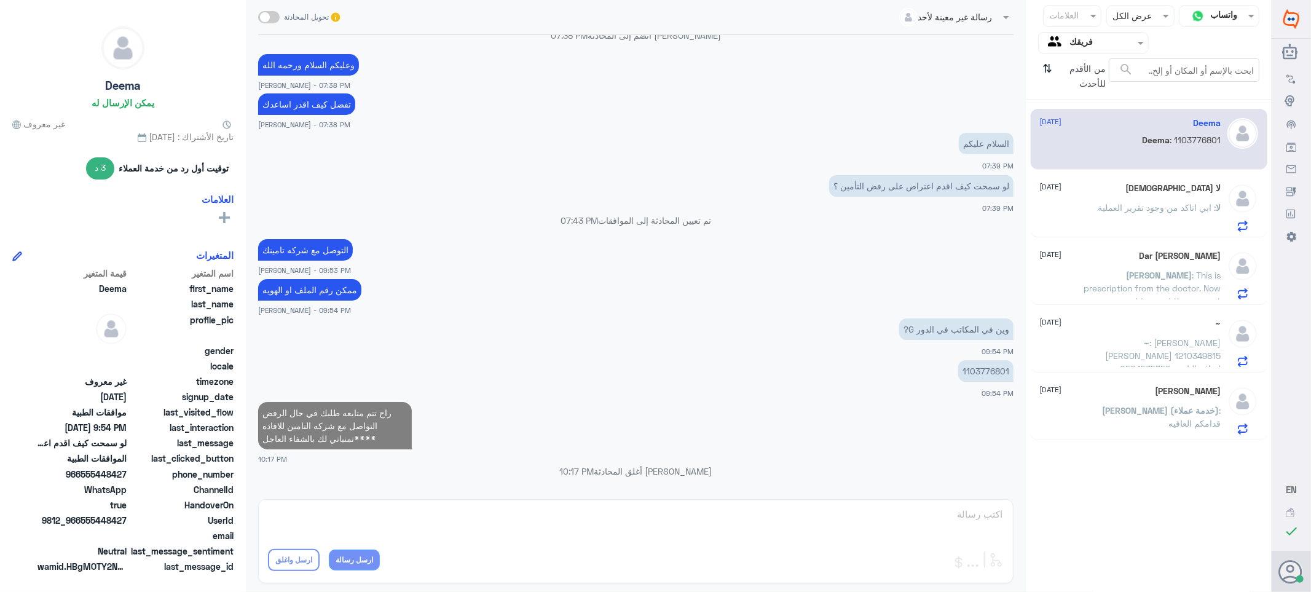
click at [1116, 192] on div "لا [DEMOGRAPHIC_DATA] [DATE]" at bounding box center [1130, 188] width 181 height 10
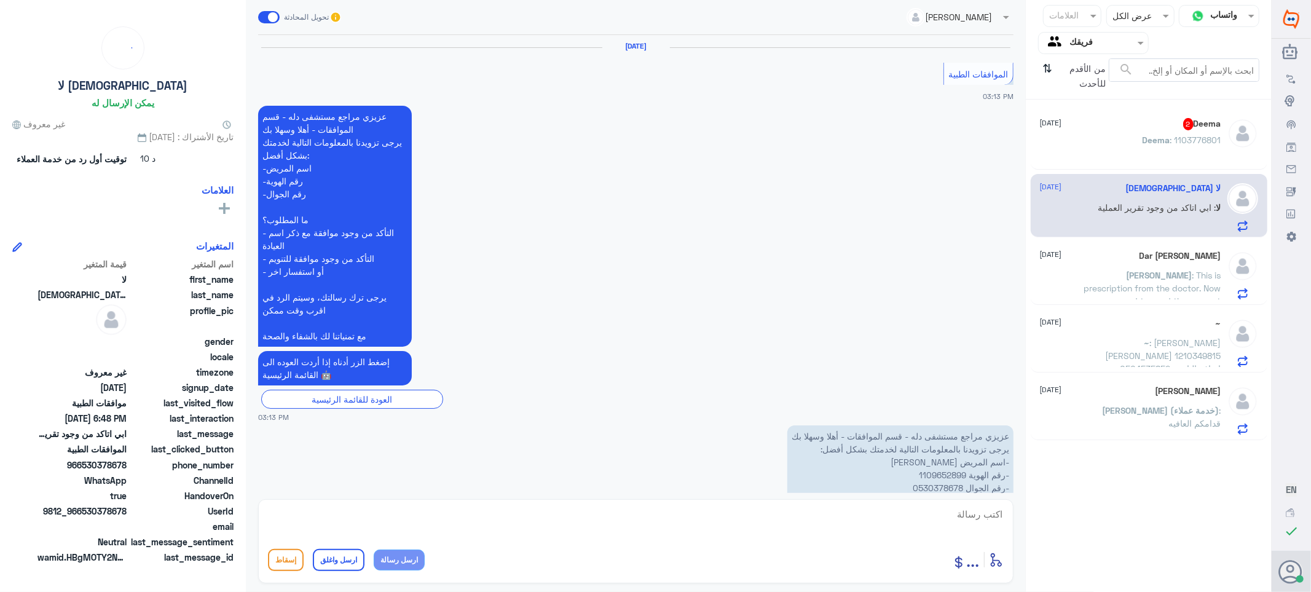
scroll to position [1155, 0]
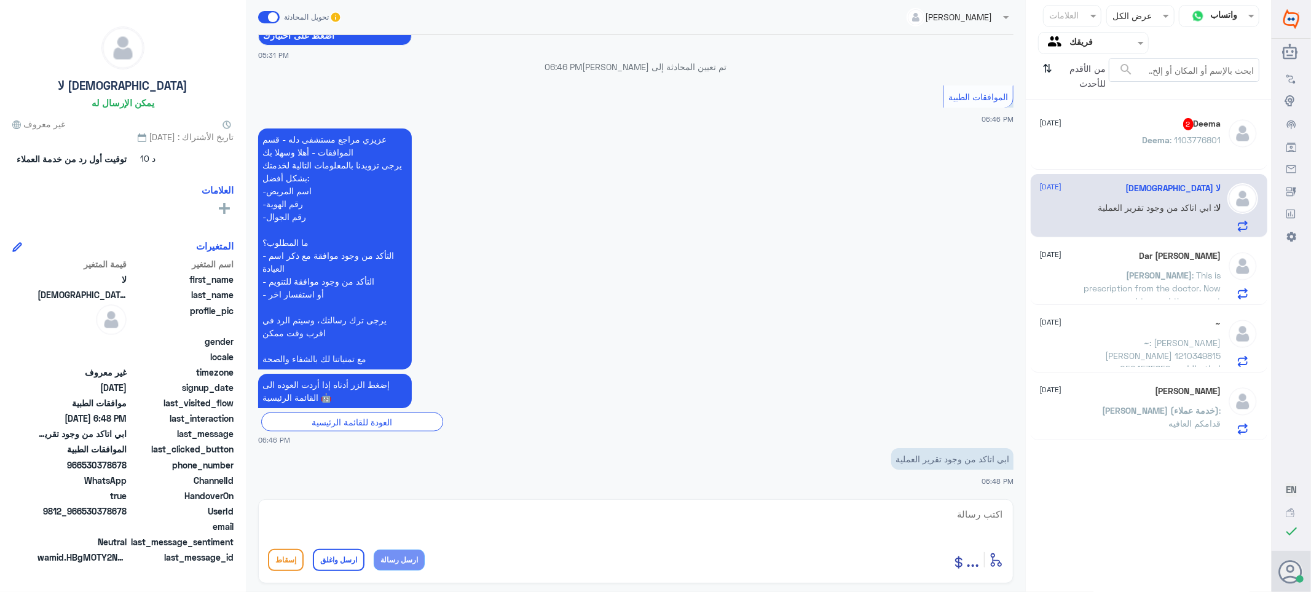
click at [1116, 133] on div "Deema 2 [DATE][PERSON_NAME] : 1103776801" at bounding box center [1130, 141] width 181 height 46
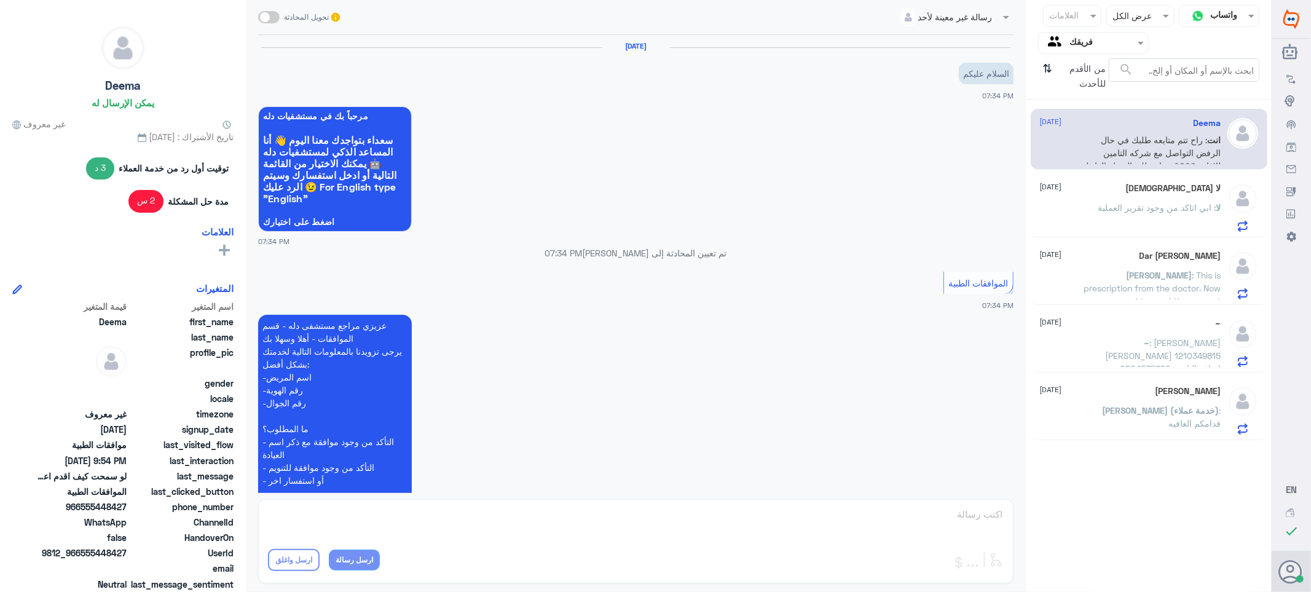
scroll to position [603, 0]
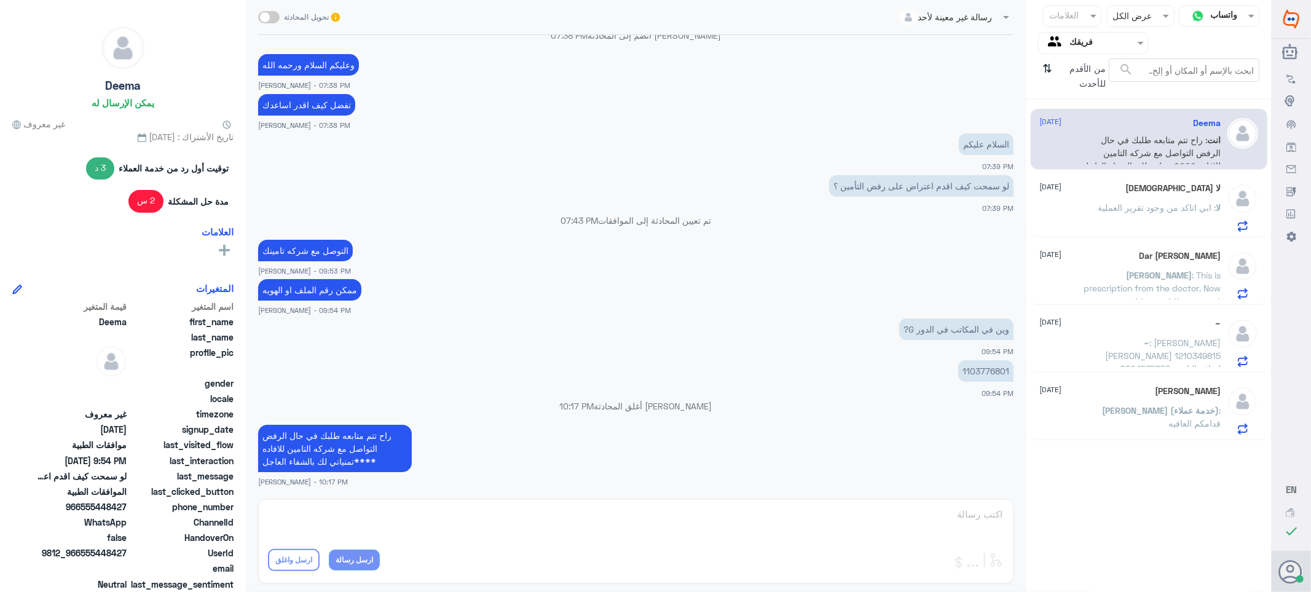
click at [1139, 195] on div "لا [DEMOGRAPHIC_DATA] [DATE] لا : ابي اتاكد من وجود تقرير العملية" at bounding box center [1130, 207] width 181 height 49
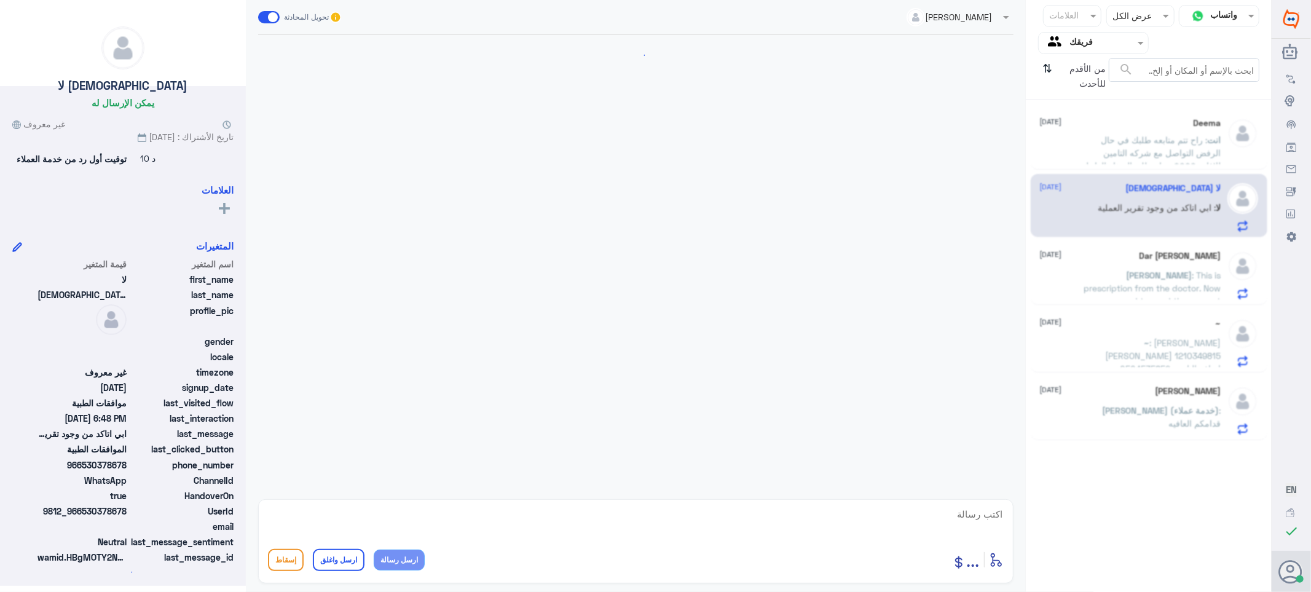
scroll to position [1155, 0]
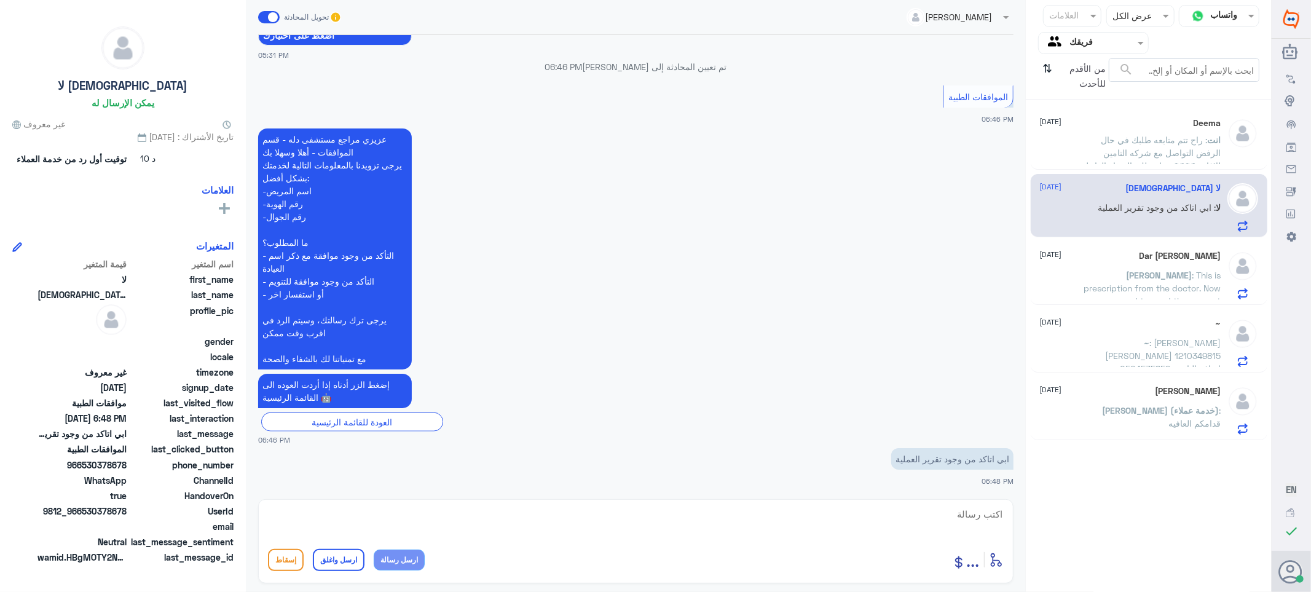
click at [1136, 261] on div "[PERSON_NAME] Dar [DATE][PERSON_NAME] : This is prescription from the doctor. N…" at bounding box center [1130, 275] width 181 height 49
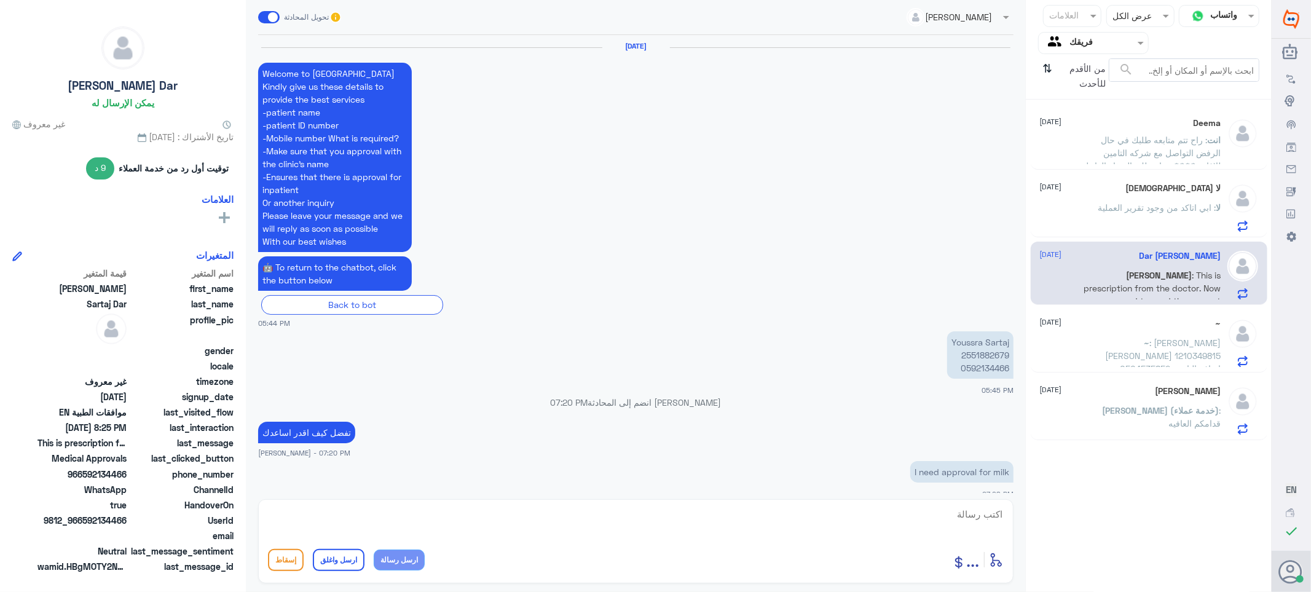
scroll to position [1168, 0]
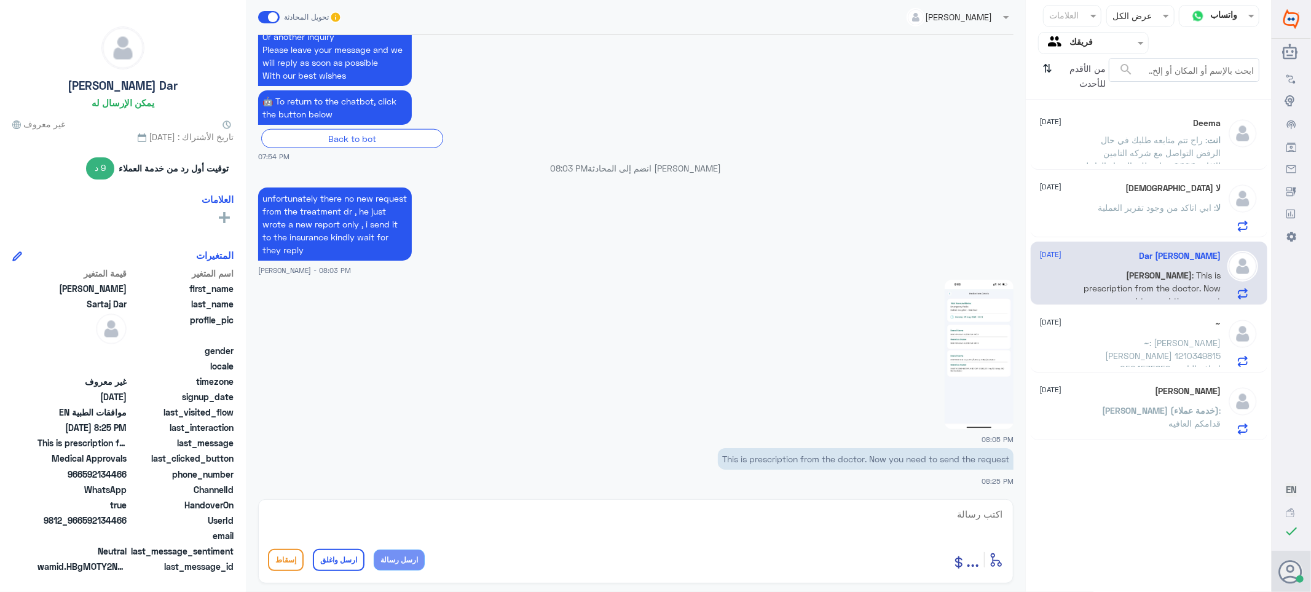
click at [1153, 345] on span ": [PERSON_NAME] [PERSON_NAME] 1210349815 0504535852 اضافه التامين" at bounding box center [1163, 355] width 116 height 36
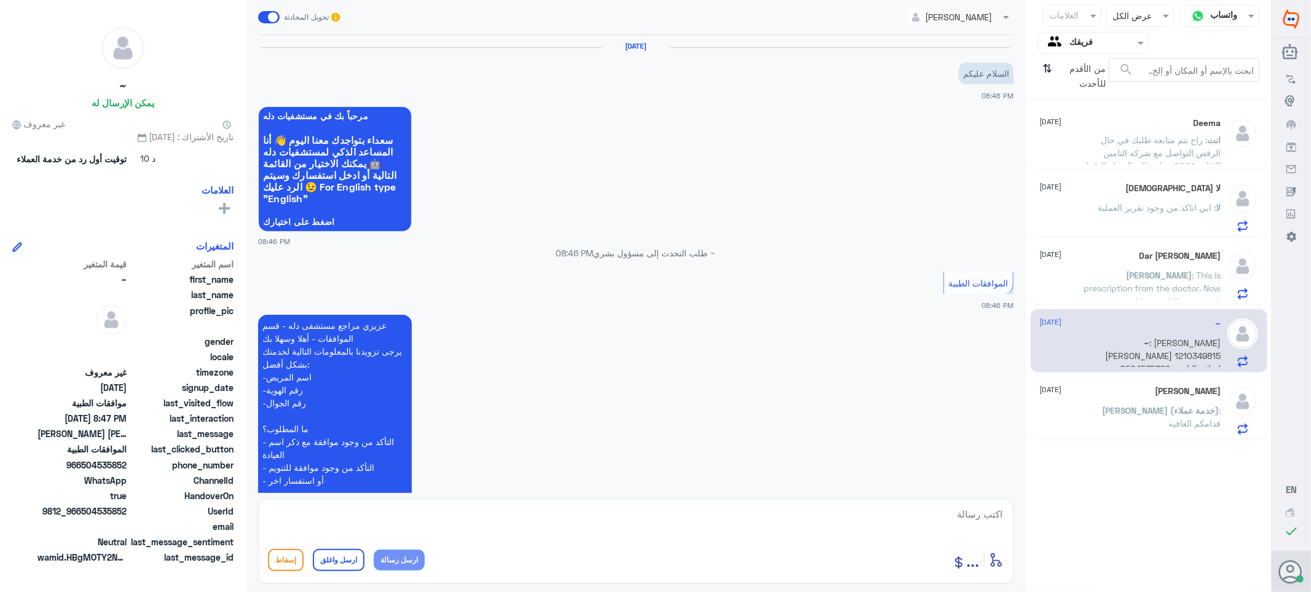
scroll to position [225, 0]
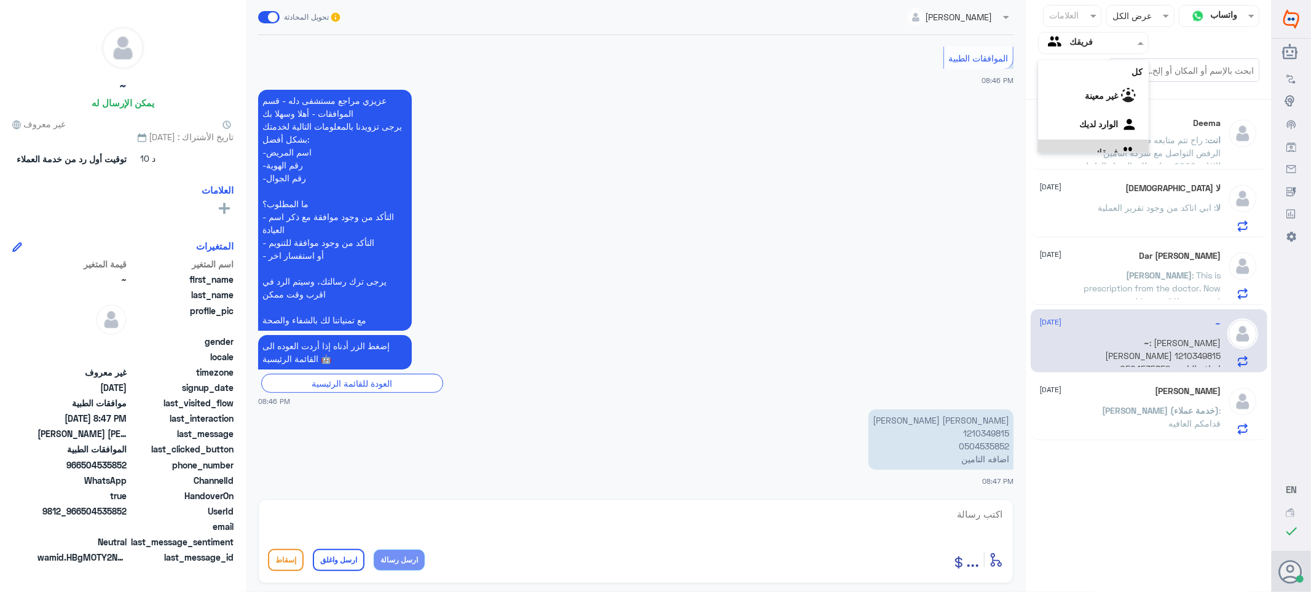
click at [1077, 44] on input "text" at bounding box center [1103, 43] width 68 height 14
click at [1079, 112] on لديك "الوارد لديك" at bounding box center [1098, 108] width 39 height 10
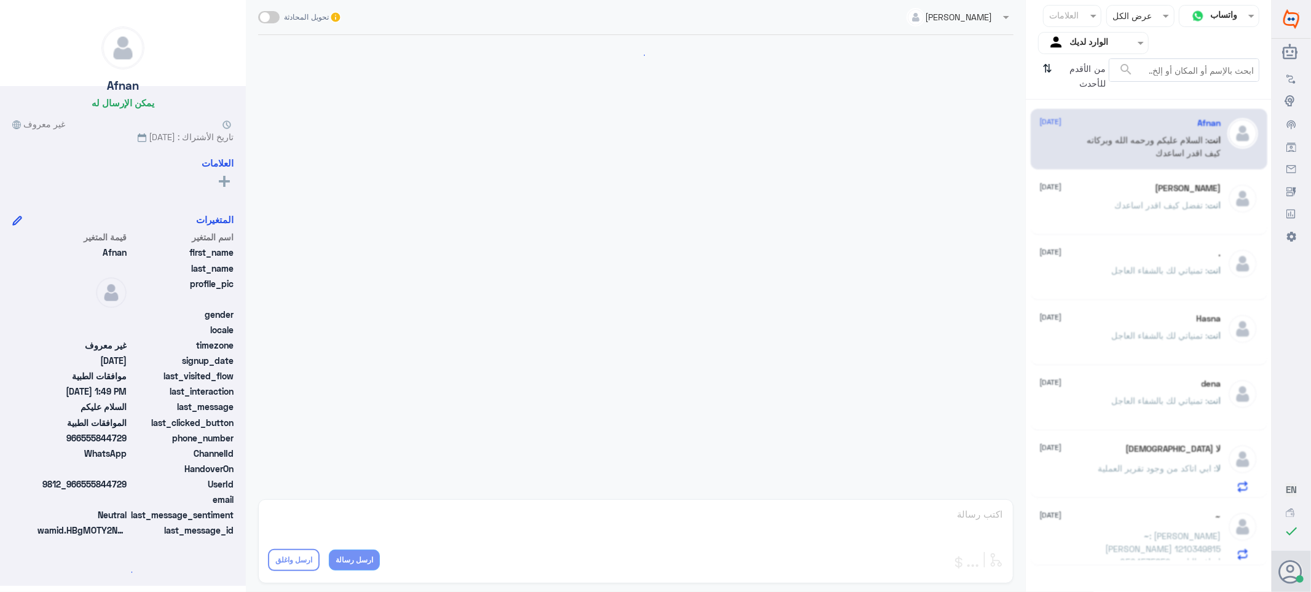
scroll to position [197, 0]
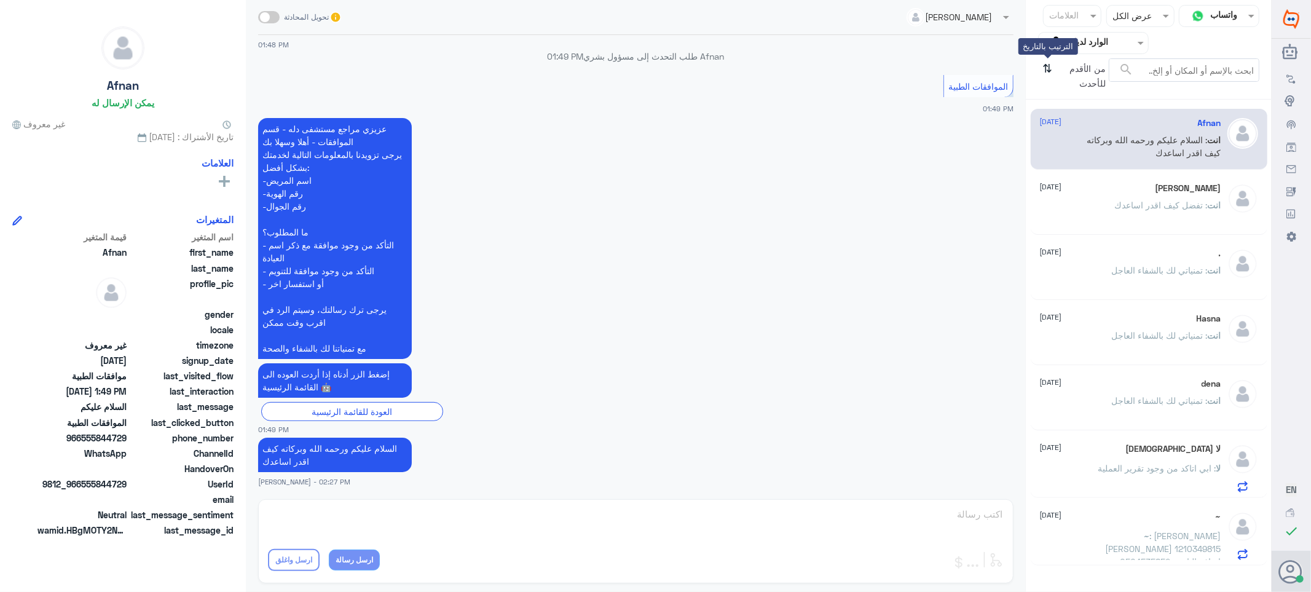
click at [1045, 70] on icon "⇅" at bounding box center [1048, 73] width 10 height 31
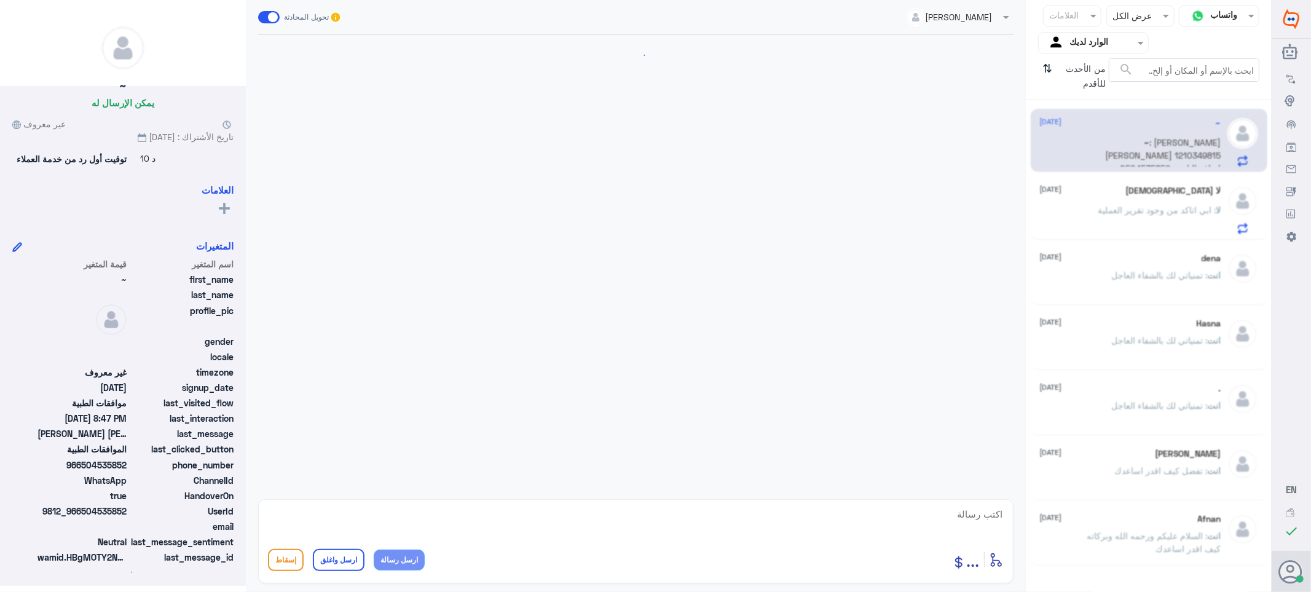
scroll to position [225, 0]
